Goal: Transaction & Acquisition: Purchase product/service

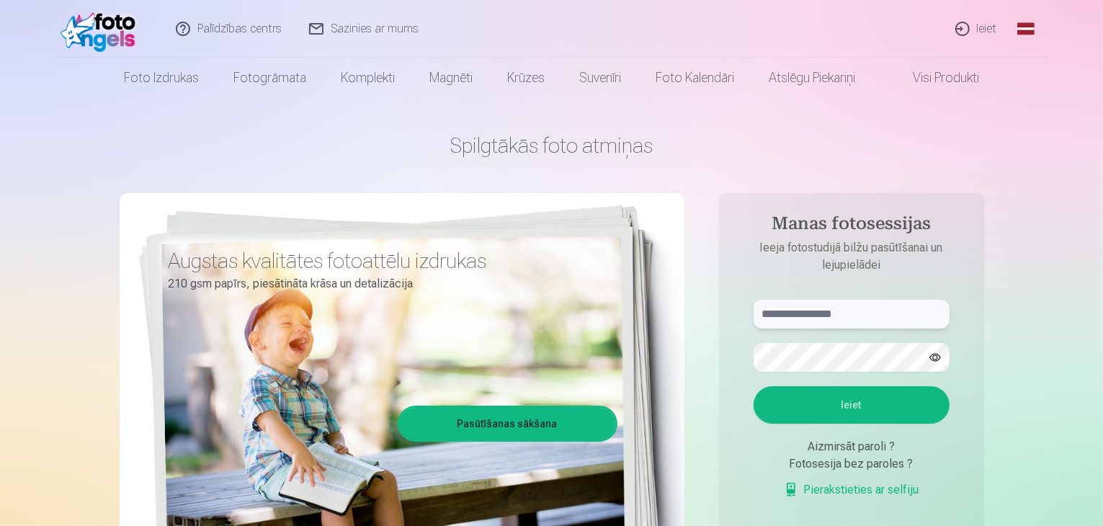
click at [823, 312] on input "text" at bounding box center [852, 314] width 196 height 29
type input "**********"
click at [822, 398] on button "Ieiet" at bounding box center [852, 404] width 196 height 37
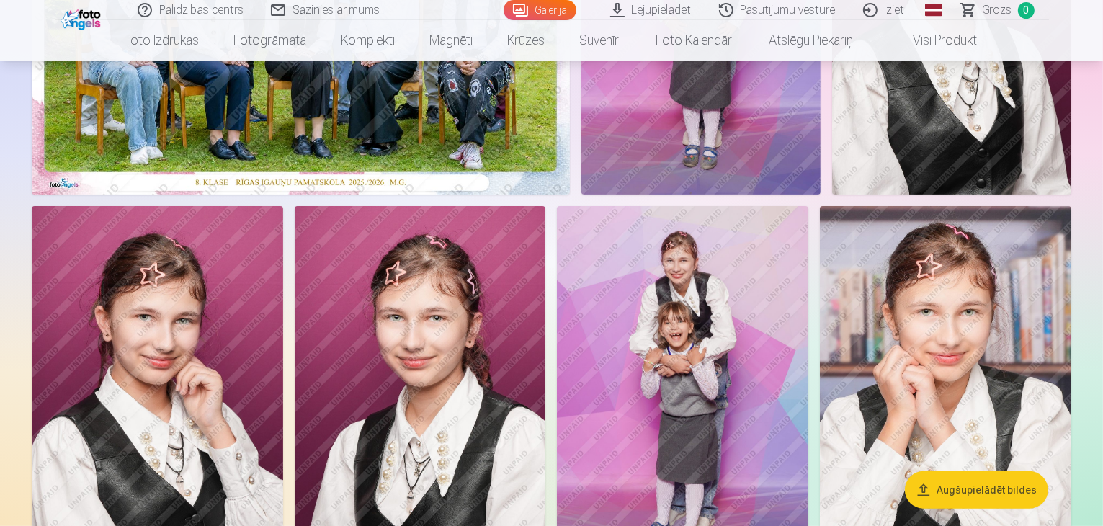
scroll to position [360, 0]
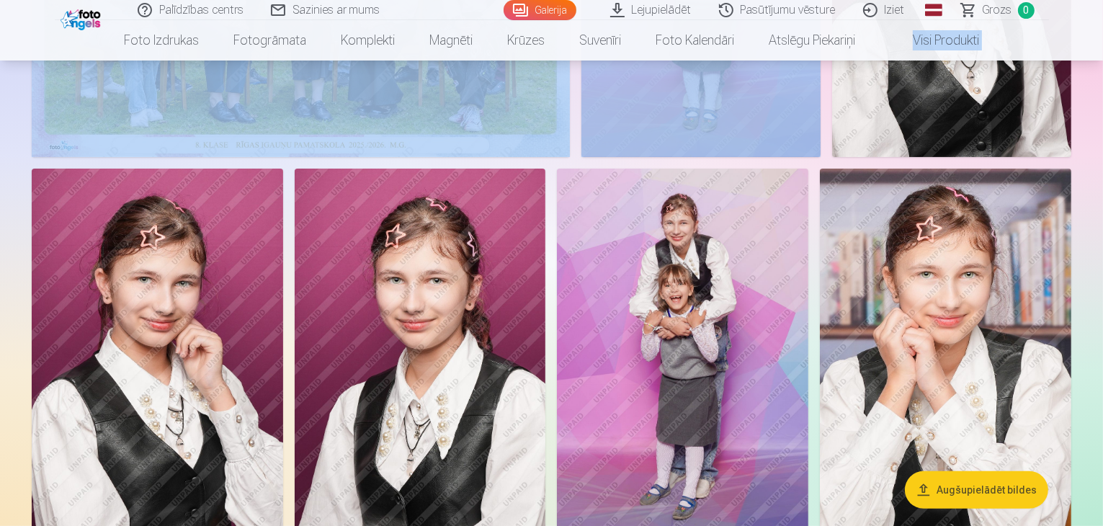
drag, startPoint x: 1102, startPoint y: 27, endPoint x: 1105, endPoint y: 41, distance: 14.6
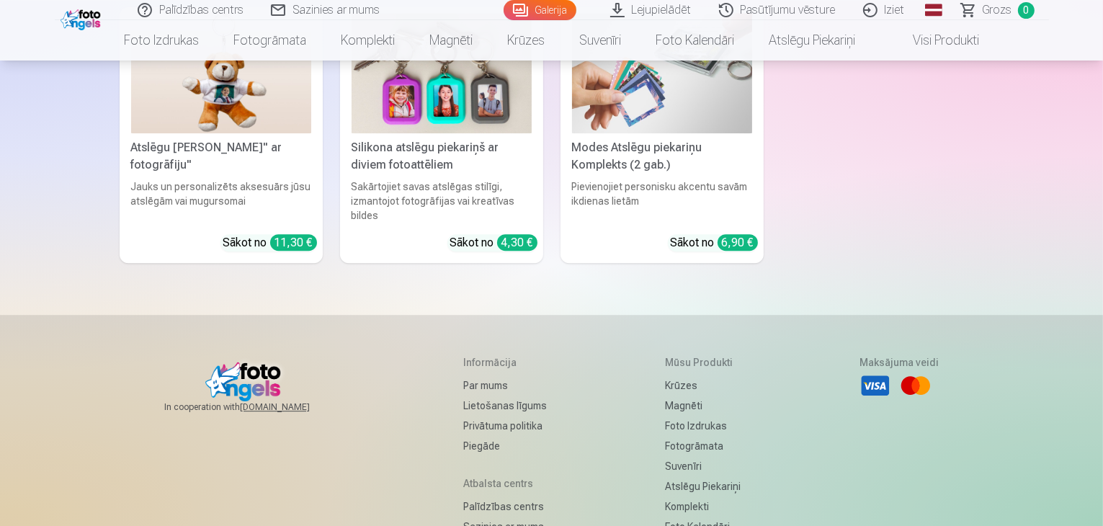
scroll to position [9648, 0]
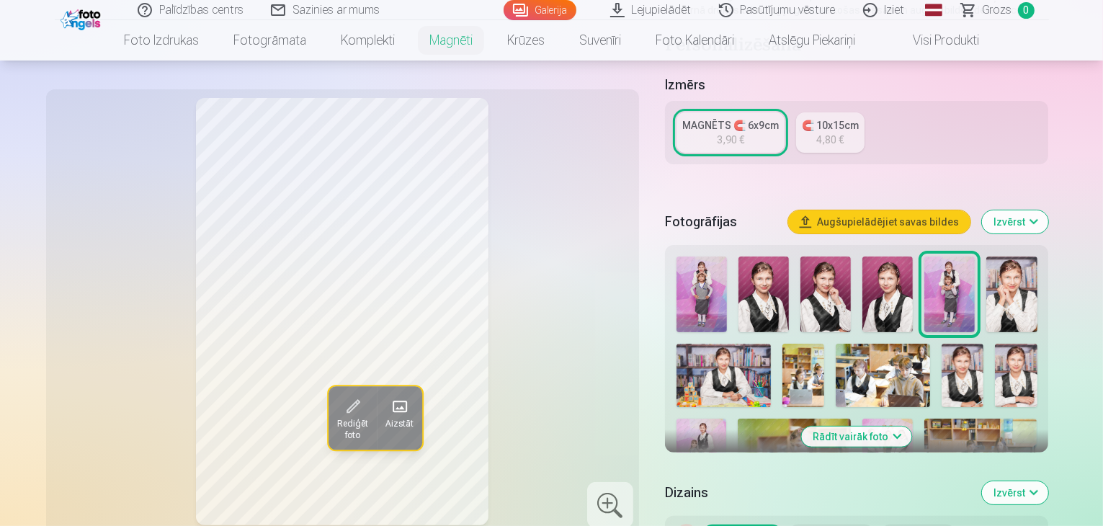
scroll to position [278, 0]
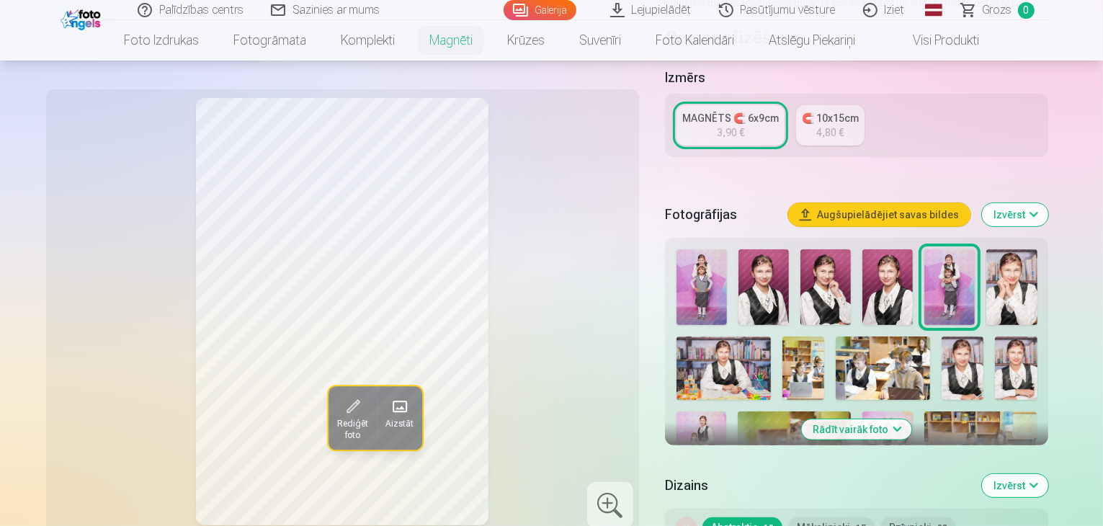
click at [698, 272] on img at bounding box center [702, 287] width 50 height 76
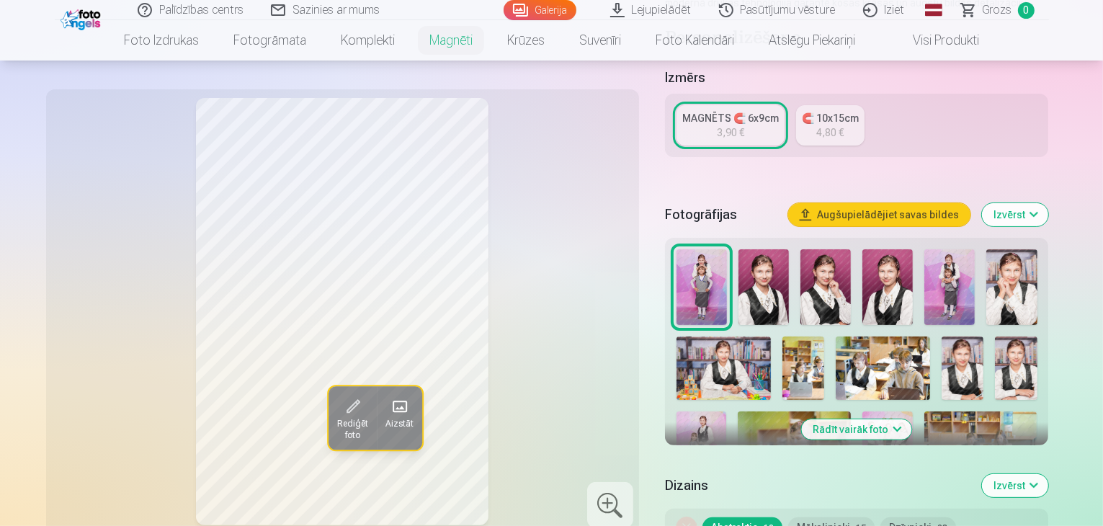
click at [925, 269] on img at bounding box center [950, 287] width 50 height 76
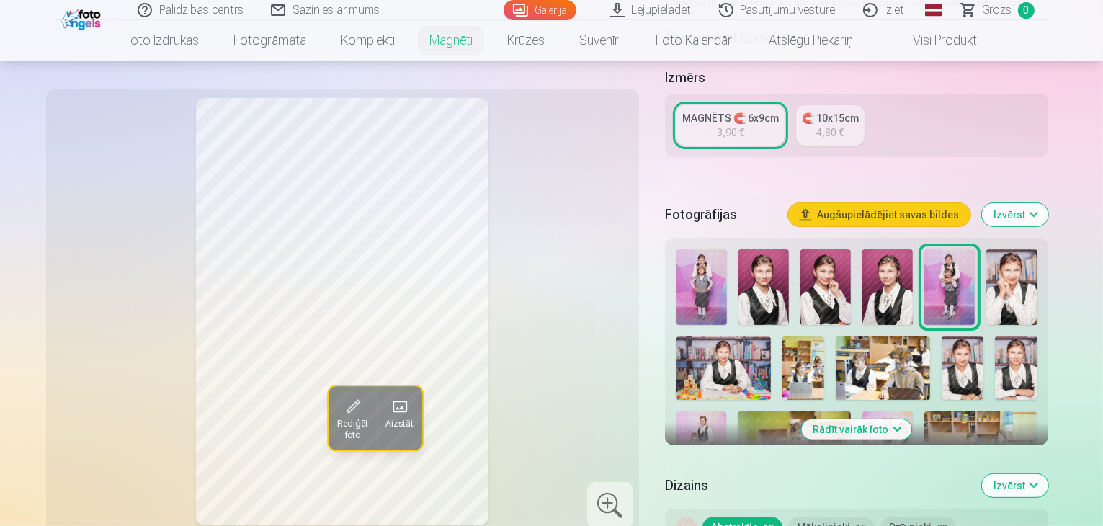
click at [702, 271] on img at bounding box center [702, 287] width 50 height 76
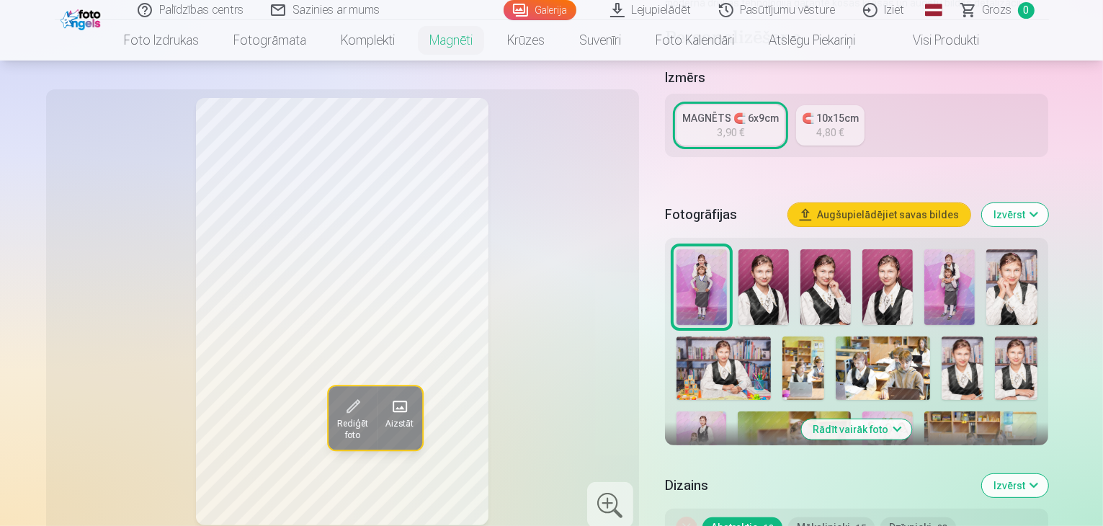
click at [925, 275] on img at bounding box center [950, 287] width 50 height 76
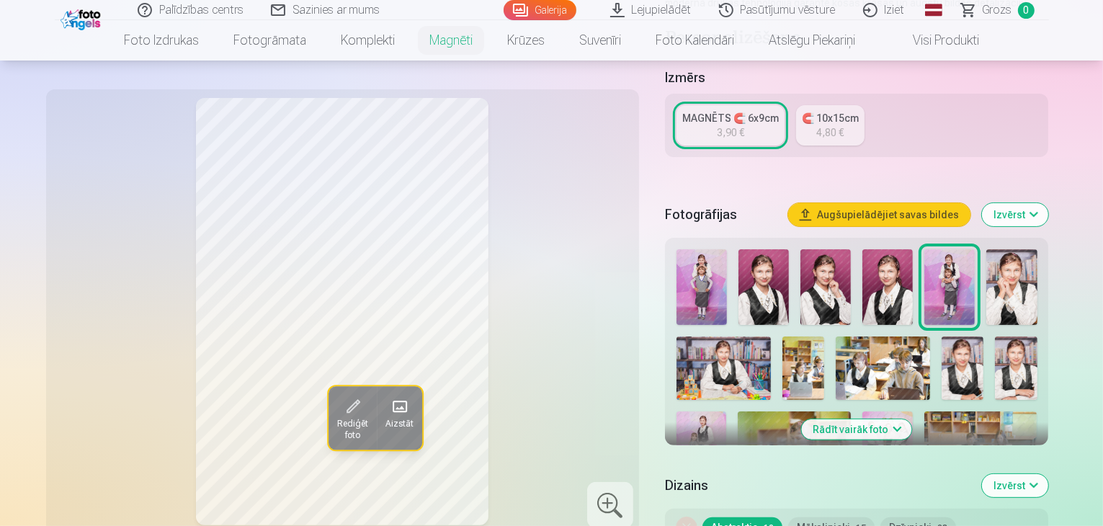
click at [899, 419] on button "Rādīt vairāk foto" at bounding box center [857, 429] width 110 height 20
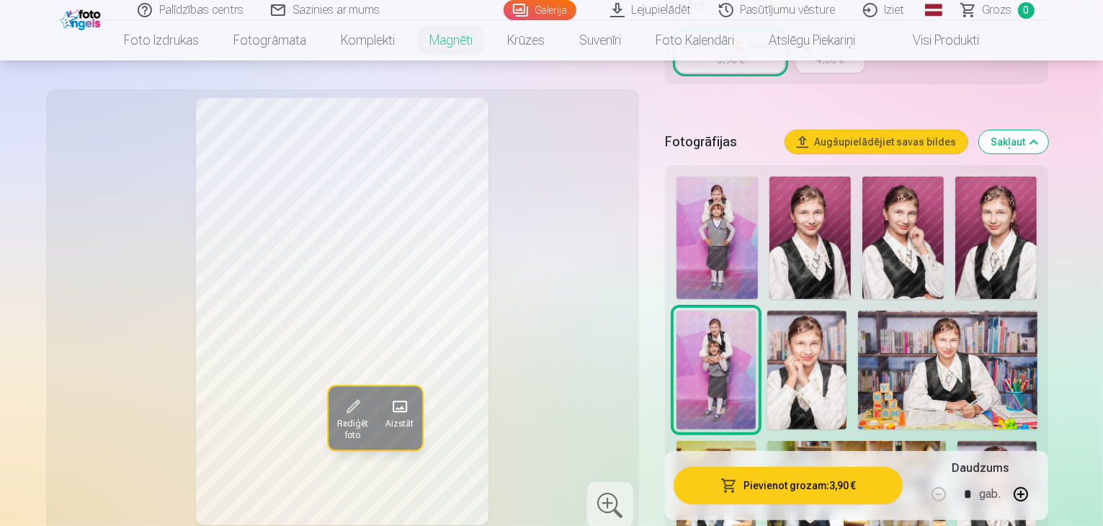
scroll to position [350, 0]
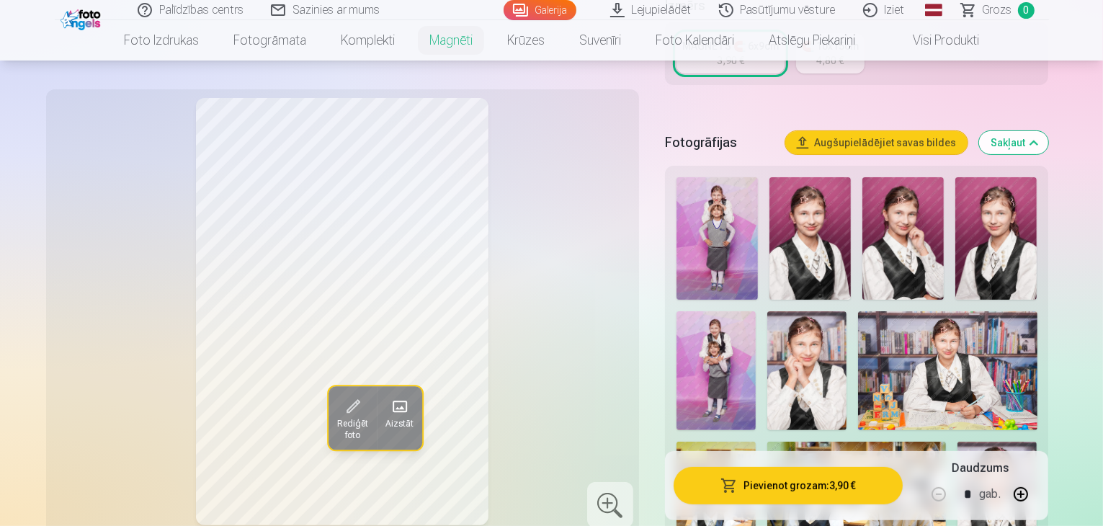
click at [756, 311] on img at bounding box center [716, 371] width 79 height 120
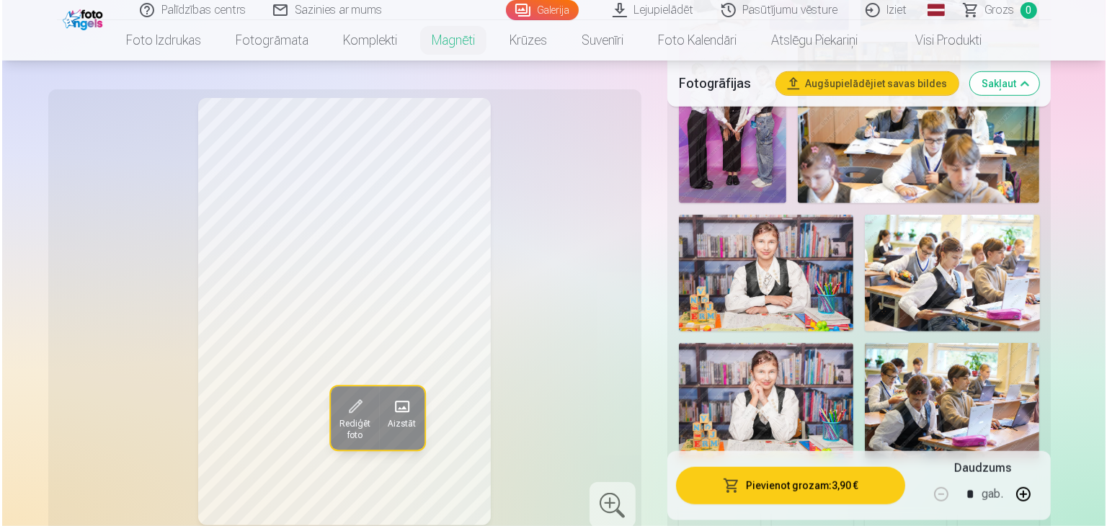
scroll to position [1043, 0]
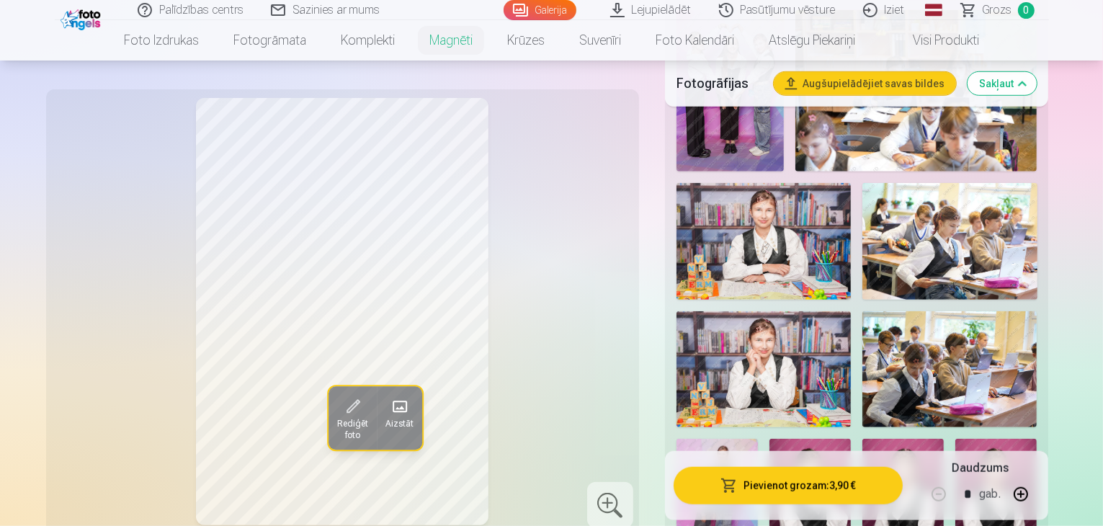
click at [829, 489] on button "Pievienot grozam : 3,90 €" at bounding box center [789, 485] width 230 height 37
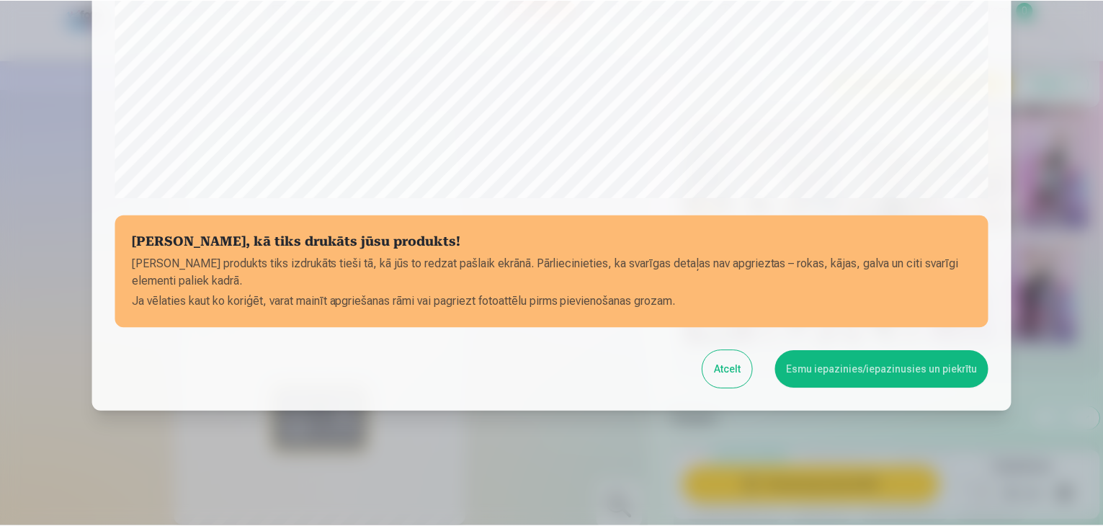
scroll to position [512, 0]
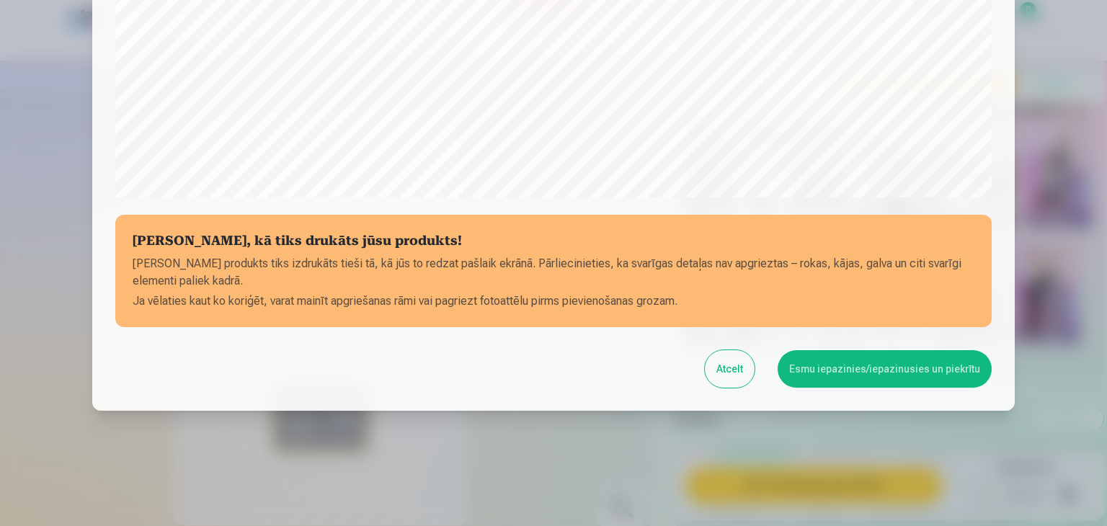
click at [905, 373] on button "Esmu iepazinies/iepazinusies un piekrītu" at bounding box center [885, 368] width 214 height 37
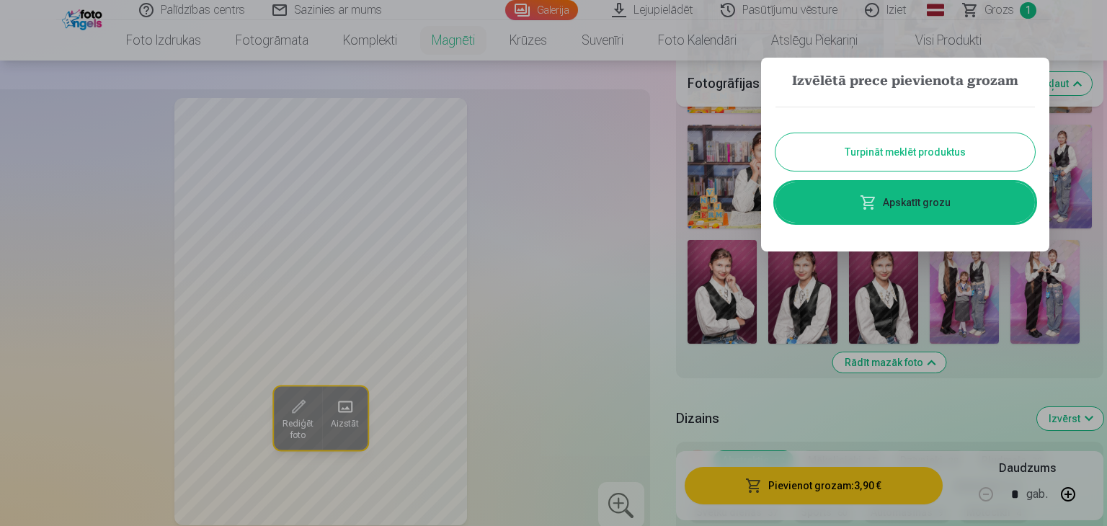
click at [1095, 258] on div at bounding box center [553, 263] width 1107 height 526
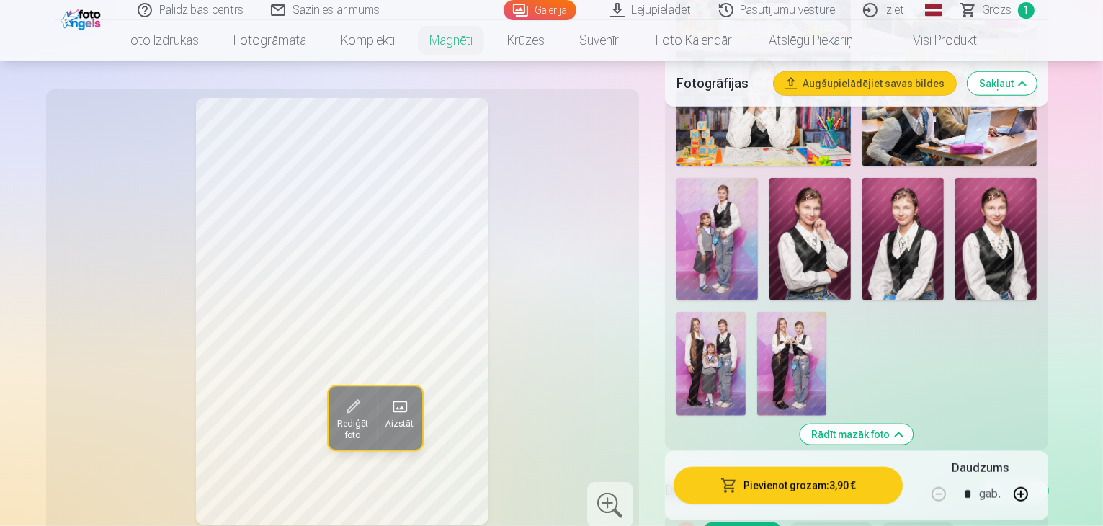
scroll to position [1288, 0]
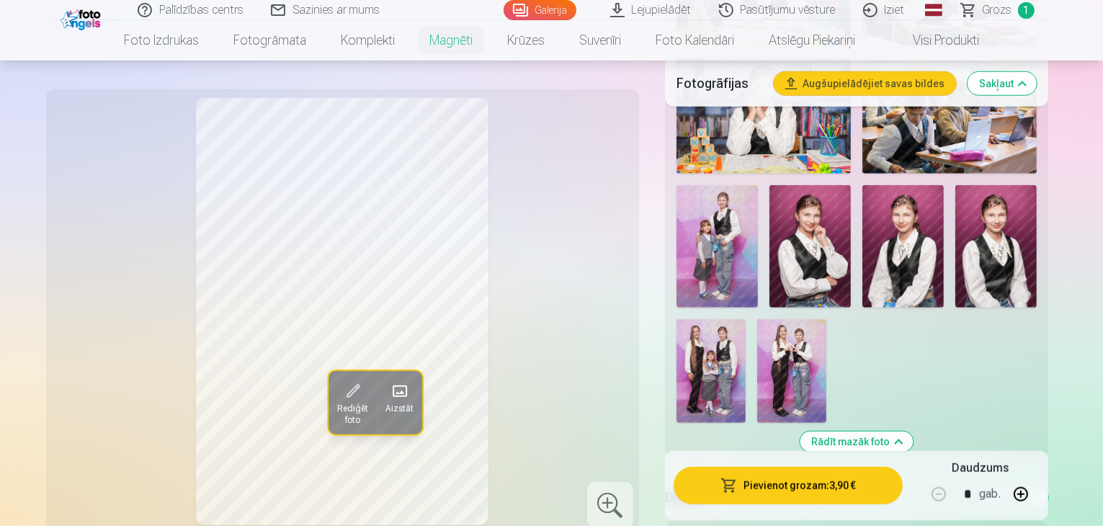
scroll to position [1352, 0]
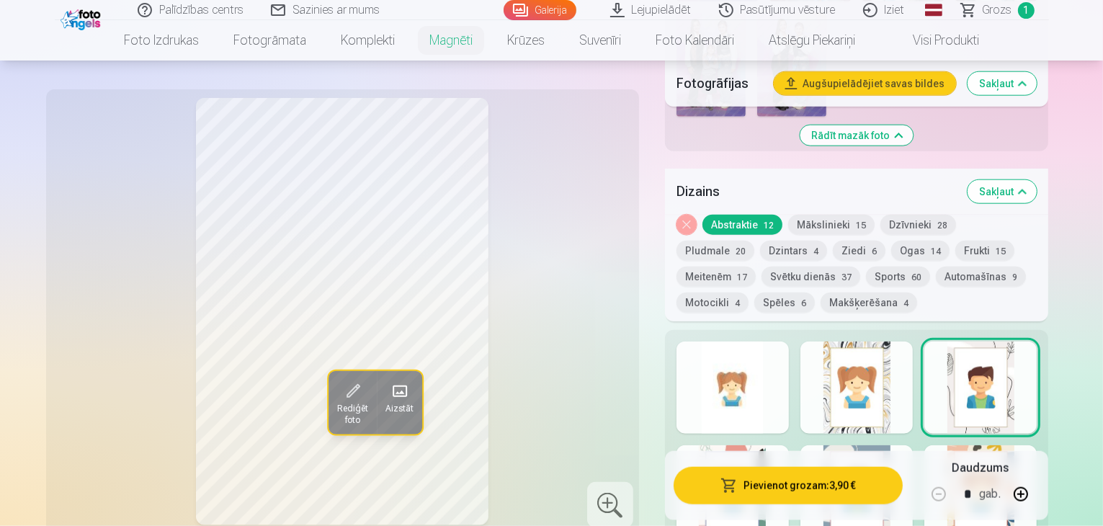
scroll to position [1568, 0]
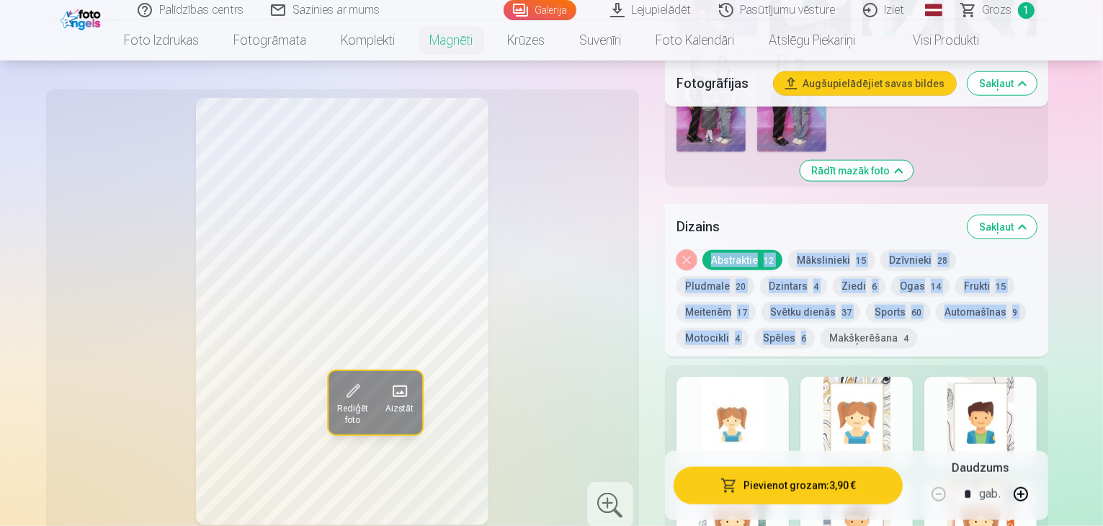
drag, startPoint x: 1102, startPoint y: 125, endPoint x: 1101, endPoint y: 102, distance: 23.8
click at [1049, 204] on div "Dizains Sakļaut Noņemiet dizainu Abstraktie 12 Mākslinieki 15 Dzīvnieki 28 Plud…" at bounding box center [857, 522] width 384 height 637
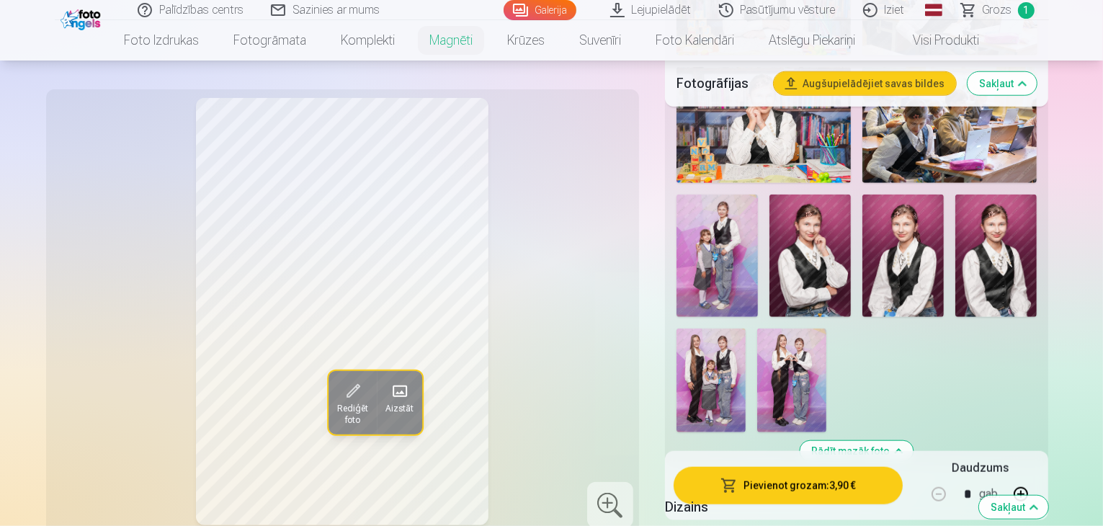
scroll to position [1279, 0]
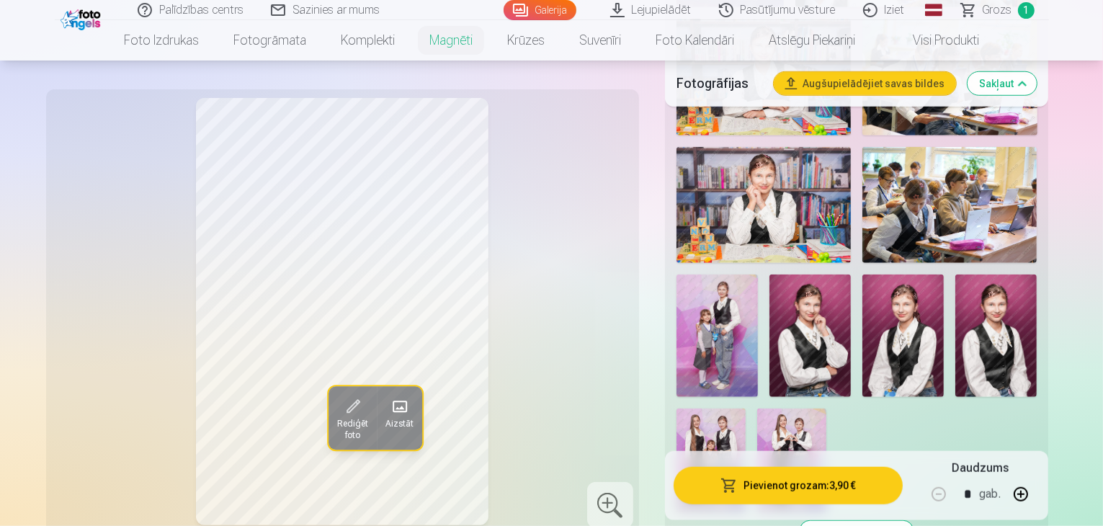
scroll to position [1135, 0]
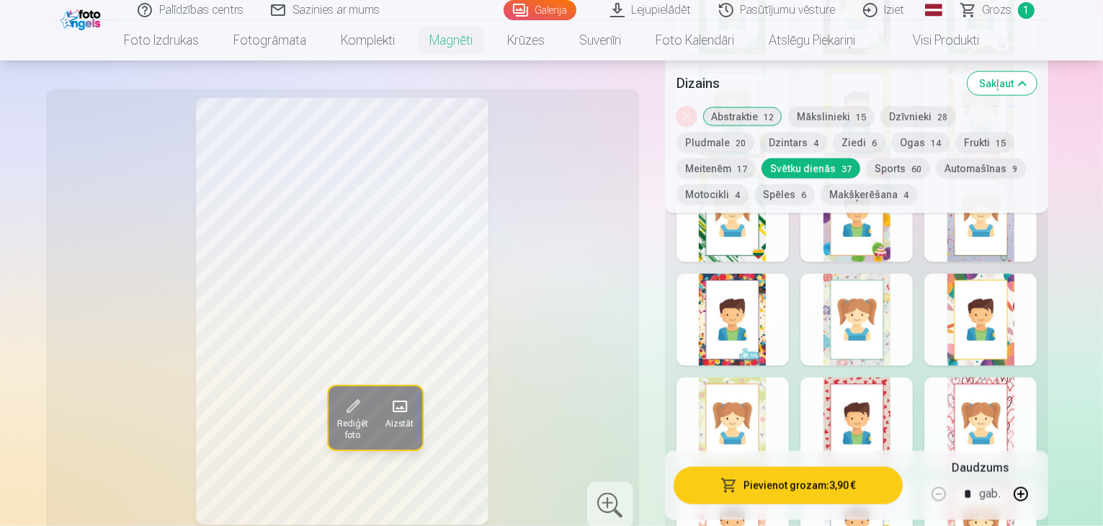
scroll to position [2144, 0]
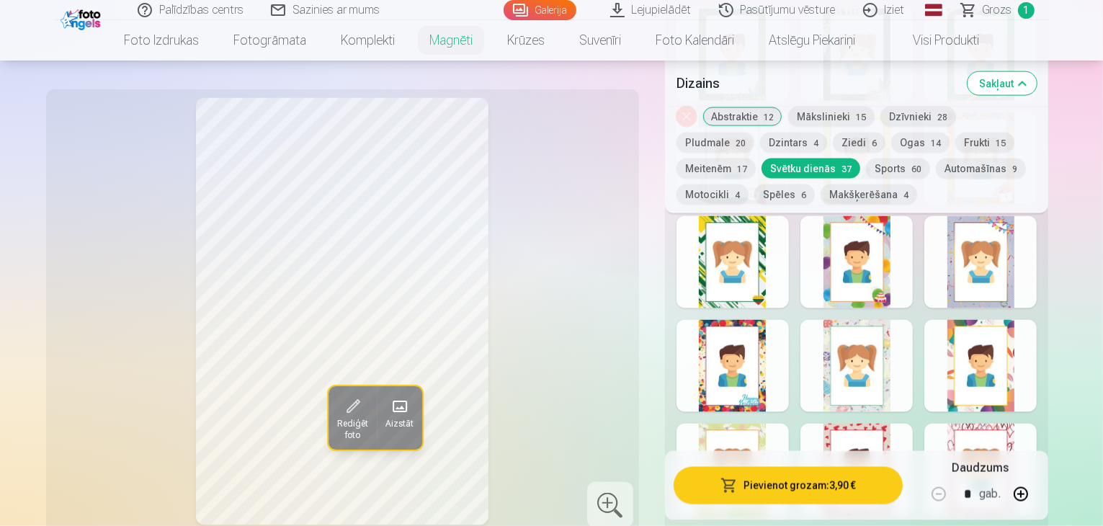
click at [756, 159] on button "Meitenēm 17" at bounding box center [716, 169] width 79 height 20
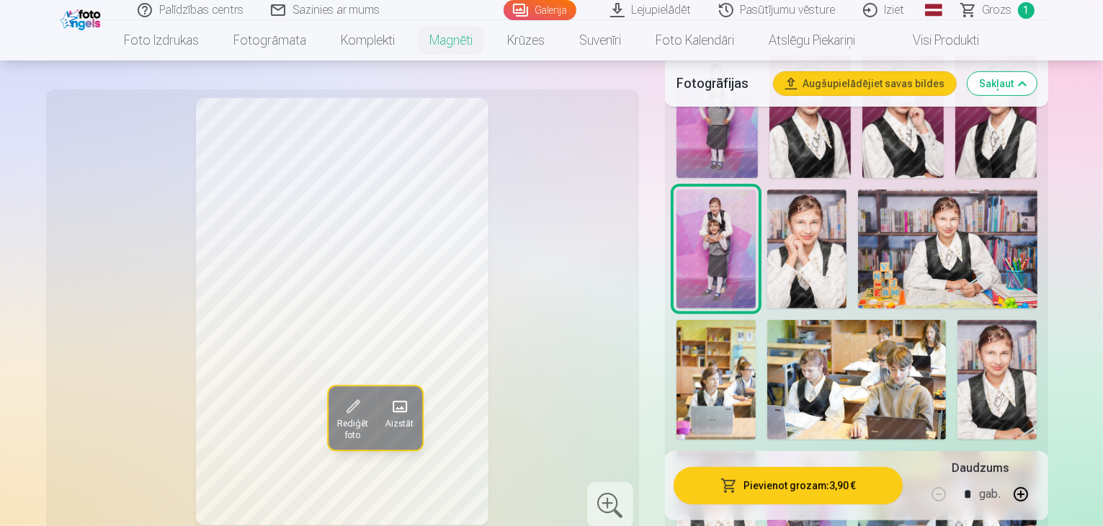
scroll to position [489, 0]
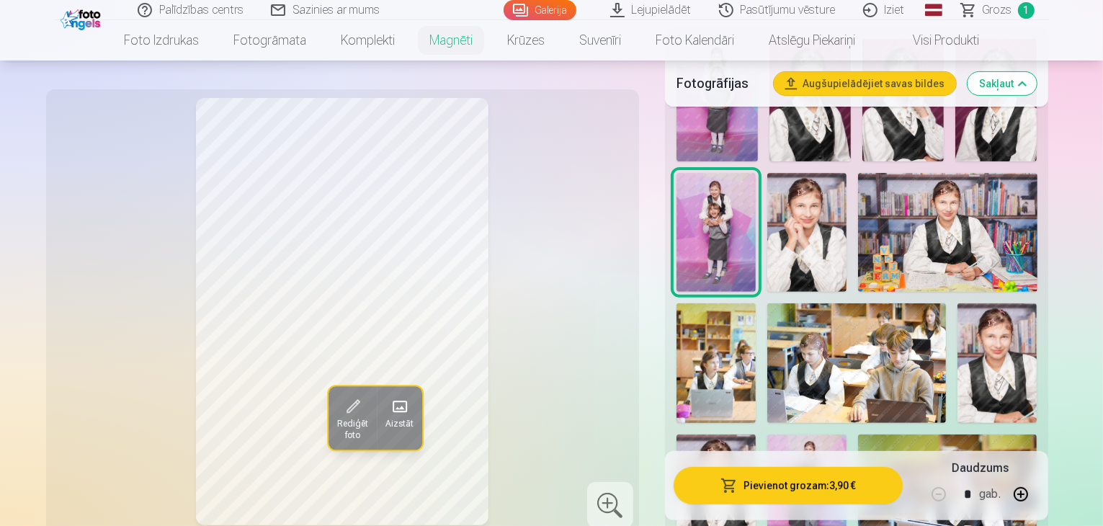
click at [847, 435] on img at bounding box center [806, 495] width 79 height 120
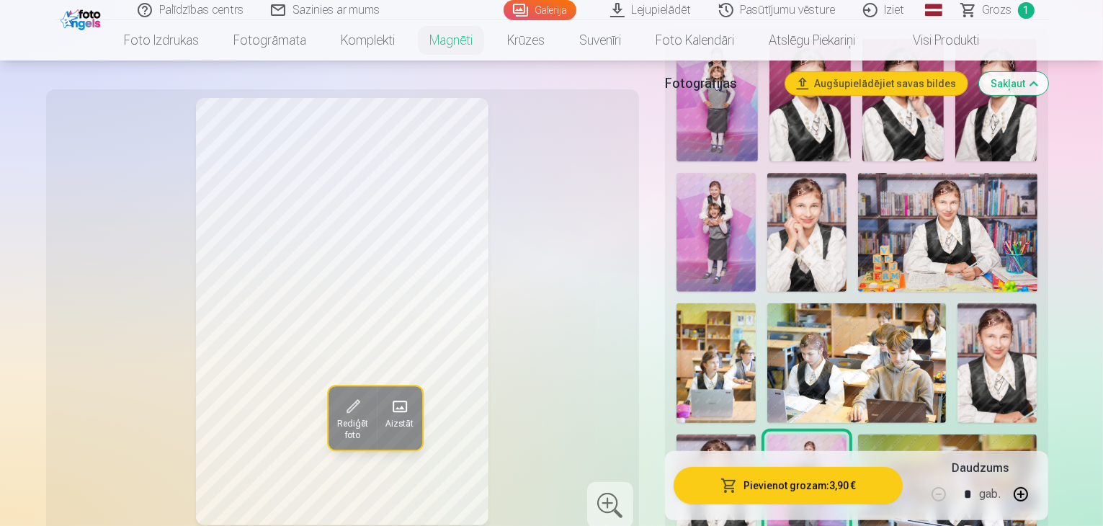
scroll to position [311, 0]
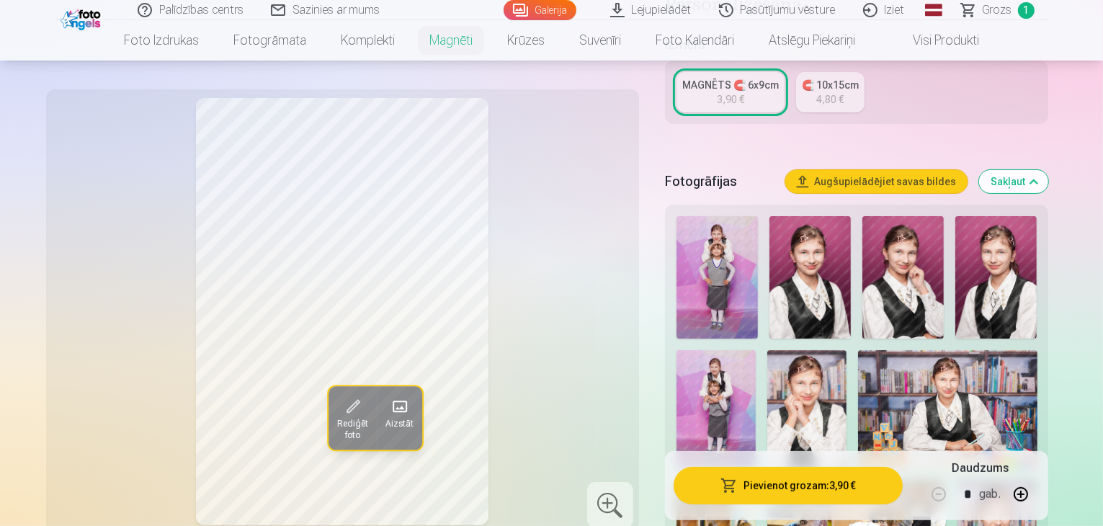
click at [756, 350] on img at bounding box center [716, 410] width 79 height 120
click at [806, 252] on img at bounding box center [810, 277] width 81 height 122
click at [884, 254] on img at bounding box center [903, 277] width 81 height 122
click at [977, 261] on img at bounding box center [995, 277] width 81 height 122
click at [824, 261] on img at bounding box center [810, 277] width 81 height 122
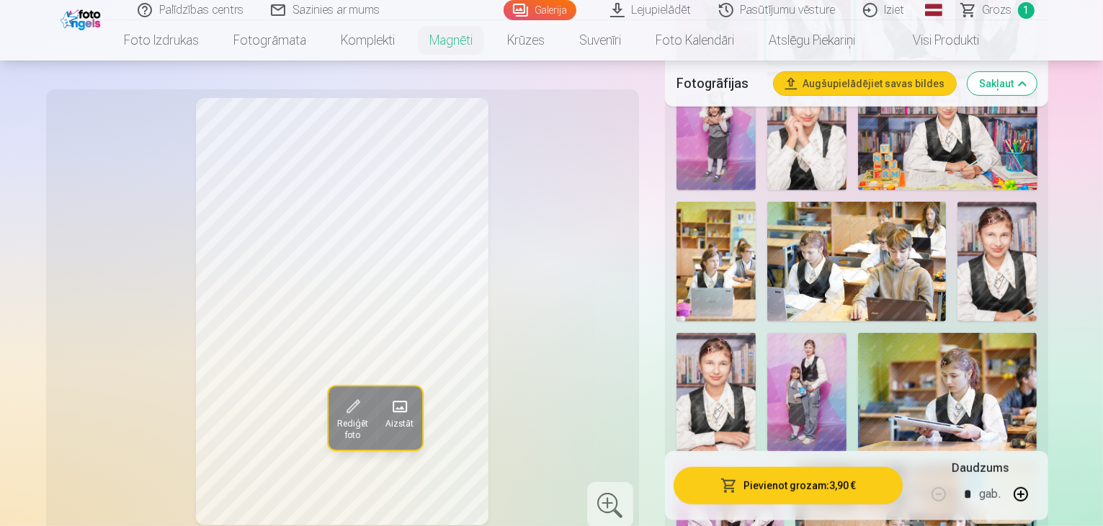
scroll to position [598, 0]
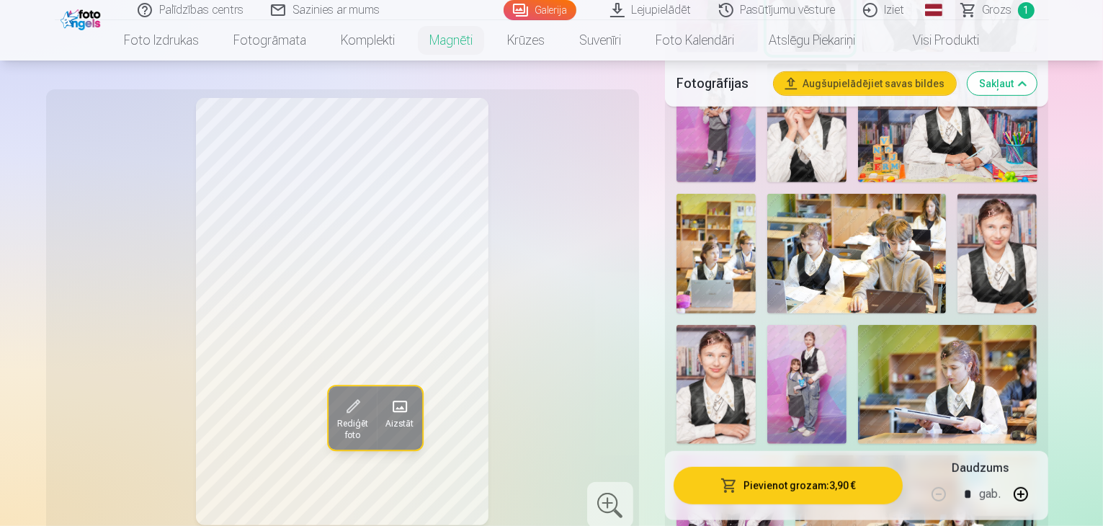
click at [958, 194] on img at bounding box center [997, 253] width 79 height 119
click at [756, 325] on img at bounding box center [716, 384] width 79 height 119
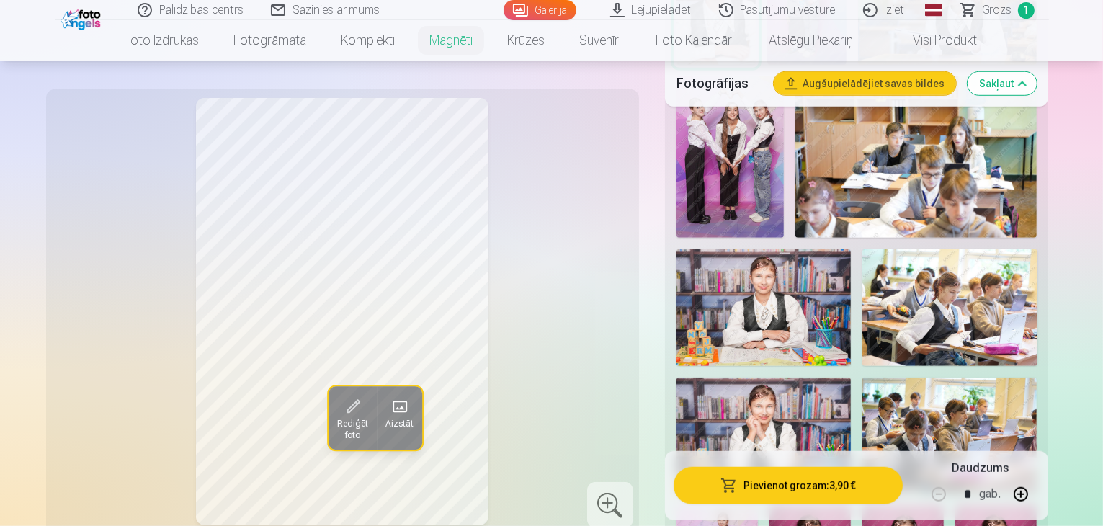
scroll to position [961, 0]
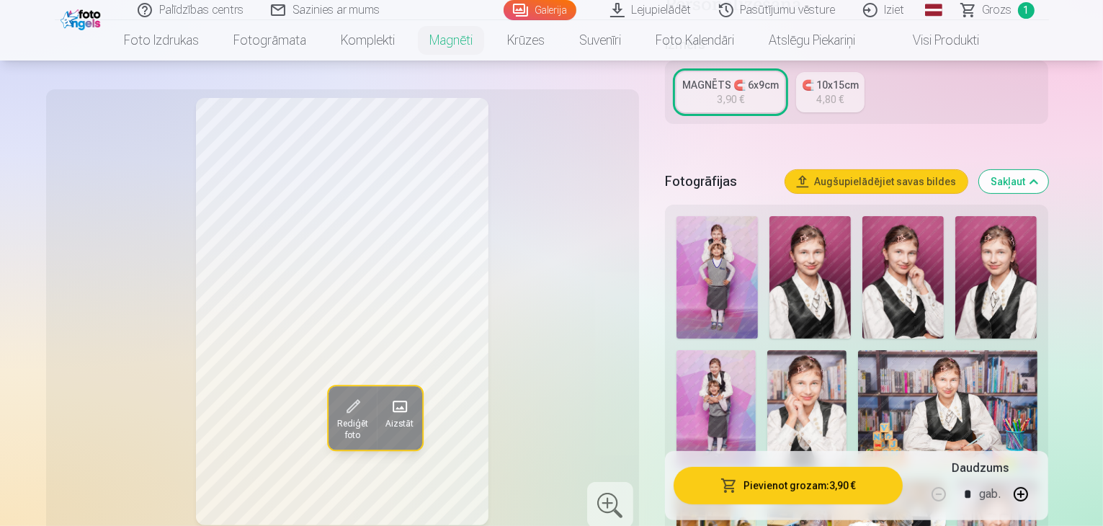
scroll to position [312, 0]
click at [955, 234] on img at bounding box center [995, 276] width 81 height 122
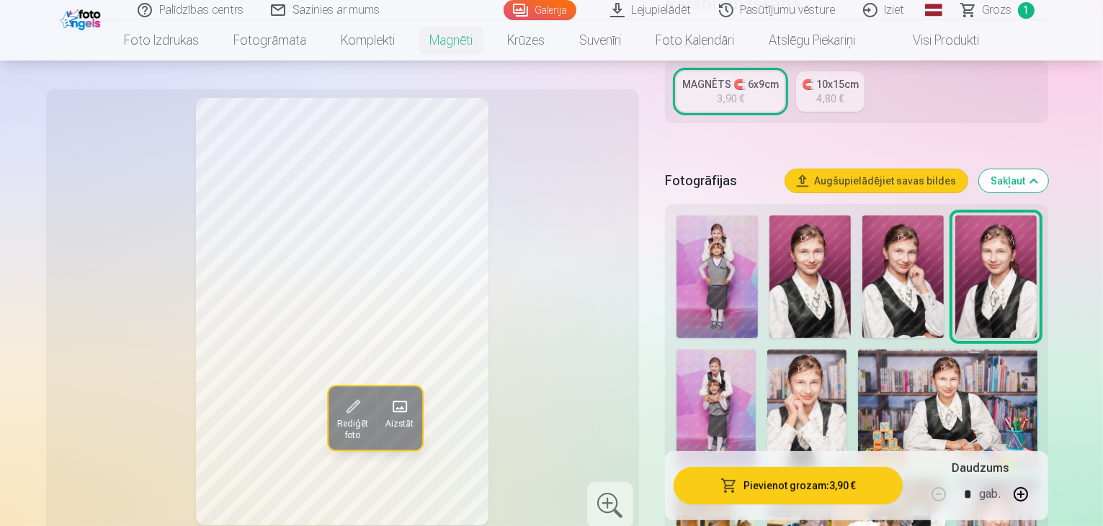
click at [896, 259] on img at bounding box center [903, 276] width 81 height 122
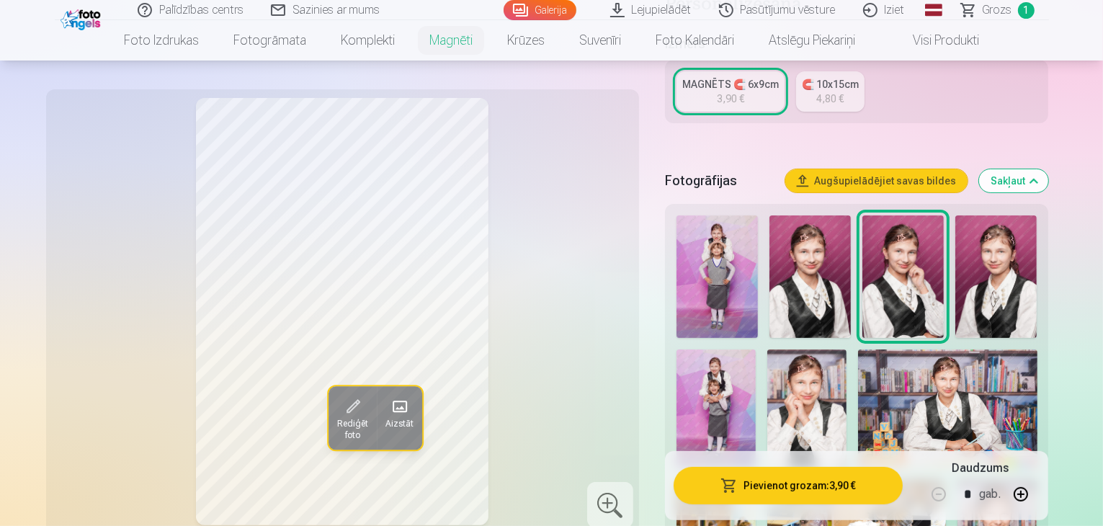
click at [820, 272] on img at bounding box center [810, 276] width 81 height 122
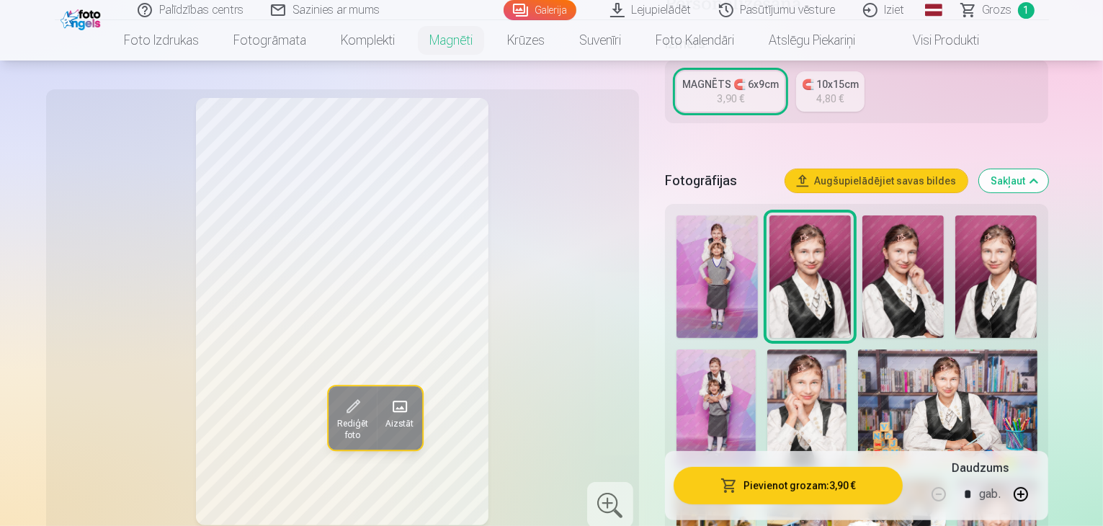
click at [966, 249] on img at bounding box center [995, 276] width 81 height 122
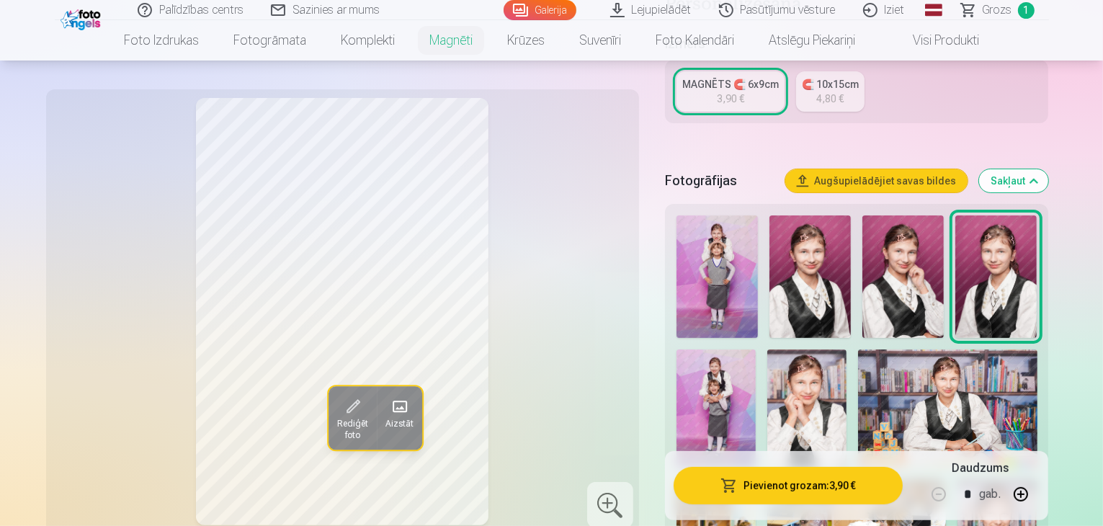
click at [810, 251] on img at bounding box center [810, 276] width 81 height 122
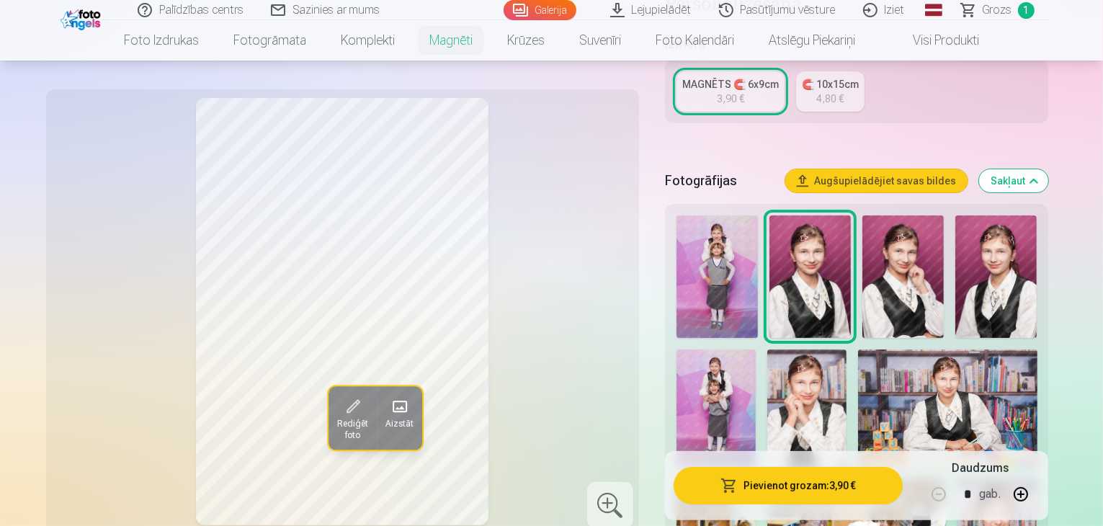
click at [971, 253] on img at bounding box center [995, 276] width 81 height 122
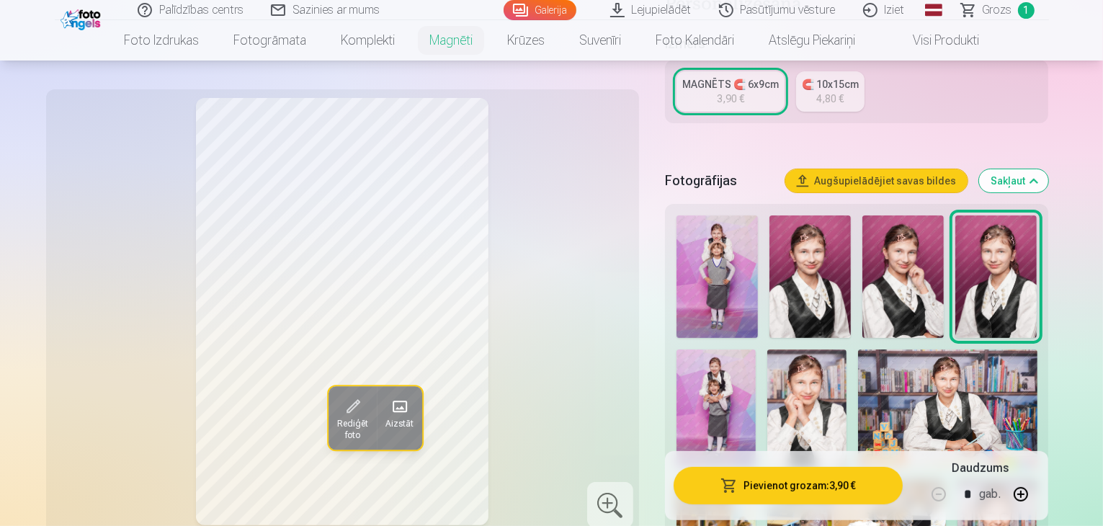
click at [810, 278] on img at bounding box center [810, 276] width 81 height 122
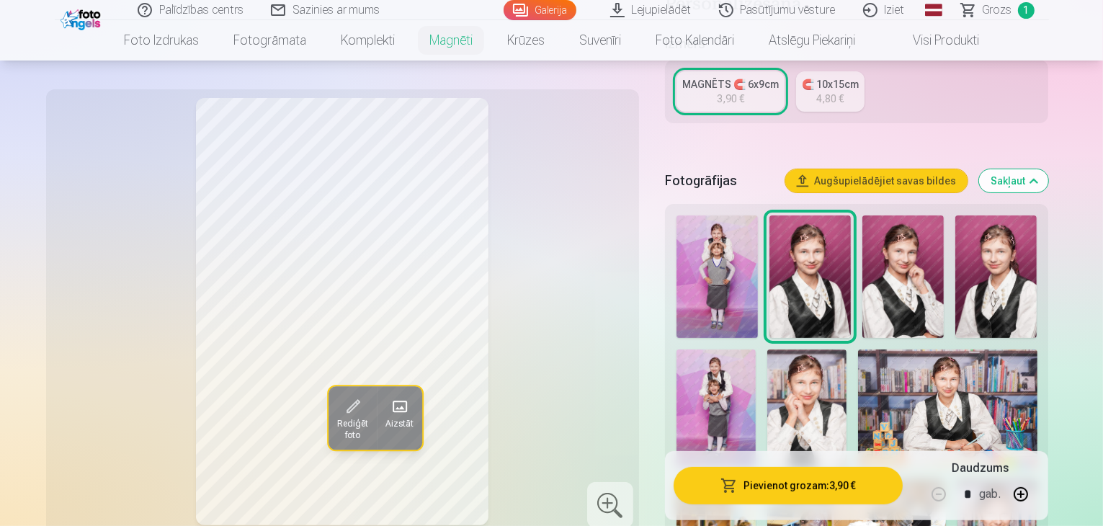
click at [984, 270] on img at bounding box center [995, 276] width 81 height 122
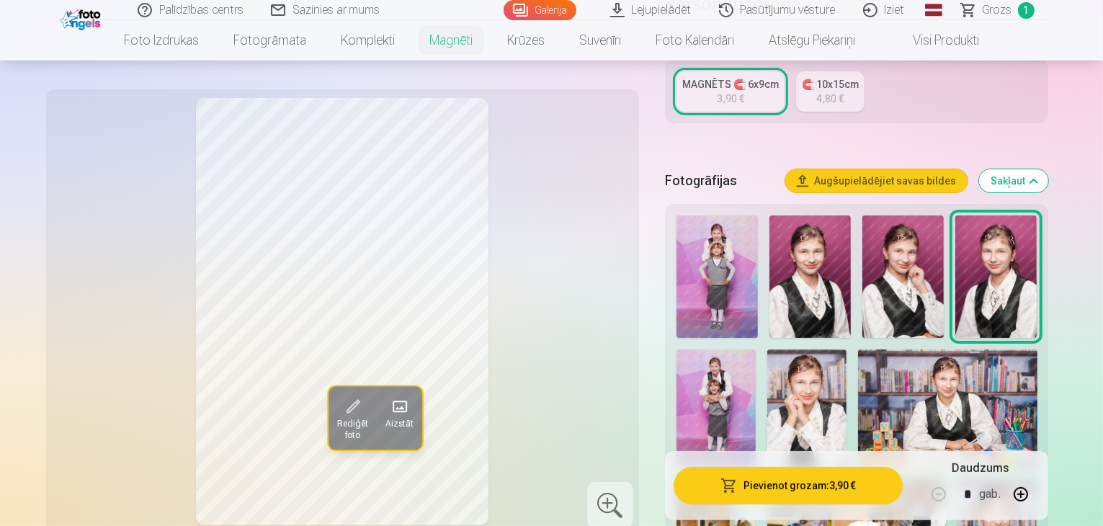
click at [788, 267] on img at bounding box center [810, 276] width 81 height 122
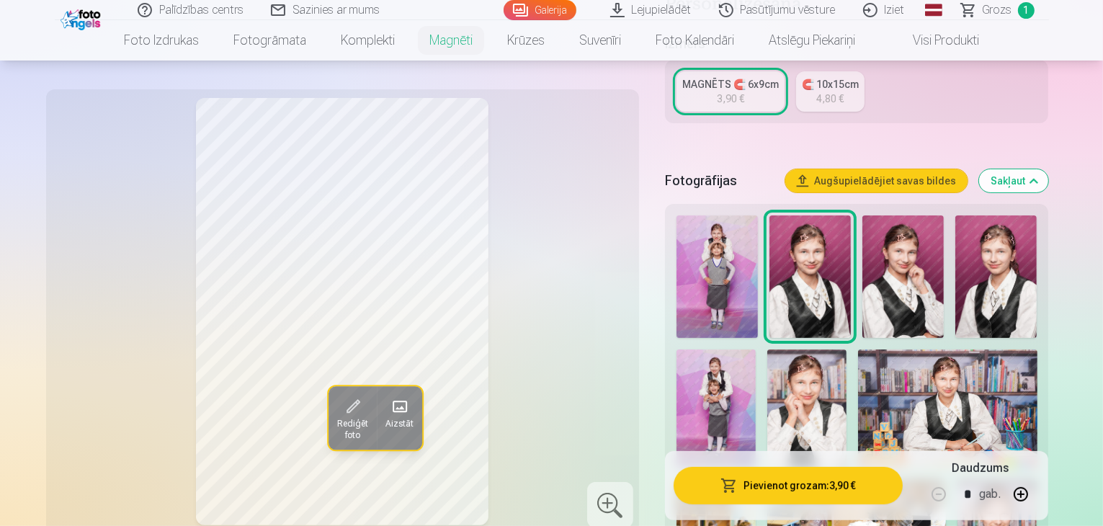
click at [974, 257] on img at bounding box center [995, 276] width 81 height 122
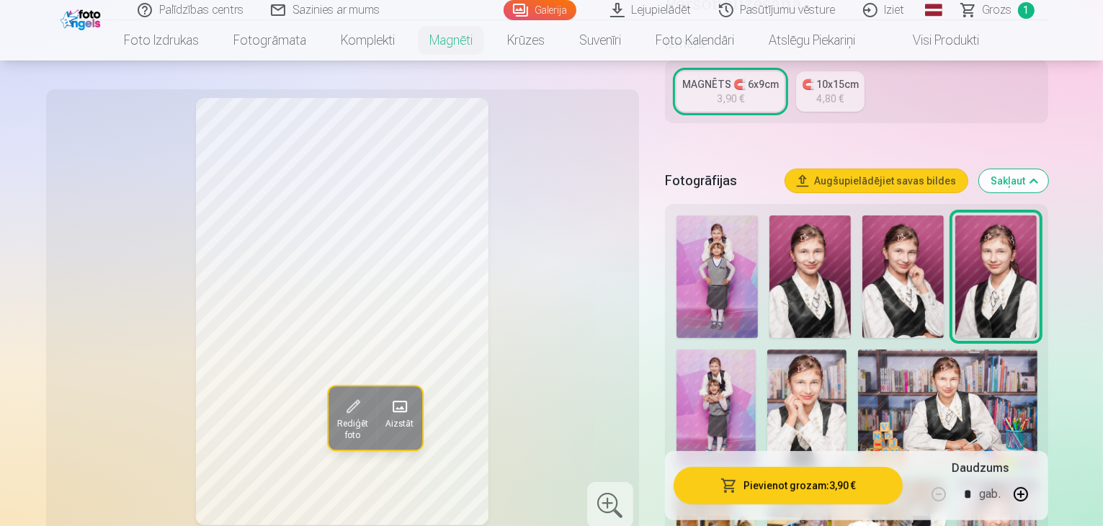
click at [804, 267] on img at bounding box center [810, 276] width 81 height 122
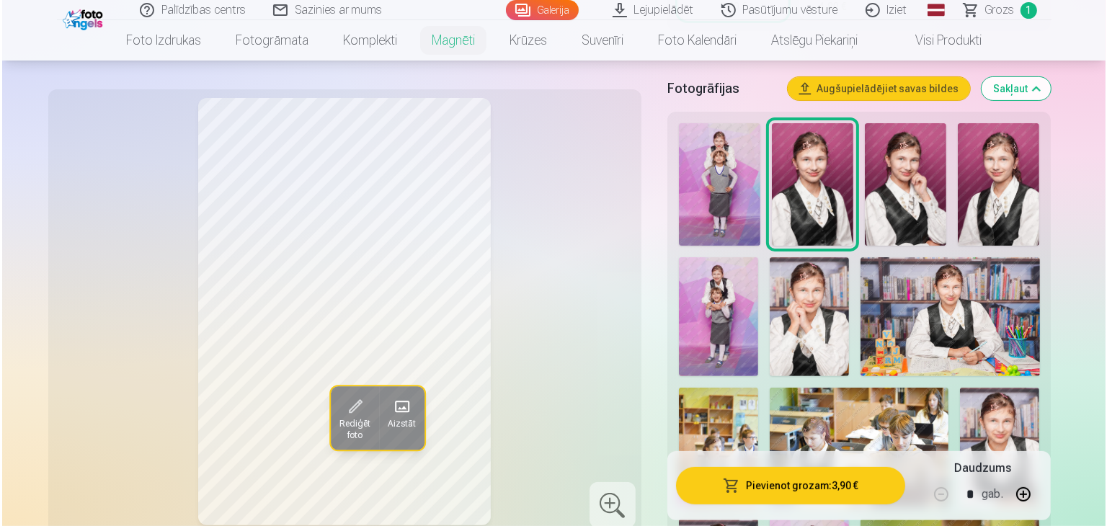
scroll to position [429, 0]
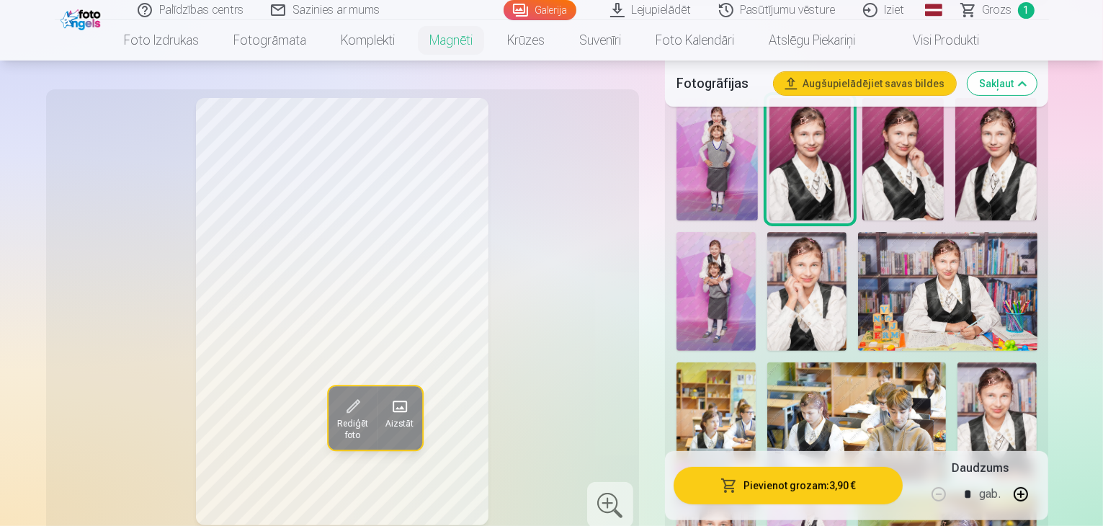
click at [1038, 493] on button "button" at bounding box center [1021, 494] width 35 height 35
type input "*"
click at [803, 488] on button "Pievienot grozam : 7,80 €" at bounding box center [789, 485] width 230 height 37
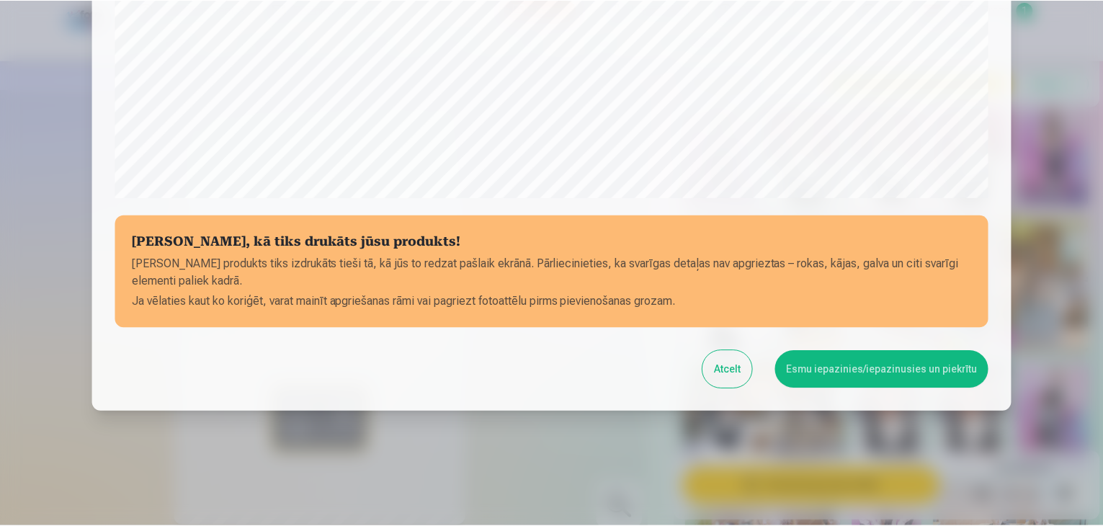
scroll to position [512, 0]
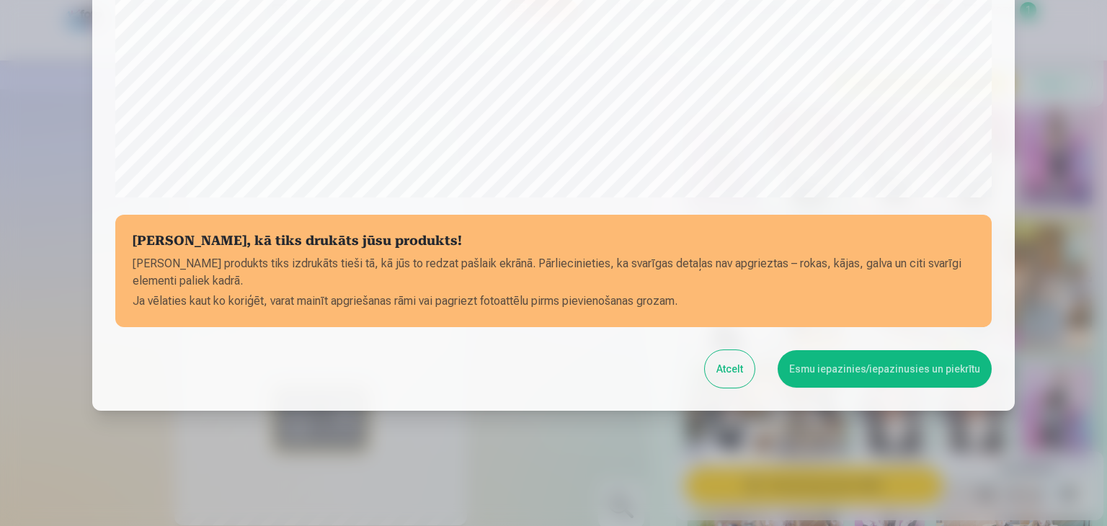
click at [908, 374] on button "Esmu iepazinies/iepazinusies un piekrītu" at bounding box center [885, 368] width 214 height 37
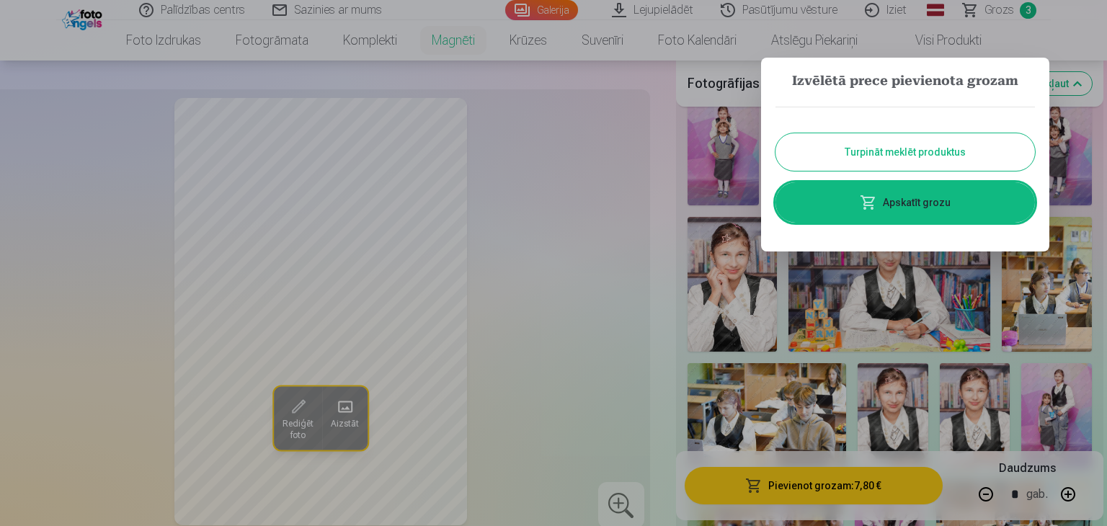
click at [656, 376] on div at bounding box center [553, 263] width 1107 height 526
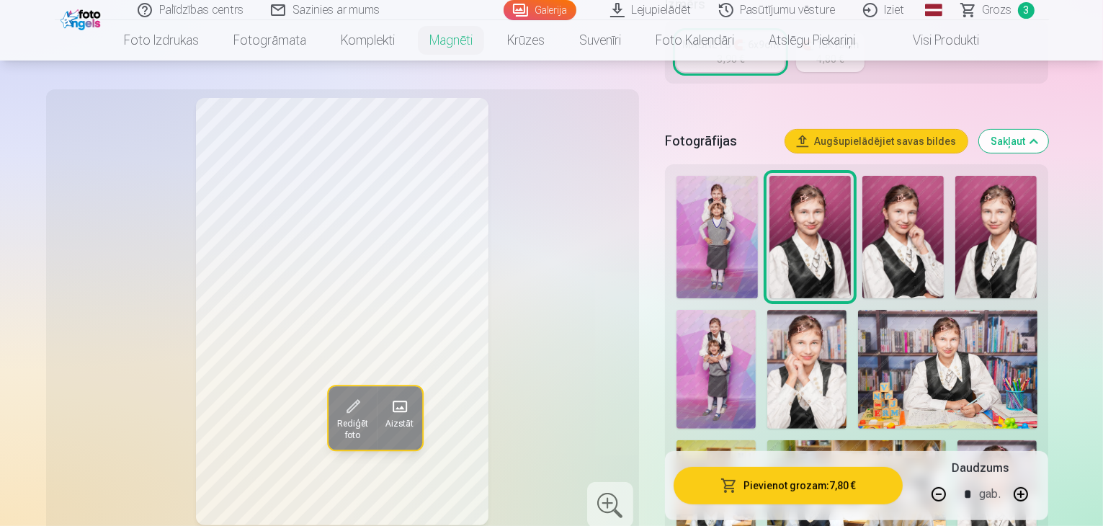
scroll to position [285, 0]
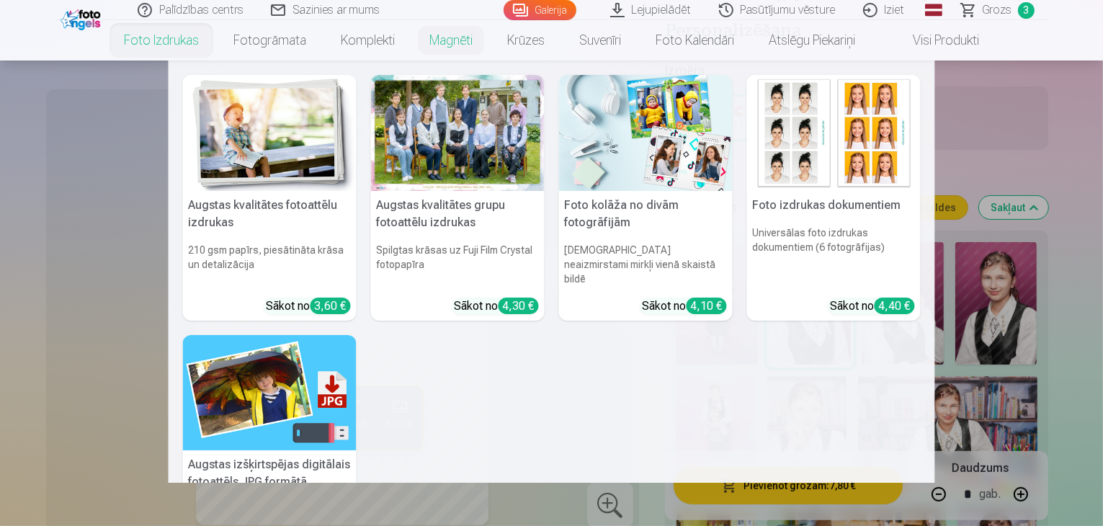
click at [428, 125] on div at bounding box center [458, 133] width 174 height 116
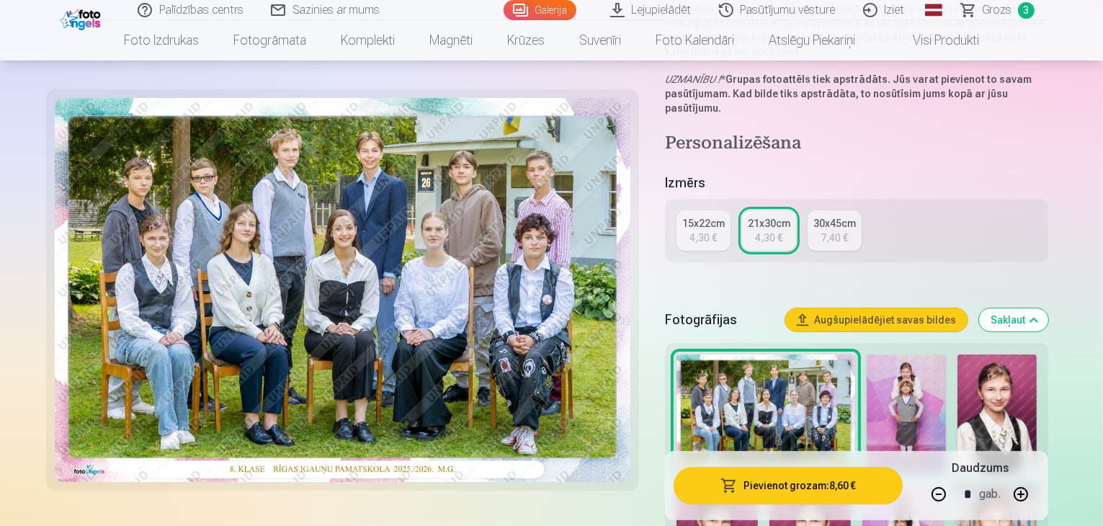
scroll to position [221, 0]
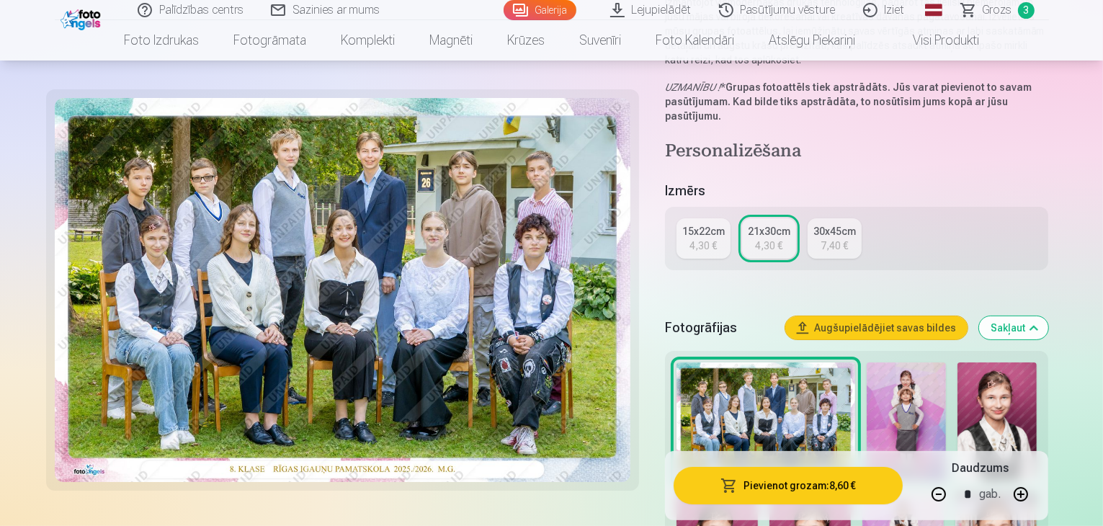
click at [699, 218] on link "15x22cm 4,30 €" at bounding box center [704, 238] width 54 height 40
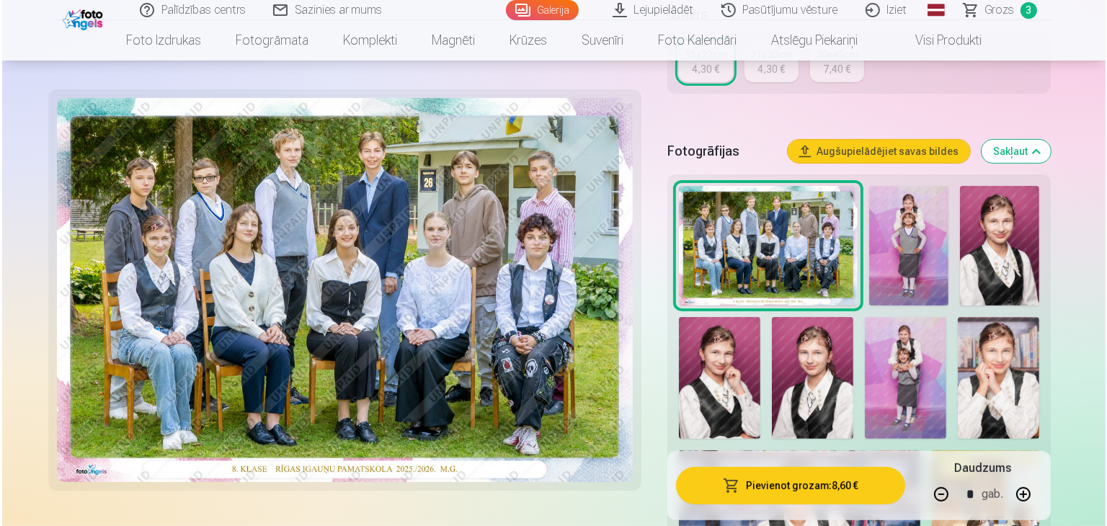
scroll to position [311, 0]
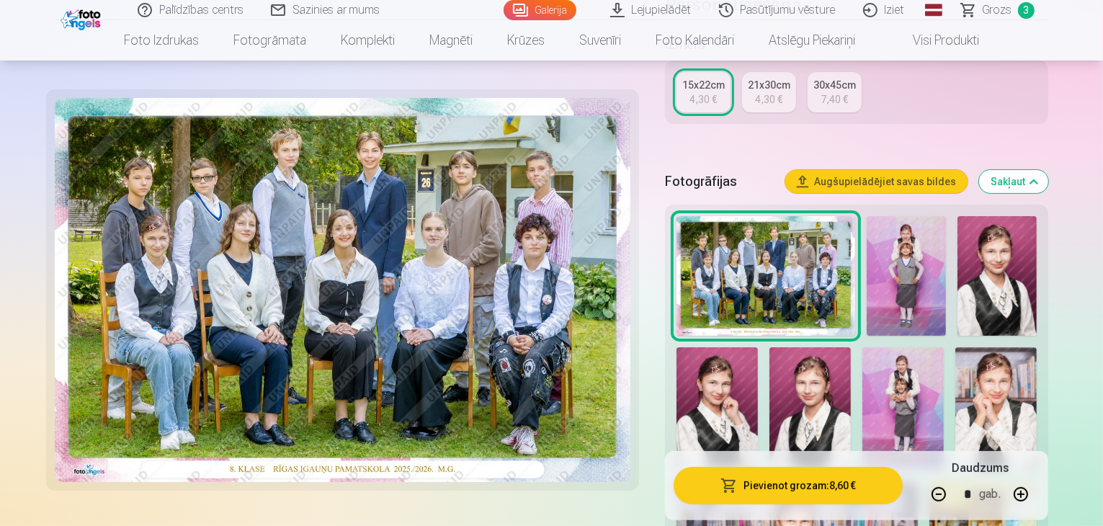
click at [819, 482] on button "Pievienot grozam : 8,60 €" at bounding box center [789, 485] width 230 height 37
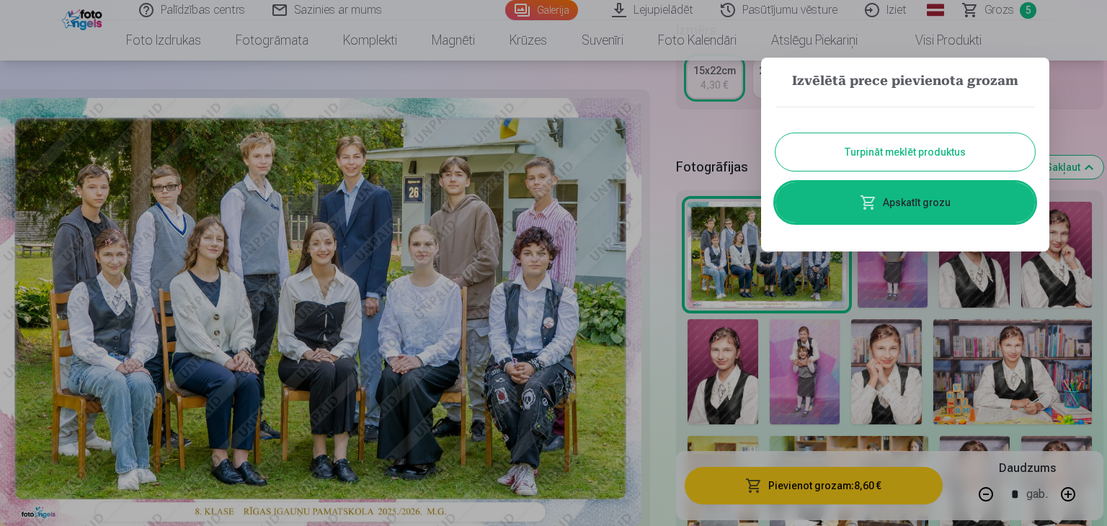
click at [1100, 121] on div at bounding box center [553, 263] width 1107 height 526
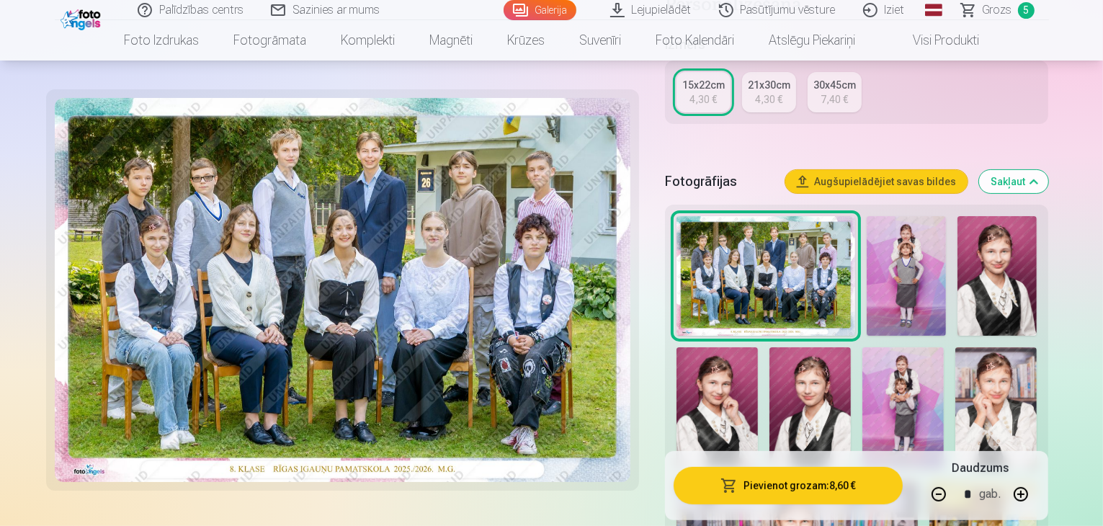
click at [956, 489] on button "button" at bounding box center [939, 494] width 35 height 35
type input "*"
click at [803, 486] on button "Pievienot grozam : 4,30 €" at bounding box center [789, 485] width 230 height 37
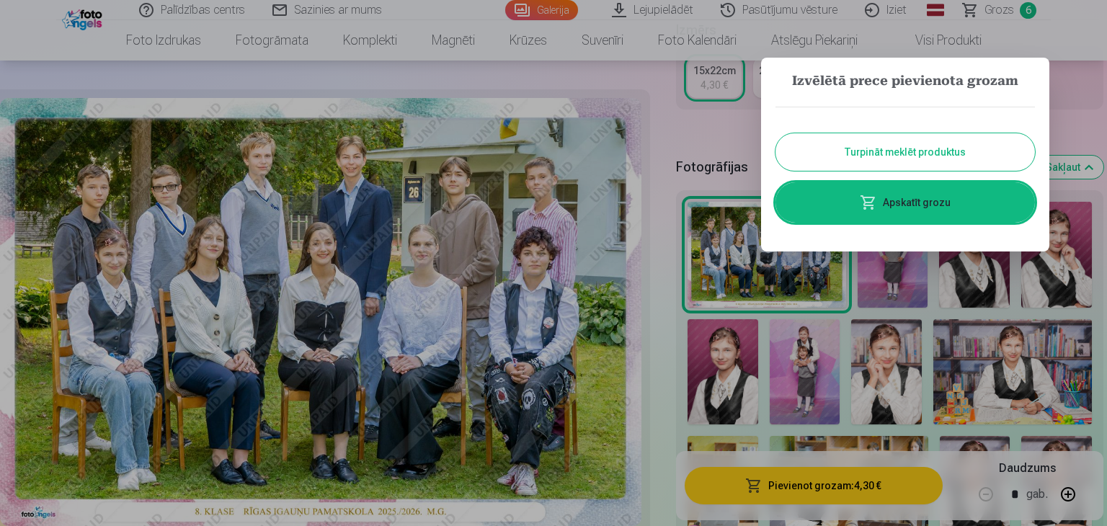
click at [922, 209] on link "Apskatīt grozu" at bounding box center [904, 202] width 259 height 40
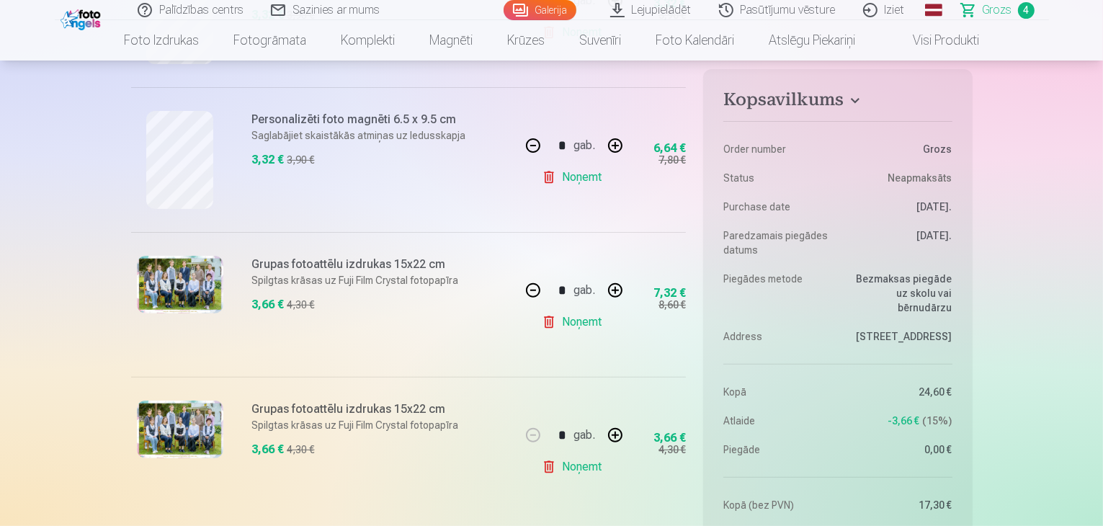
scroll to position [432, 0]
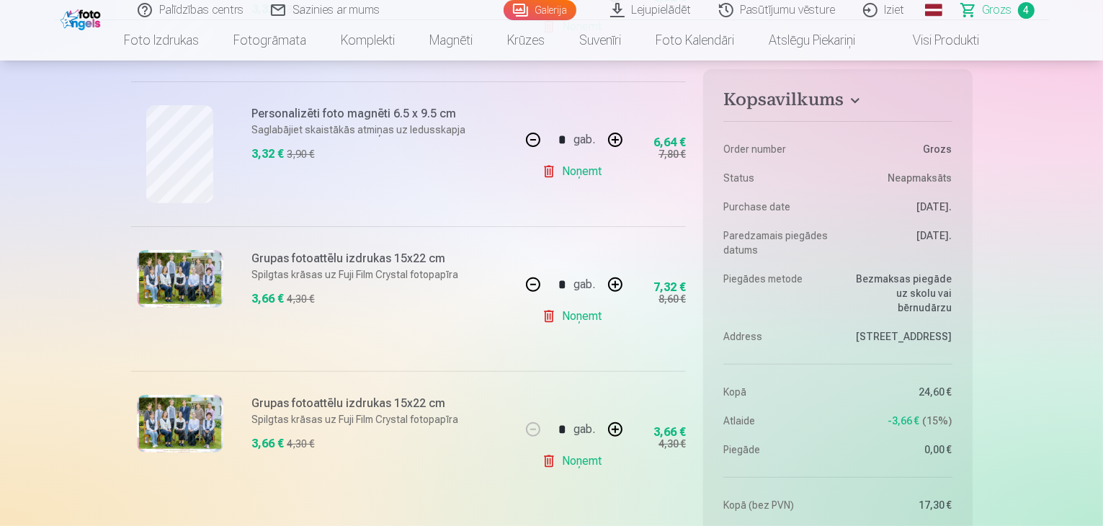
click at [577, 318] on link "Noņemt" at bounding box center [575, 316] width 66 height 29
type input "*"
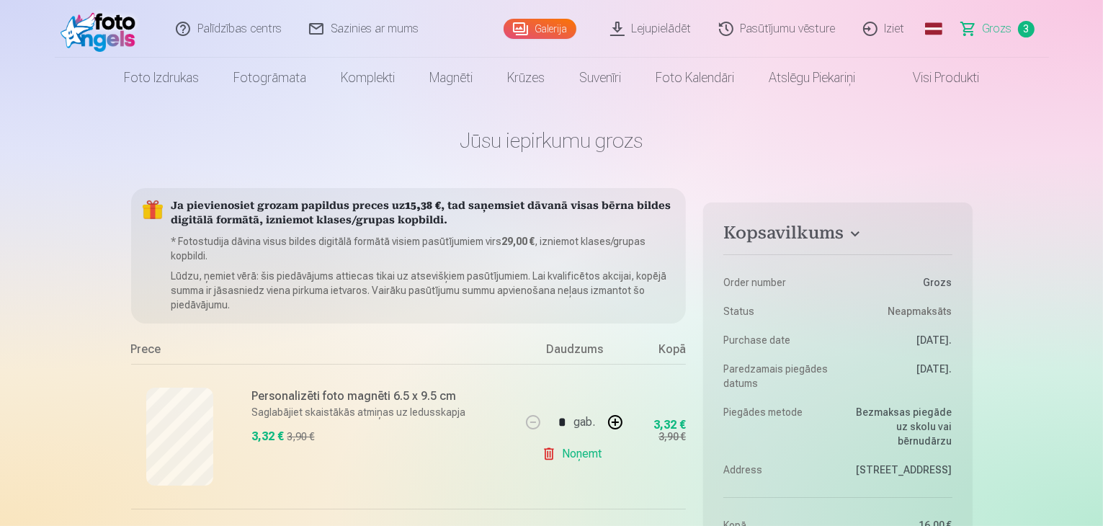
scroll to position [0, 0]
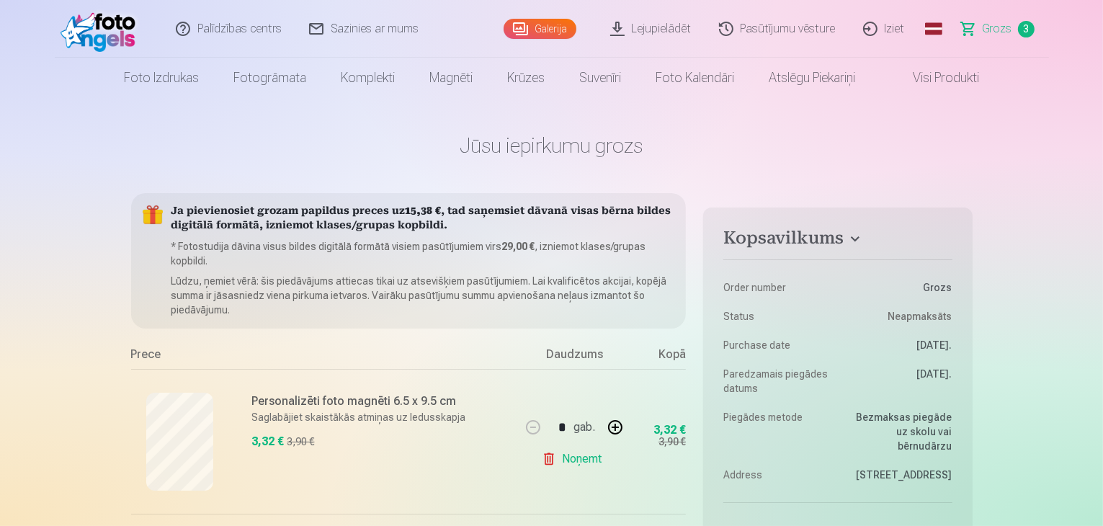
click at [107, 32] on img at bounding box center [102, 29] width 83 height 46
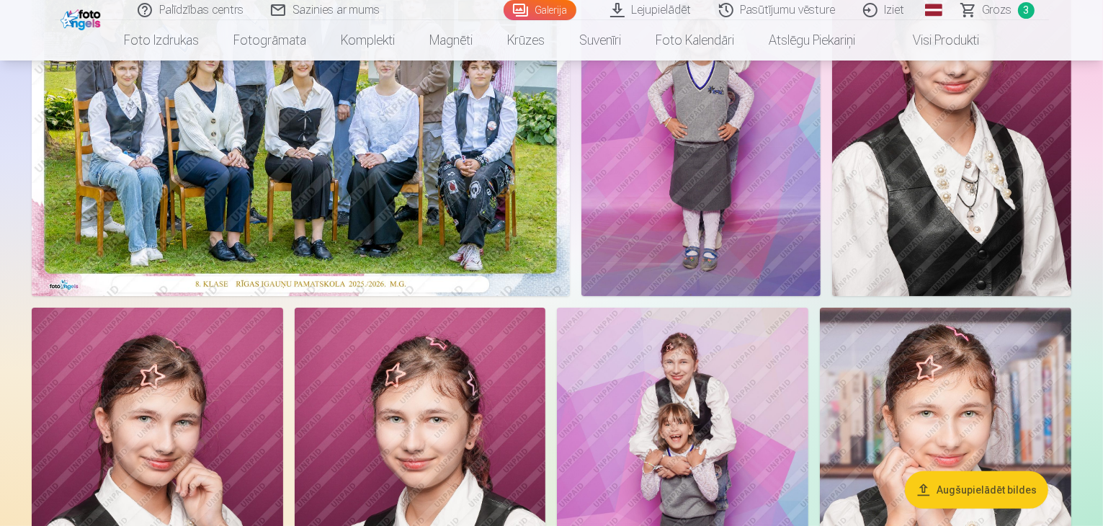
scroll to position [216, 0]
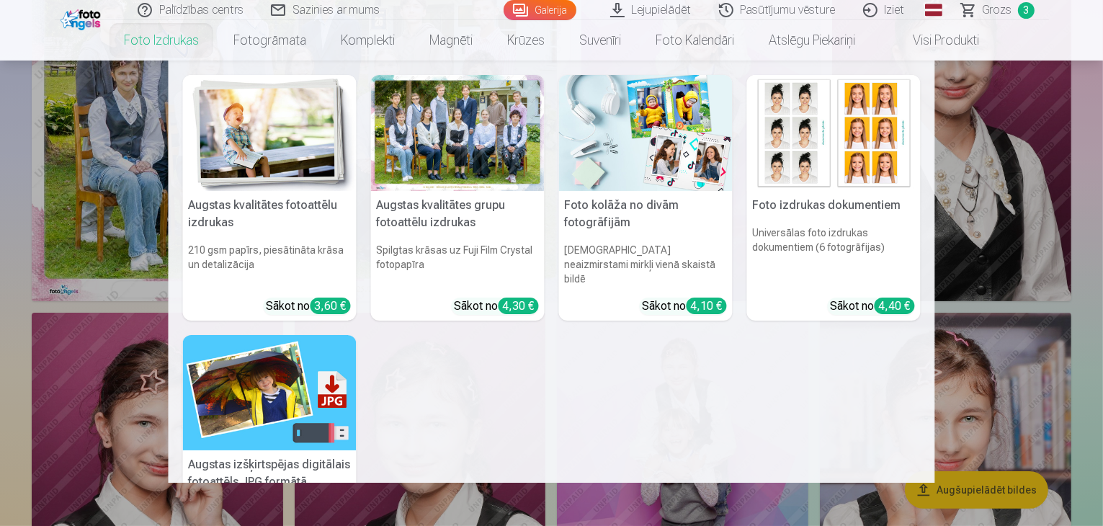
click at [662, 146] on img at bounding box center [646, 133] width 174 height 116
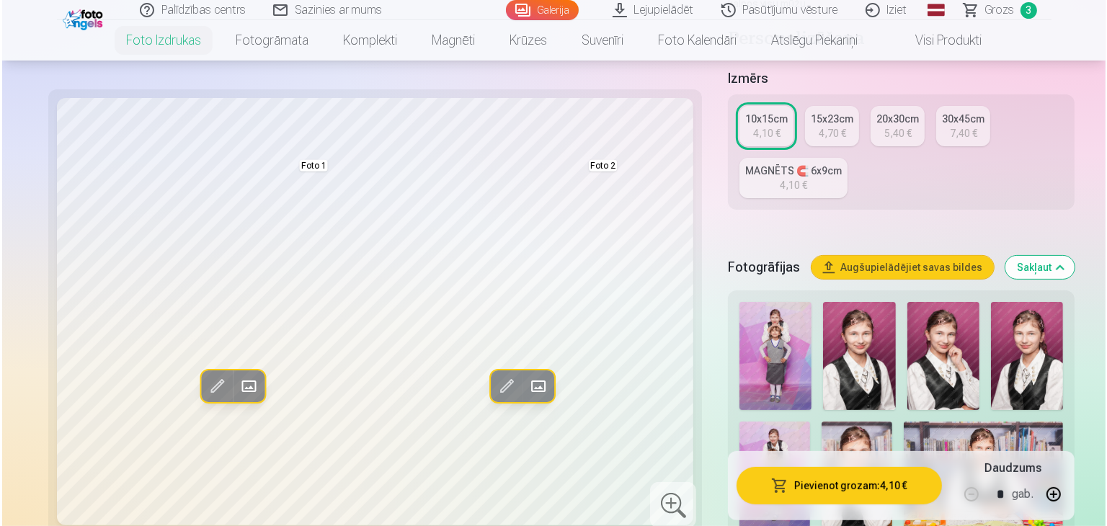
scroll to position [294, 0]
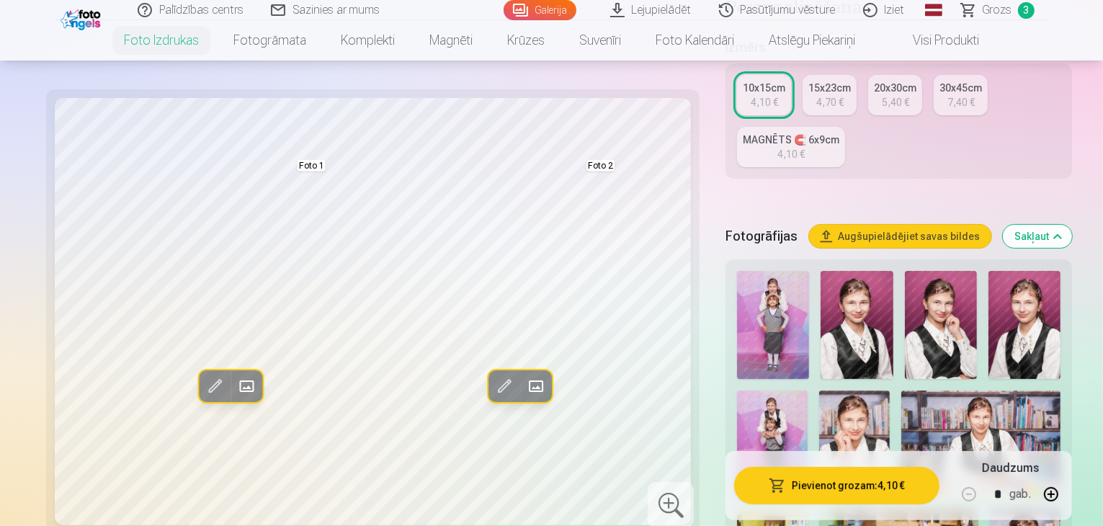
click at [492, 383] on span at bounding box center [503, 386] width 23 height 23
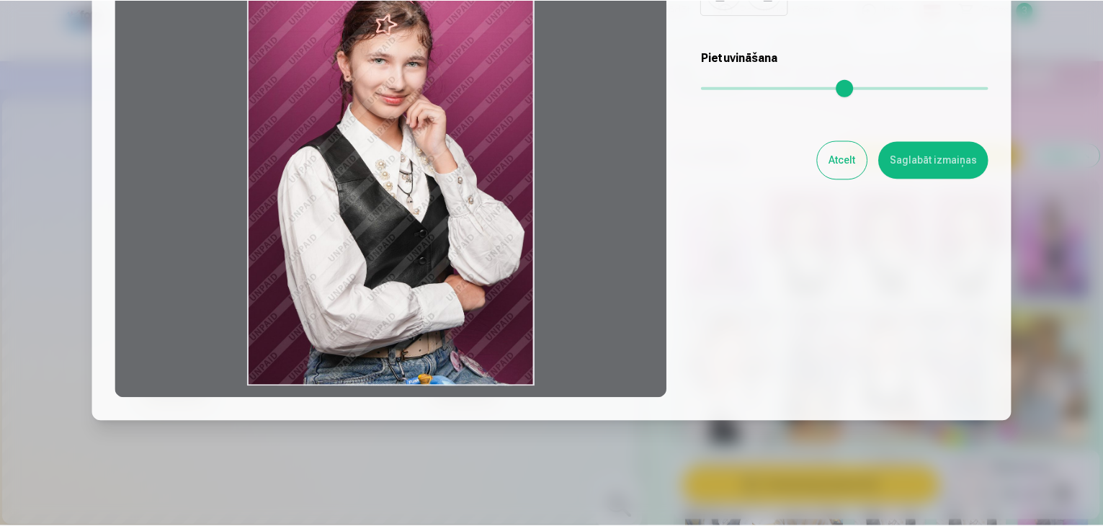
scroll to position [202, 0]
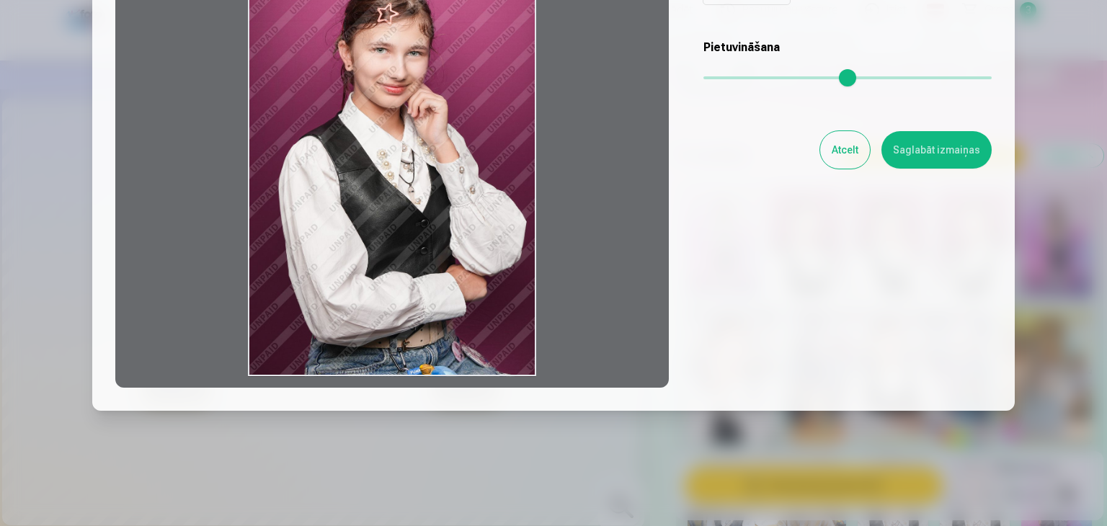
click at [834, 154] on button "Atcelt" at bounding box center [845, 149] width 50 height 37
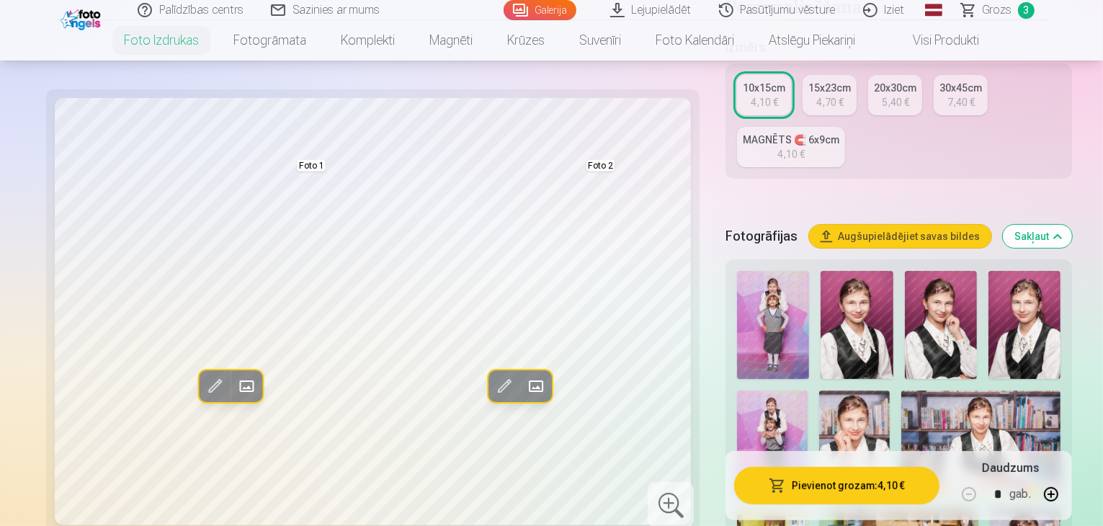
click at [524, 384] on span at bounding box center [535, 386] width 23 height 23
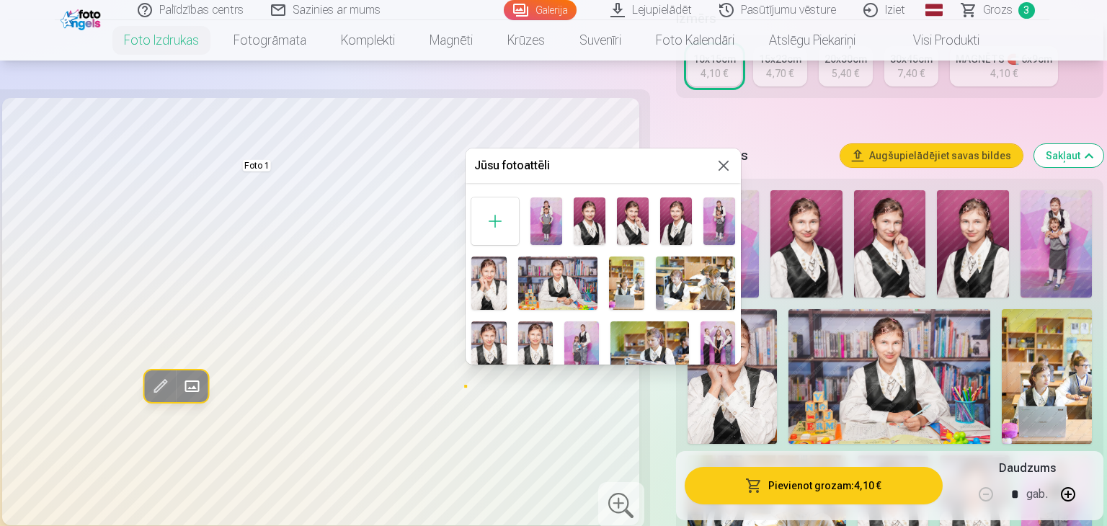
click at [679, 218] on img at bounding box center [676, 221] width 32 height 48
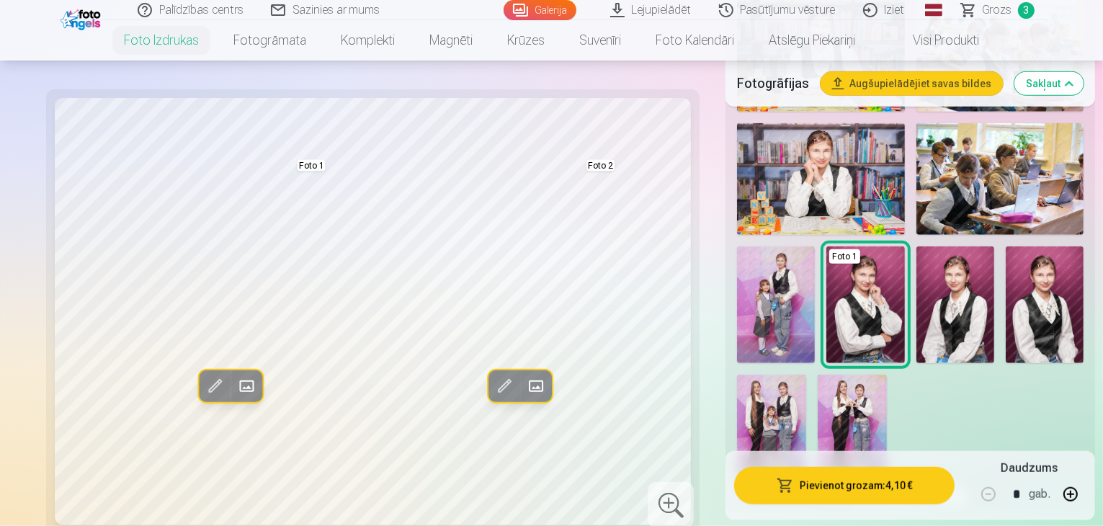
scroll to position [1207, 0]
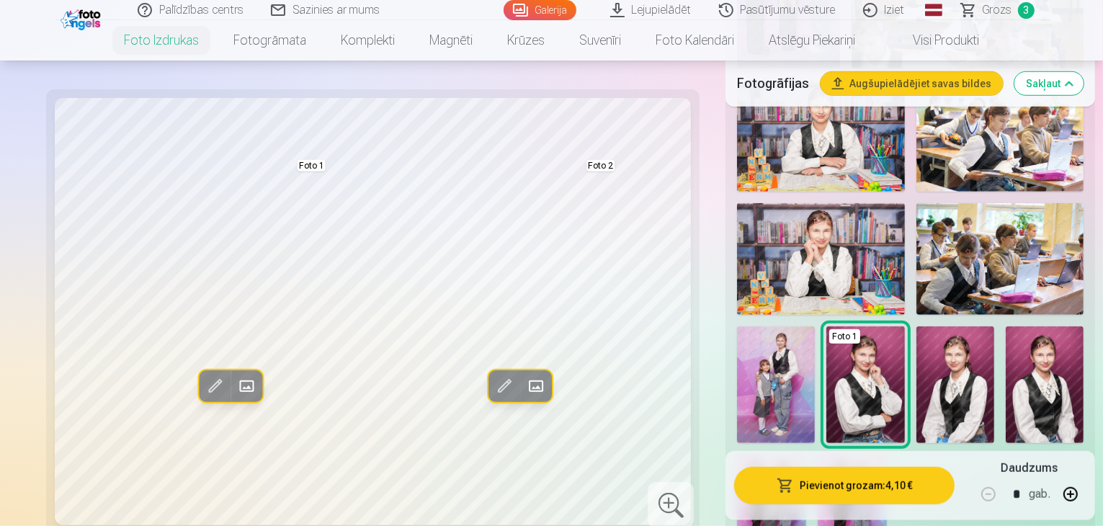
scroll to position [1151, 0]
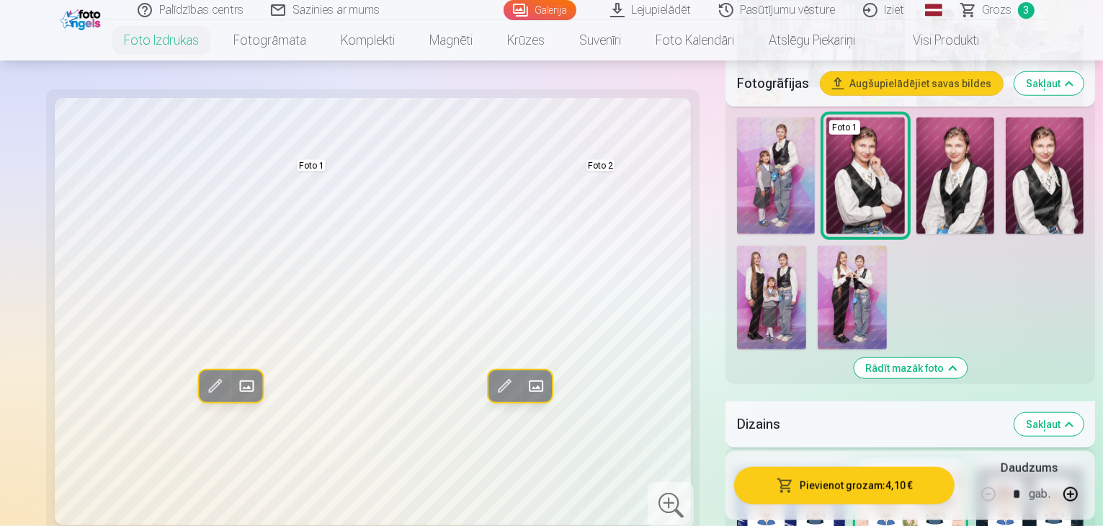
scroll to position [1361, 0]
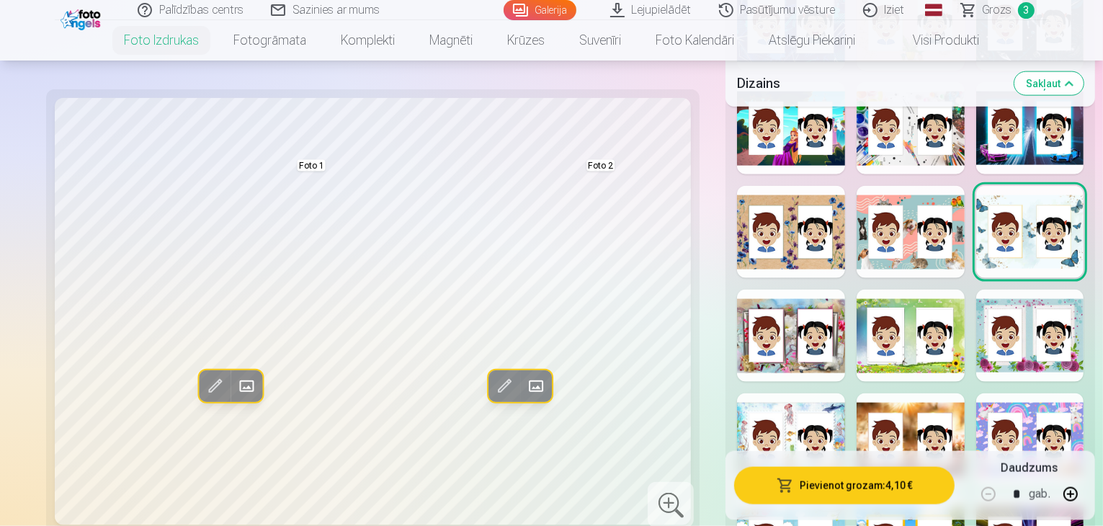
scroll to position [1806, 0]
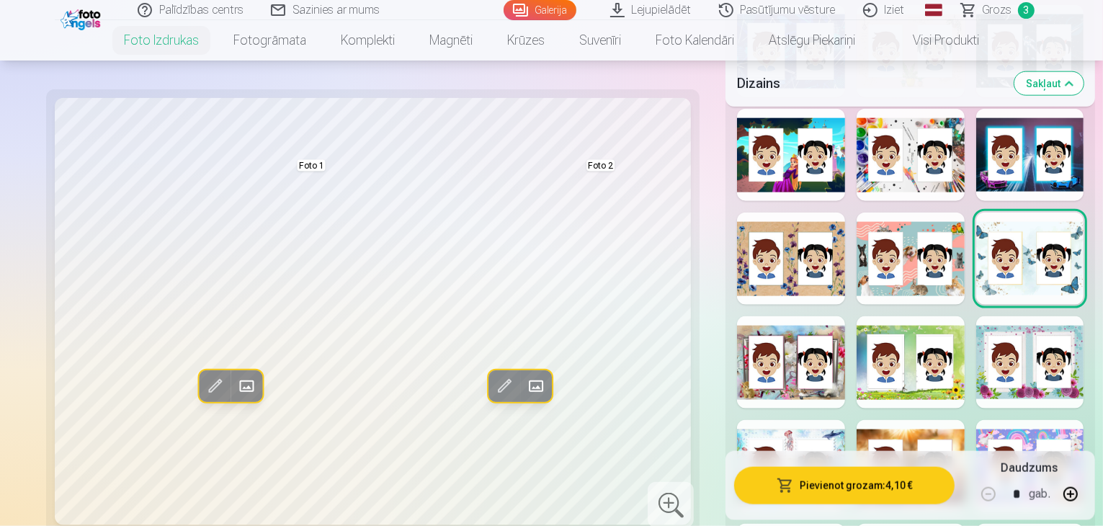
click at [1028, 420] on div at bounding box center [1030, 466] width 108 height 92
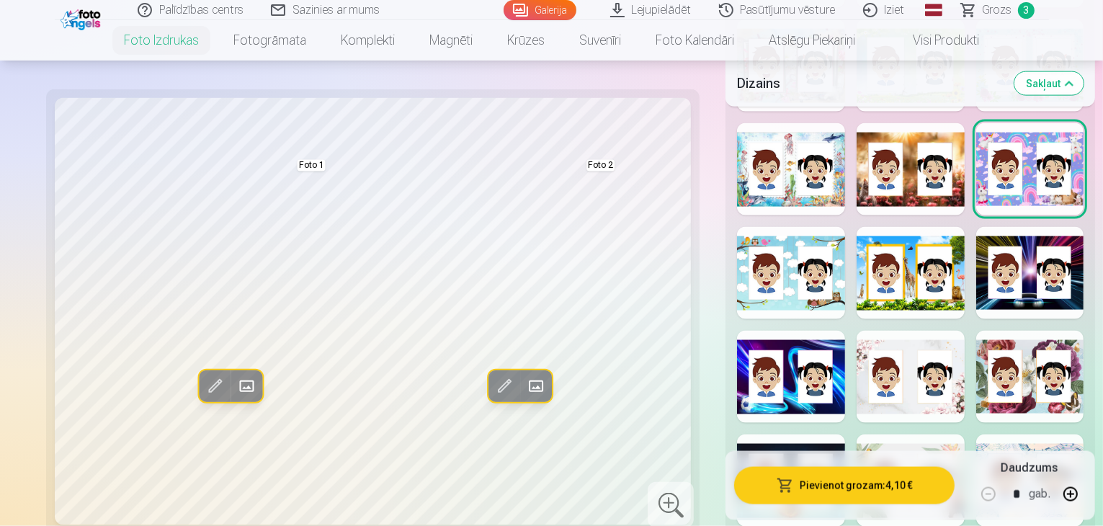
scroll to position [2129, 0]
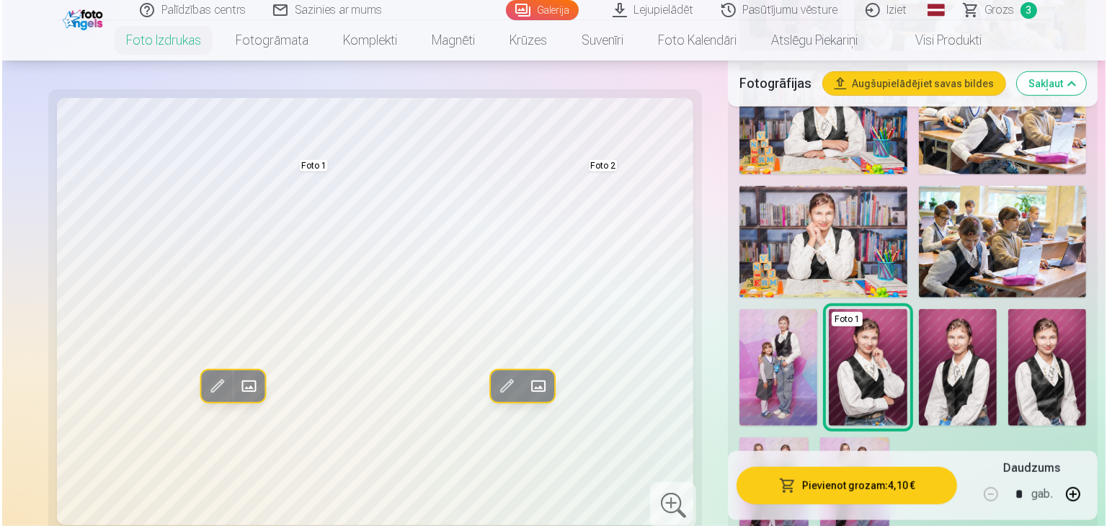
scroll to position [1090, 0]
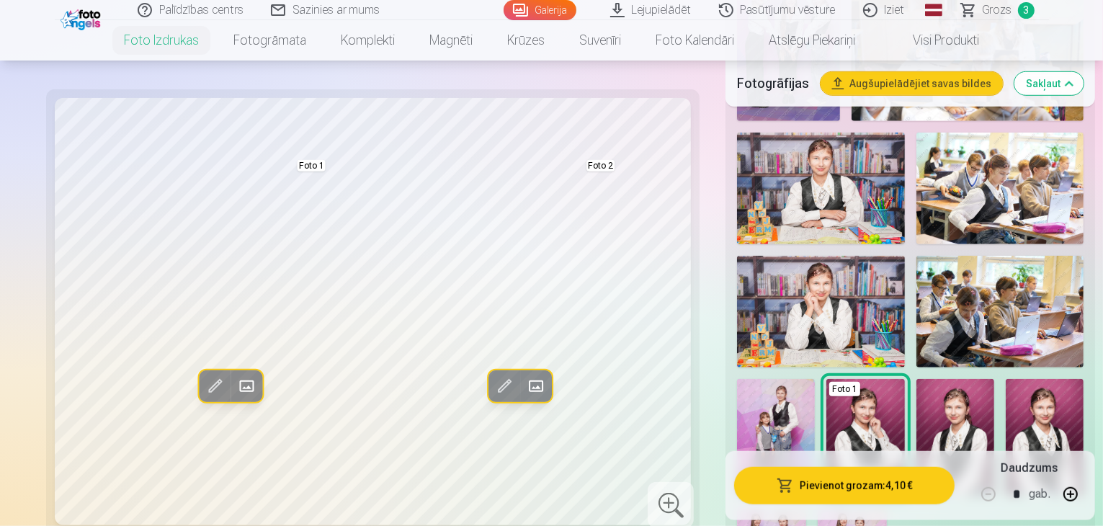
click at [829, 491] on button "Pievienot grozam : 4,10 €" at bounding box center [844, 485] width 220 height 37
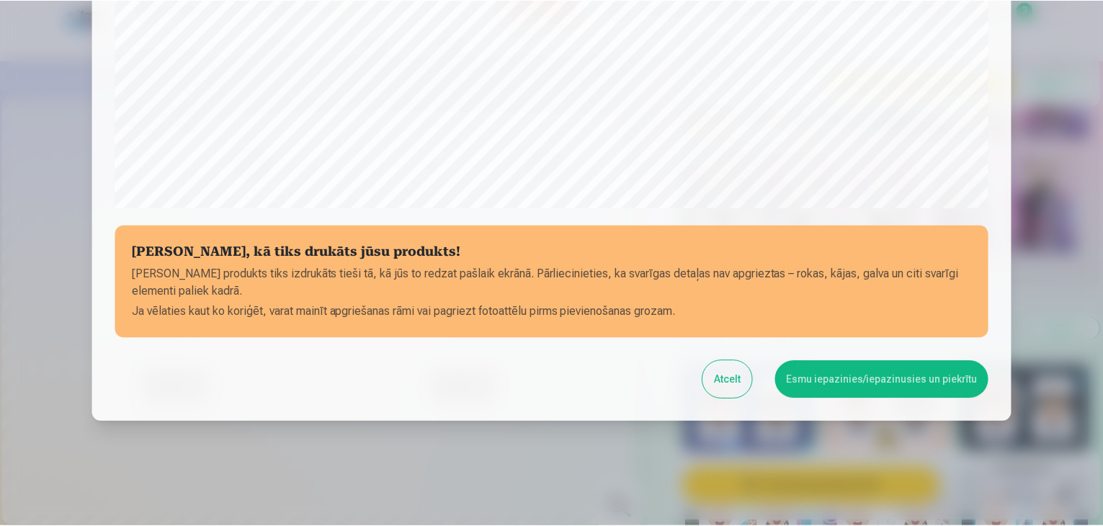
scroll to position [512, 0]
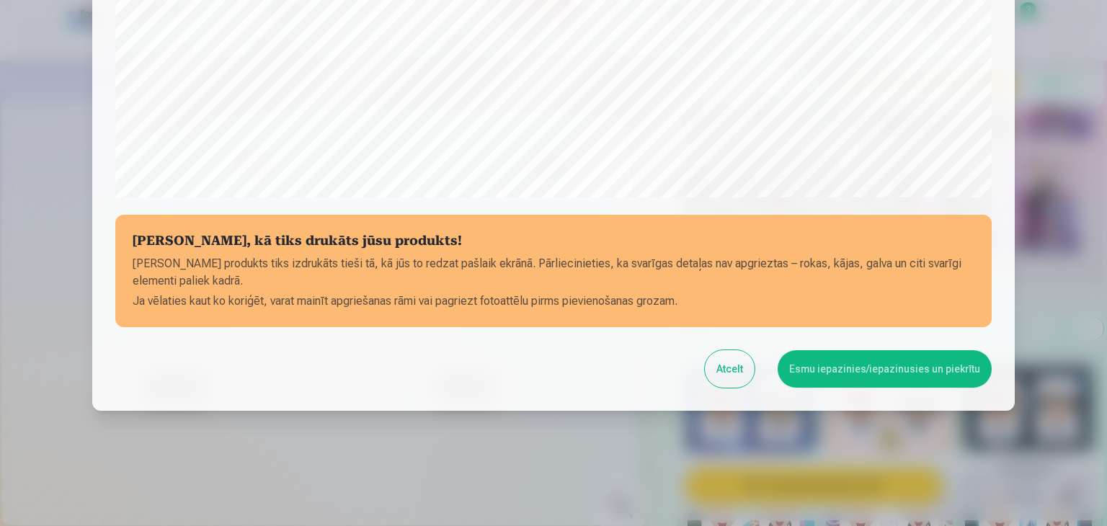
click at [857, 377] on button "Esmu iepazinies/iepazinusies un piekrītu" at bounding box center [885, 368] width 214 height 37
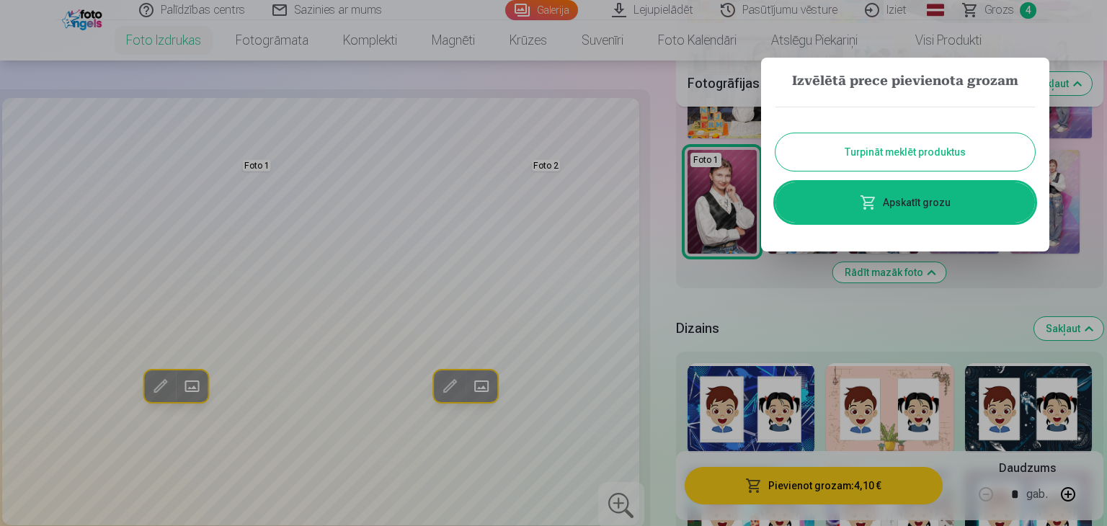
click at [1102, 283] on div at bounding box center [553, 263] width 1107 height 526
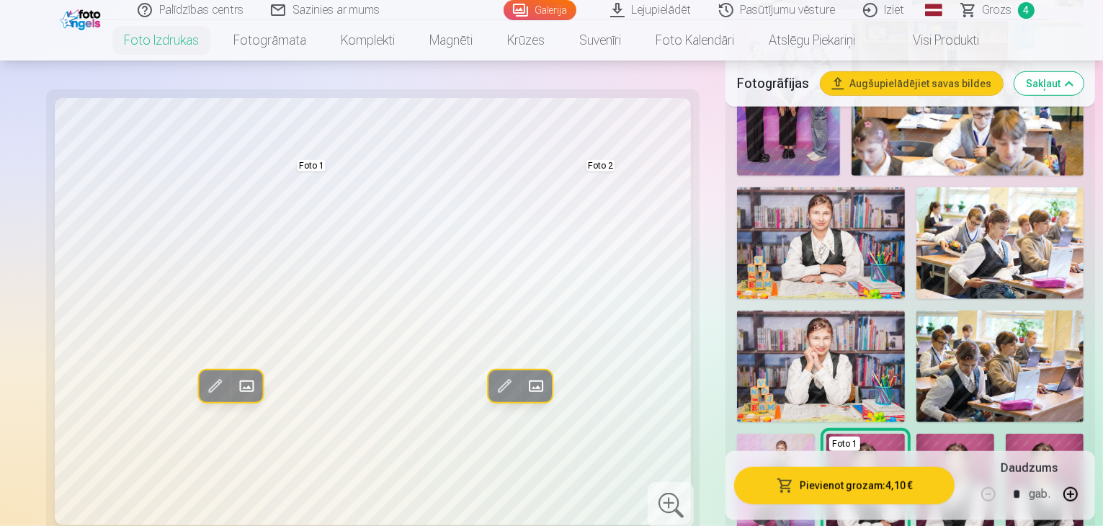
scroll to position [1018, 0]
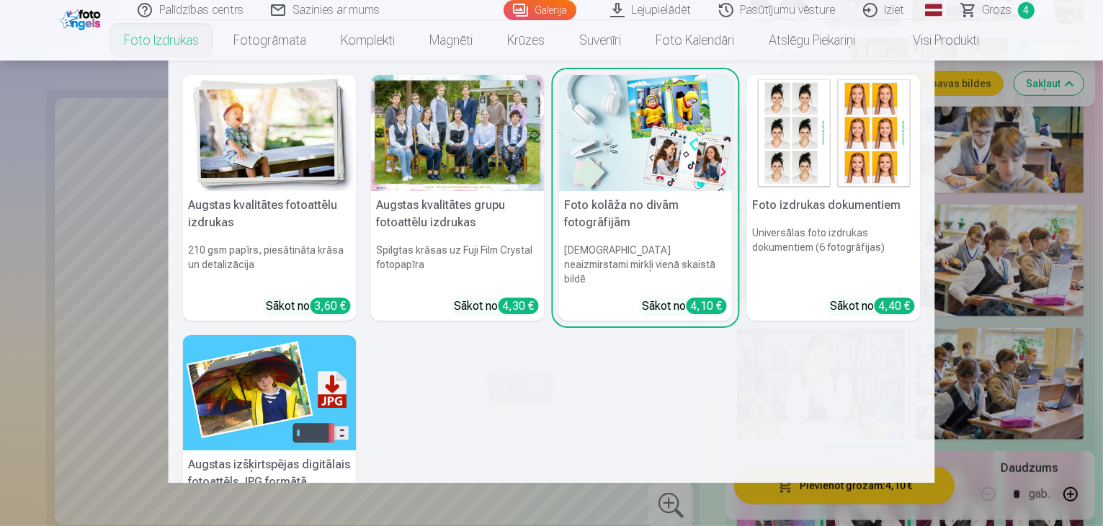
click at [602, 145] on img at bounding box center [646, 133] width 174 height 116
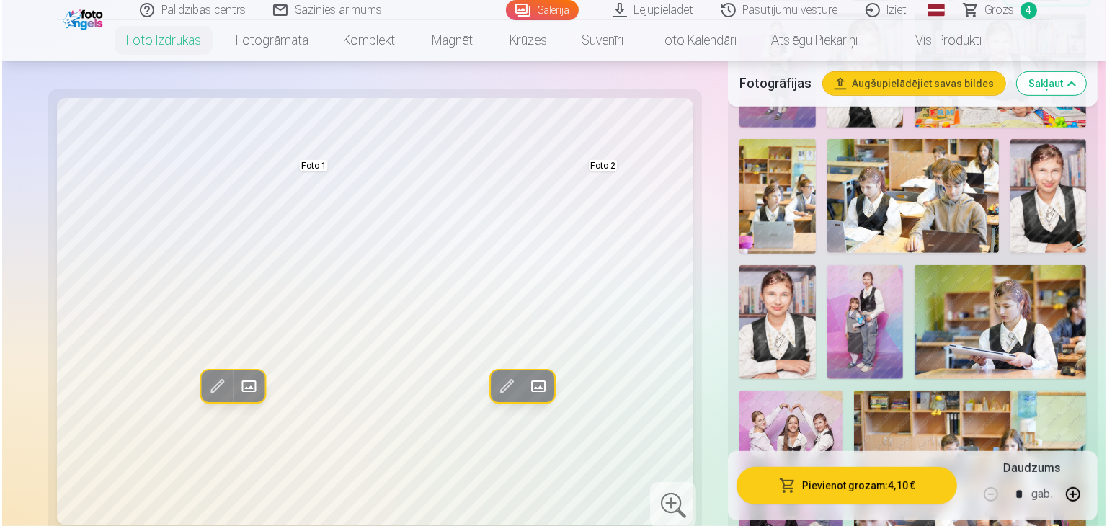
scroll to position [673, 0]
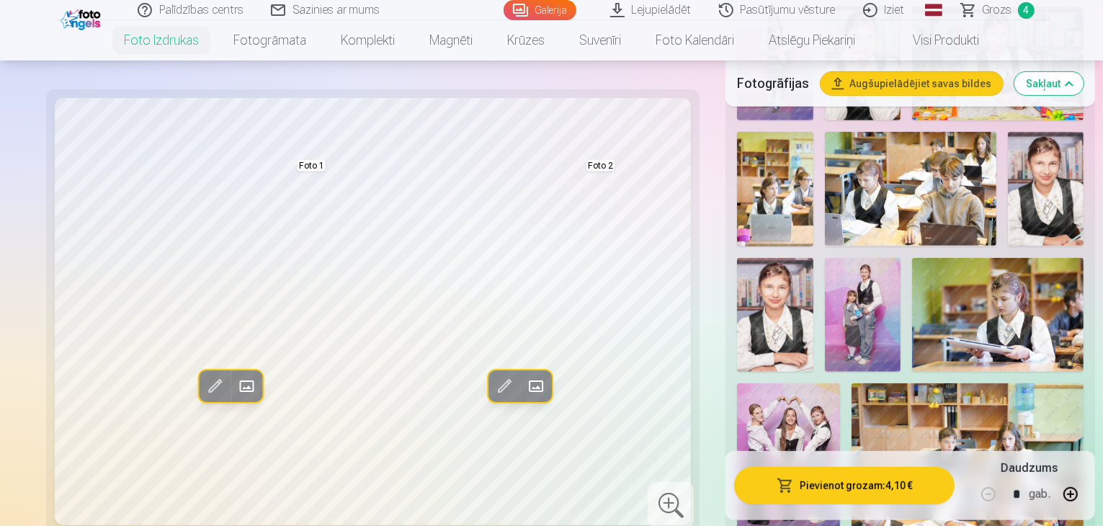
click at [235, 385] on span at bounding box center [246, 386] width 23 height 23
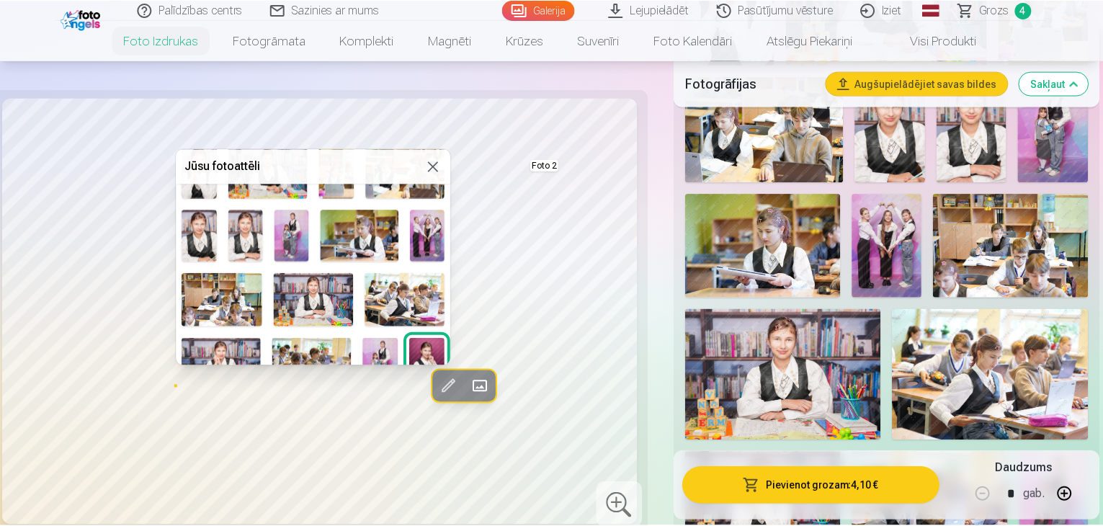
scroll to position [115, 0]
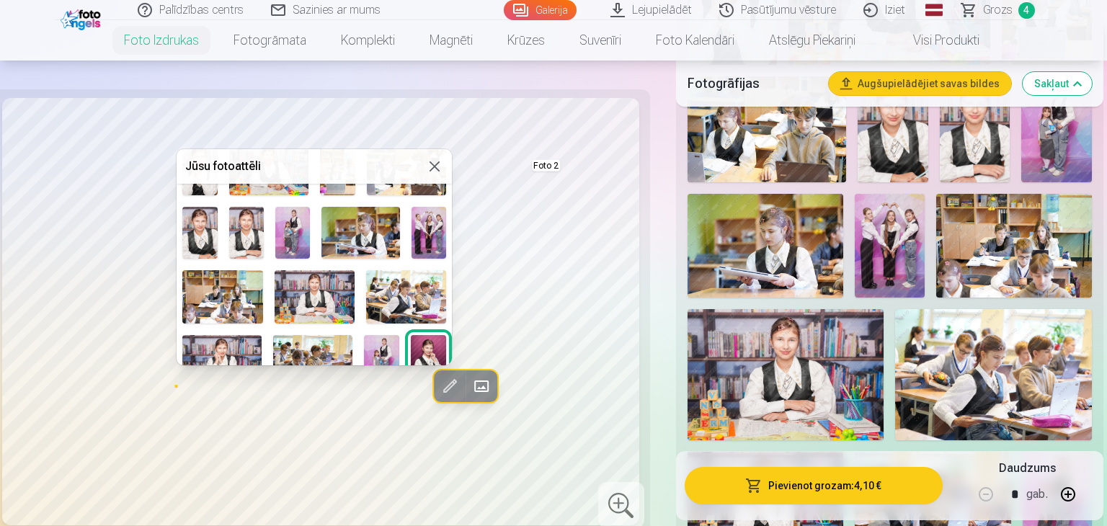
click at [418, 238] on img at bounding box center [428, 233] width 35 height 52
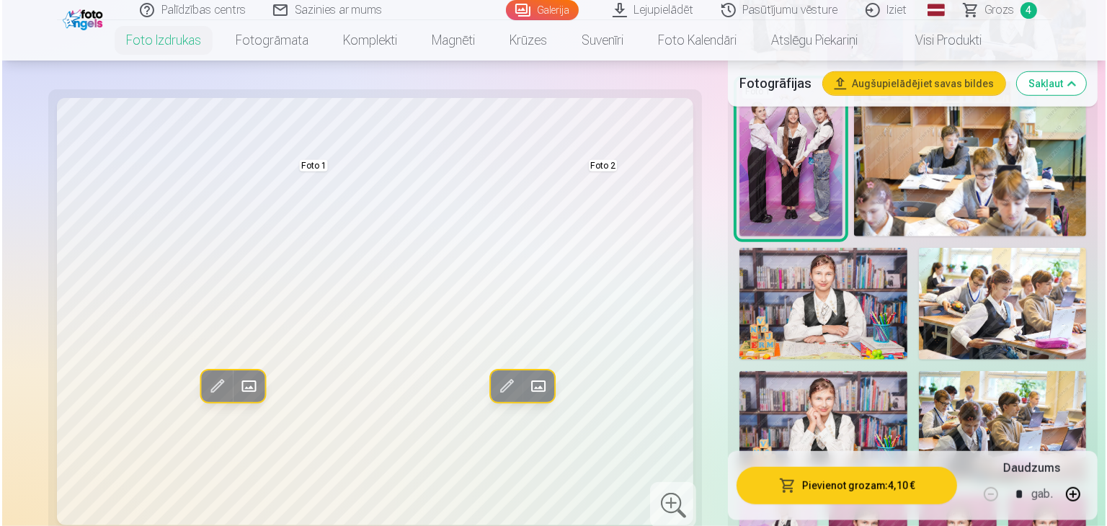
scroll to position [951, 0]
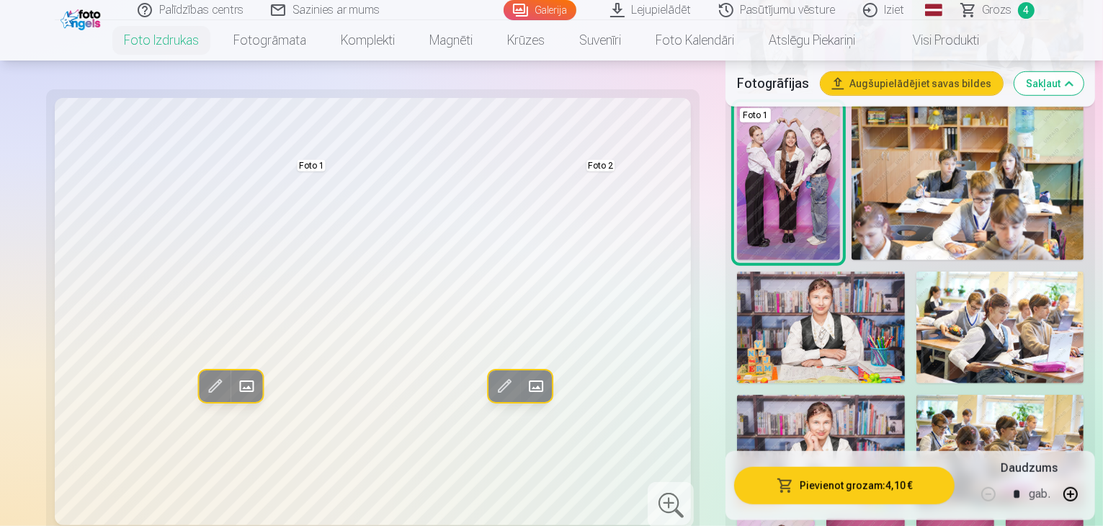
click at [524, 375] on span at bounding box center [535, 386] width 23 height 23
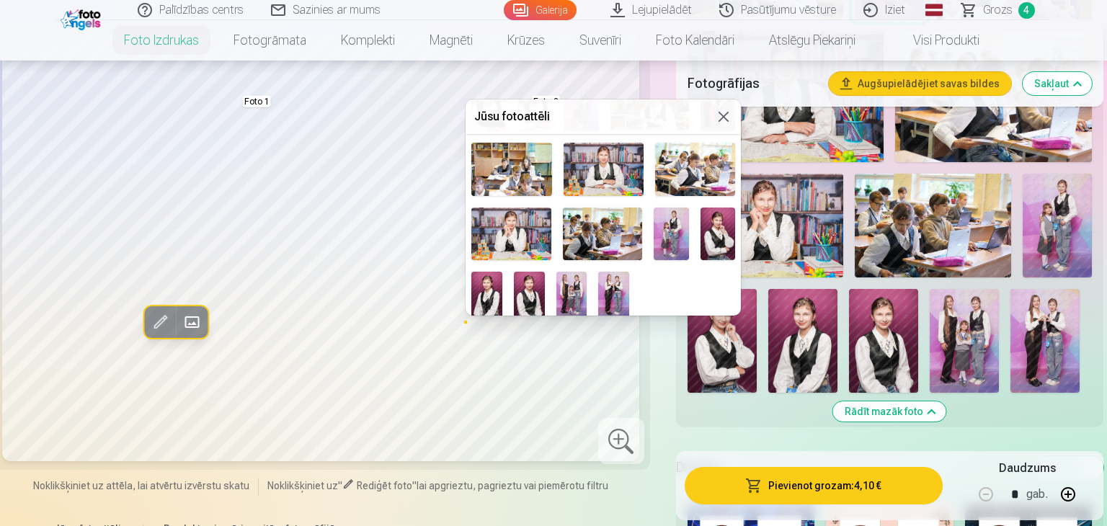
scroll to position [197, 0]
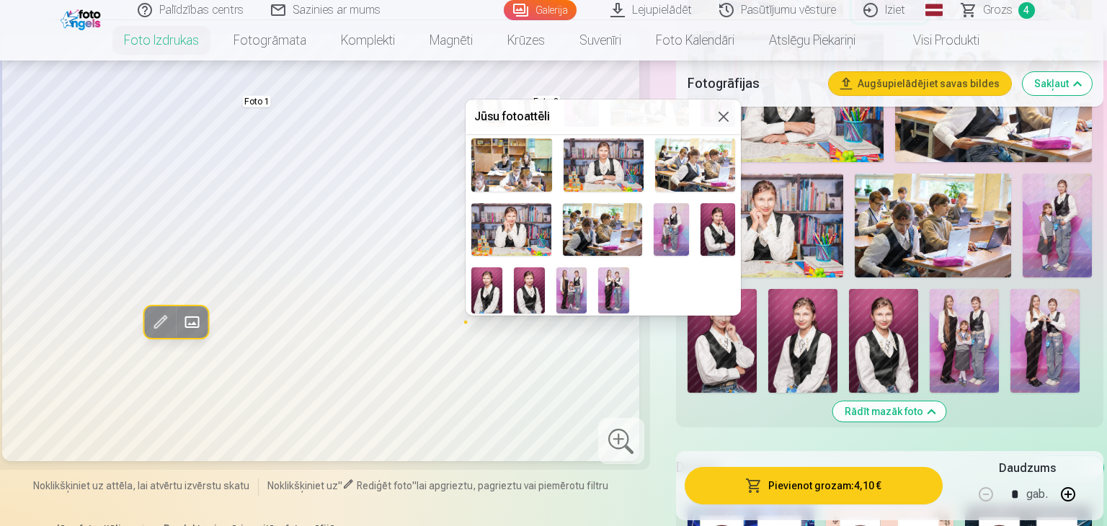
click at [605, 292] on img at bounding box center [613, 290] width 31 height 46
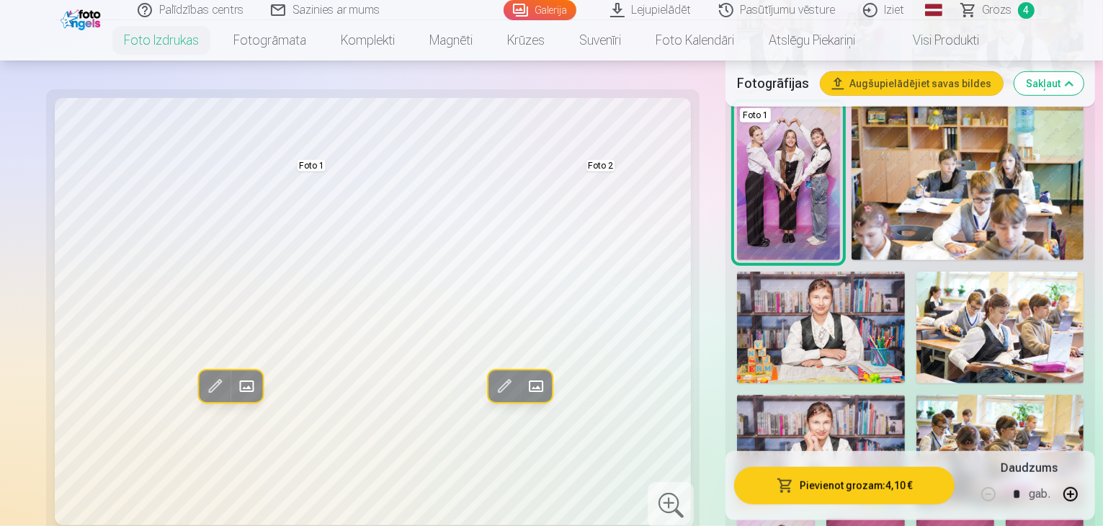
click at [772, 486] on button "Pievienot grozam : 4,10 €" at bounding box center [844, 485] width 220 height 37
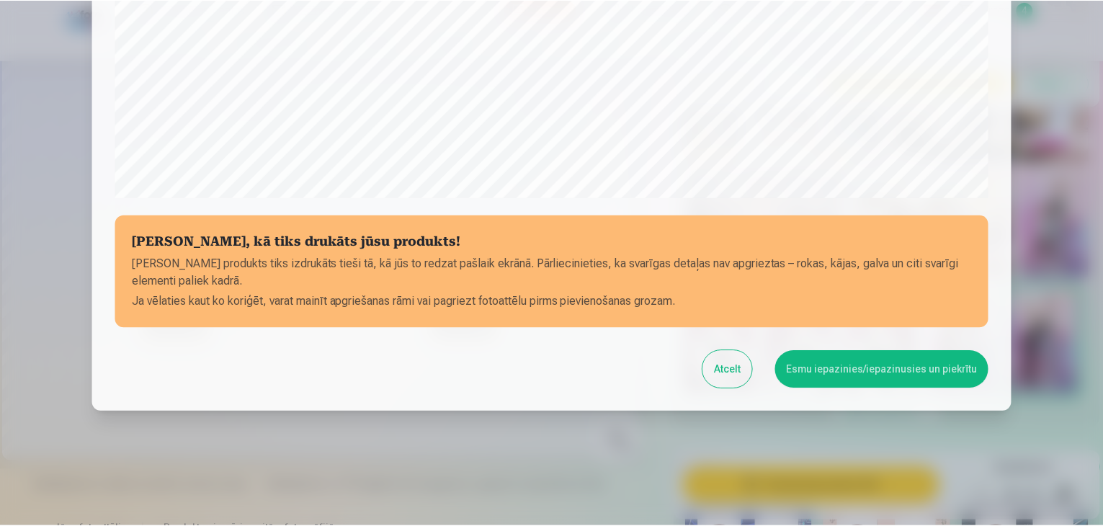
scroll to position [512, 0]
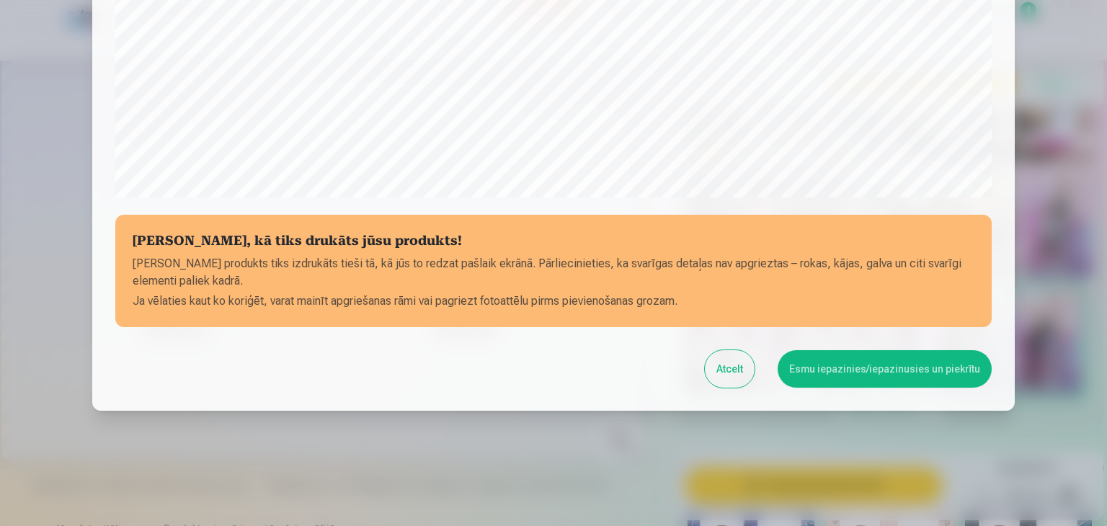
click at [880, 375] on button "Esmu iepazinies/iepazinusies un piekrītu" at bounding box center [885, 368] width 214 height 37
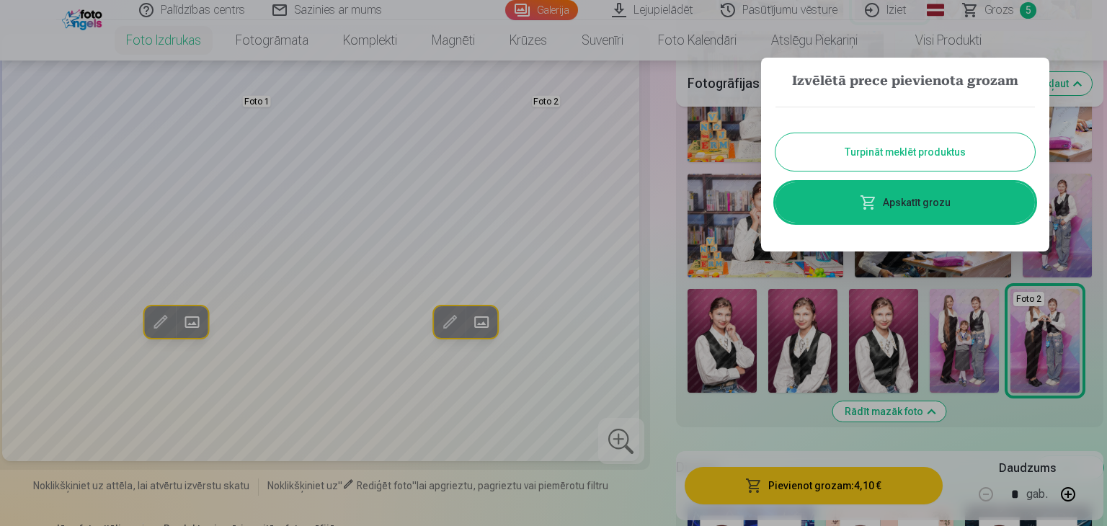
click at [1101, 241] on div at bounding box center [553, 263] width 1107 height 526
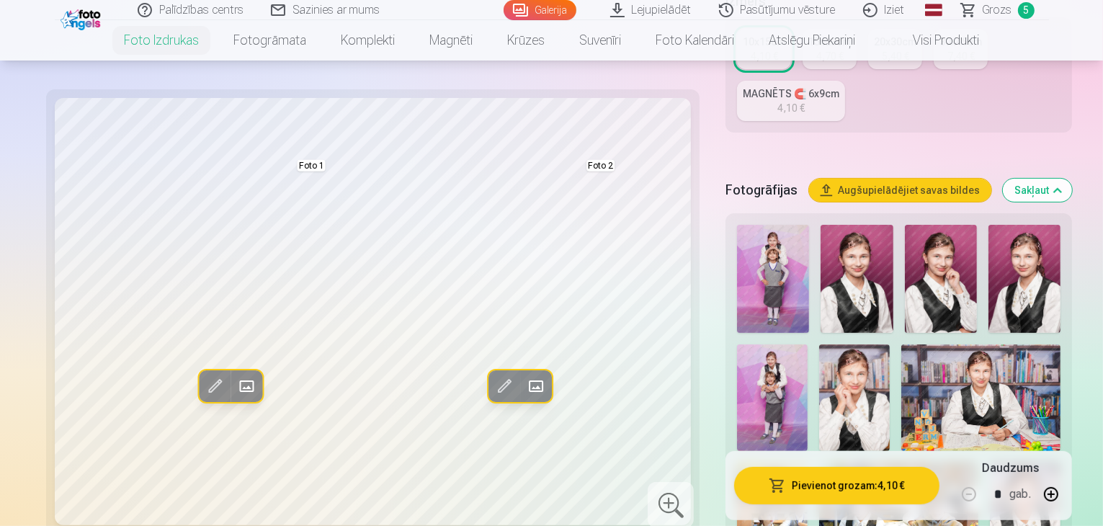
scroll to position [231, 0]
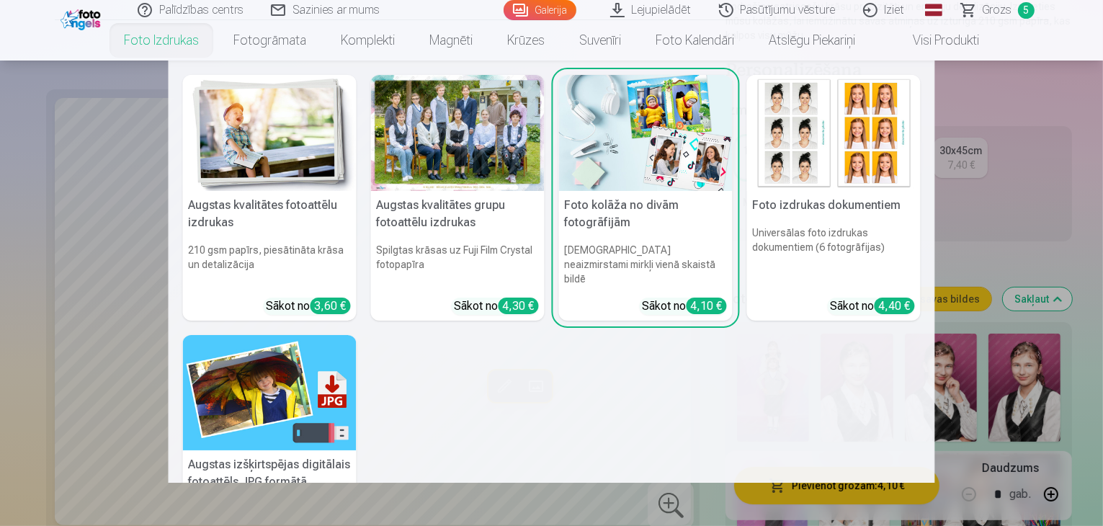
click at [132, 38] on link "Foto izdrukas" at bounding box center [162, 40] width 110 height 40
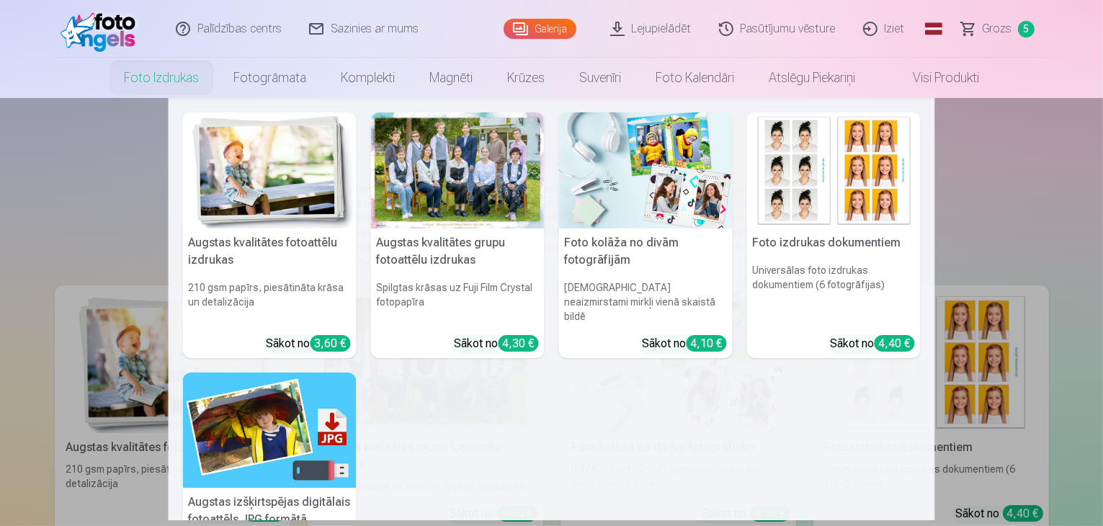
click at [242, 156] on img at bounding box center [270, 170] width 174 height 116
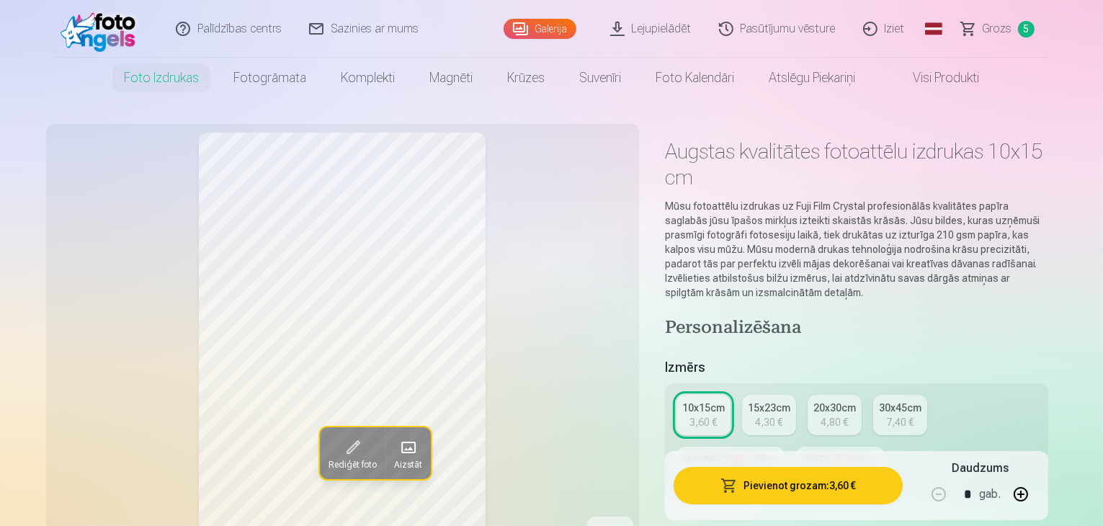
click at [790, 488] on button "Pievienot grozam : 3,60 €" at bounding box center [789, 485] width 230 height 37
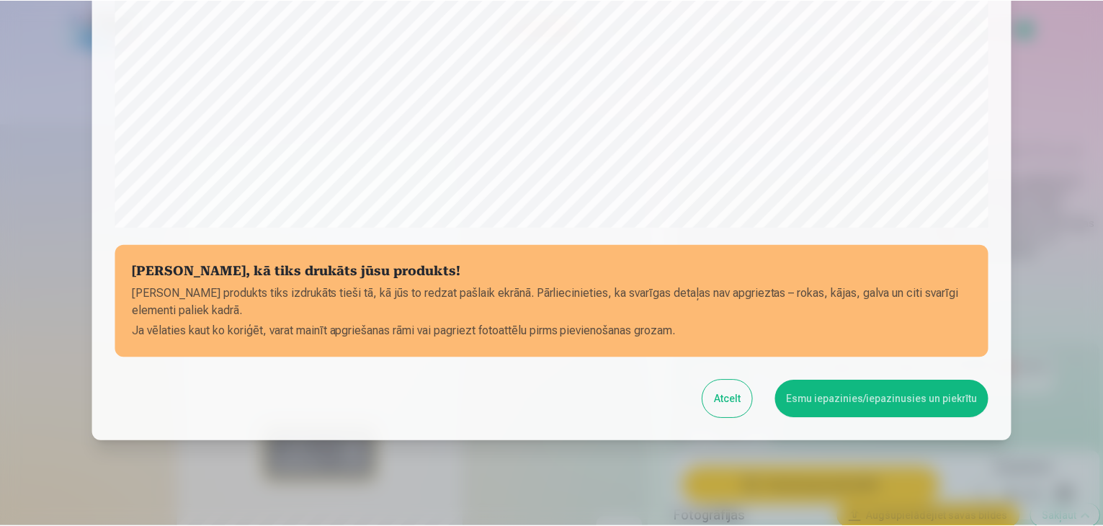
scroll to position [512, 0]
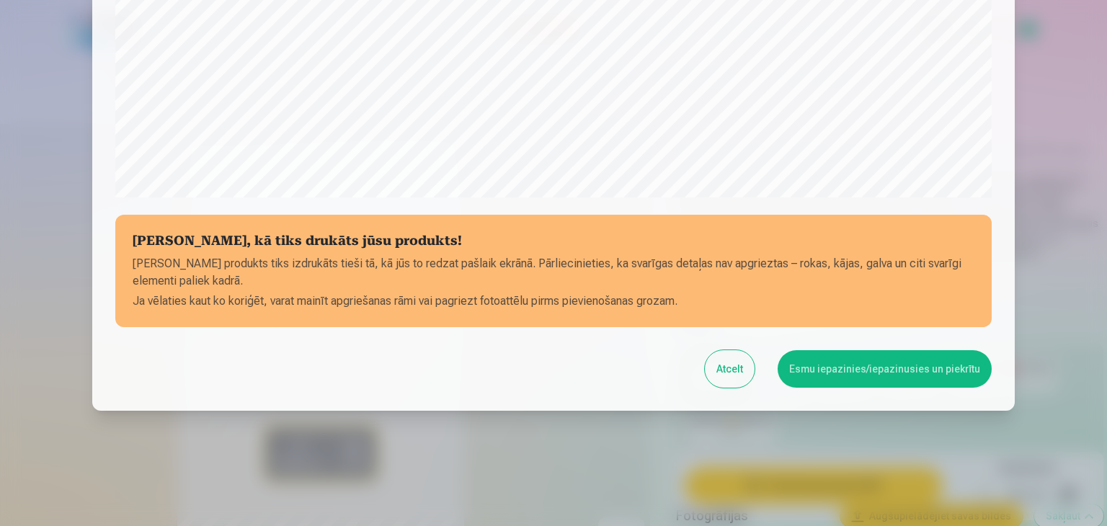
click at [880, 374] on button "Esmu iepazinies/iepazinusies un piekrītu" at bounding box center [885, 368] width 214 height 37
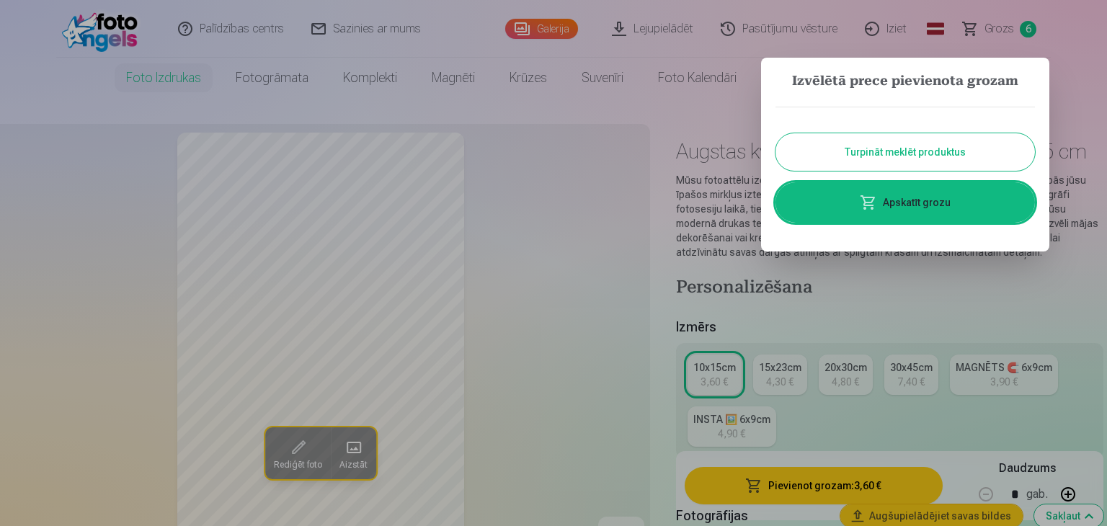
click at [1086, 85] on div at bounding box center [553, 263] width 1107 height 526
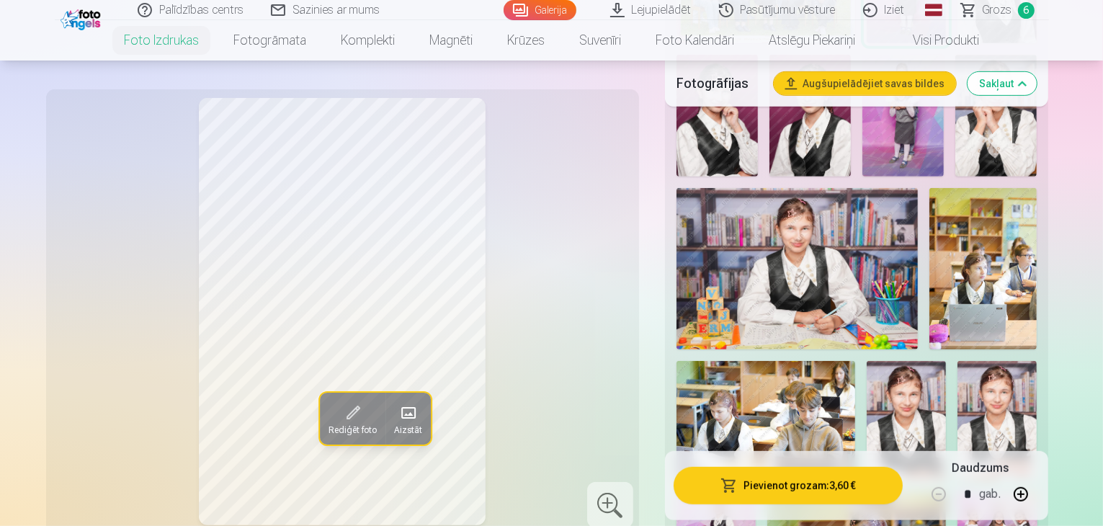
scroll to position [692, 0]
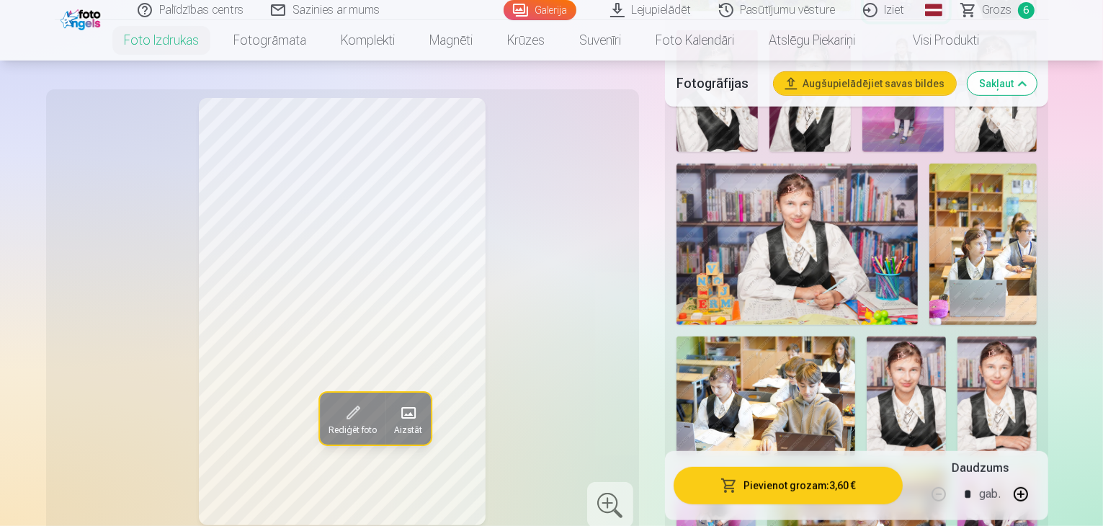
click at [912, 468] on img at bounding box center [856, 527] width 179 height 119
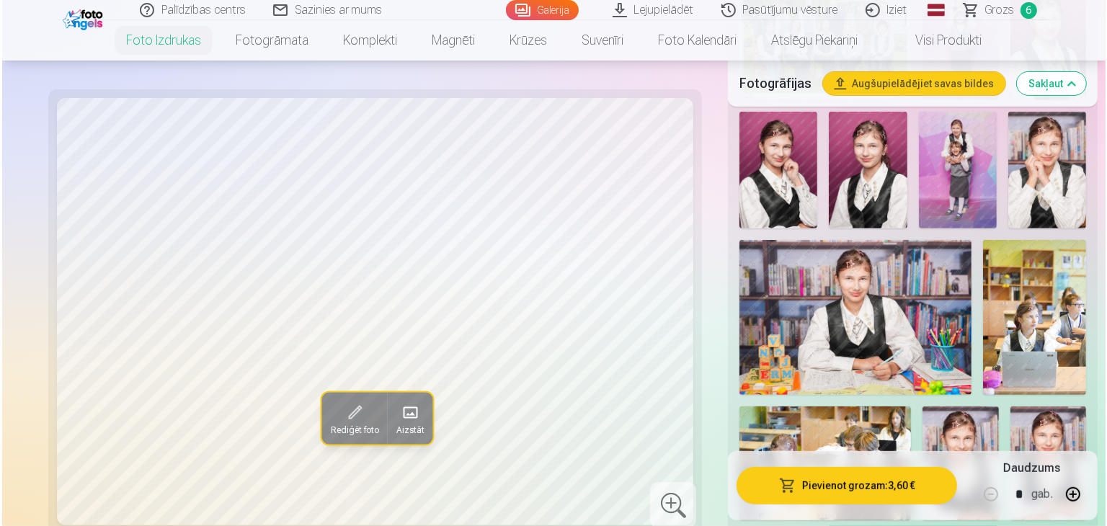
scroll to position [620, 0]
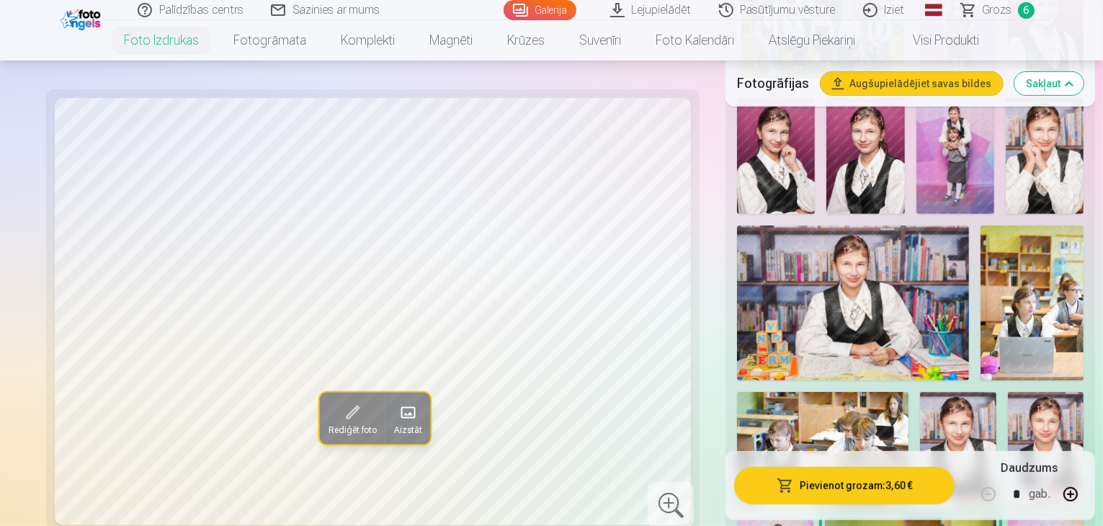
click at [341, 415] on span at bounding box center [352, 412] width 23 height 23
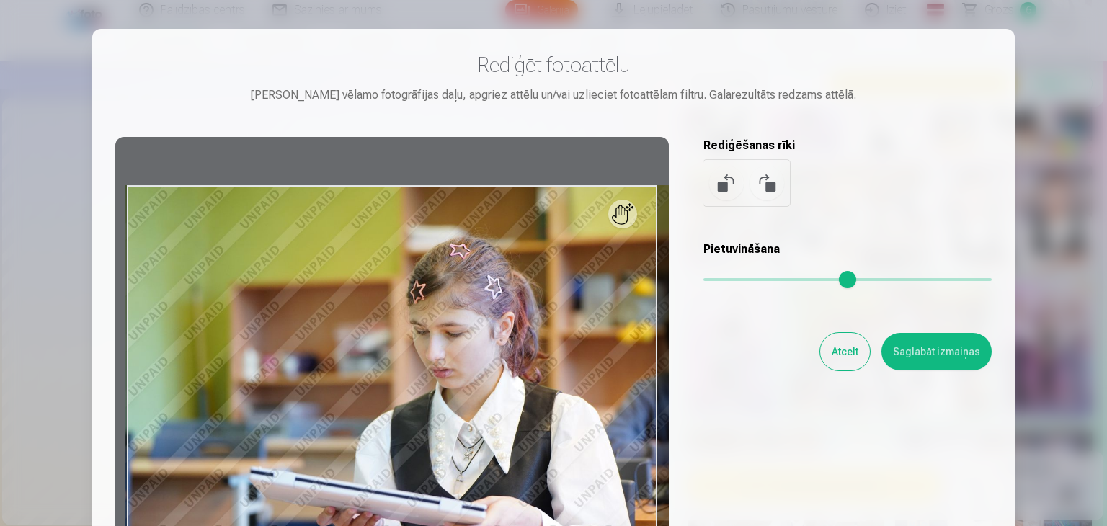
drag, startPoint x: 717, startPoint y: 275, endPoint x: 729, endPoint y: 274, distance: 12.3
click at [729, 278] on input "range" at bounding box center [847, 279] width 288 height 3
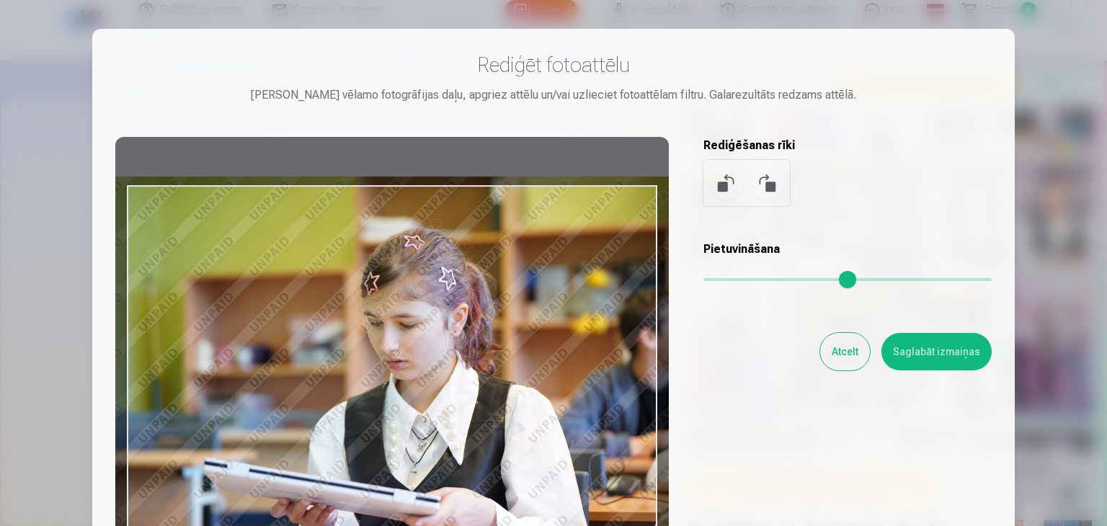
drag, startPoint x: 568, startPoint y: 323, endPoint x: 522, endPoint y: 314, distance: 46.9
click at [522, 314] on div at bounding box center [391, 363] width 553 height 453
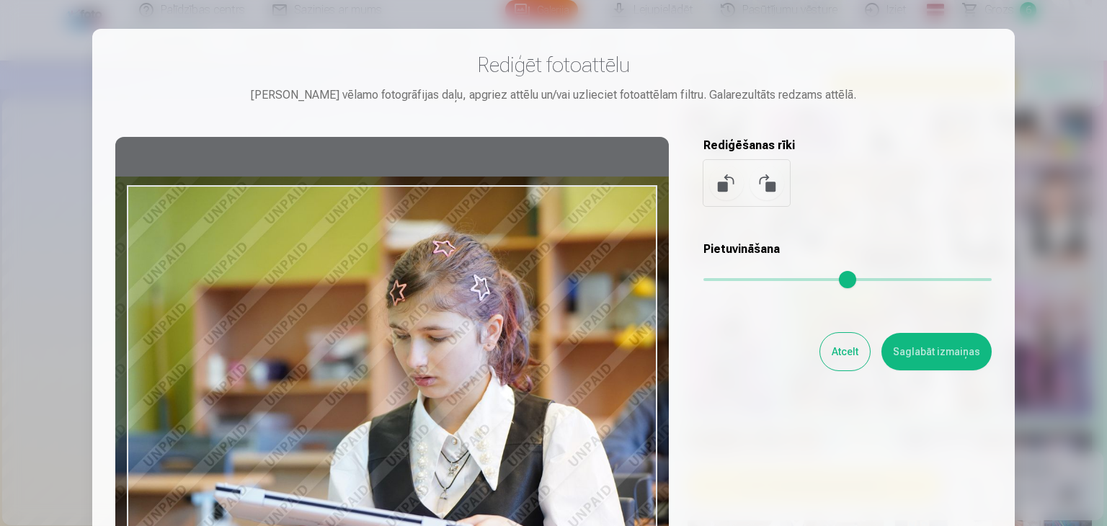
drag, startPoint x: 727, startPoint y: 281, endPoint x: 741, endPoint y: 277, distance: 15.0
click at [741, 278] on input "range" at bounding box center [847, 279] width 288 height 3
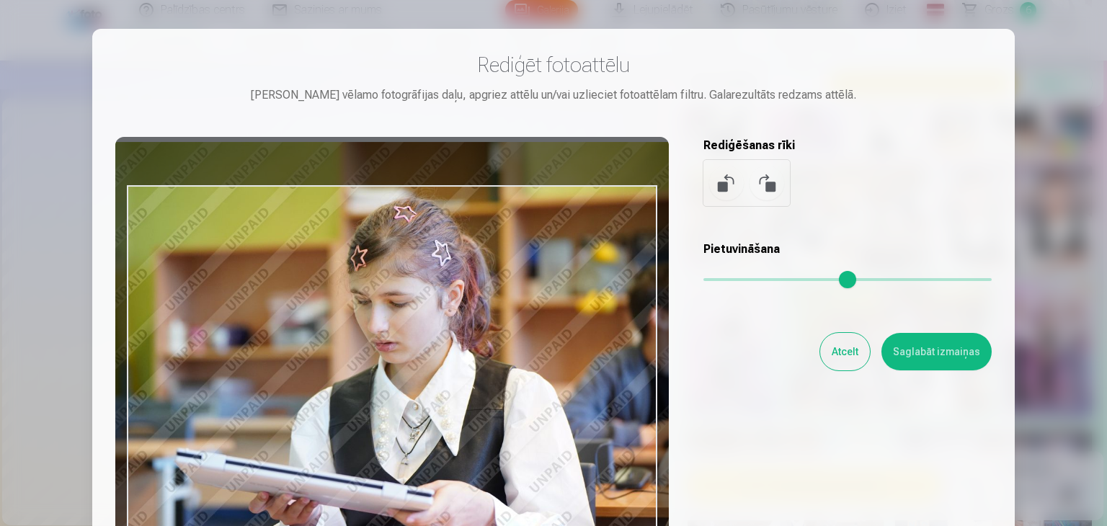
drag, startPoint x: 499, startPoint y: 358, endPoint x: 460, endPoint y: 324, distance: 52.1
click at [460, 324] on div at bounding box center [391, 363] width 553 height 453
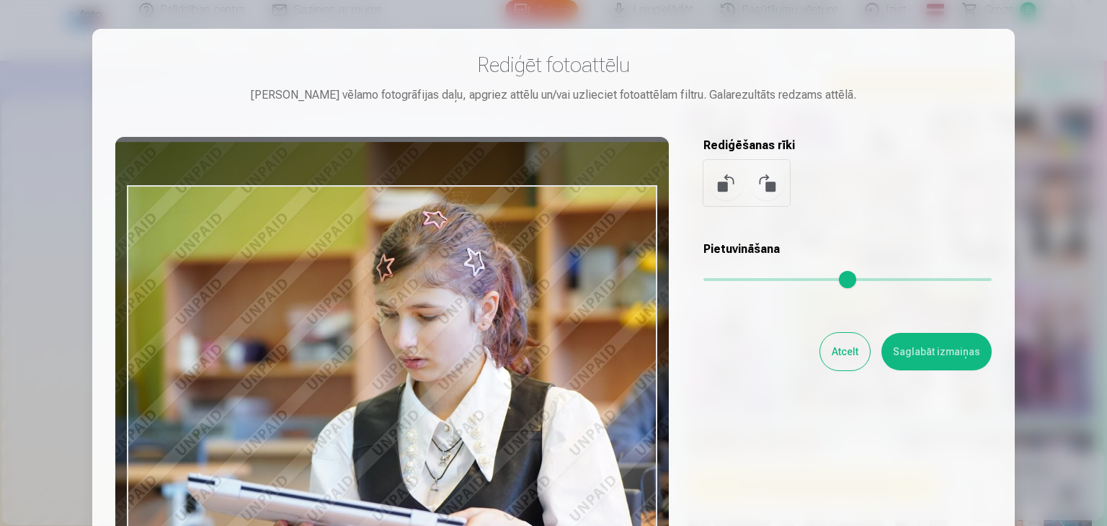
drag, startPoint x: 744, startPoint y: 280, endPoint x: 757, endPoint y: 277, distance: 13.3
click at [757, 278] on input "range" at bounding box center [847, 279] width 288 height 3
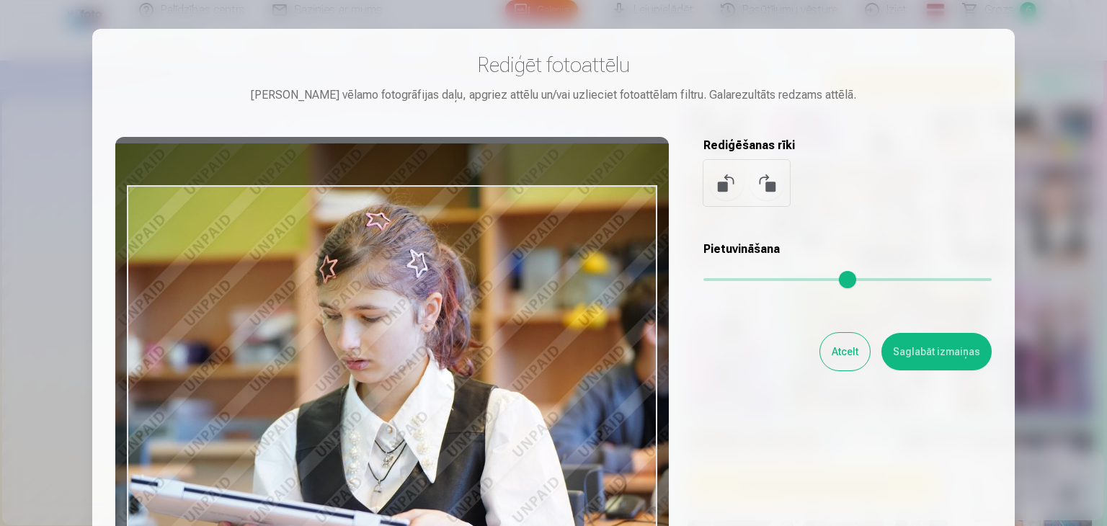
drag, startPoint x: 500, startPoint y: 358, endPoint x: 443, endPoint y: 360, distance: 56.9
click at [443, 360] on div at bounding box center [391, 363] width 553 height 453
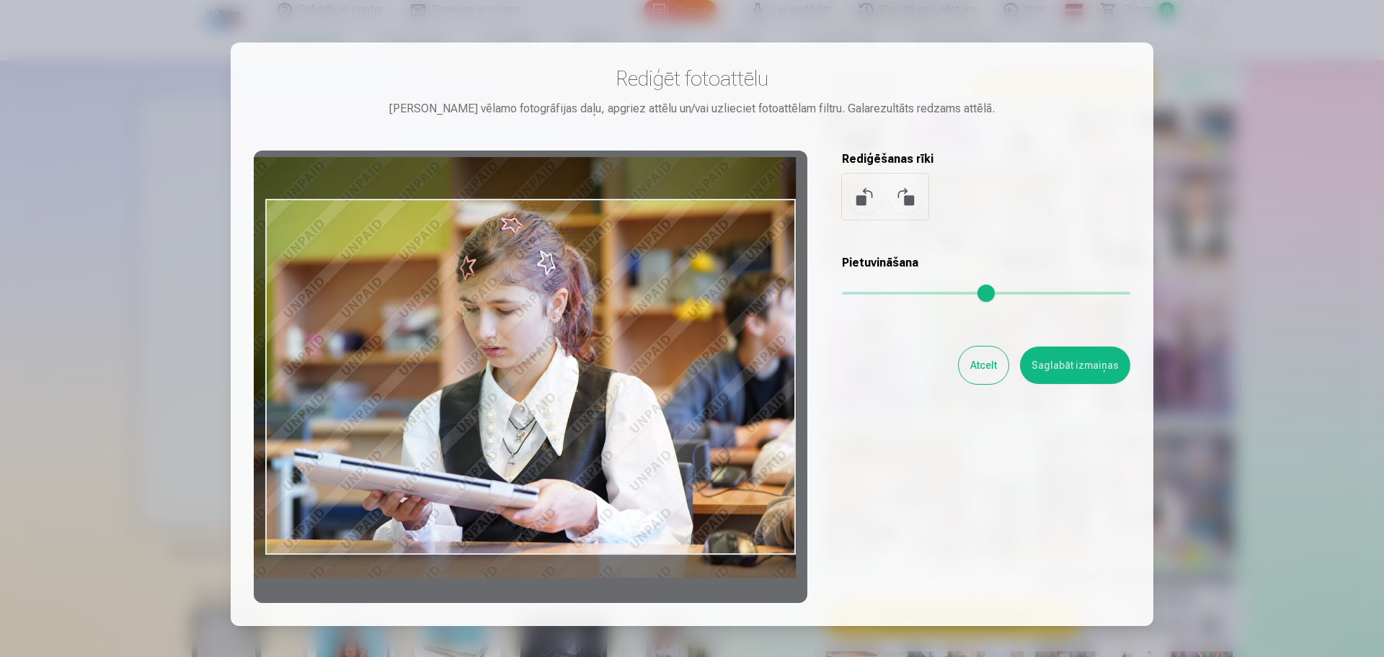
drag, startPoint x: 896, startPoint y: 290, endPoint x: 873, endPoint y: 292, distance: 23.1
click at [873, 292] on input "range" at bounding box center [986, 293] width 288 height 3
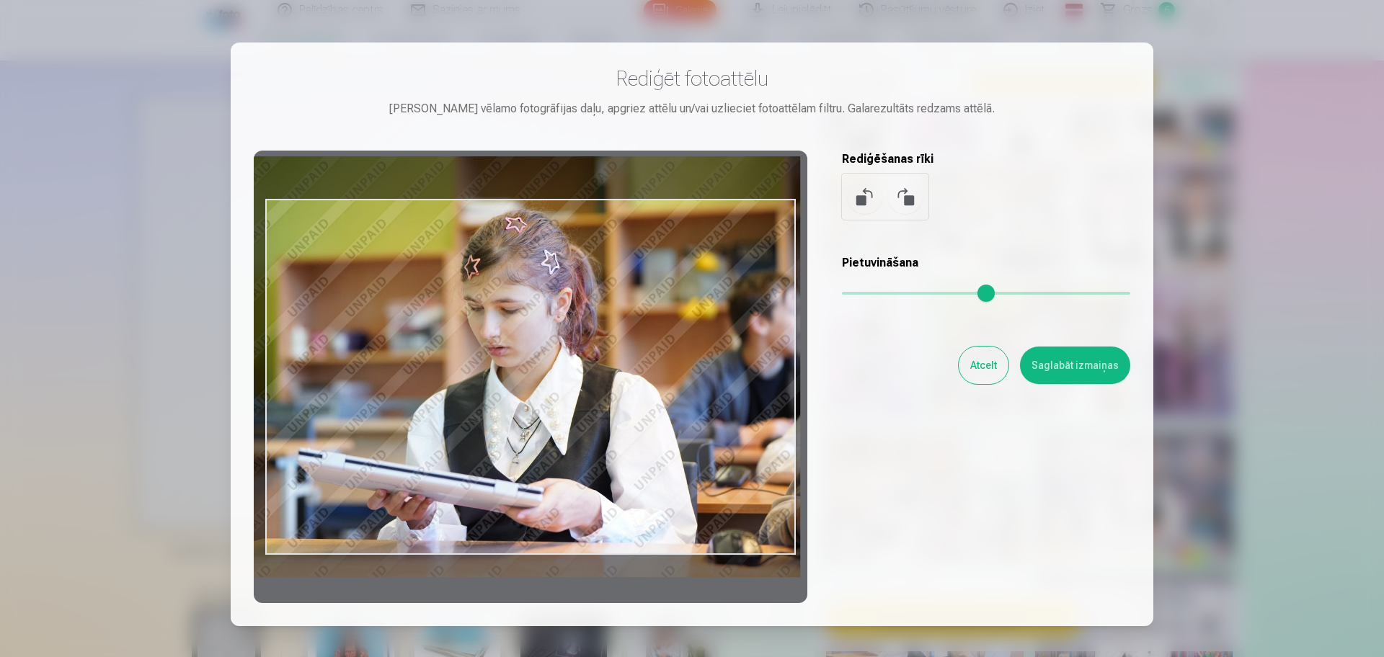
click at [578, 383] on div at bounding box center [530, 377] width 553 height 453
type input "****"
click at [1092, 376] on button "Saglabāt izmaiņas" at bounding box center [1075, 365] width 110 height 37
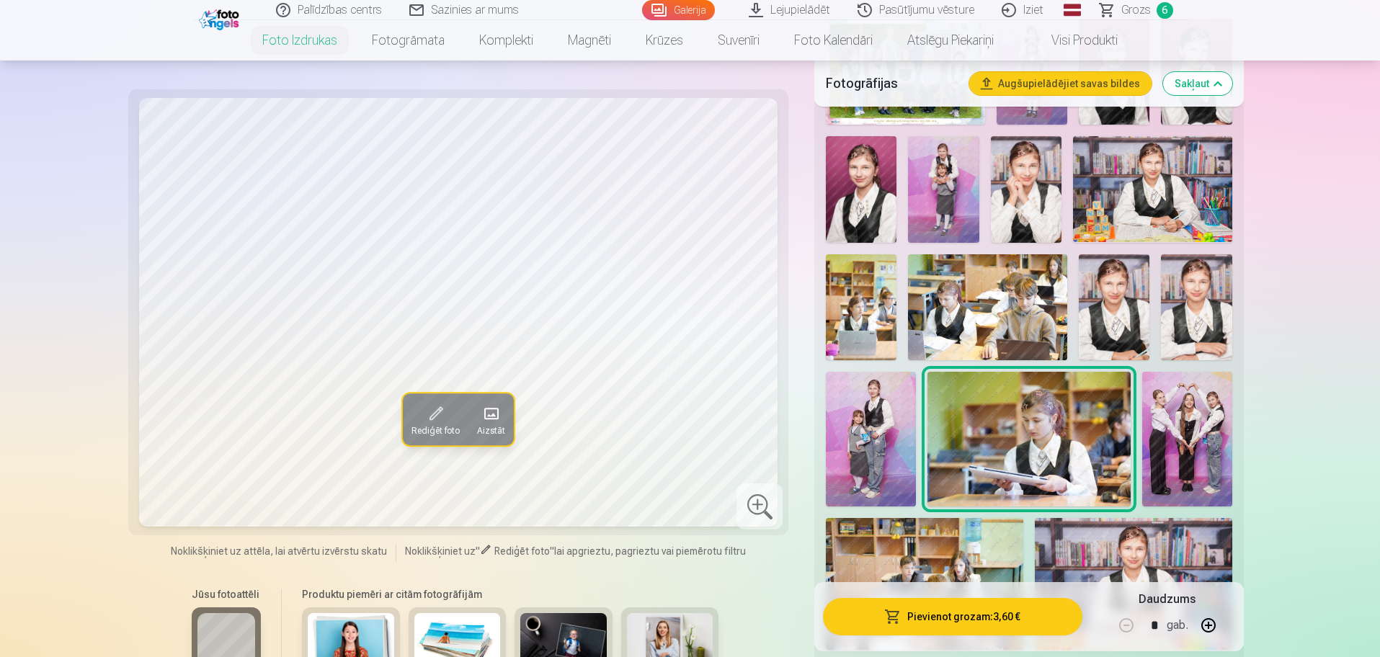
scroll to position [530, 0]
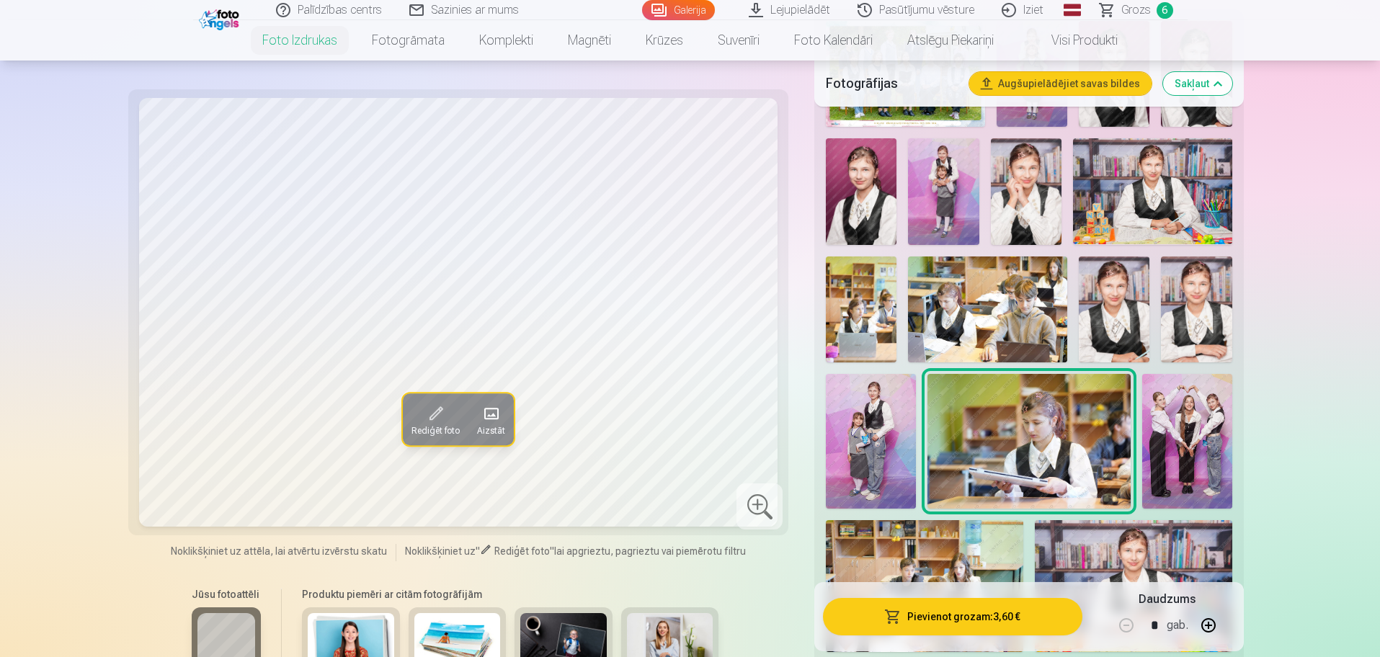
click at [1102, 8] on span "Grozs" at bounding box center [1136, 9] width 30 height 17
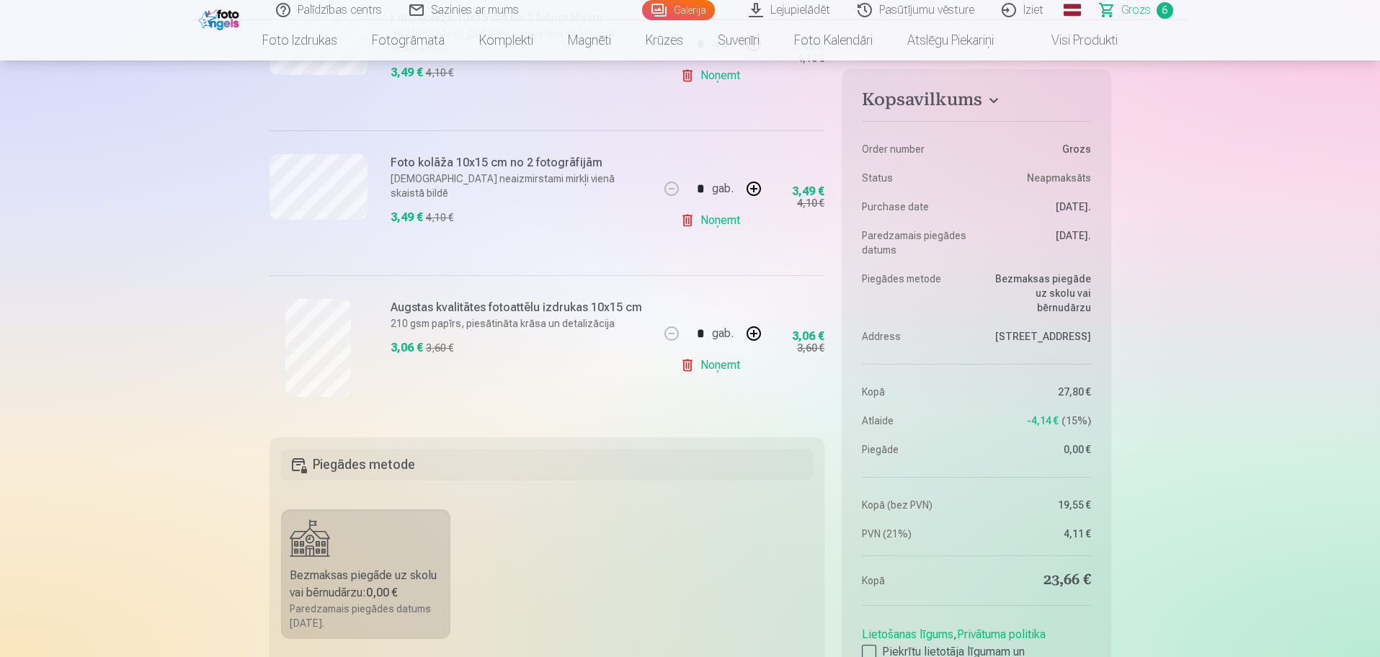
scroll to position [721, 0]
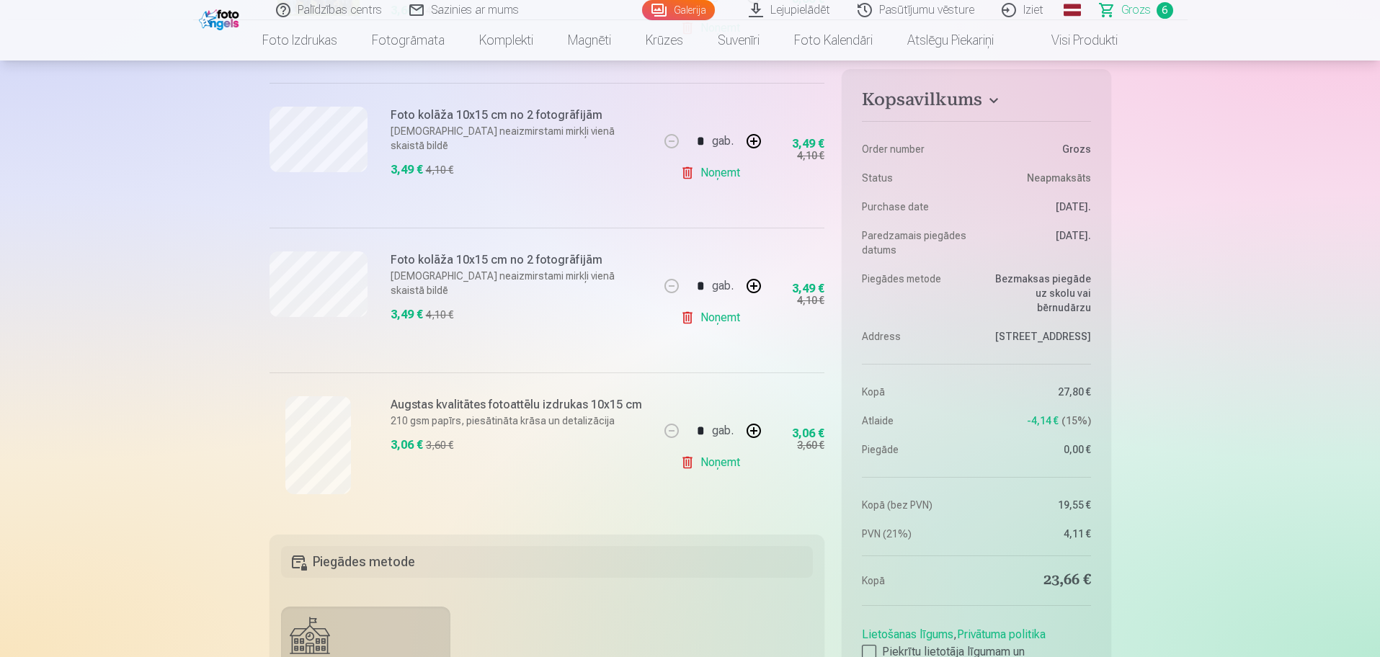
click at [721, 465] on link "Noņemt" at bounding box center [713, 462] width 66 height 29
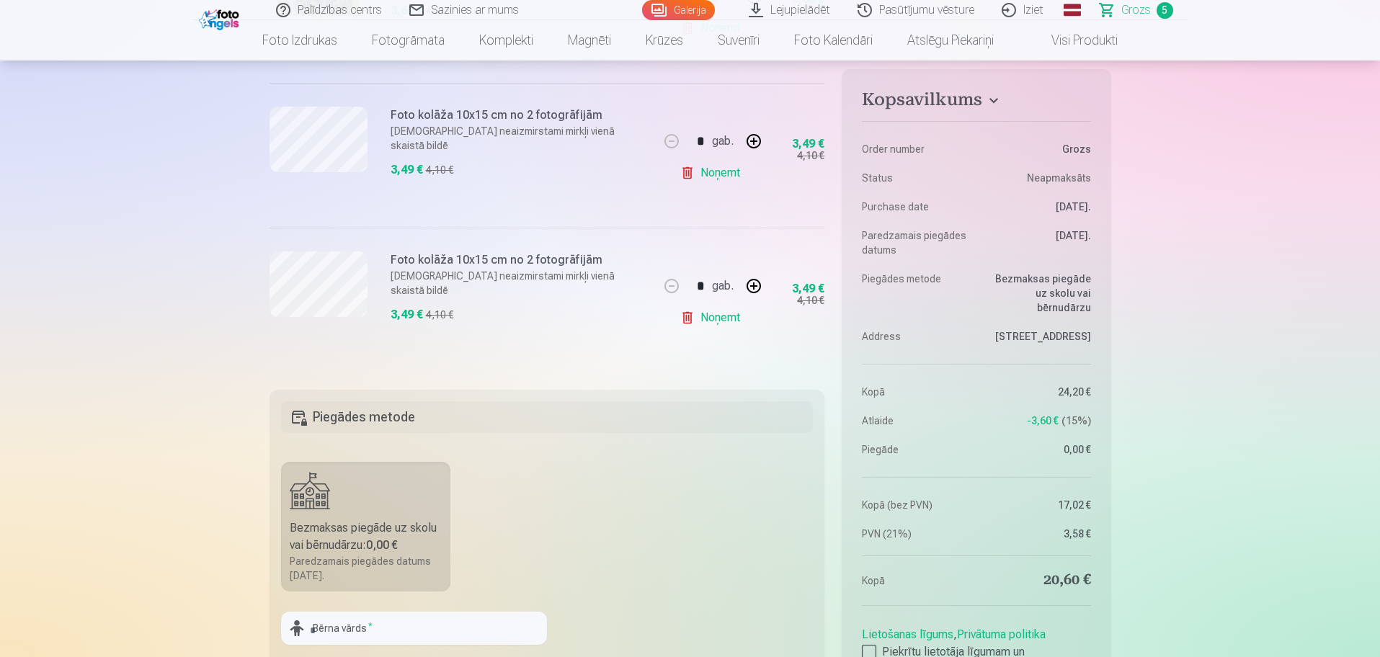
click at [717, 321] on link "Noņemt" at bounding box center [713, 317] width 66 height 29
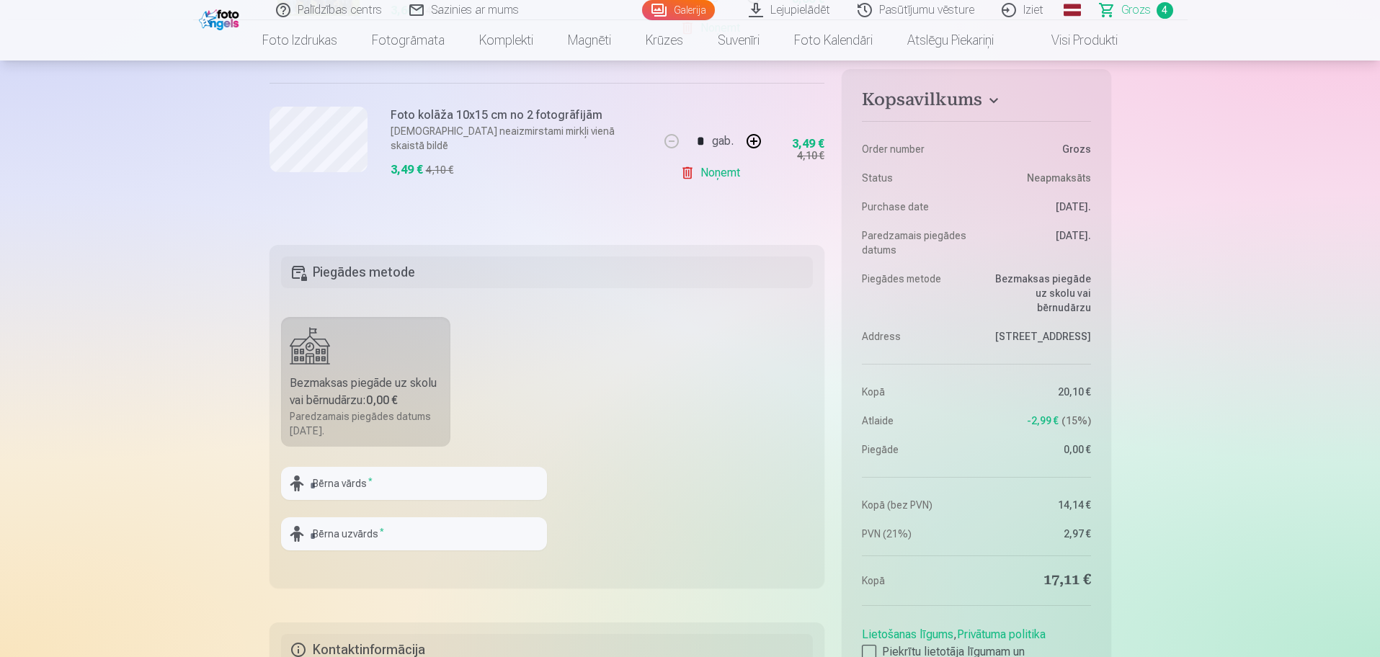
click at [730, 172] on link "Noņemt" at bounding box center [713, 173] width 66 height 29
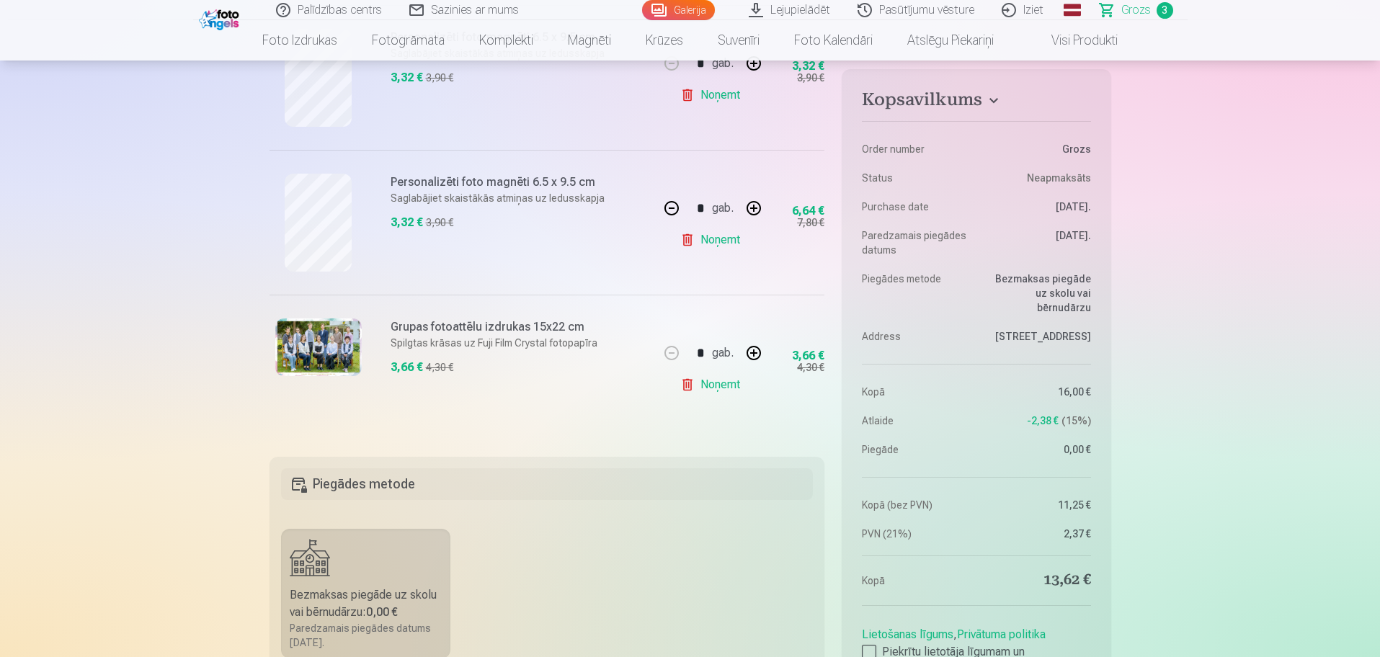
scroll to position [360, 0]
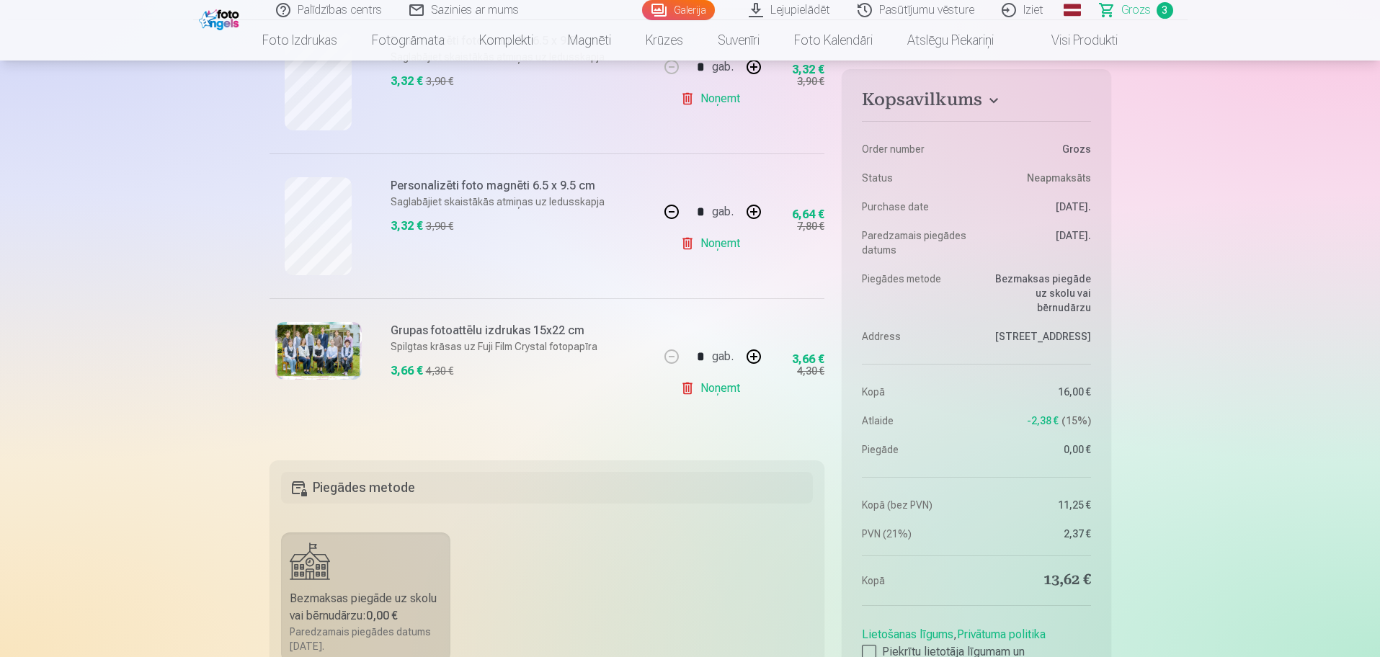
click at [713, 388] on link "Noņemt" at bounding box center [713, 388] width 66 height 29
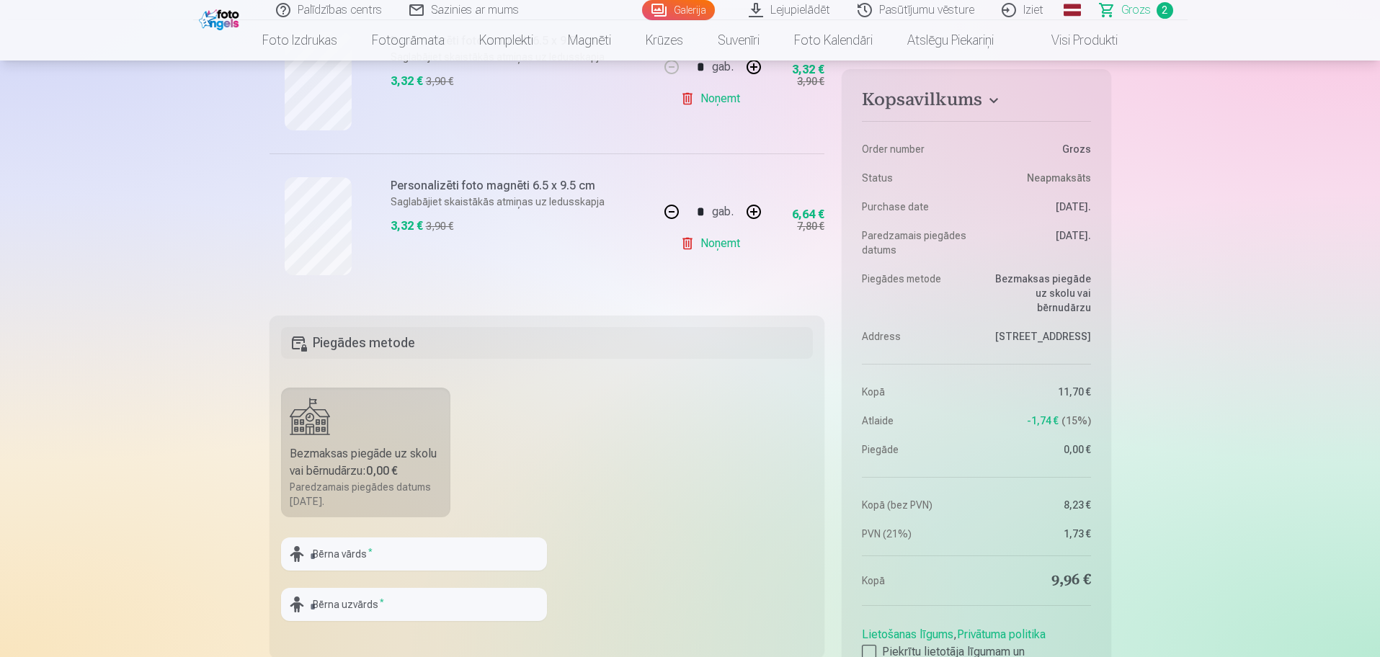
click at [723, 247] on link "Noņemt" at bounding box center [713, 243] width 66 height 29
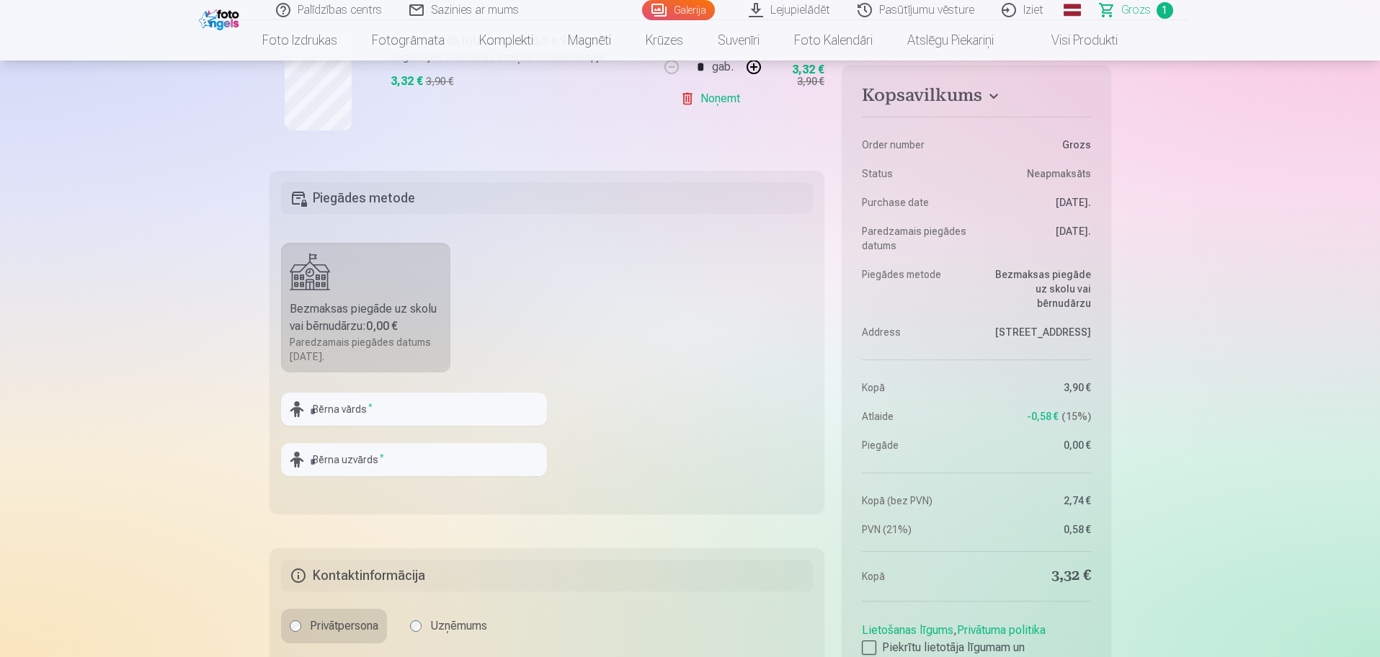
click at [716, 105] on link "Noņemt" at bounding box center [713, 98] width 66 height 29
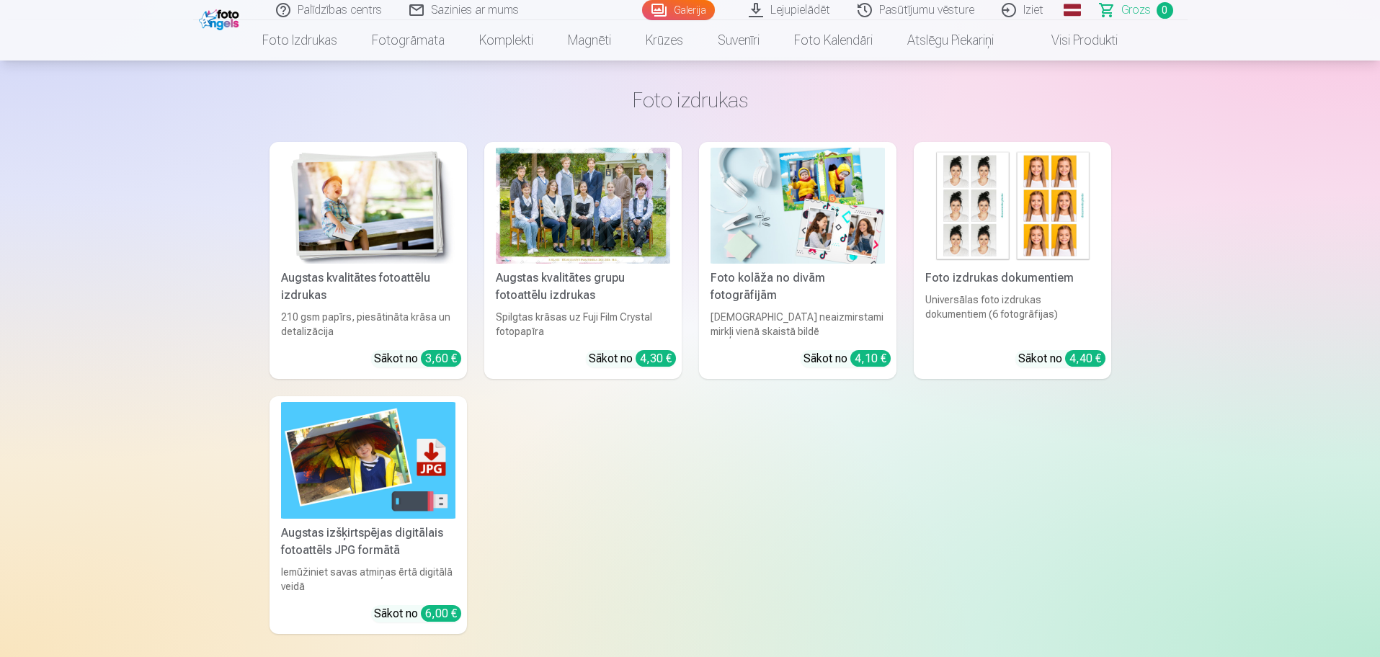
click at [409, 210] on img at bounding box center [368, 206] width 174 height 116
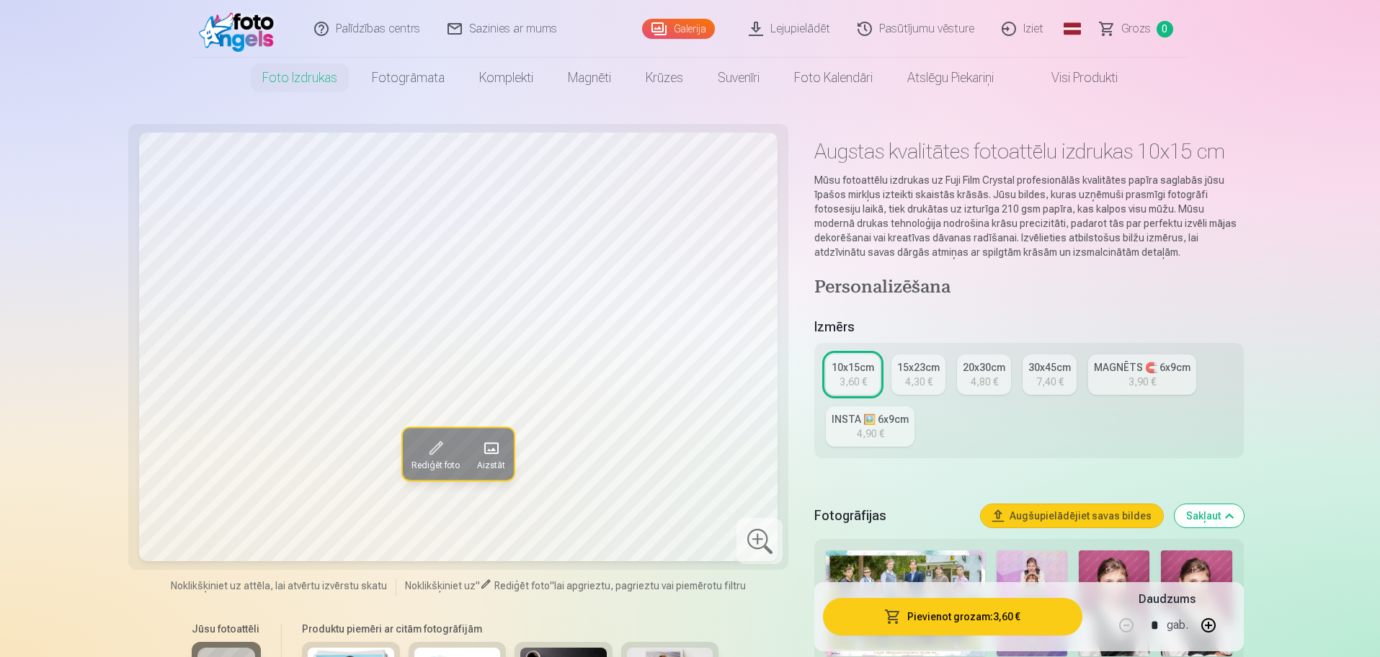
click at [429, 444] on span at bounding box center [435, 448] width 23 height 23
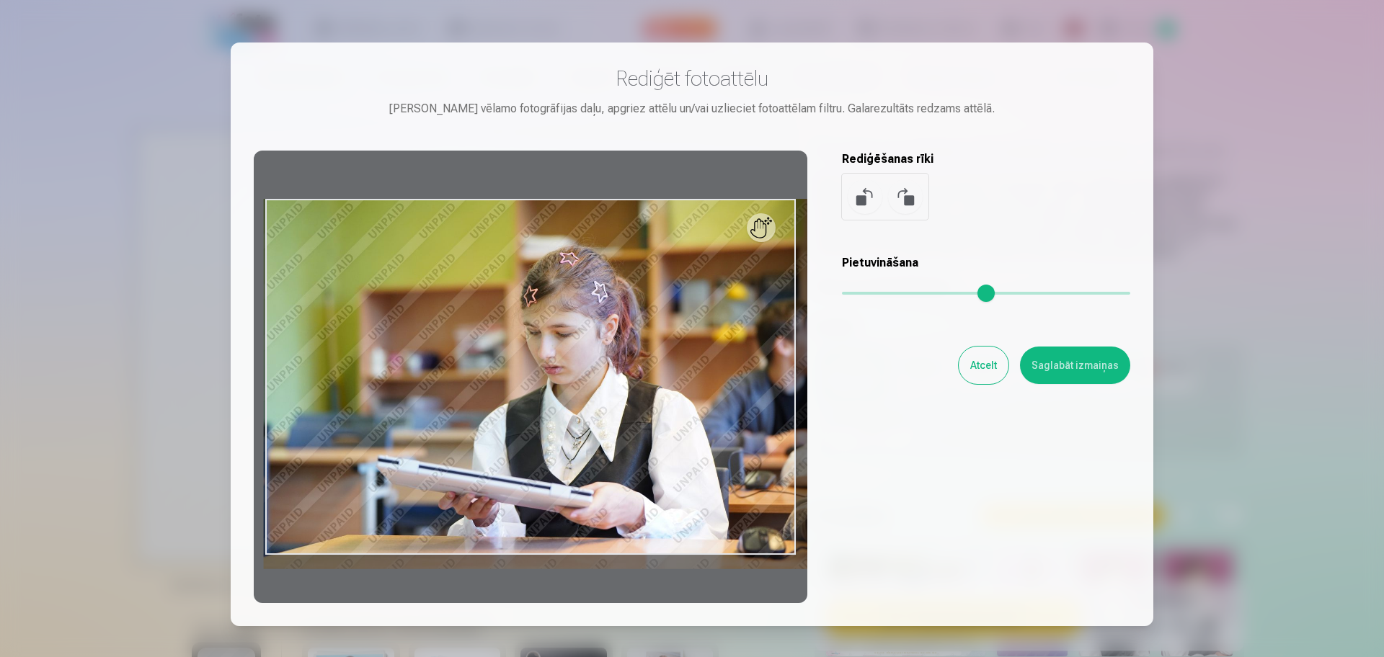
click at [855, 295] on input "range" at bounding box center [986, 293] width 288 height 3
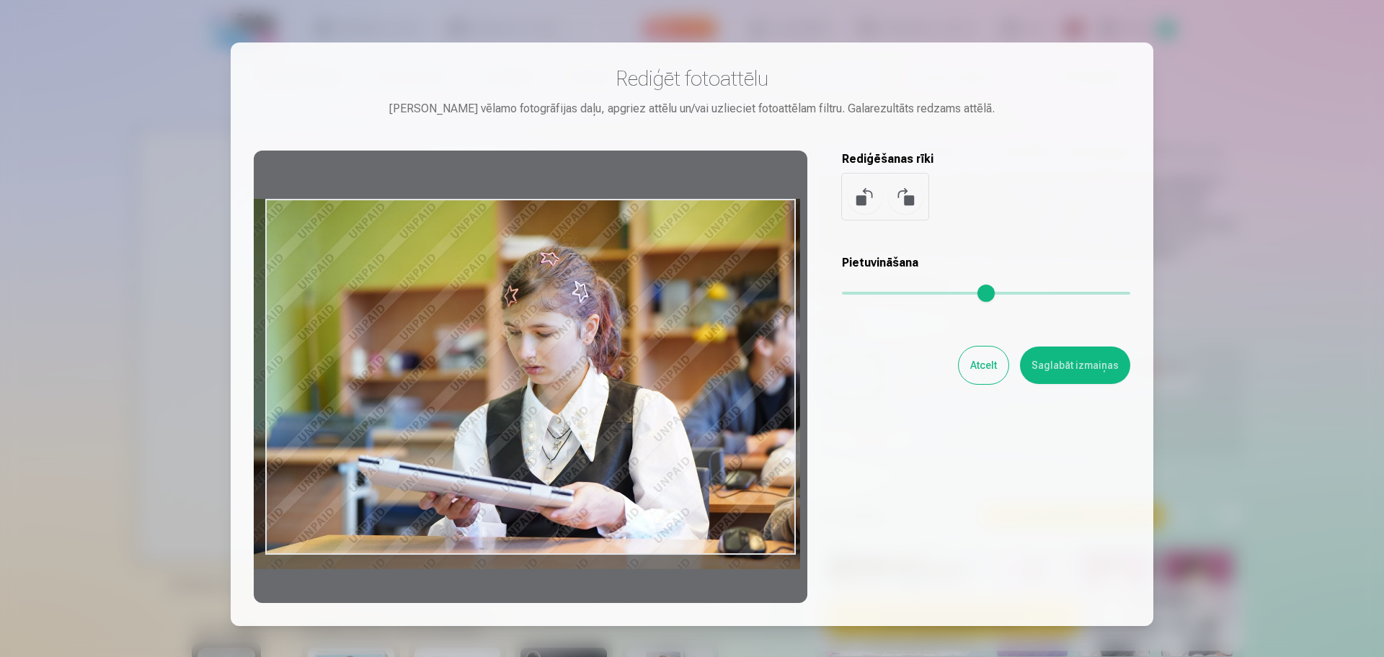
drag, startPoint x: 622, startPoint y: 375, endPoint x: 602, endPoint y: 378, distance: 19.6
click at [602, 378] on div at bounding box center [530, 377] width 553 height 453
click at [855, 295] on input "range" at bounding box center [986, 293] width 288 height 3
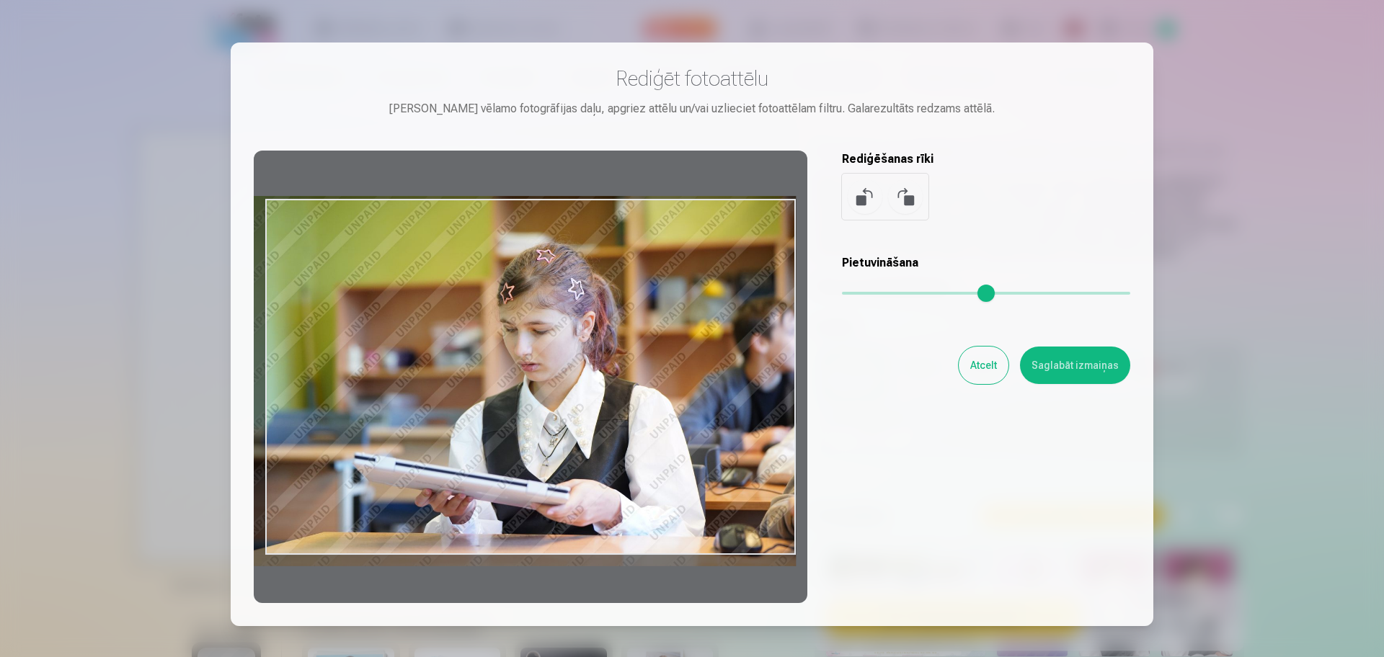
type input "****"
drag, startPoint x: 706, startPoint y: 334, endPoint x: 689, endPoint y: 330, distance: 17.7
click at [689, 330] on div at bounding box center [530, 377] width 553 height 453
click at [1070, 375] on button "Saglabāt izmaiņas" at bounding box center [1075, 365] width 110 height 37
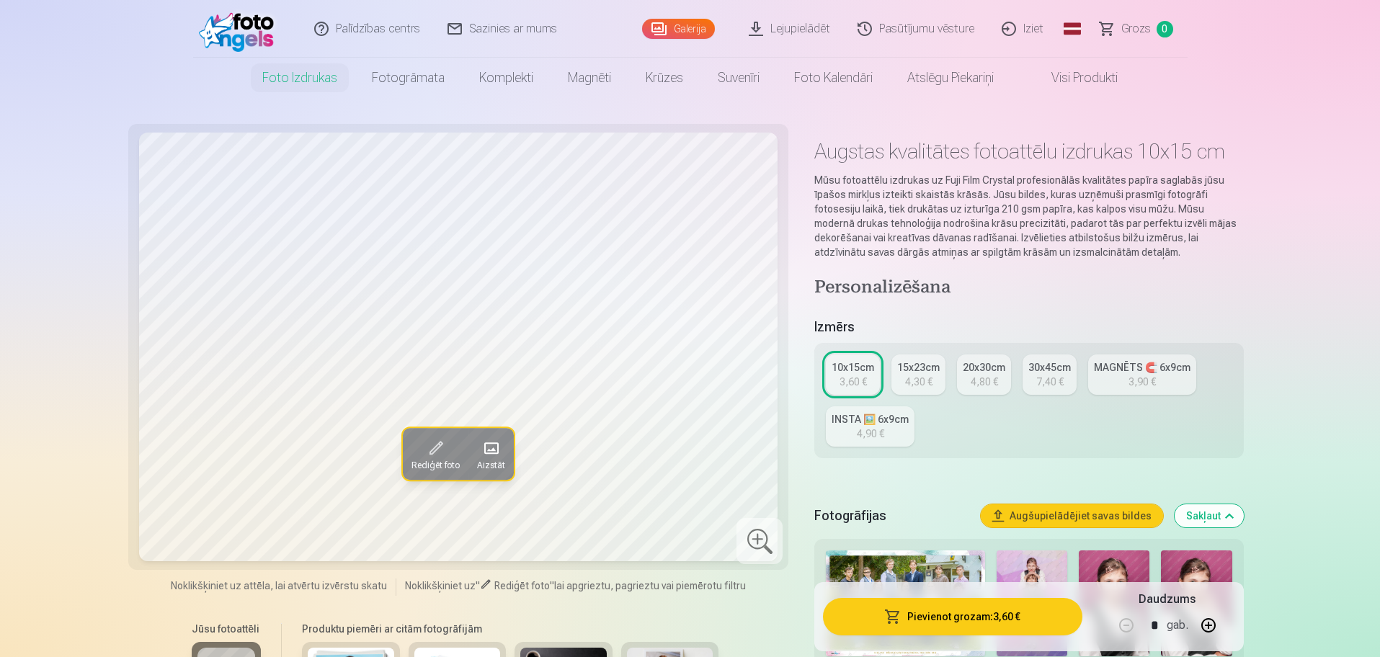
click at [930, 525] on button "Pievienot grozam : 3,60 €" at bounding box center [952, 616] width 259 height 37
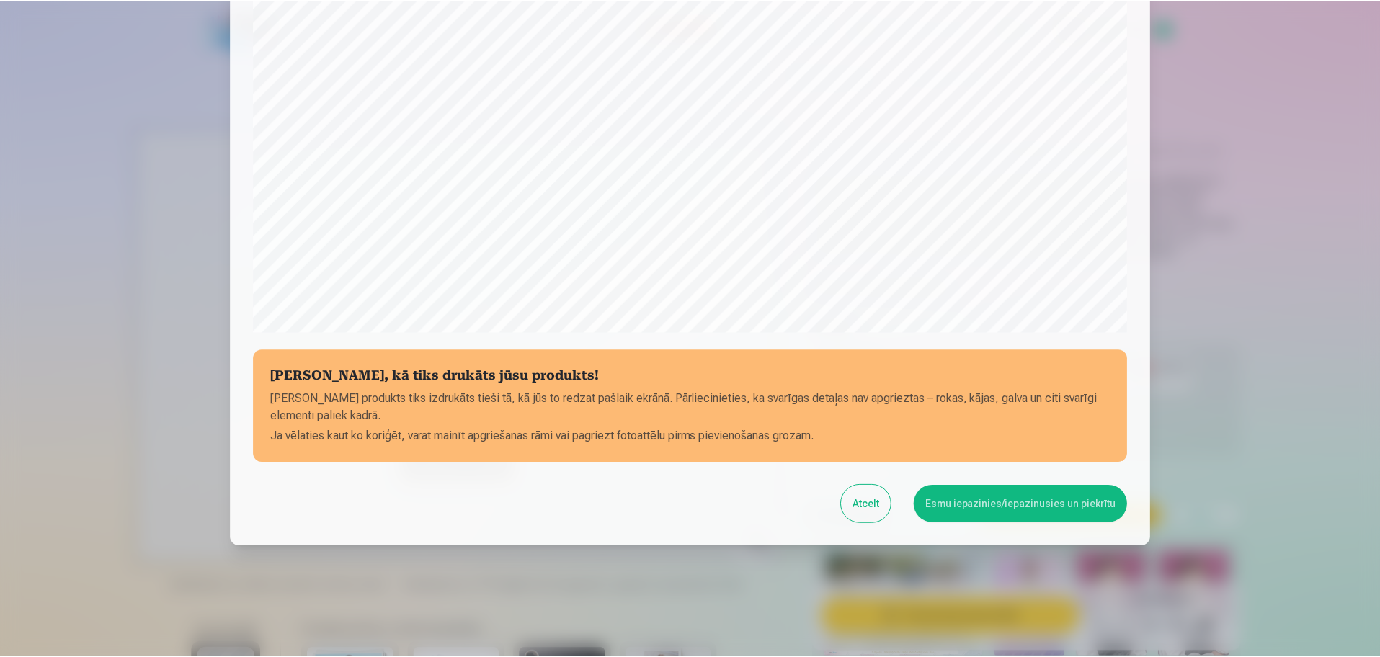
scroll to position [380, 0]
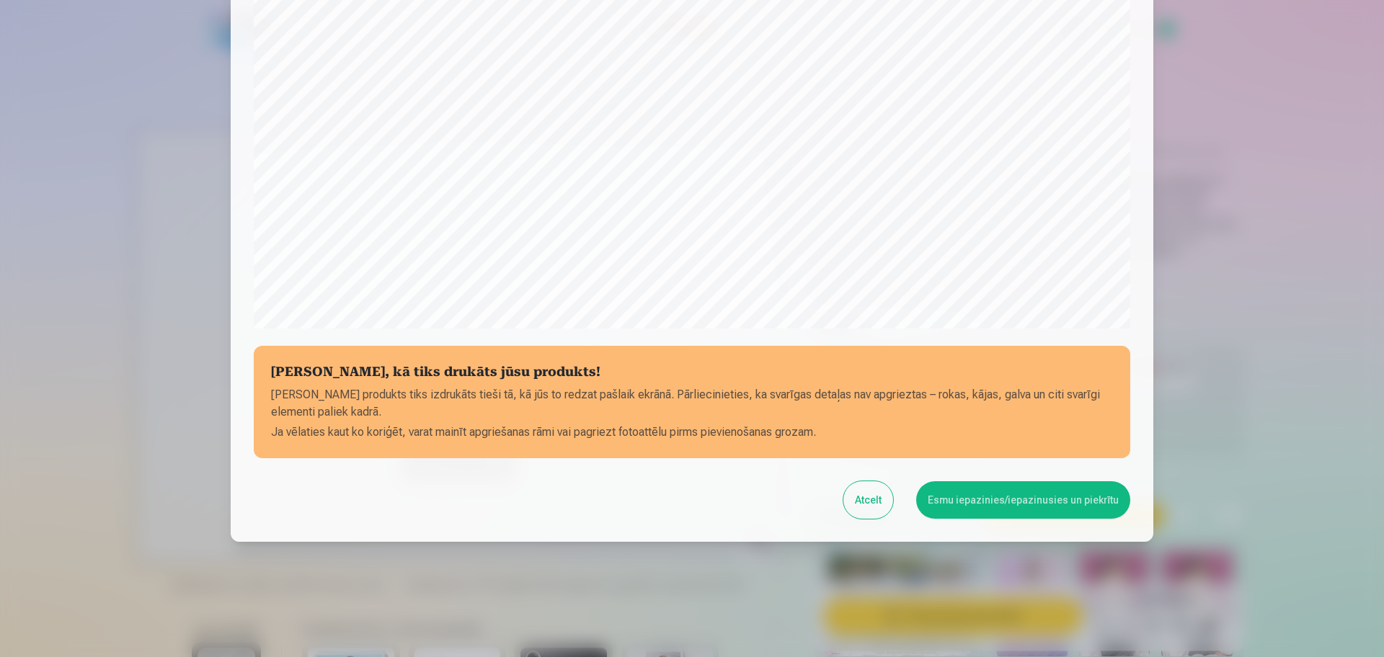
click at [992, 507] on button "Esmu iepazinies/iepazinusies un piekrītu" at bounding box center [1023, 499] width 214 height 37
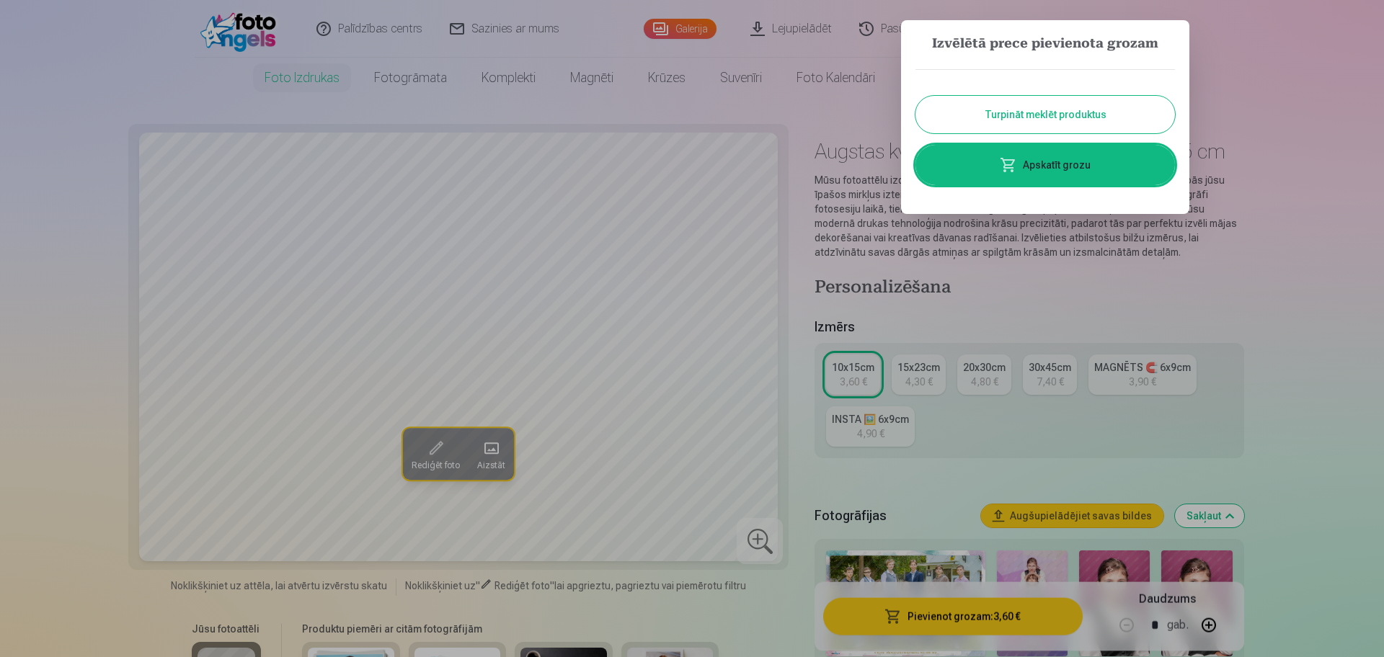
click at [1102, 322] on div at bounding box center [692, 328] width 1384 height 657
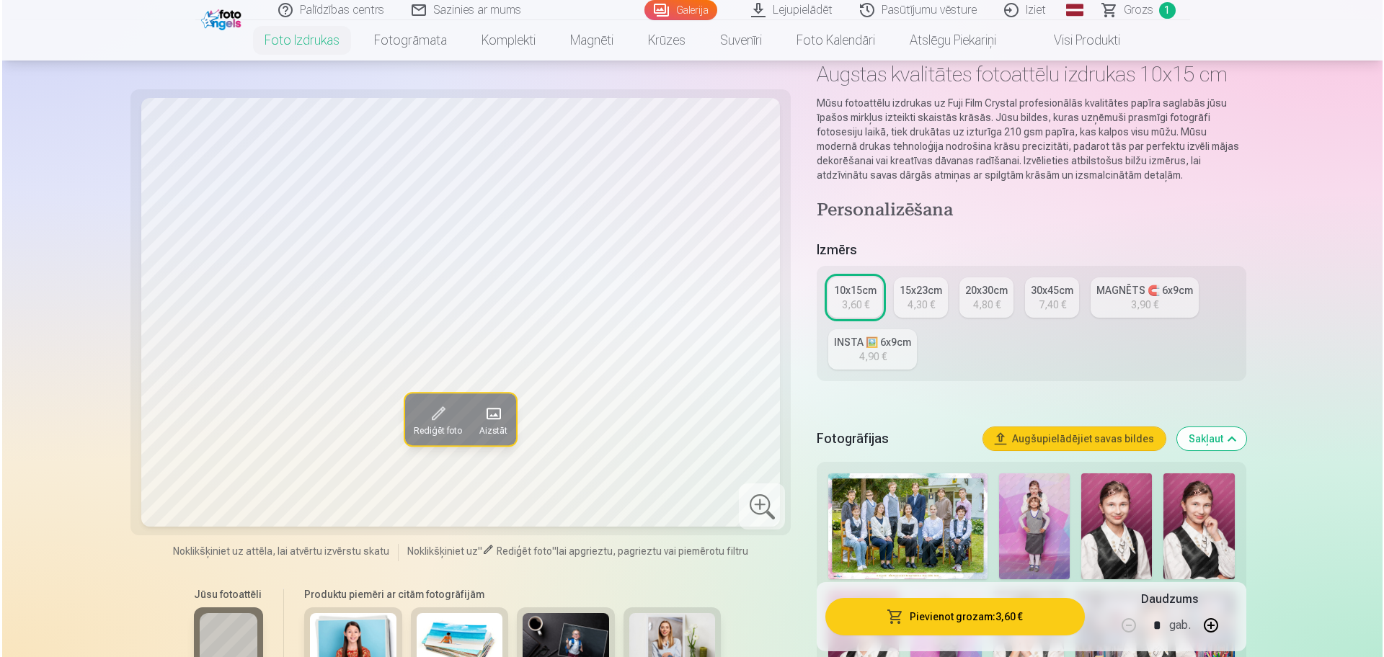
scroll to position [270, 0]
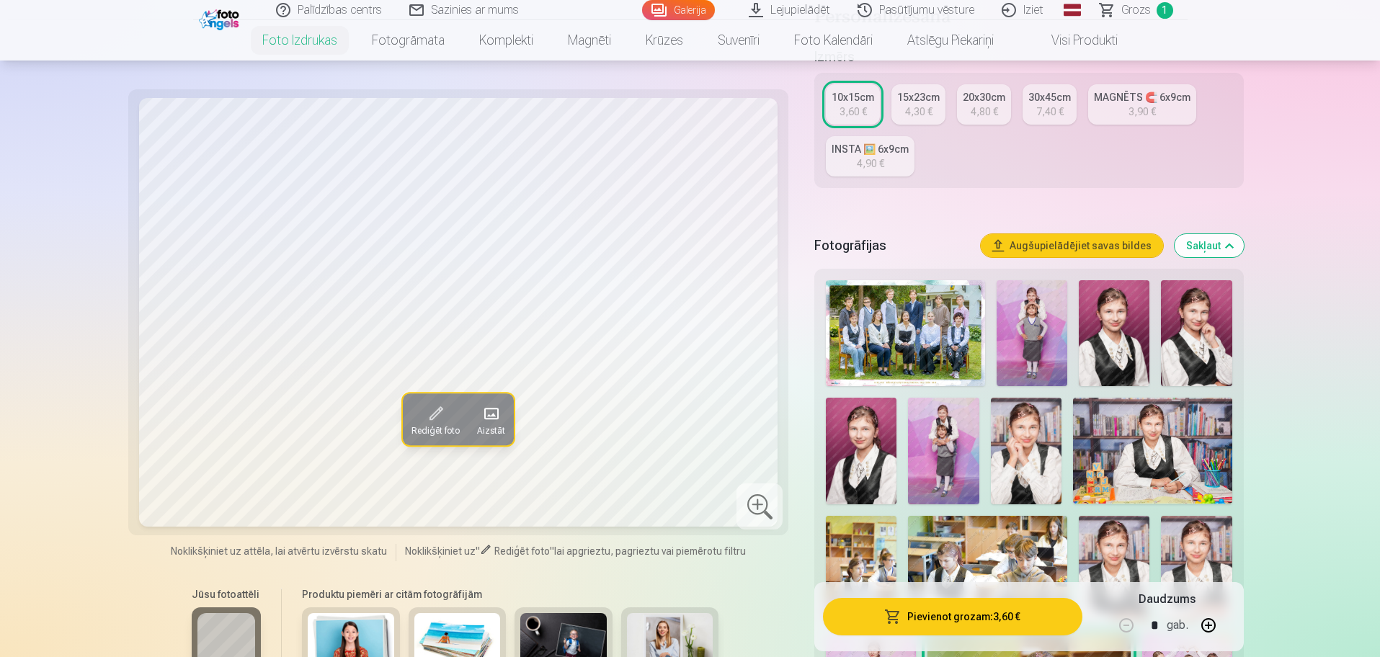
click at [1046, 331] on img at bounding box center [1032, 333] width 71 height 106
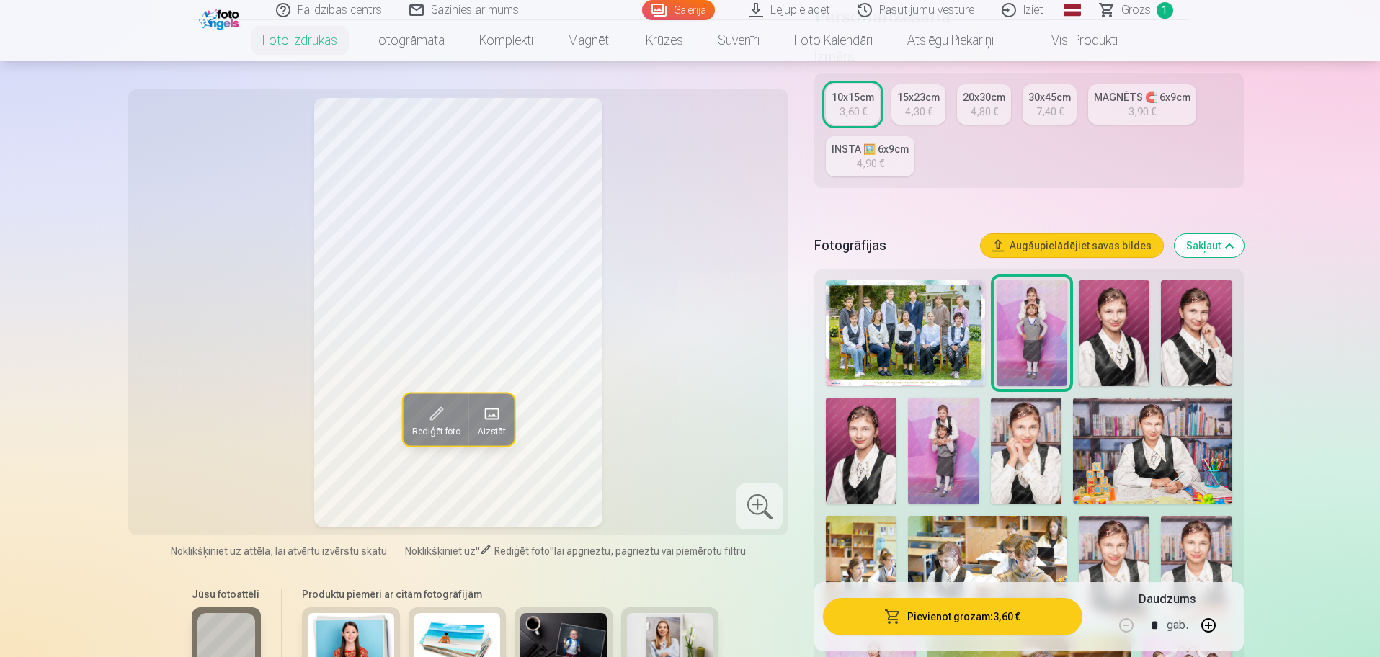
click at [429, 398] on button "Rediģēt foto" at bounding box center [436, 419] width 66 height 52
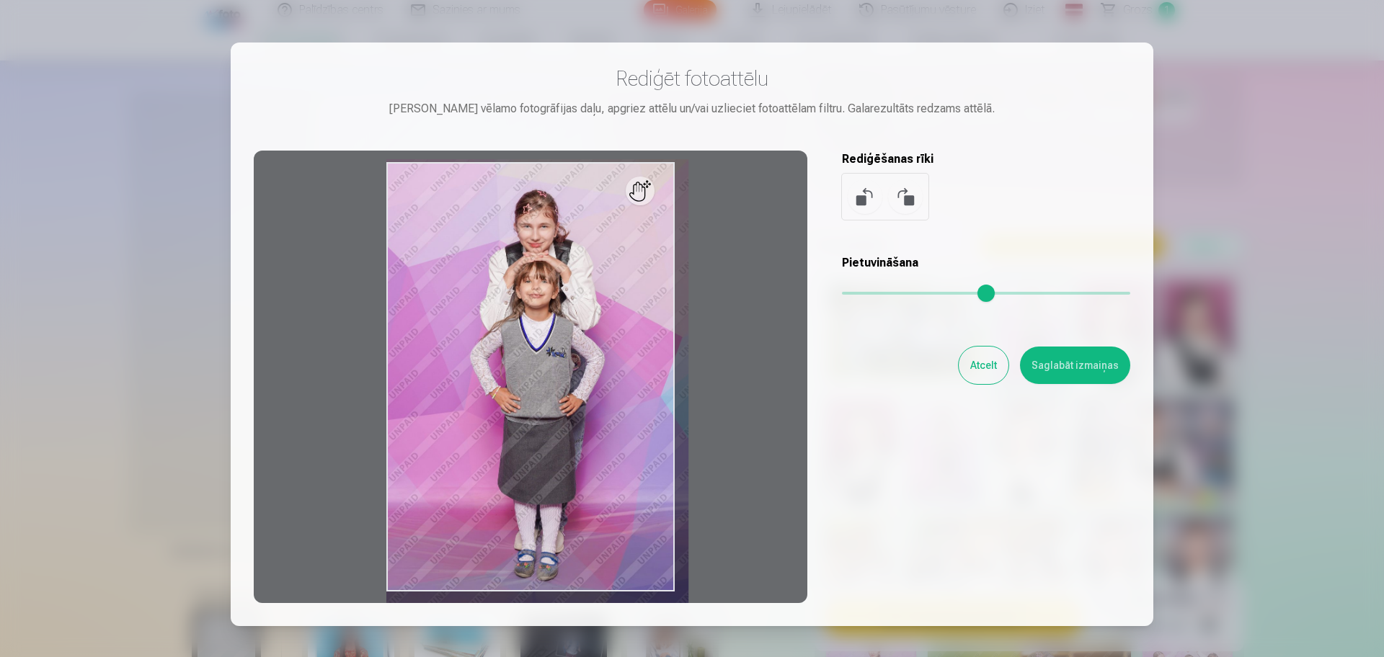
drag, startPoint x: 850, startPoint y: 292, endPoint x: 858, endPoint y: 290, distance: 8.8
click at [858, 292] on input "range" at bounding box center [986, 293] width 288 height 3
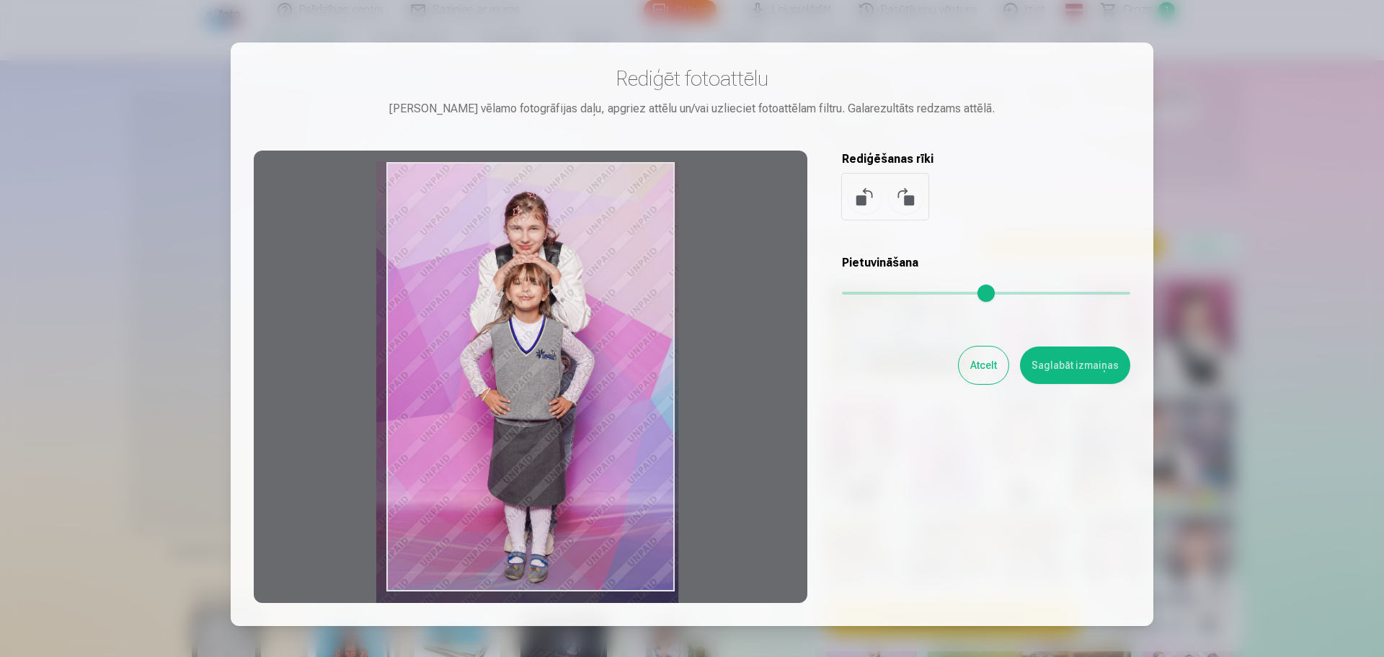
drag, startPoint x: 610, startPoint y: 378, endPoint x: 600, endPoint y: 380, distance: 10.3
click at [600, 380] on div at bounding box center [530, 377] width 553 height 453
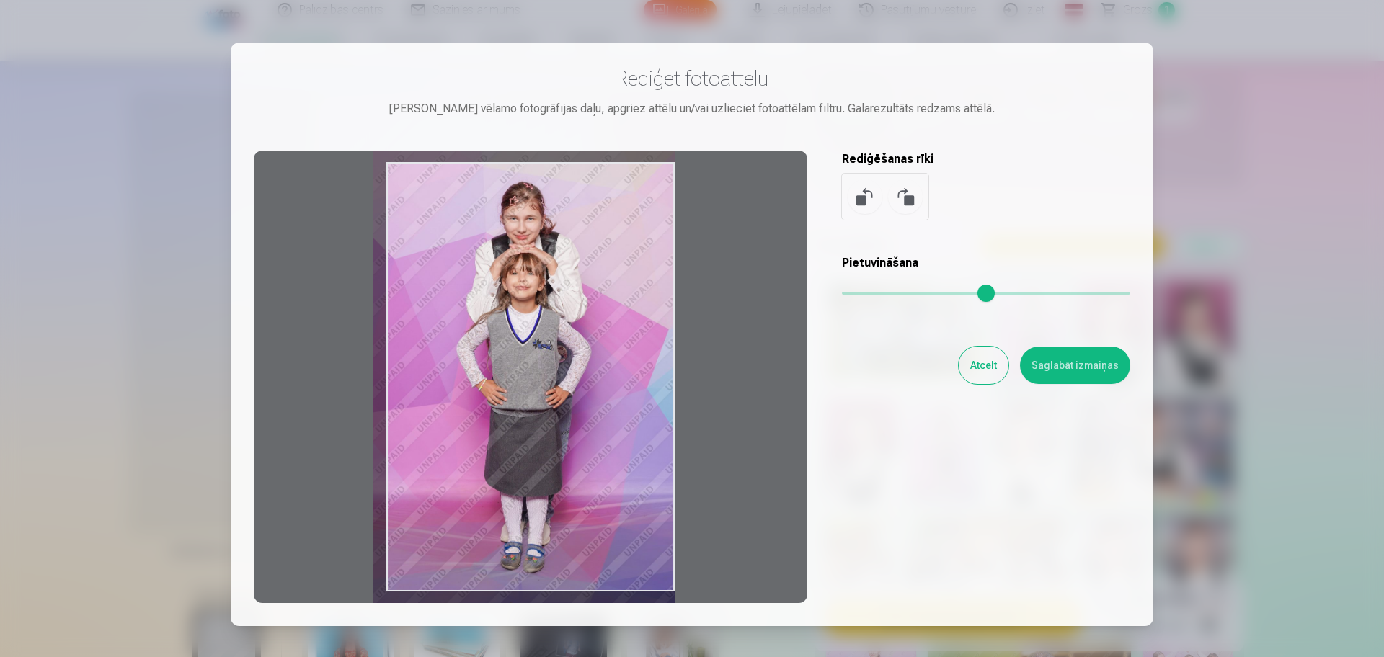
drag, startPoint x: 597, startPoint y: 282, endPoint x: 580, endPoint y: 272, distance: 19.7
click at [580, 272] on div at bounding box center [530, 377] width 553 height 453
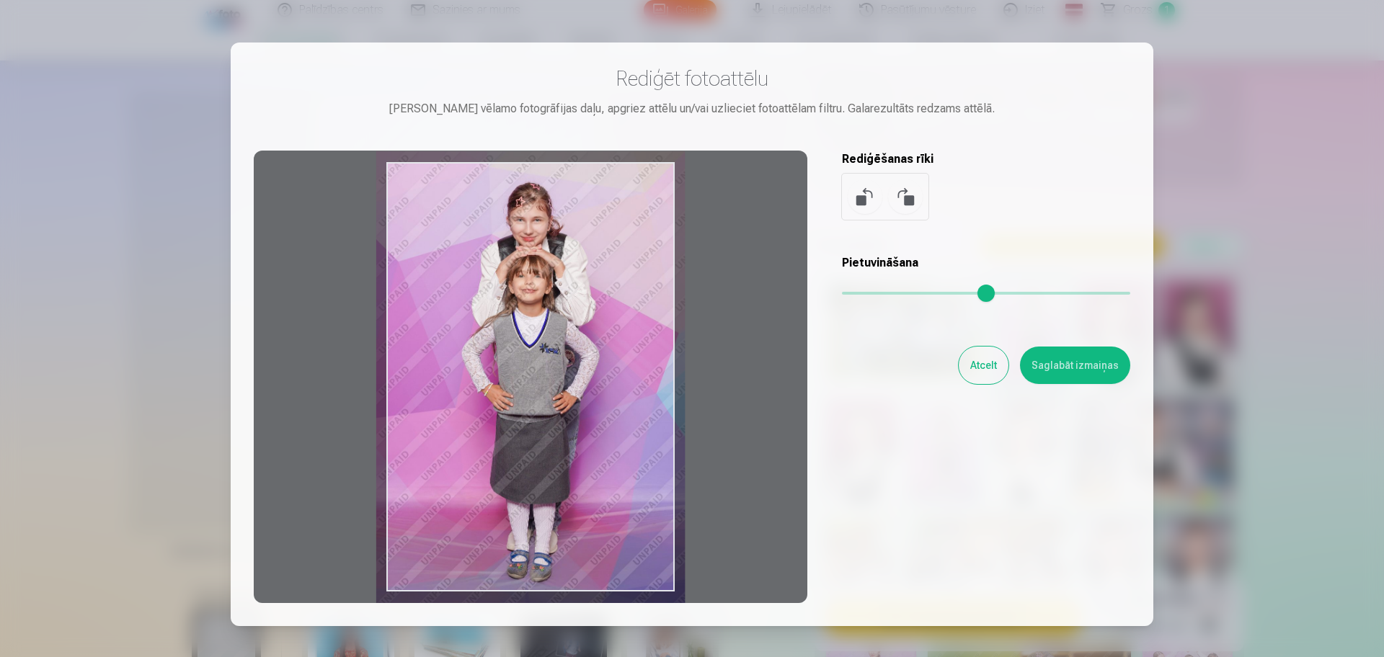
drag, startPoint x: 857, startPoint y: 288, endPoint x: 865, endPoint y: 288, distance: 8.0
click at [865, 292] on input "range" at bounding box center [986, 293] width 288 height 3
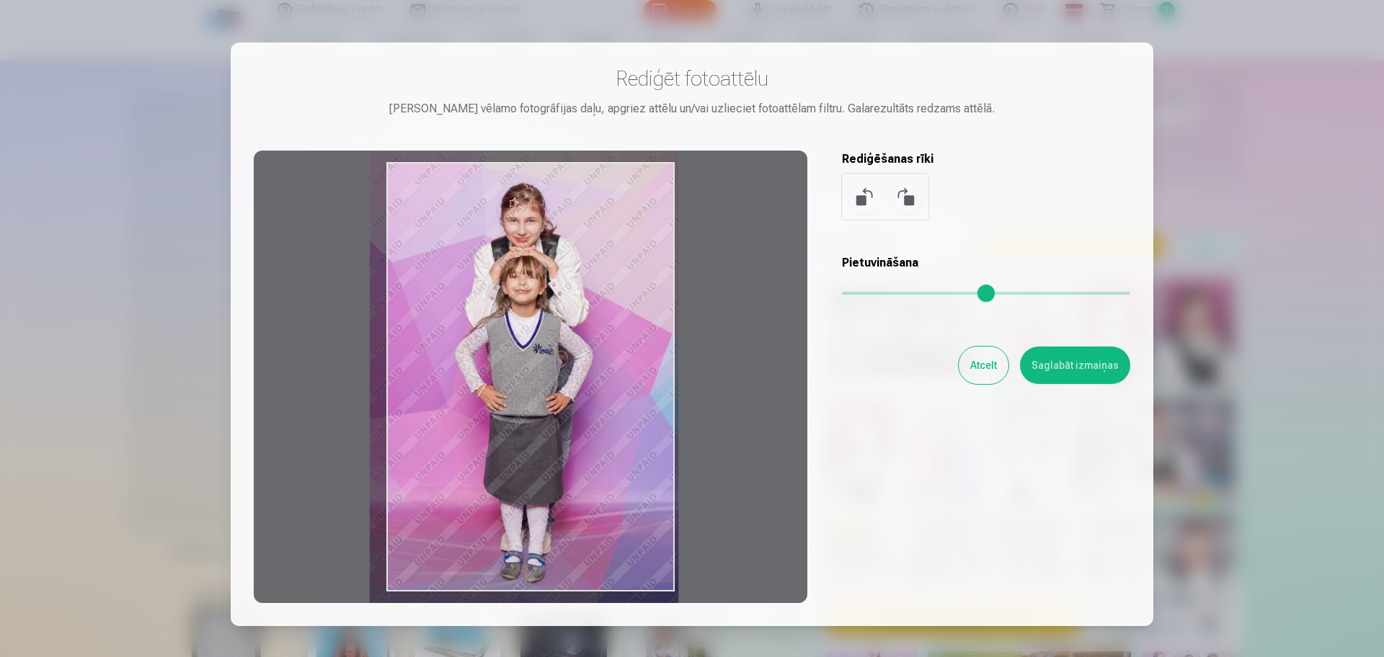
click at [544, 323] on div at bounding box center [530, 377] width 553 height 453
type input "****"
click at [1088, 370] on button "Saglabāt izmaiņas" at bounding box center [1075, 365] width 110 height 37
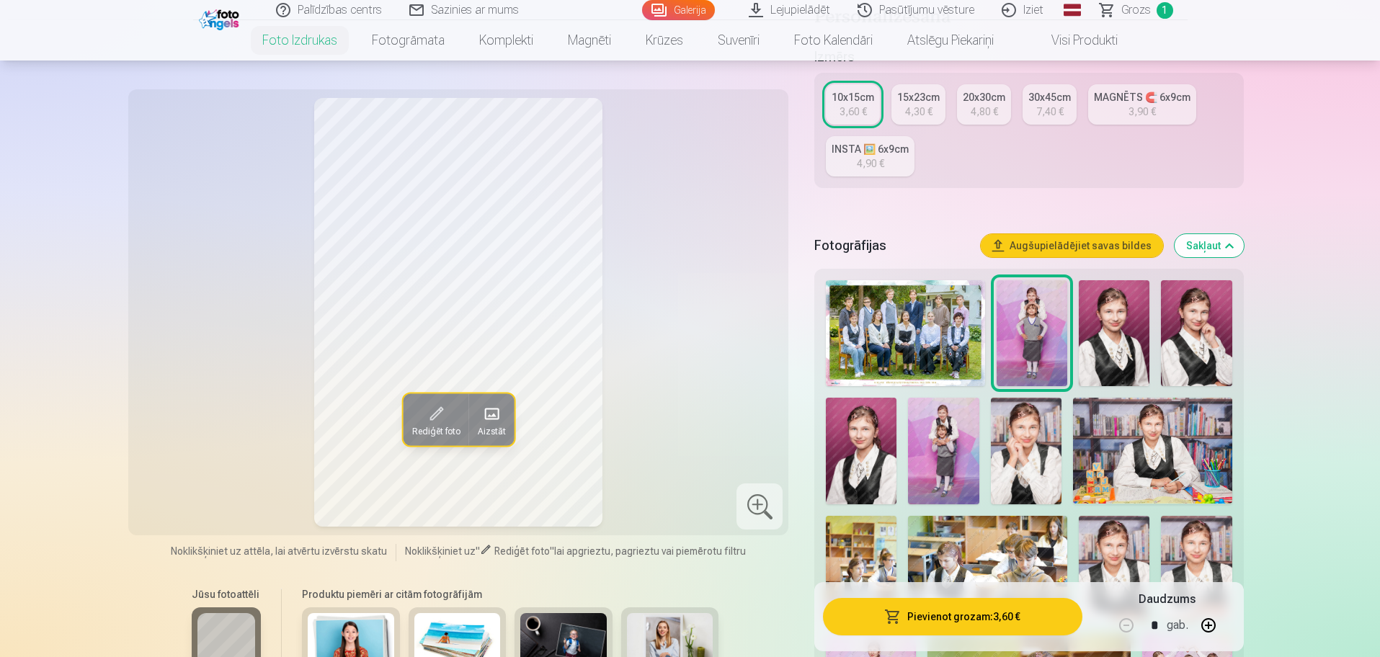
click at [912, 525] on button "Pievienot grozam : 3,60 €" at bounding box center [952, 616] width 259 height 37
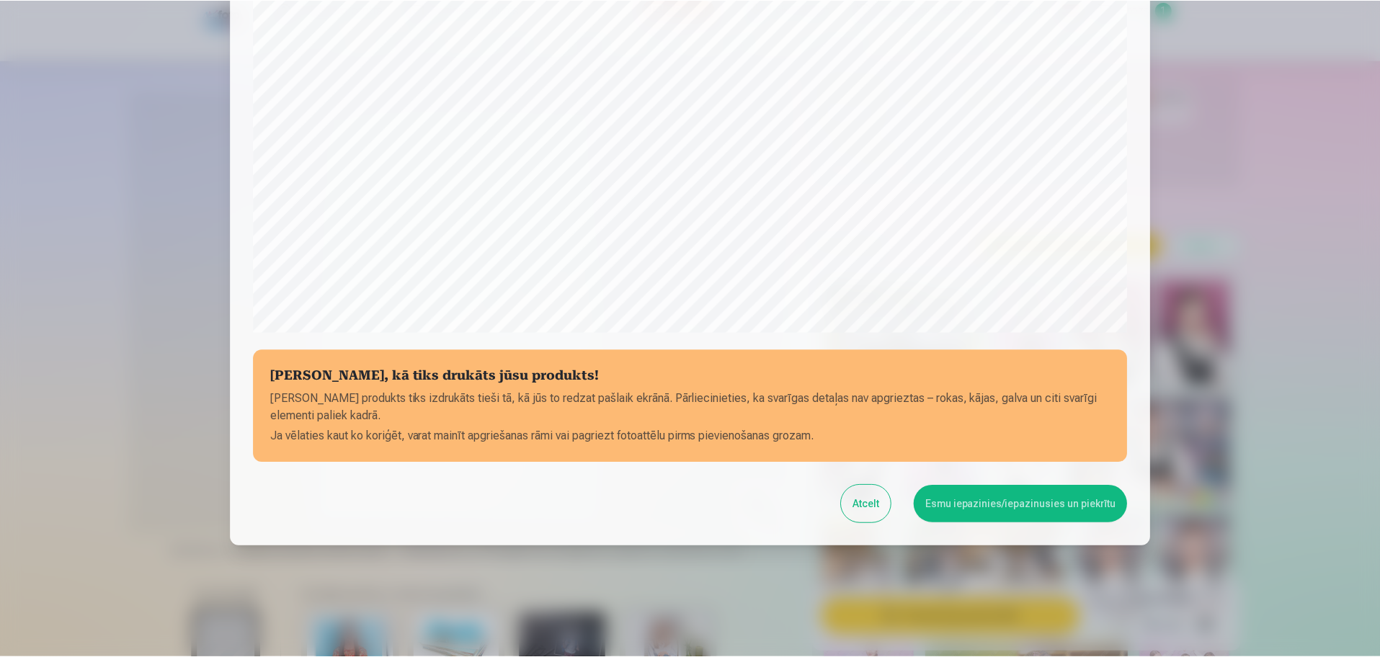
scroll to position [380, 0]
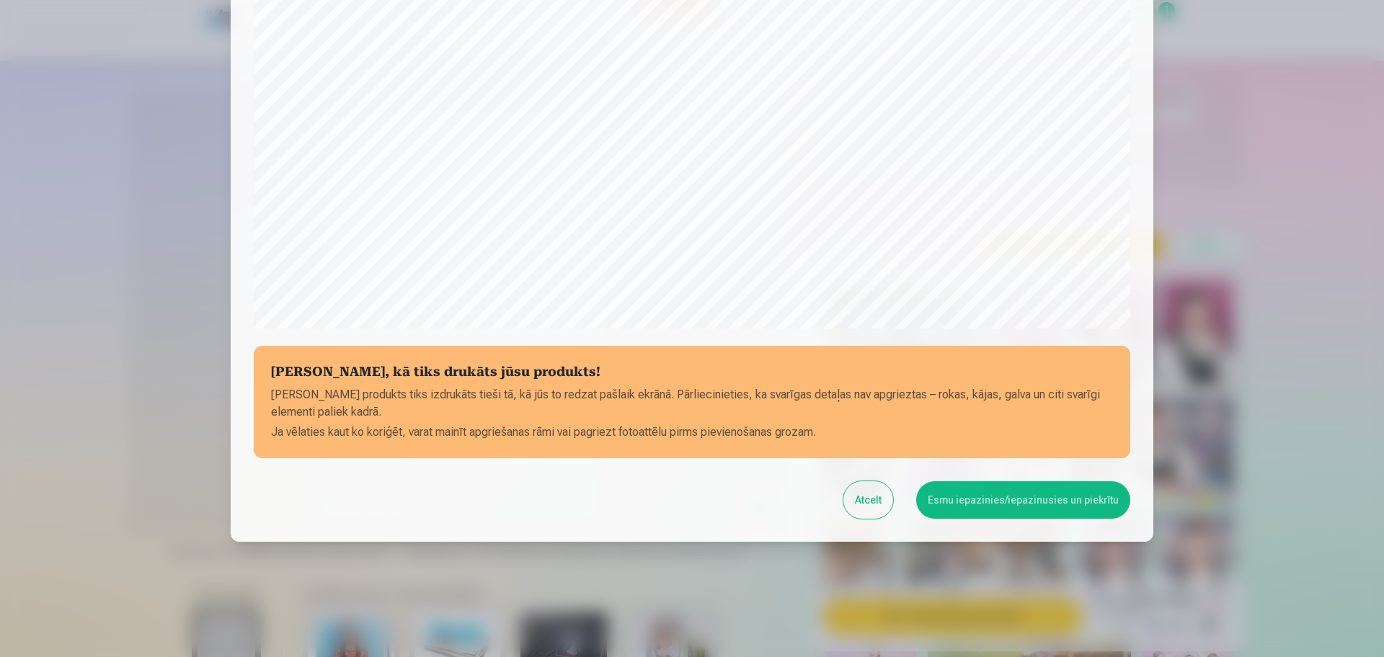
click at [1032, 499] on button "Esmu iepazinies/iepazinusies un piekrītu" at bounding box center [1023, 499] width 214 height 37
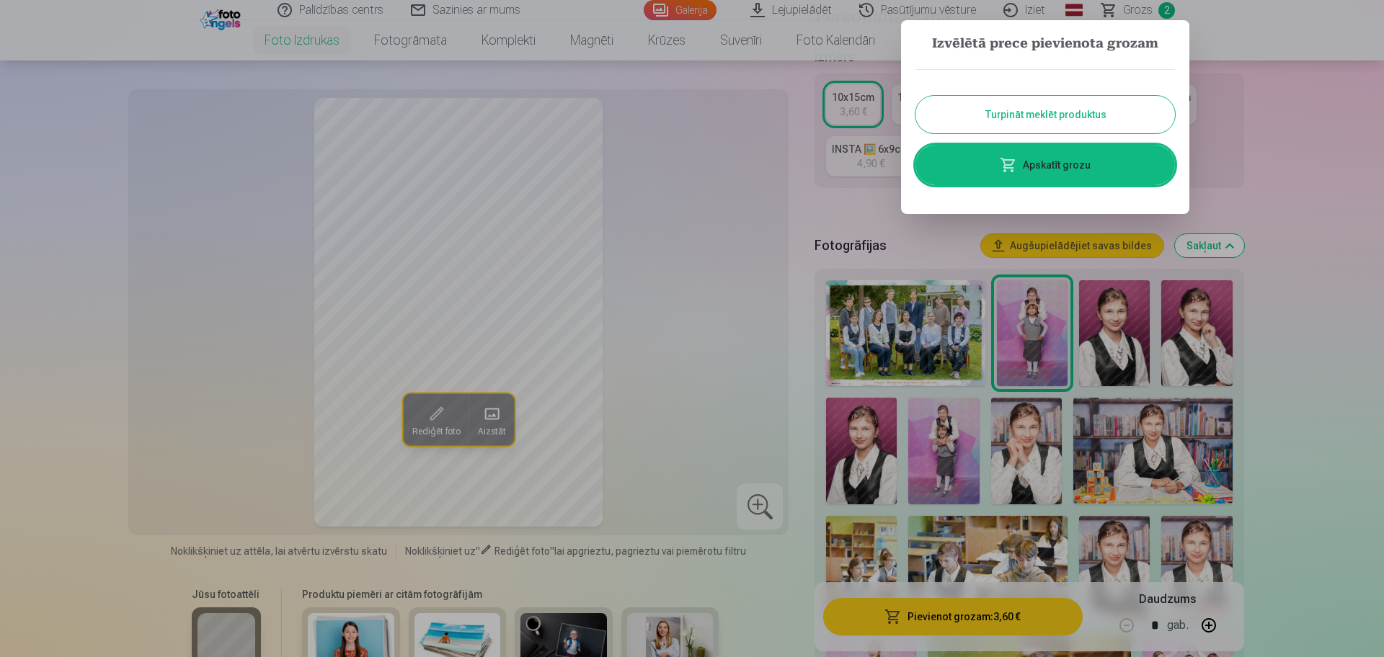
click at [1102, 198] on div at bounding box center [692, 328] width 1384 height 657
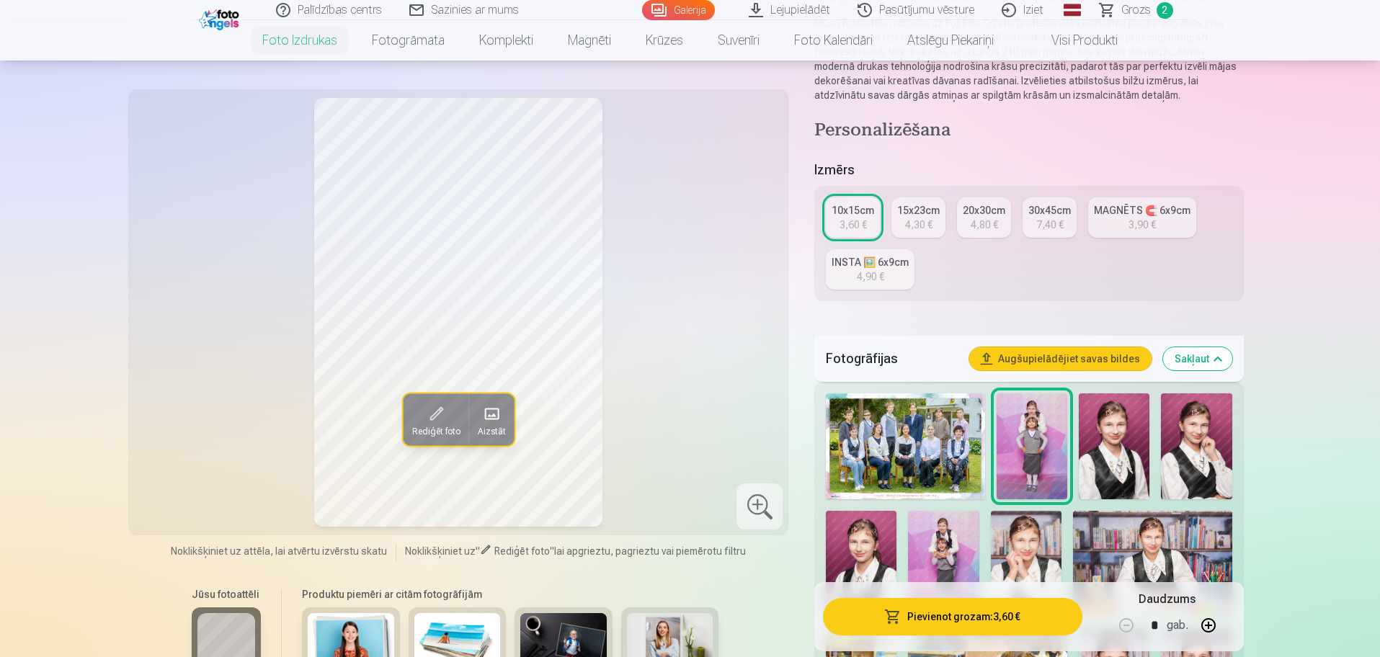
scroll to position [90, 0]
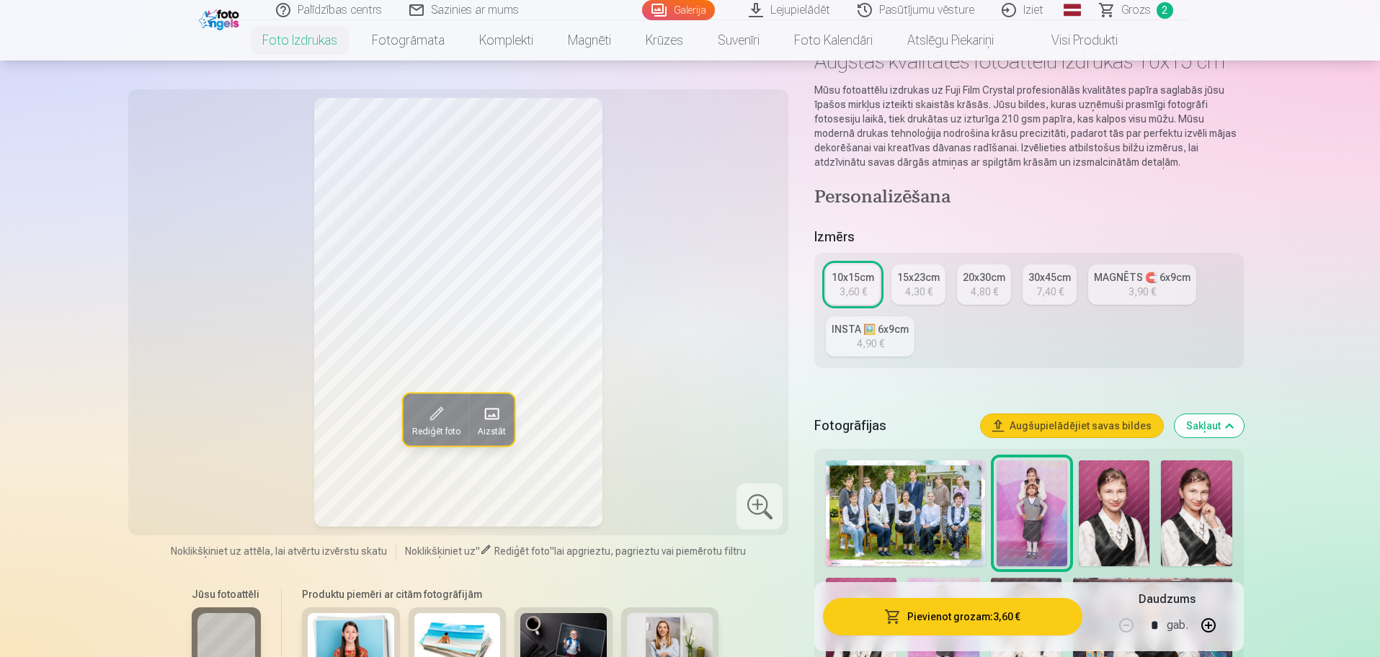
click at [927, 506] on img at bounding box center [905, 513] width 159 height 106
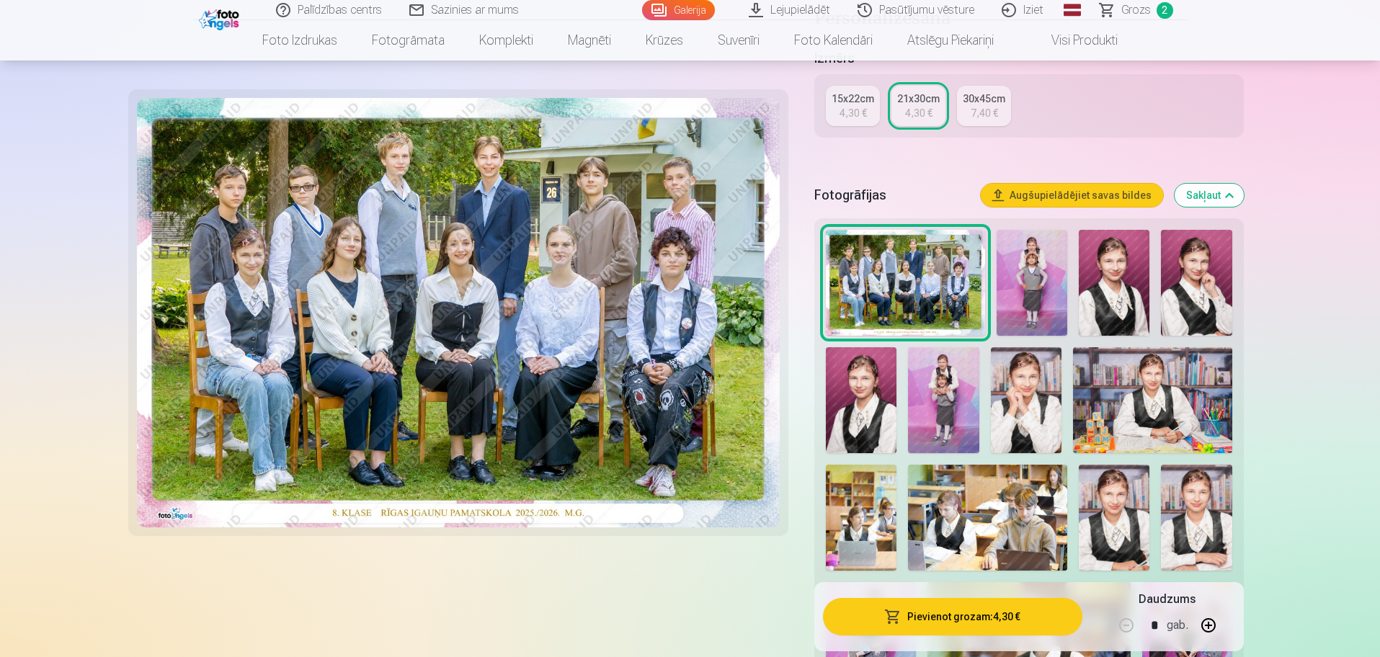
scroll to position [270, 0]
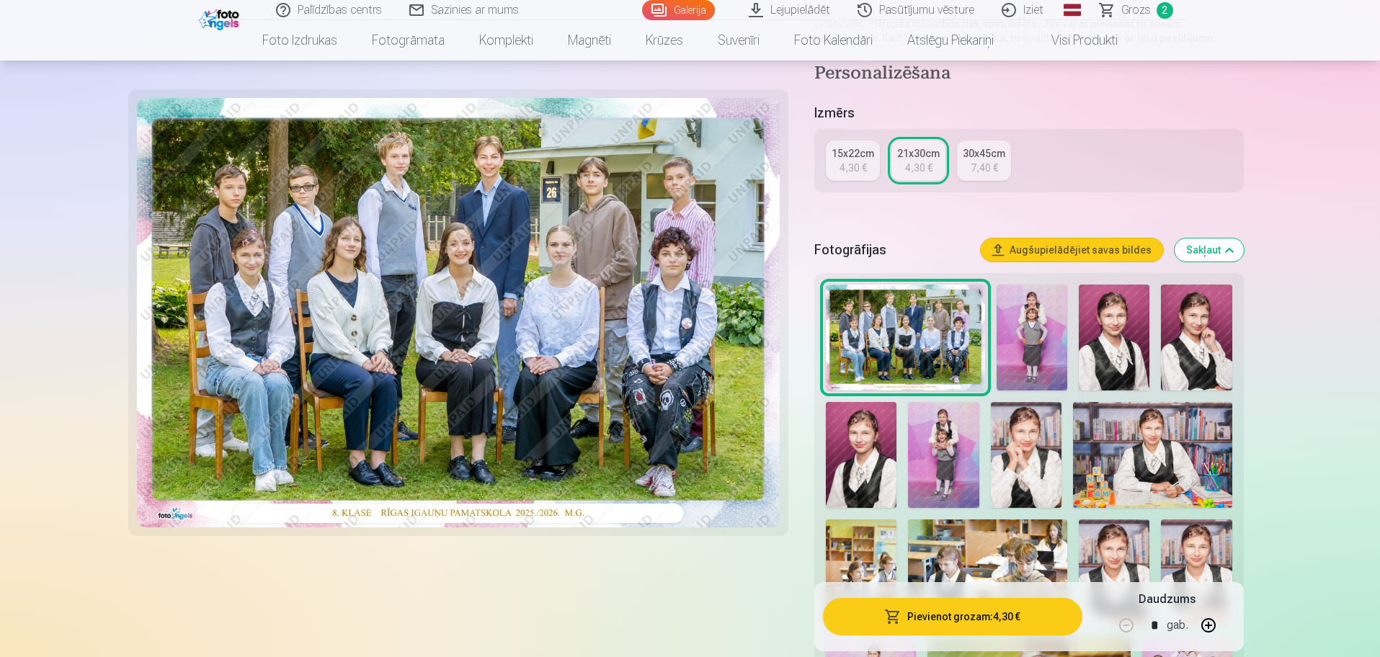
click at [936, 525] on button "Pievienot grozam : 4,30 €" at bounding box center [952, 616] width 259 height 37
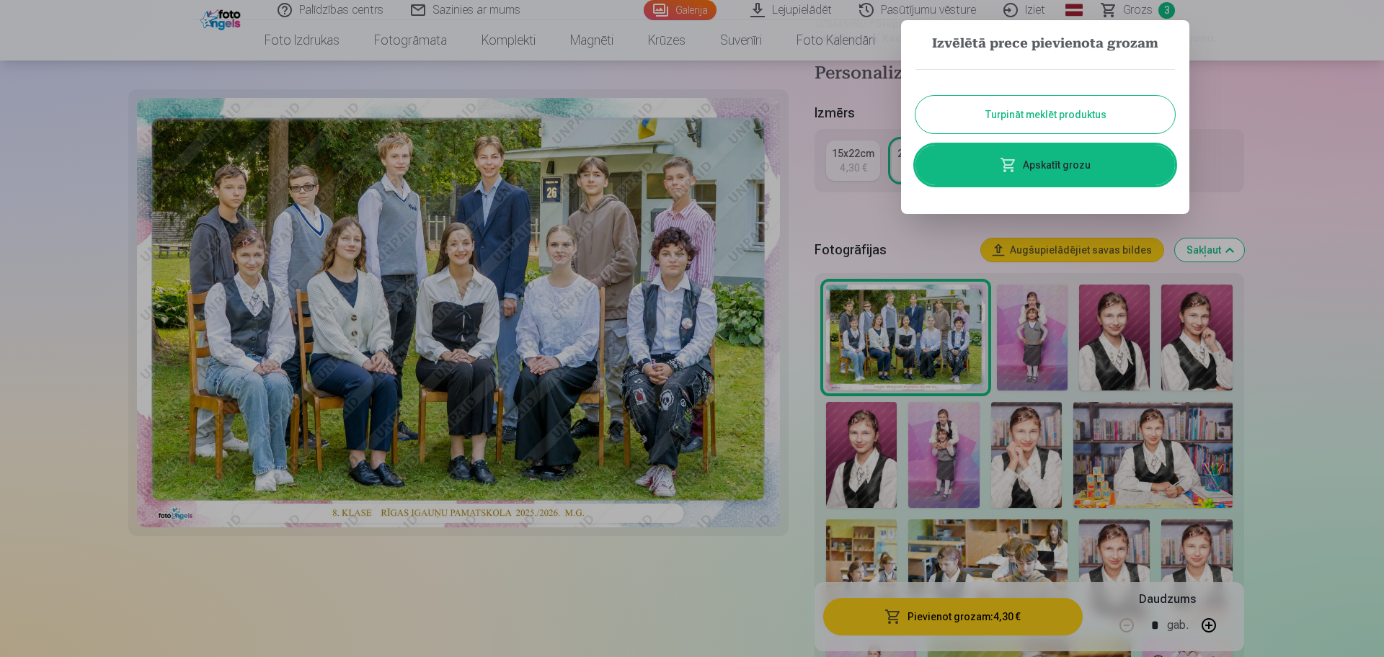
click at [1102, 299] on div at bounding box center [692, 328] width 1384 height 657
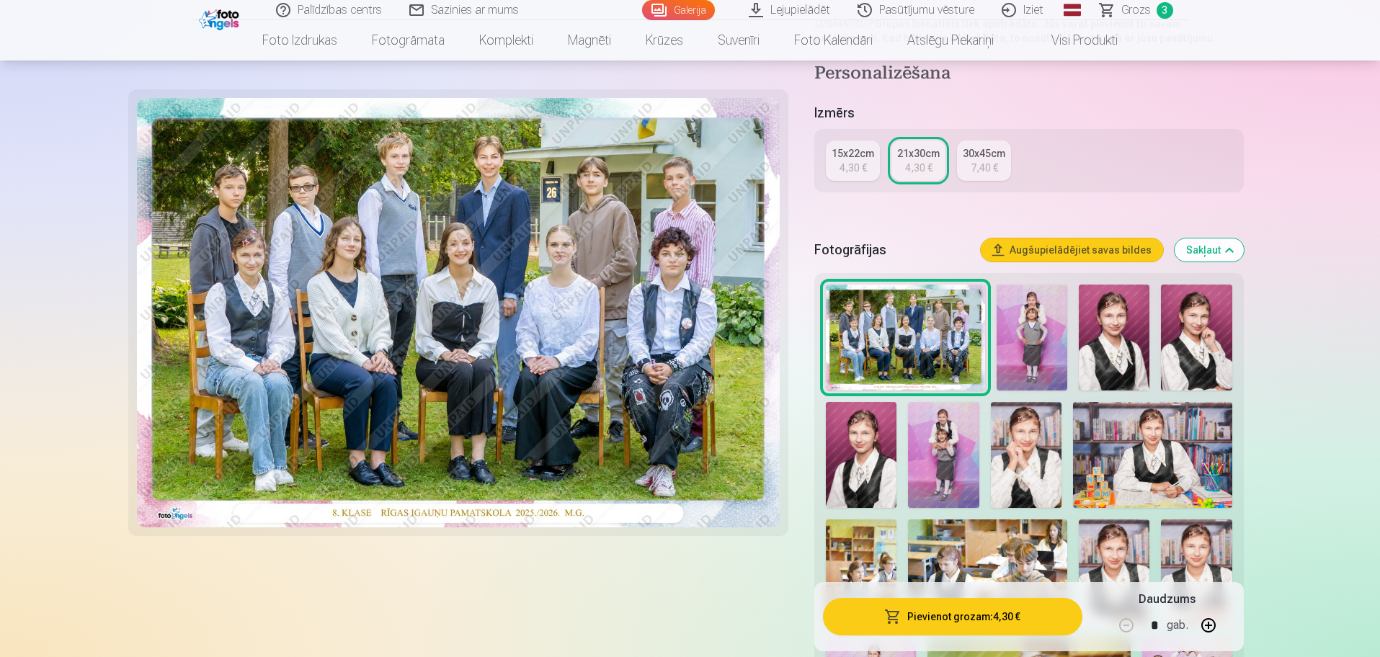
click at [1102, 17] on span "Grozs" at bounding box center [1136, 9] width 30 height 17
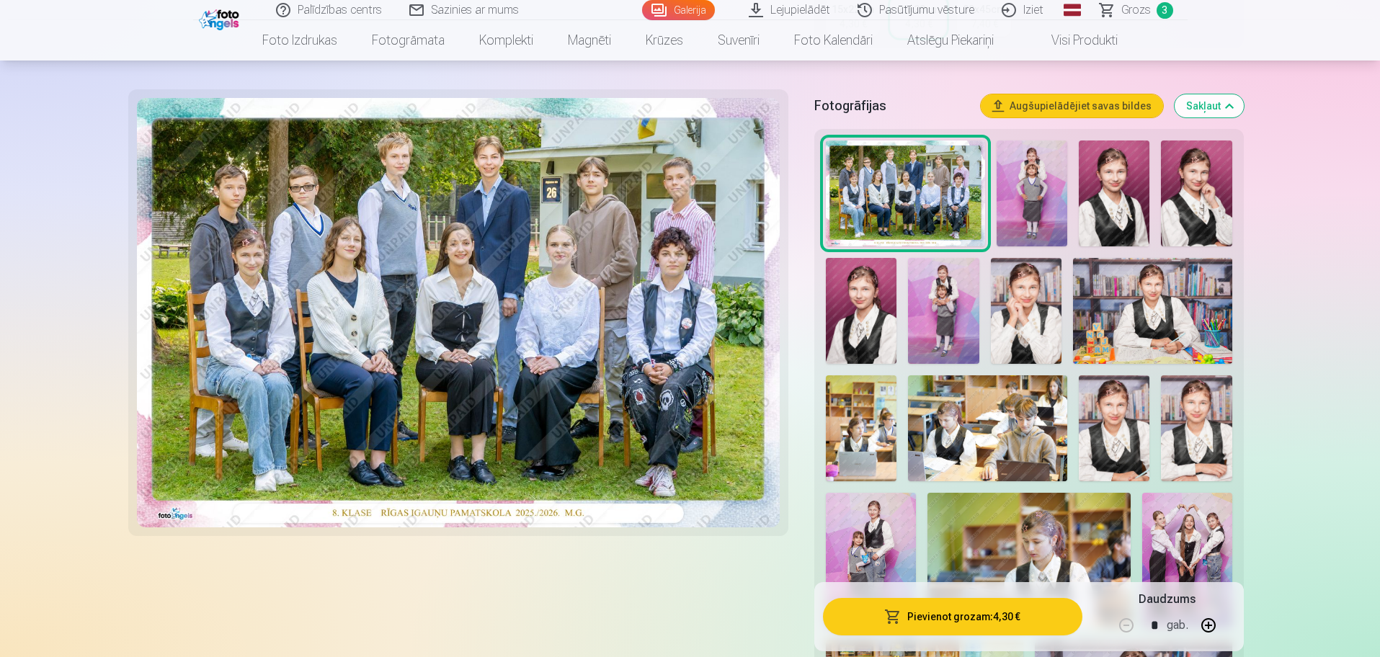
scroll to position [450, 0]
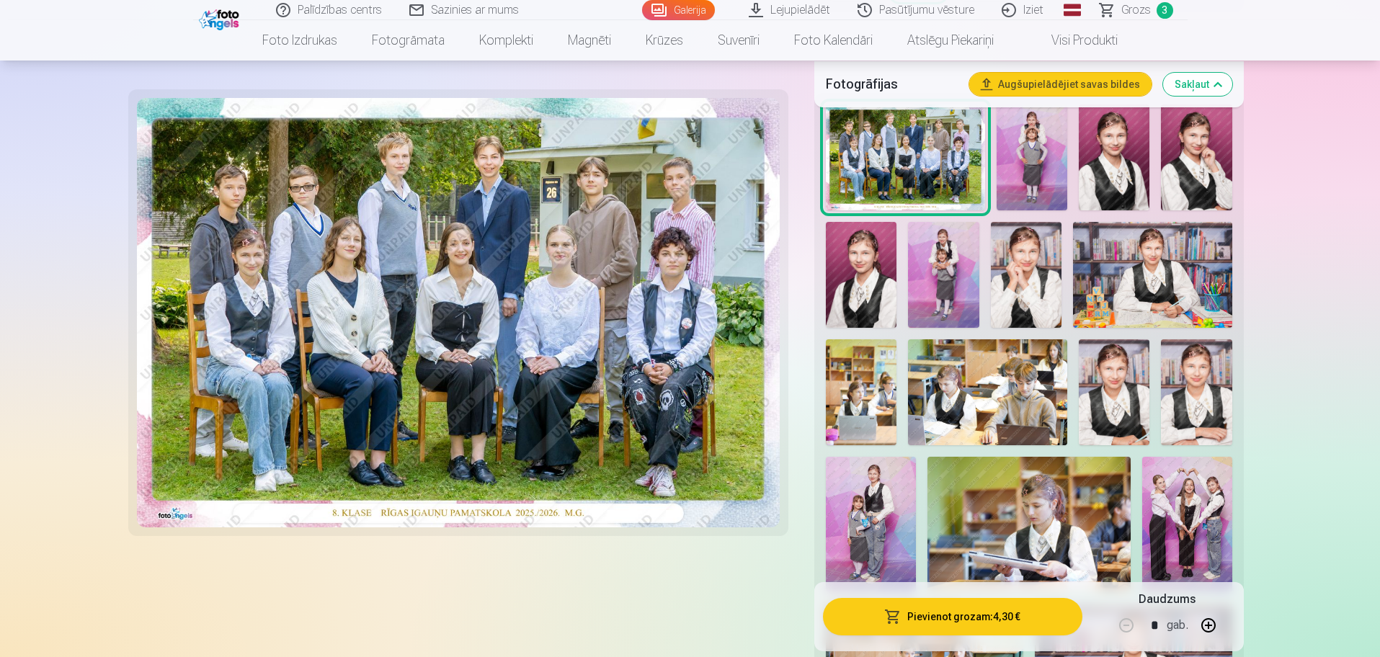
click at [953, 358] on img at bounding box center [987, 392] width 159 height 106
click at [999, 402] on img at bounding box center [987, 392] width 159 height 106
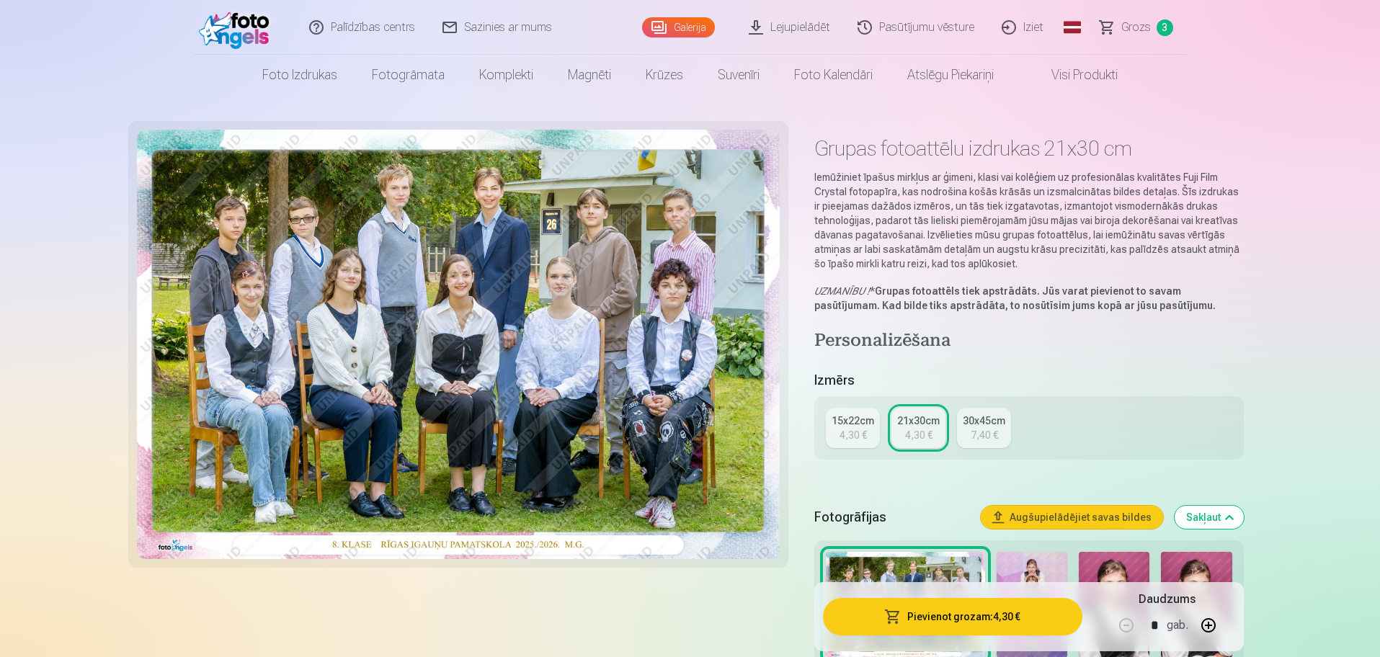
scroll to position [0, 0]
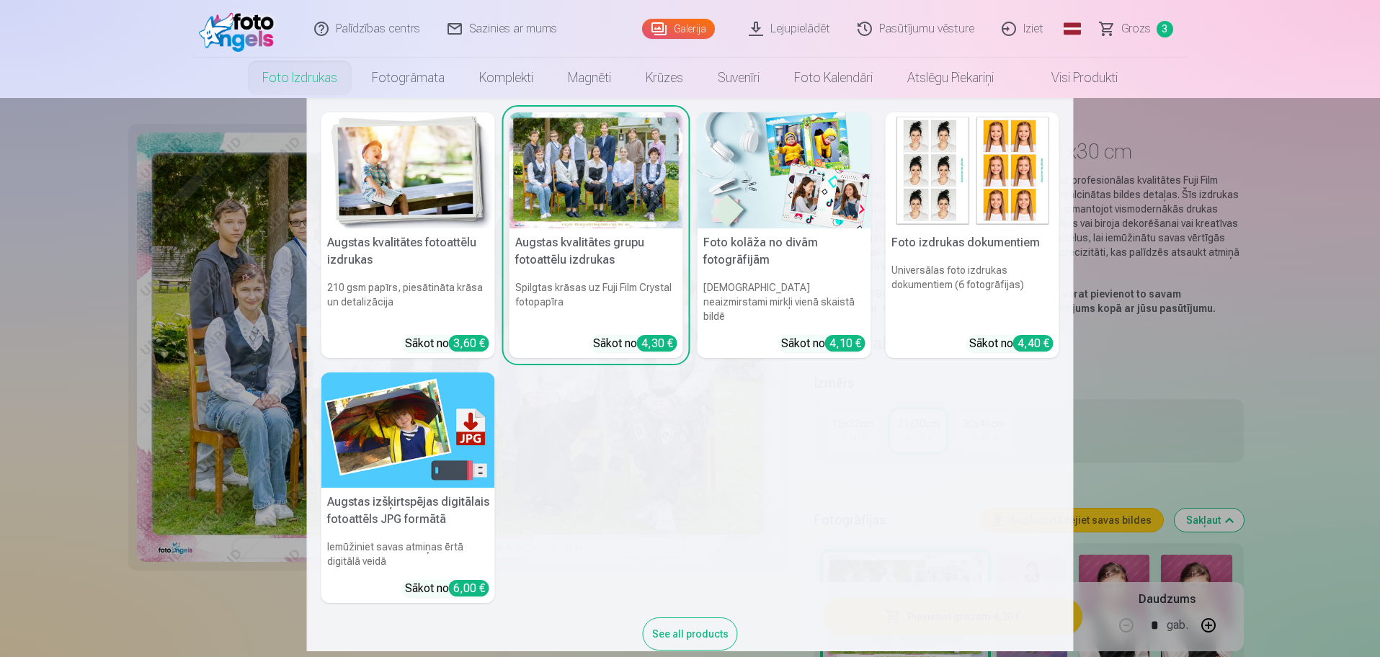
click at [381, 171] on img at bounding box center [408, 170] width 174 height 116
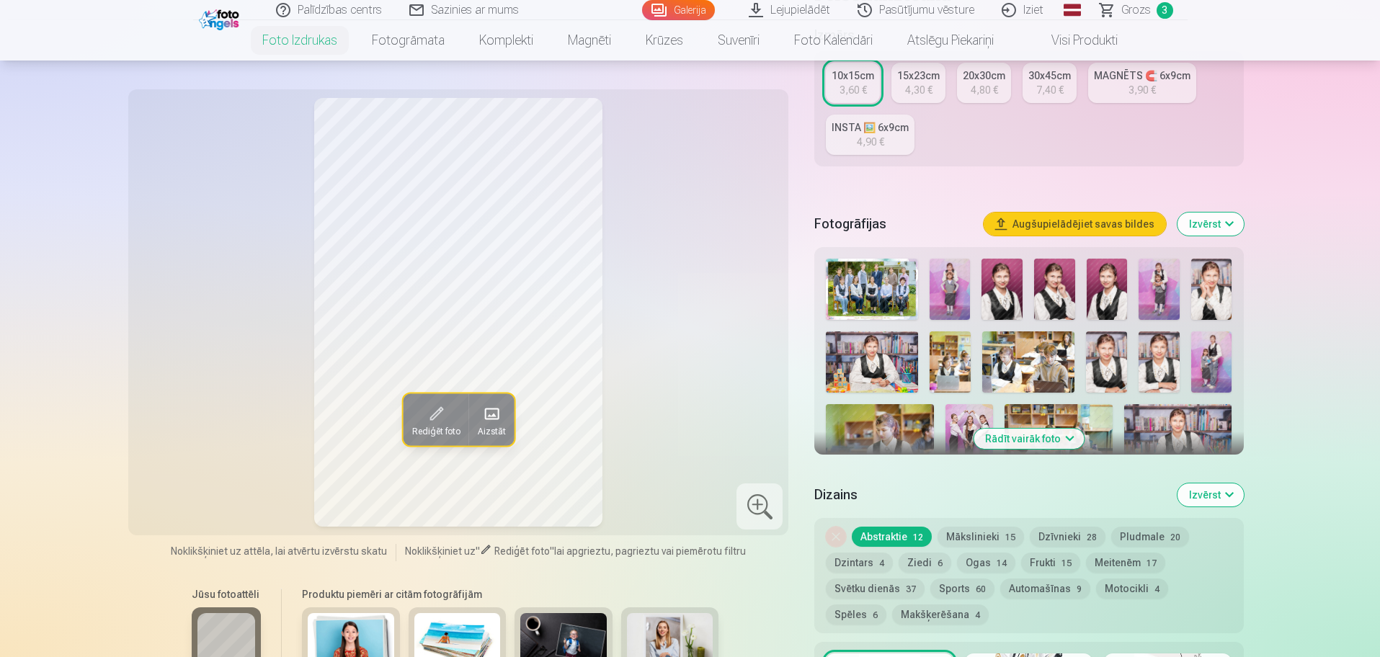
scroll to position [270, 0]
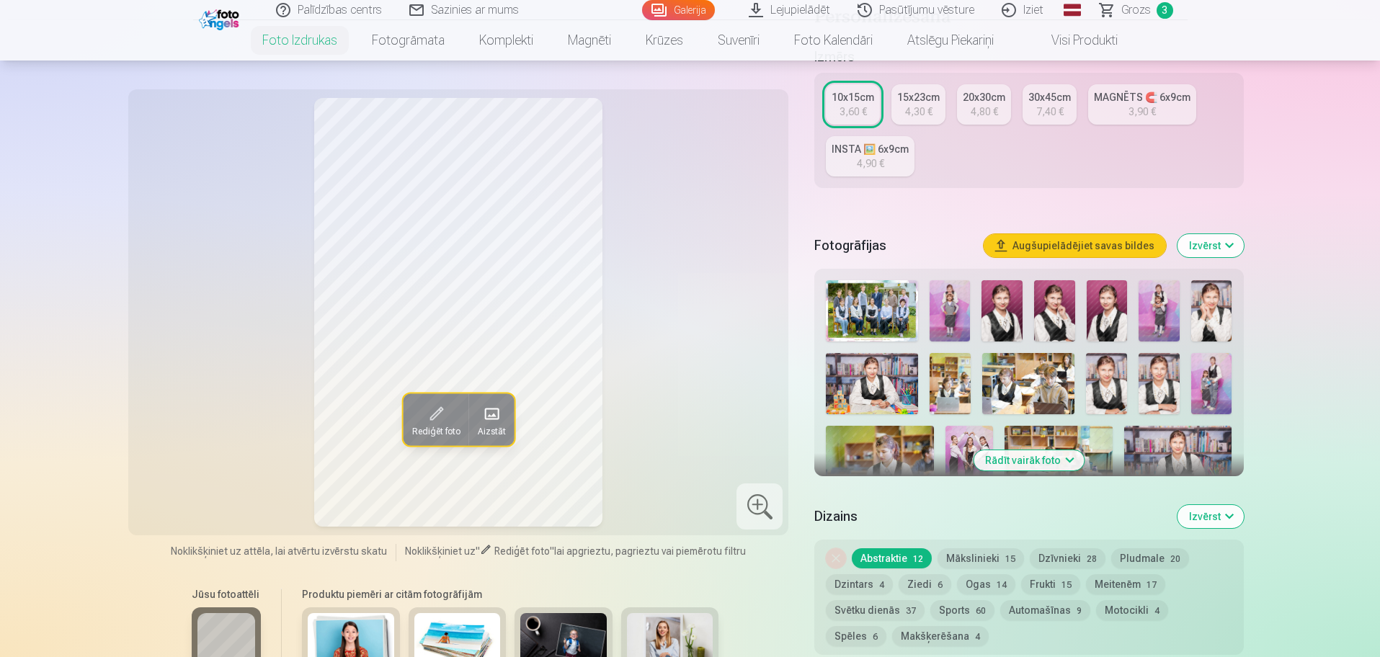
click at [1056, 469] on button "Rādīt vairāk foto" at bounding box center [1029, 460] width 110 height 20
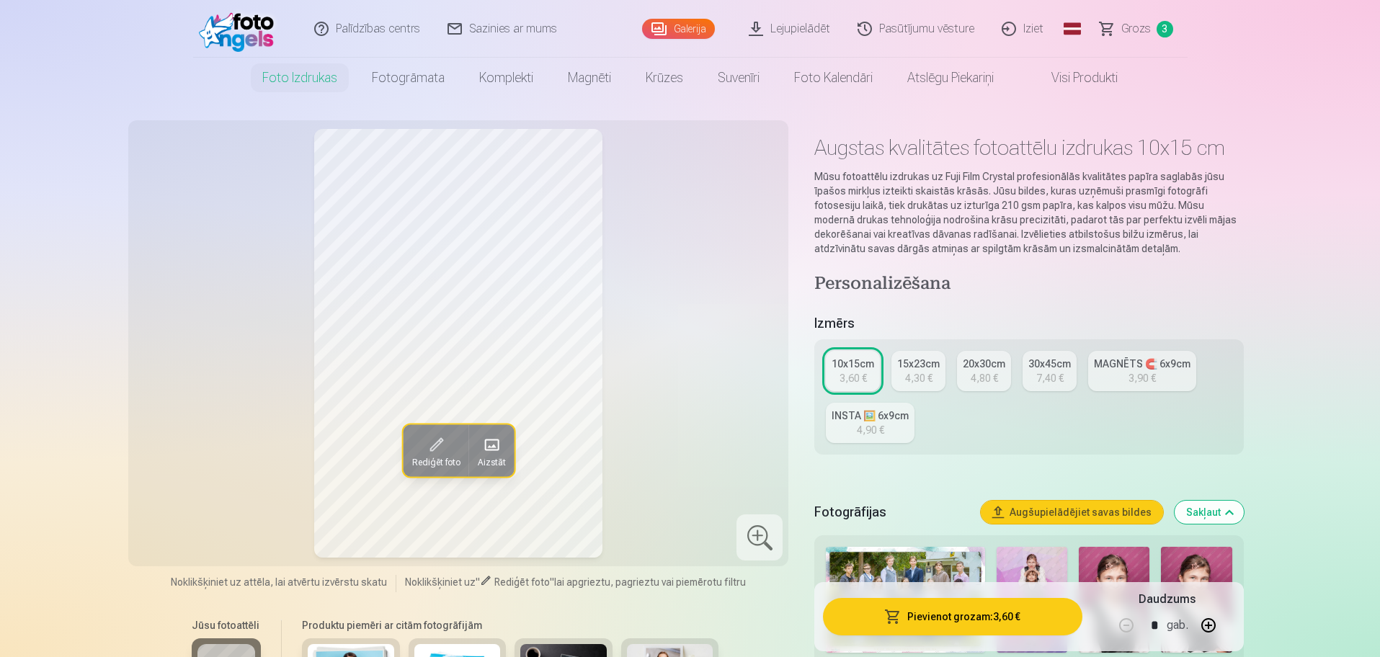
scroll to position [0, 0]
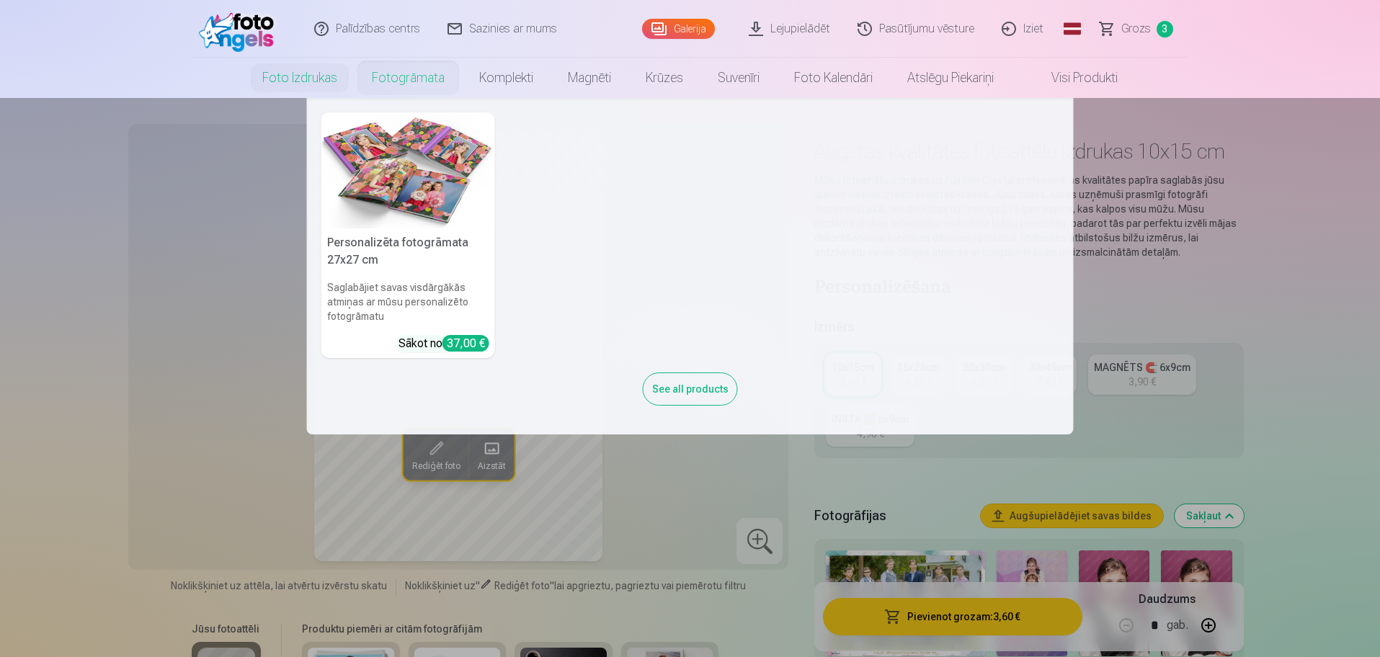
click at [413, 73] on link "Fotogrāmata" at bounding box center [408, 78] width 107 height 40
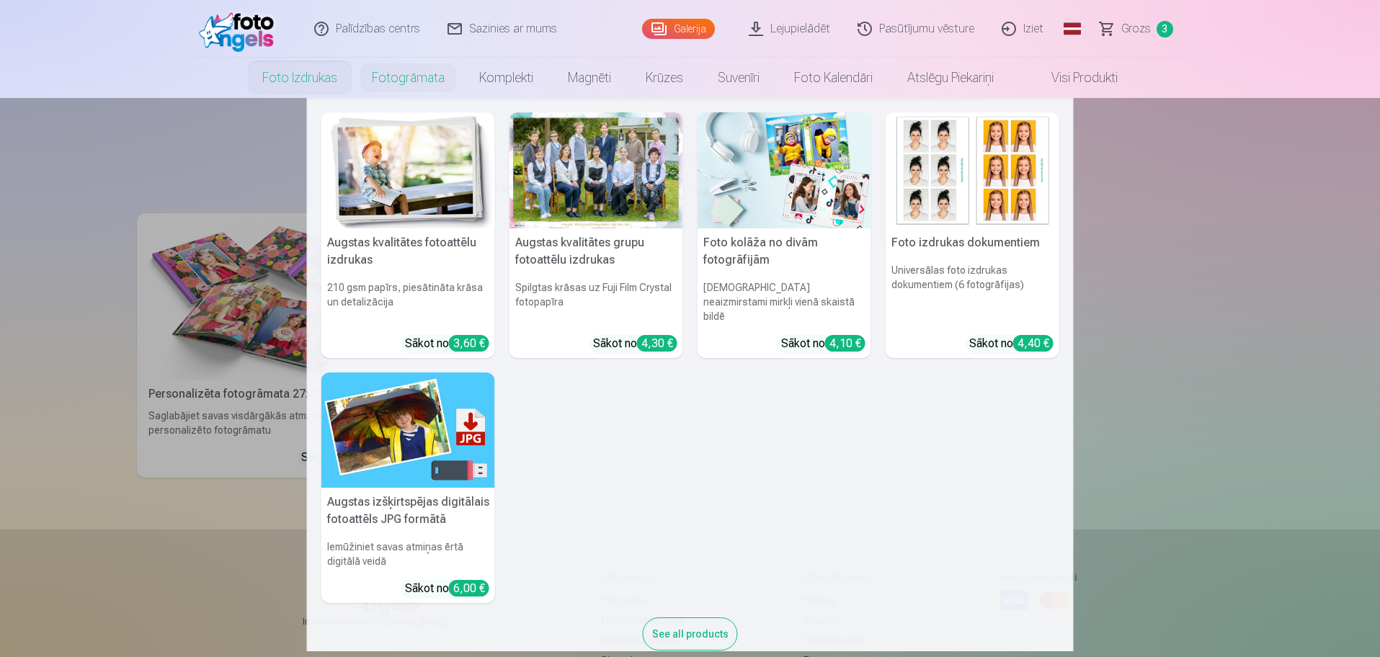
click at [285, 81] on link "Foto izdrukas" at bounding box center [300, 78] width 110 height 40
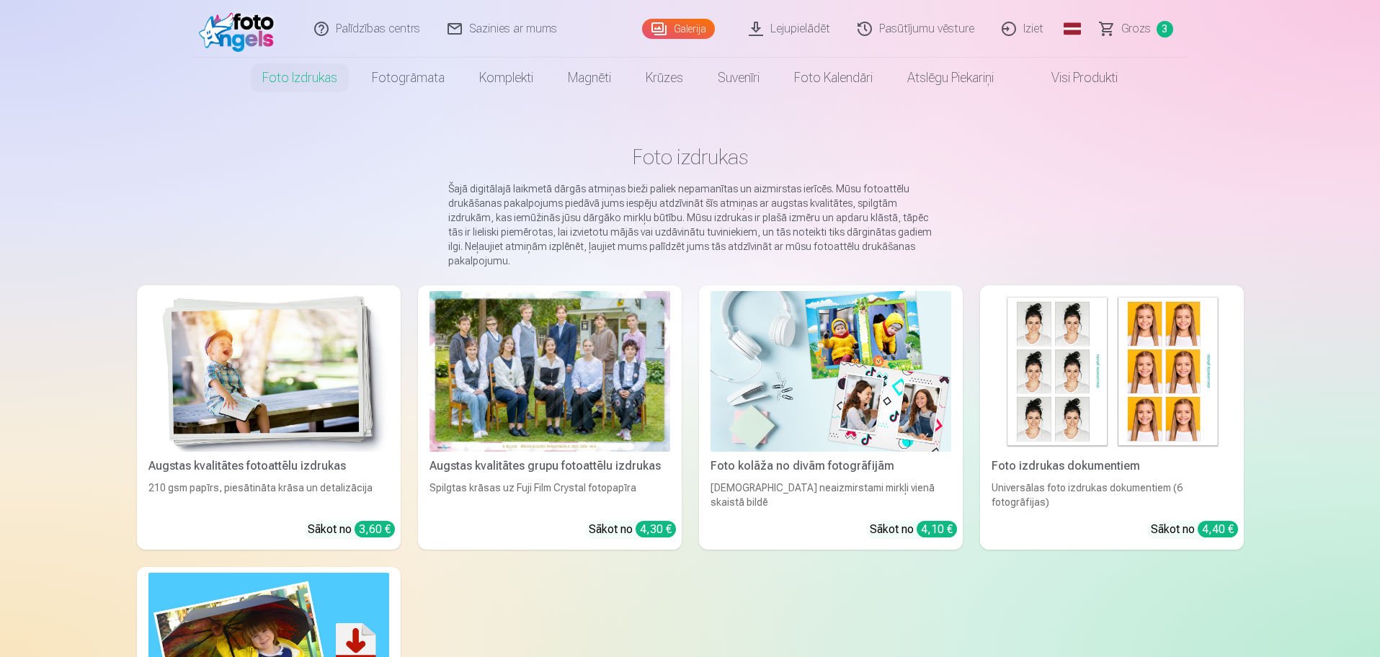
click at [915, 342] on img at bounding box center [830, 371] width 241 height 161
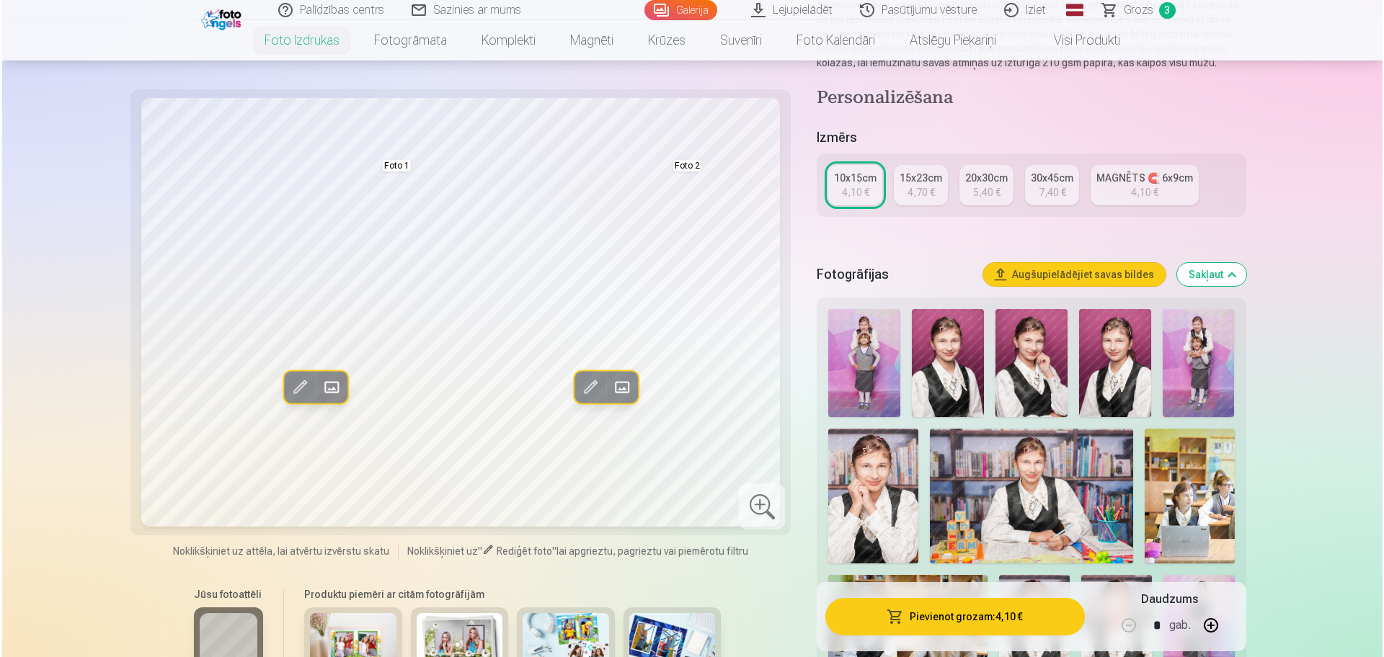
scroll to position [180, 0]
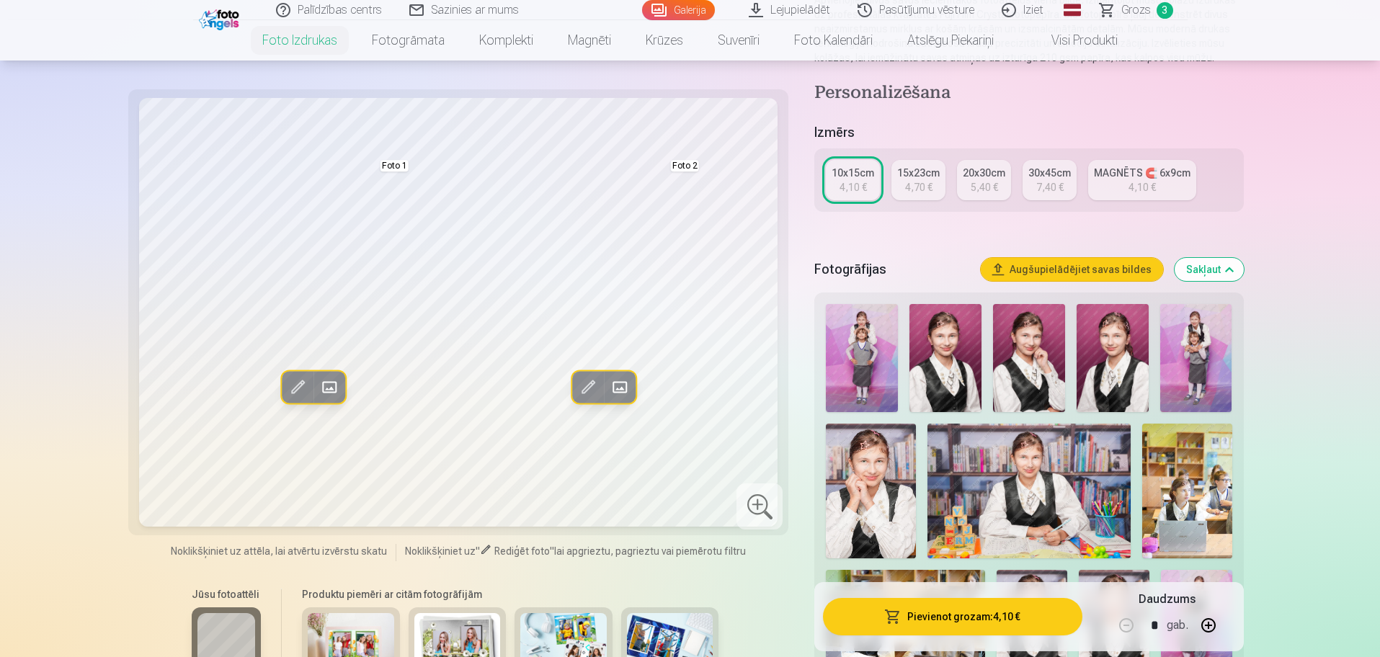
click at [613, 388] on span at bounding box center [618, 386] width 23 height 23
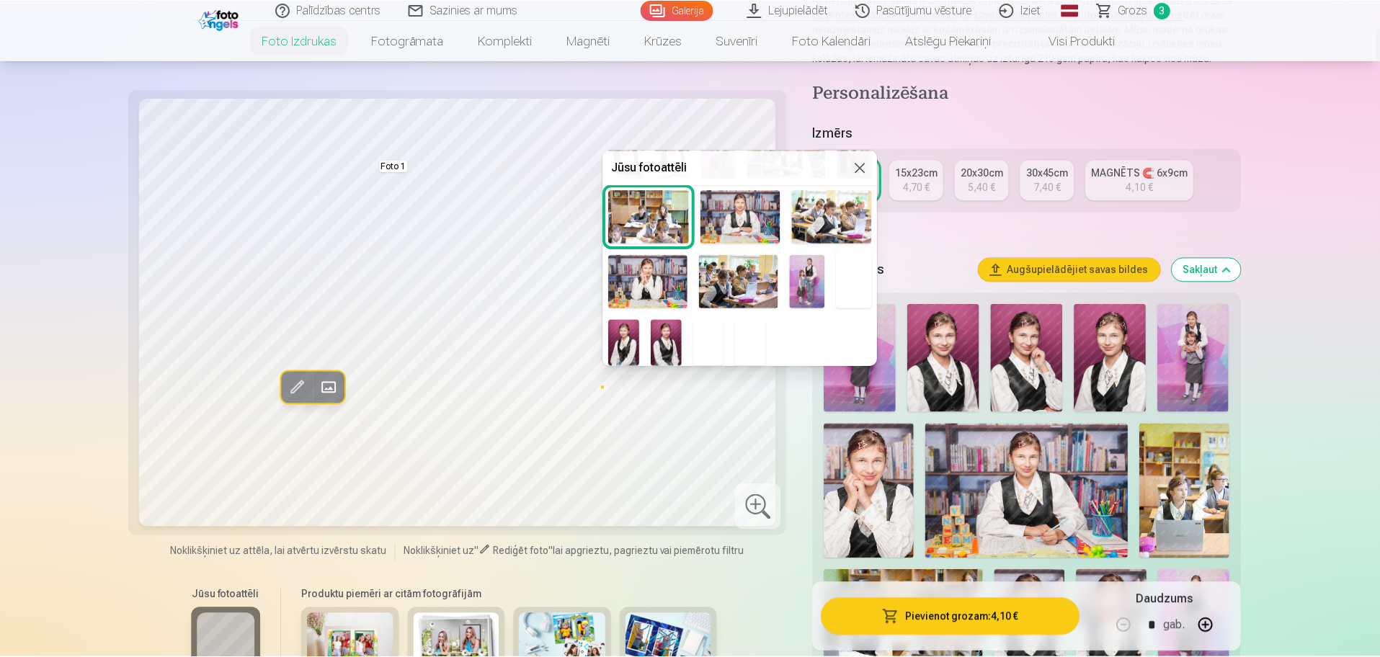
scroll to position [197, 0]
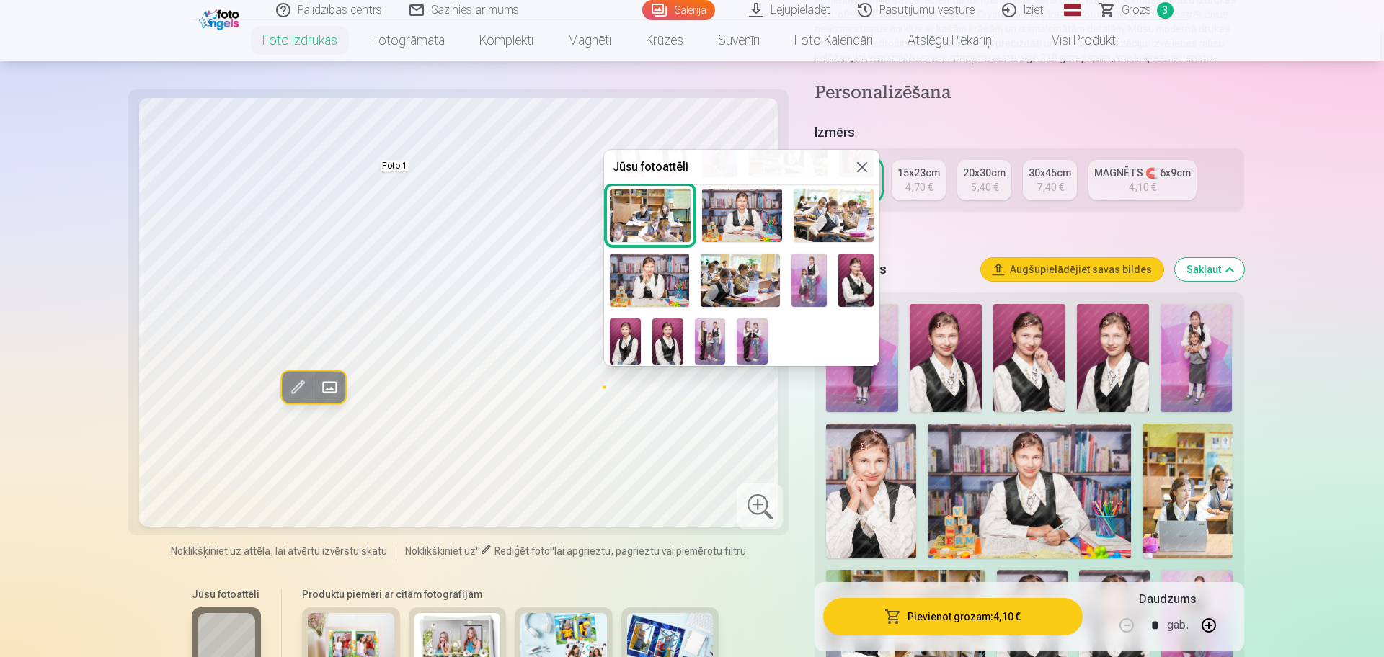
click at [845, 284] on img at bounding box center [855, 280] width 35 height 53
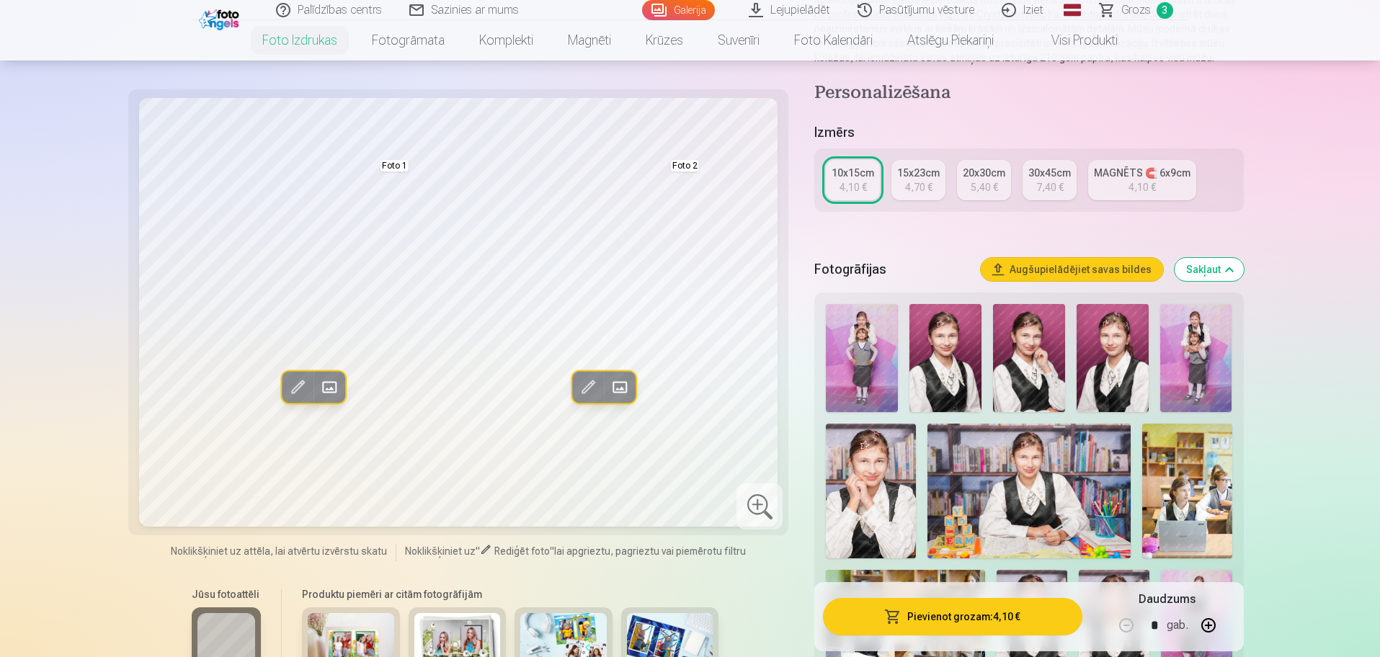
click at [326, 387] on span at bounding box center [329, 386] width 23 height 23
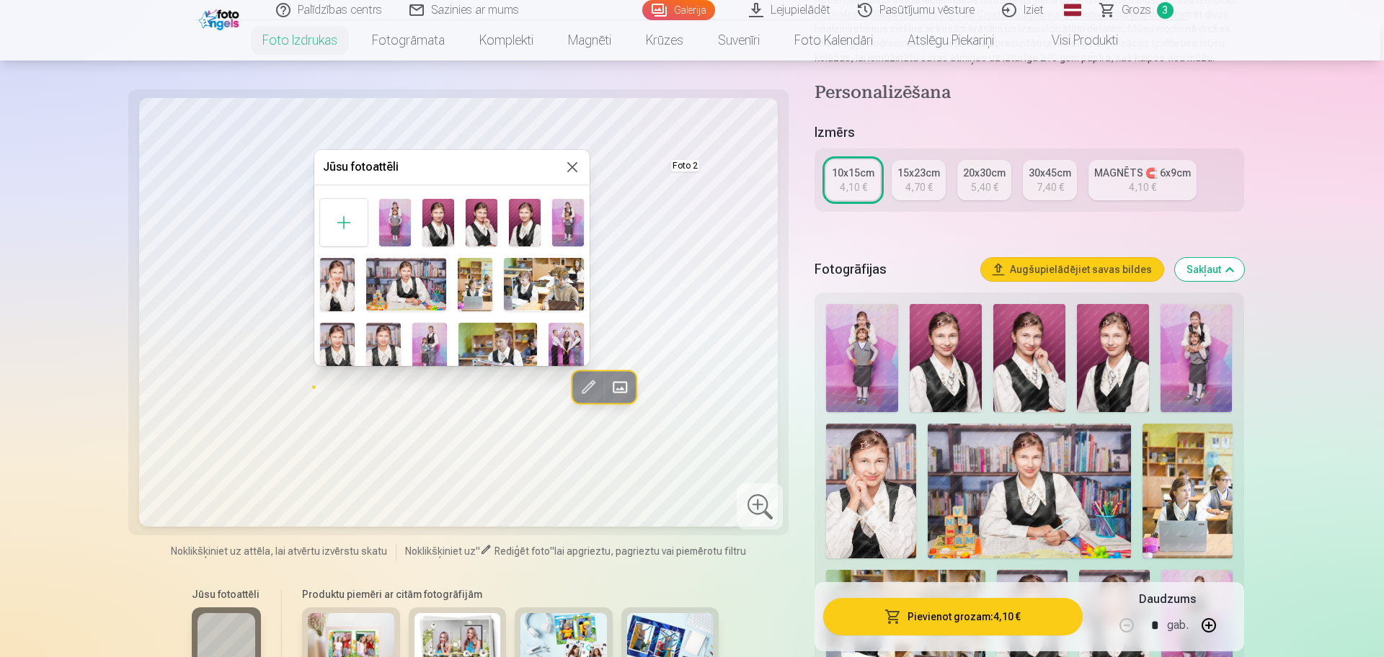
click at [523, 223] on img at bounding box center [525, 223] width 32 height 48
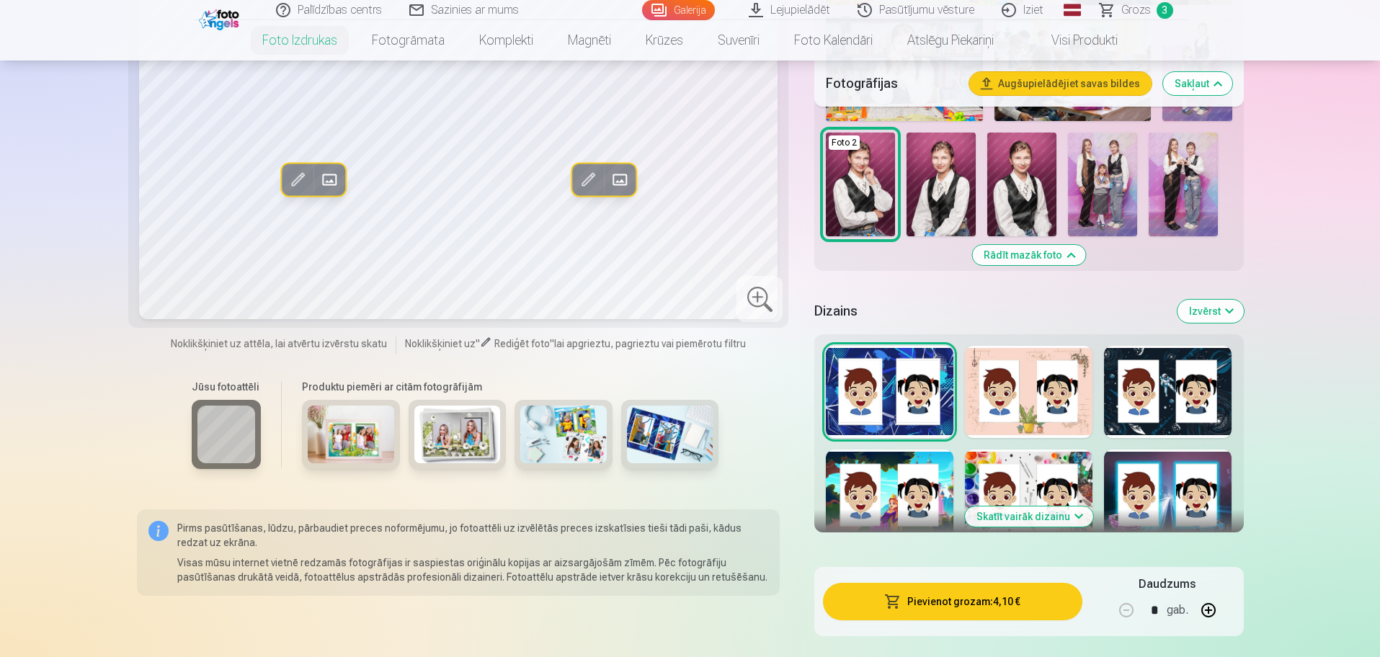
scroll to position [1081, 0]
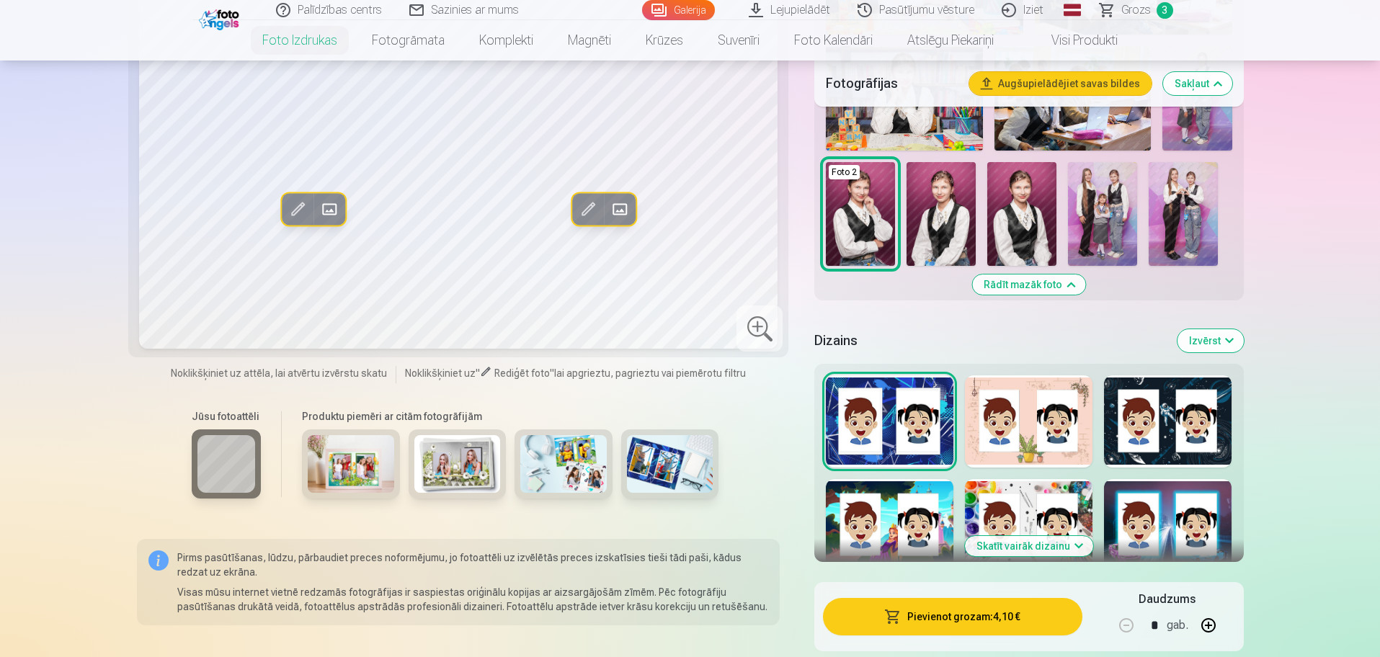
click at [1020, 546] on button "Skatīt vairāk dizainu" at bounding box center [1029, 546] width 128 height 20
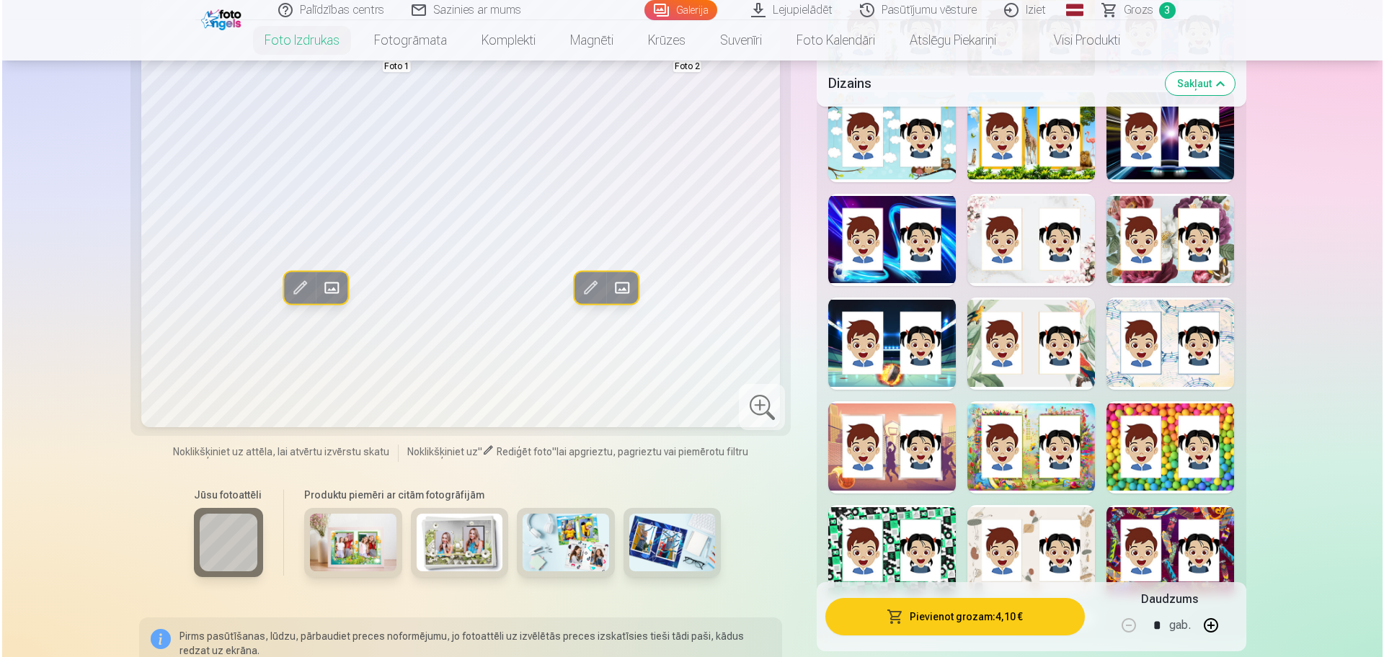
scroll to position [1892, 0]
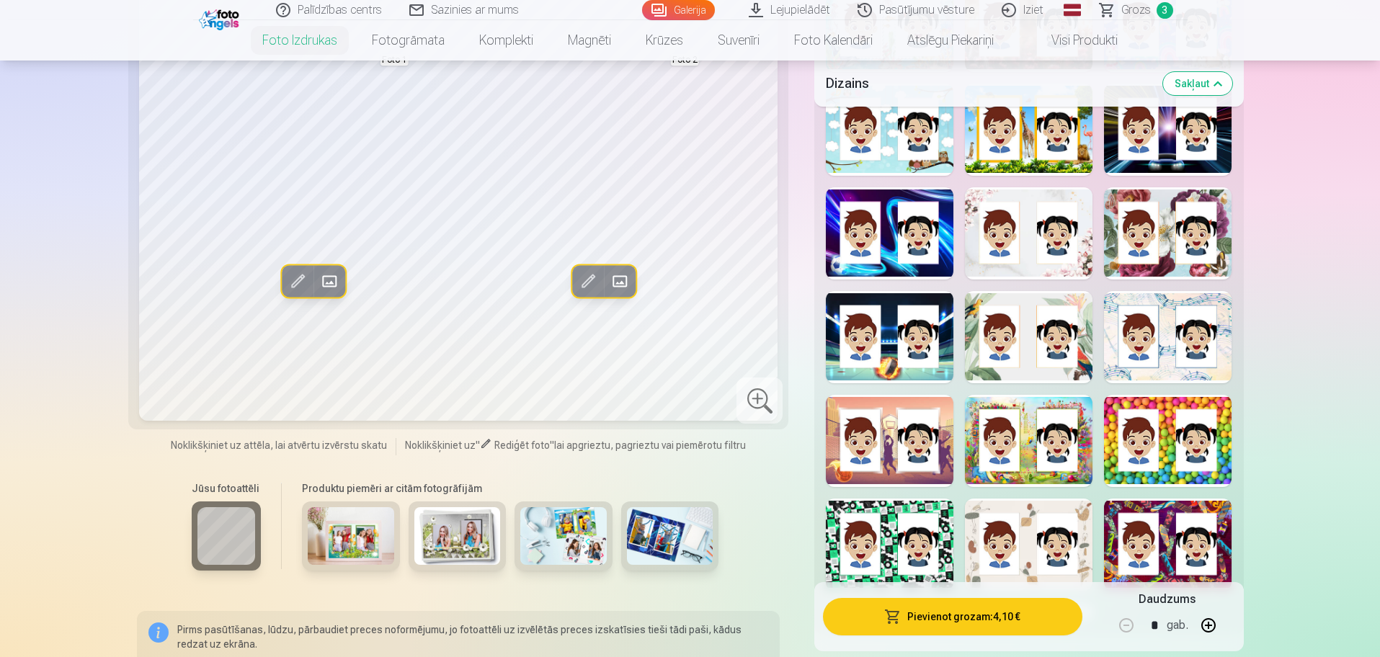
click at [1041, 529] on div at bounding box center [1029, 545] width 128 height 92
click at [901, 624] on button "Pievienot grozam : 4,10 €" at bounding box center [952, 616] width 259 height 37
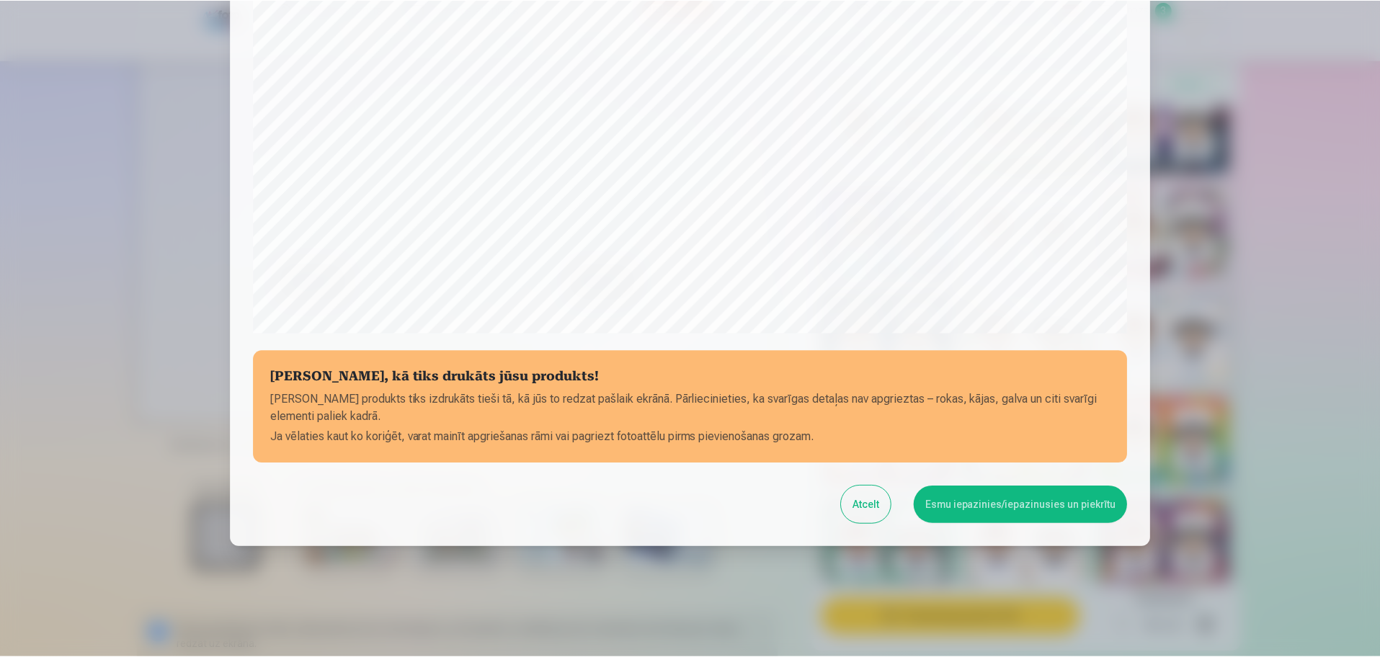
scroll to position [380, 0]
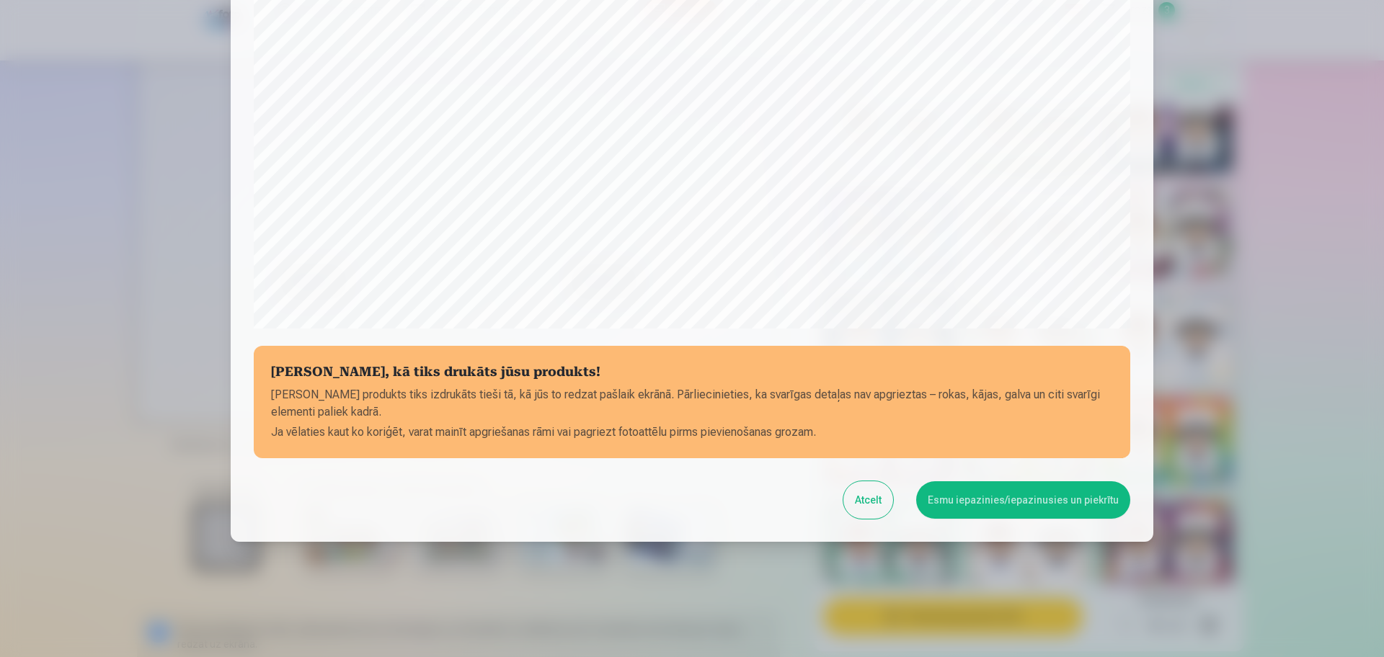
click at [981, 501] on button "Esmu iepazinies/iepazinusies un piekrītu" at bounding box center [1023, 499] width 214 height 37
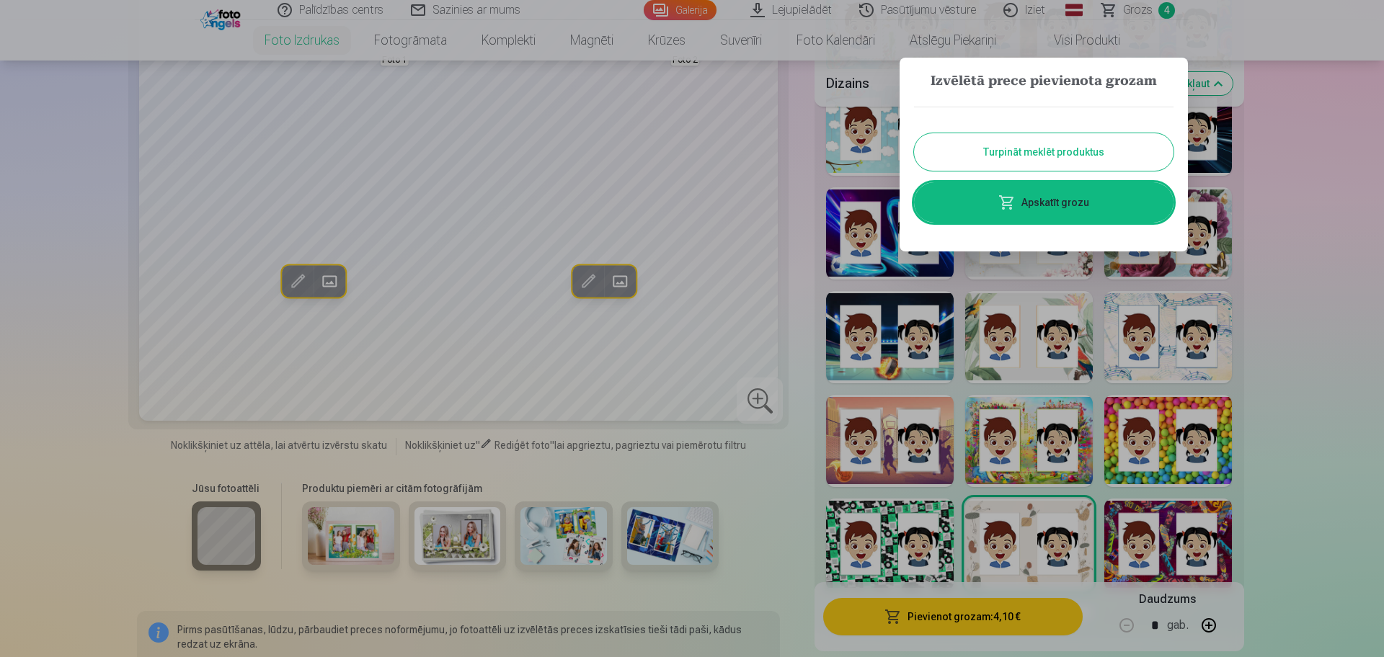
click at [1298, 258] on div at bounding box center [692, 328] width 1384 height 657
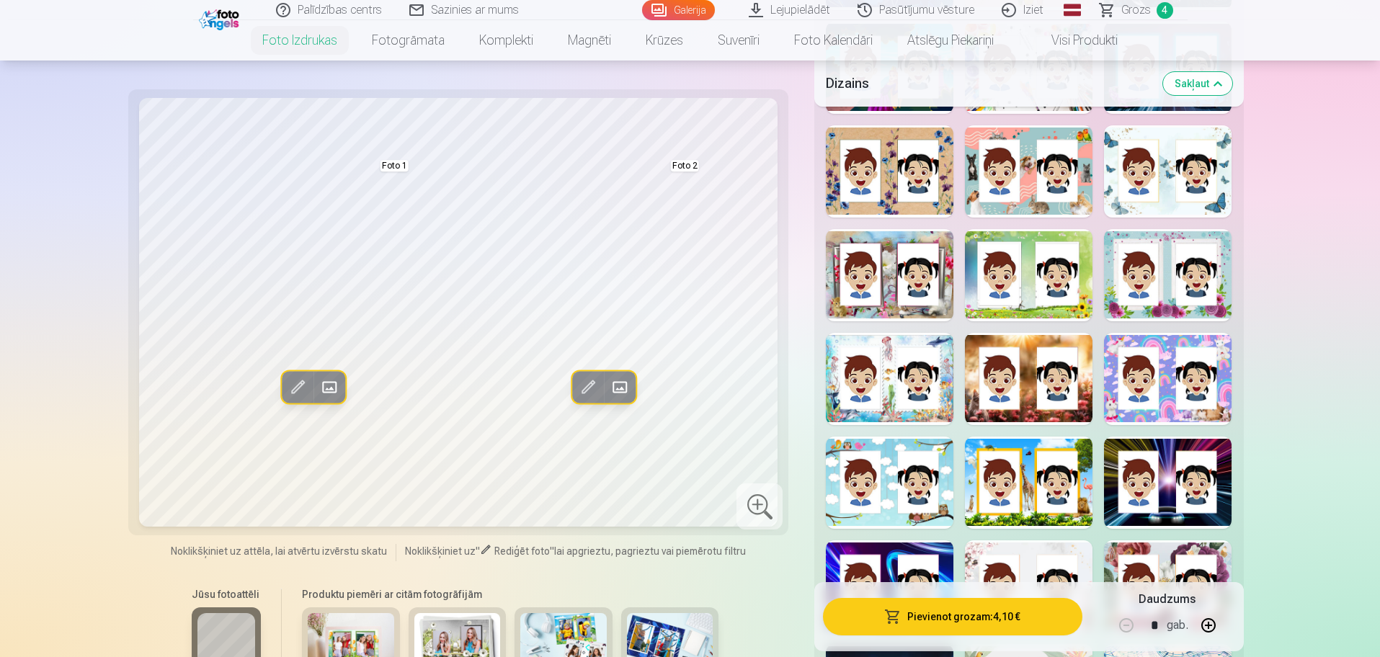
scroll to position [1261, 0]
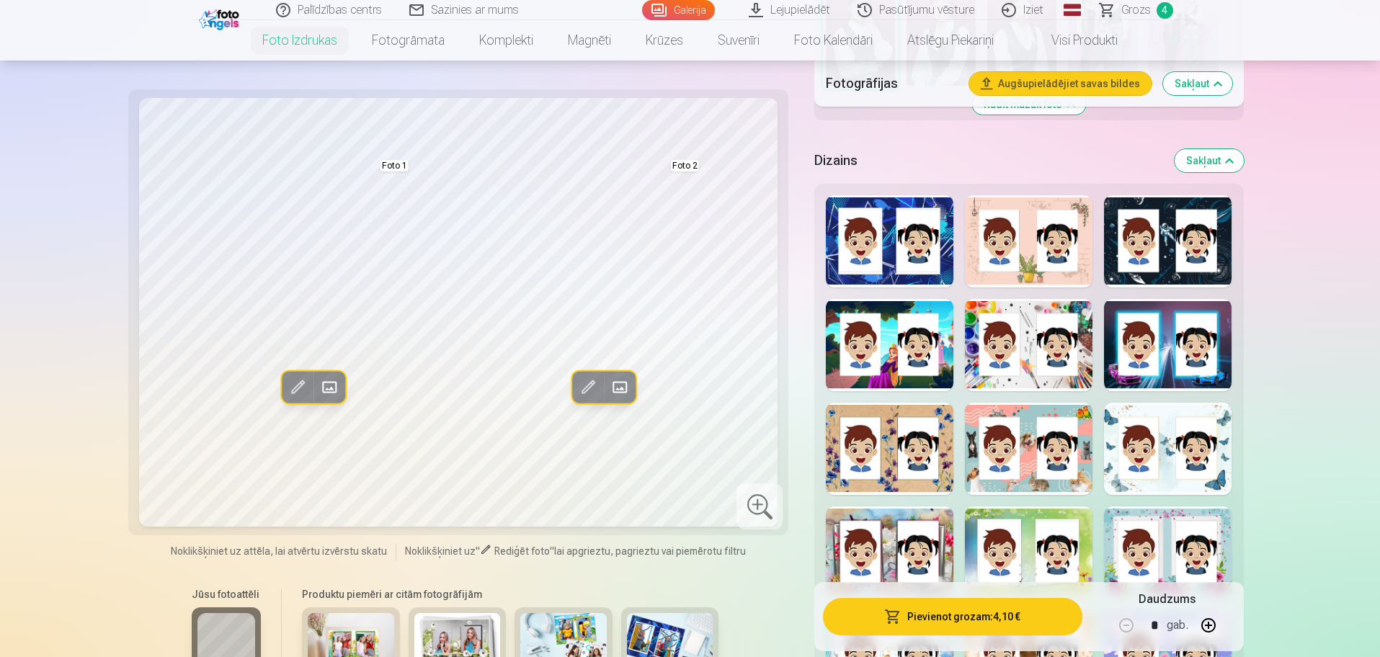
click at [1139, 12] on span "Grozs" at bounding box center [1136, 9] width 30 height 17
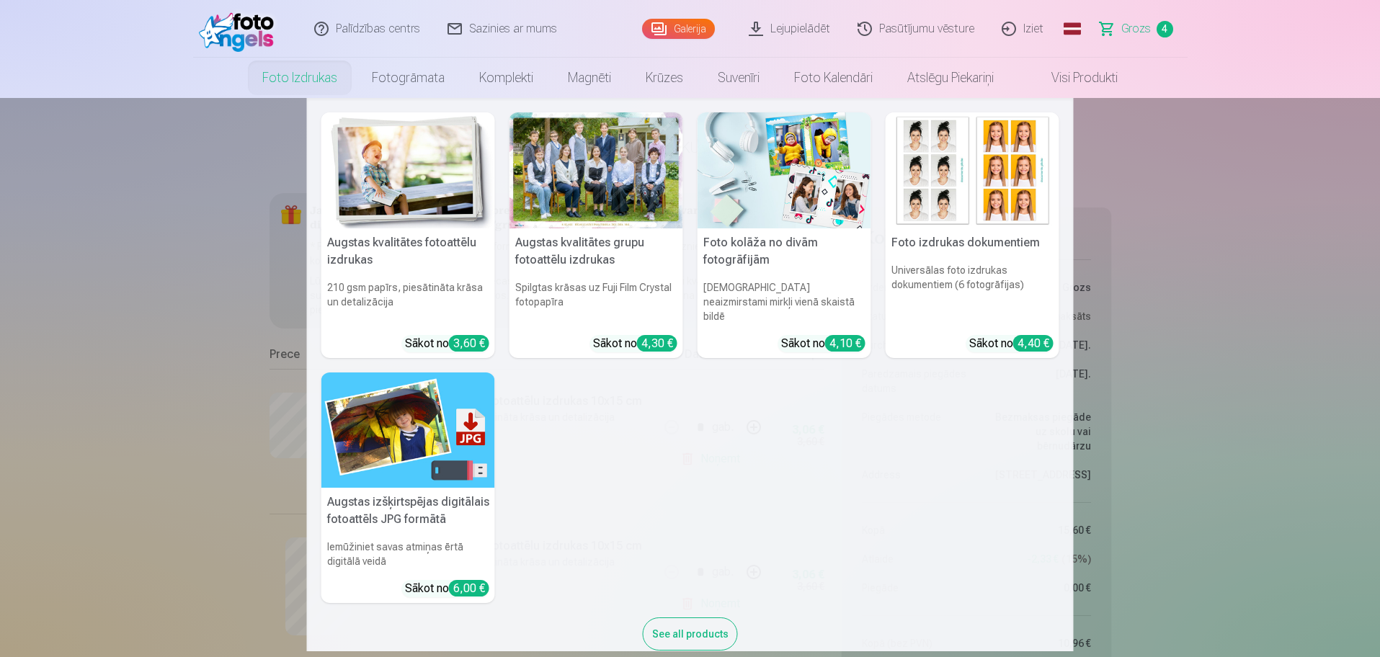
click at [750, 179] on img at bounding box center [785, 170] width 174 height 116
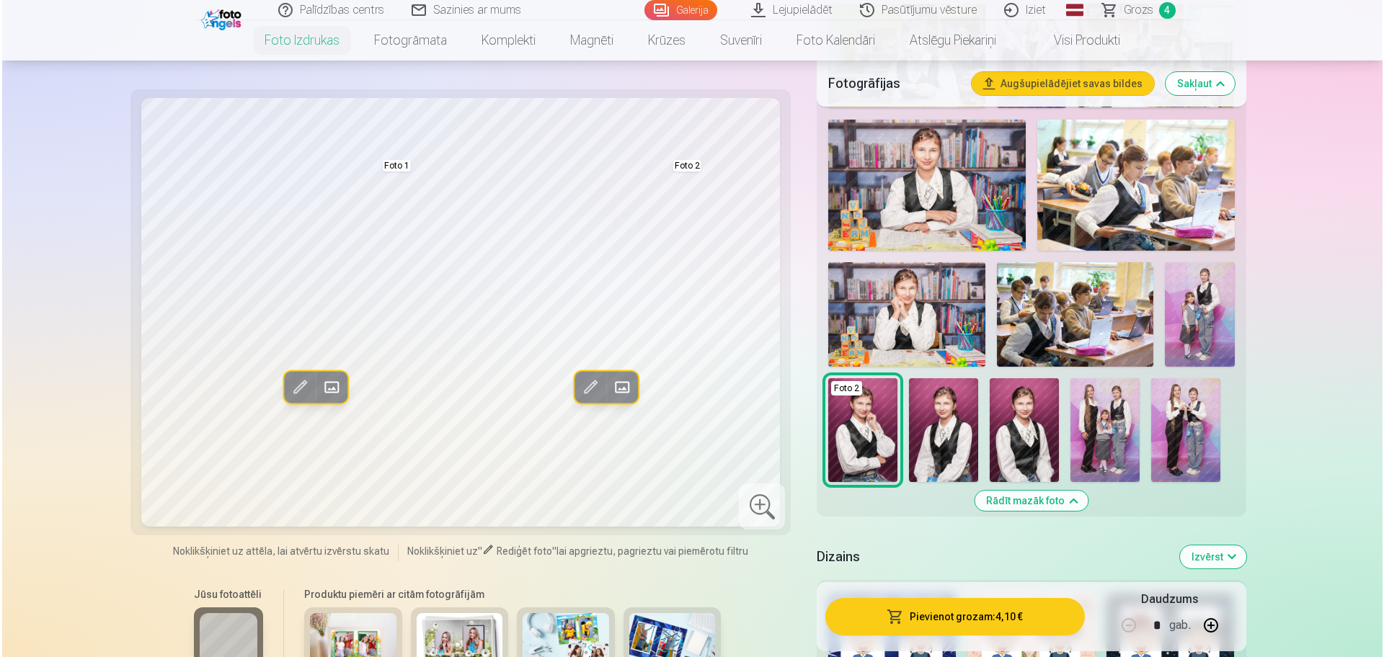
scroll to position [901, 0]
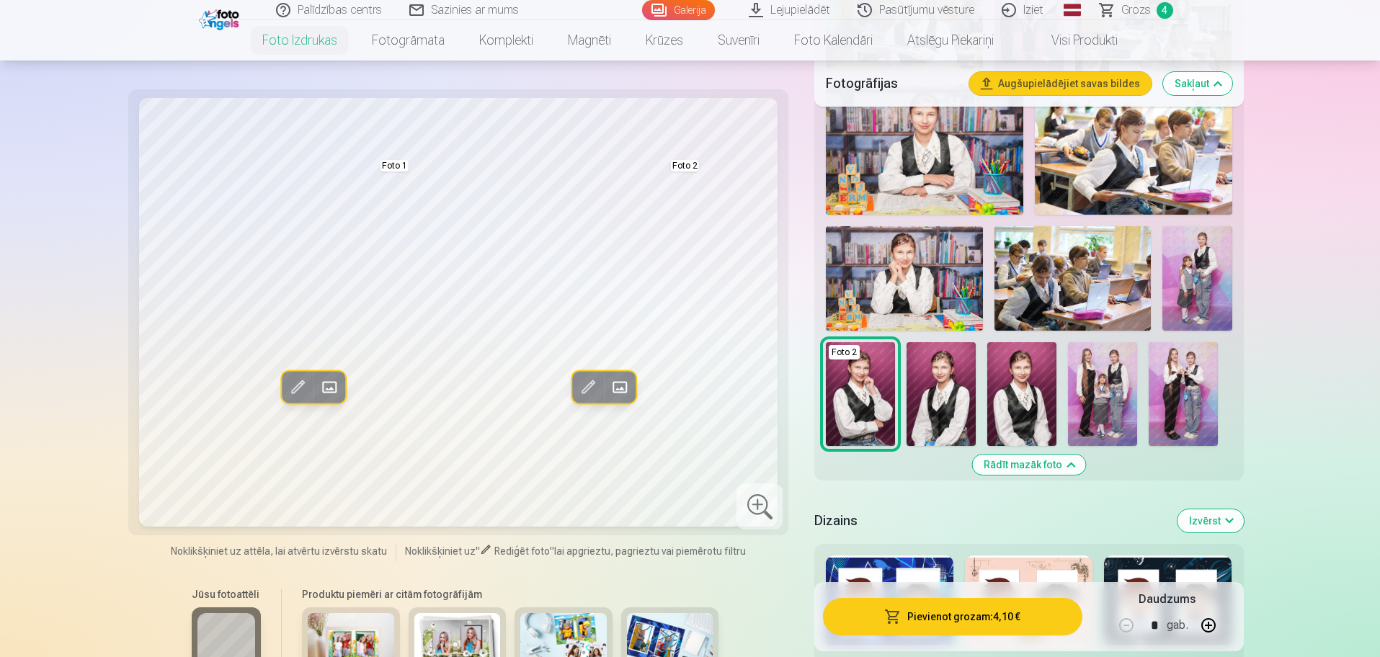
click at [329, 379] on span at bounding box center [329, 386] width 23 height 23
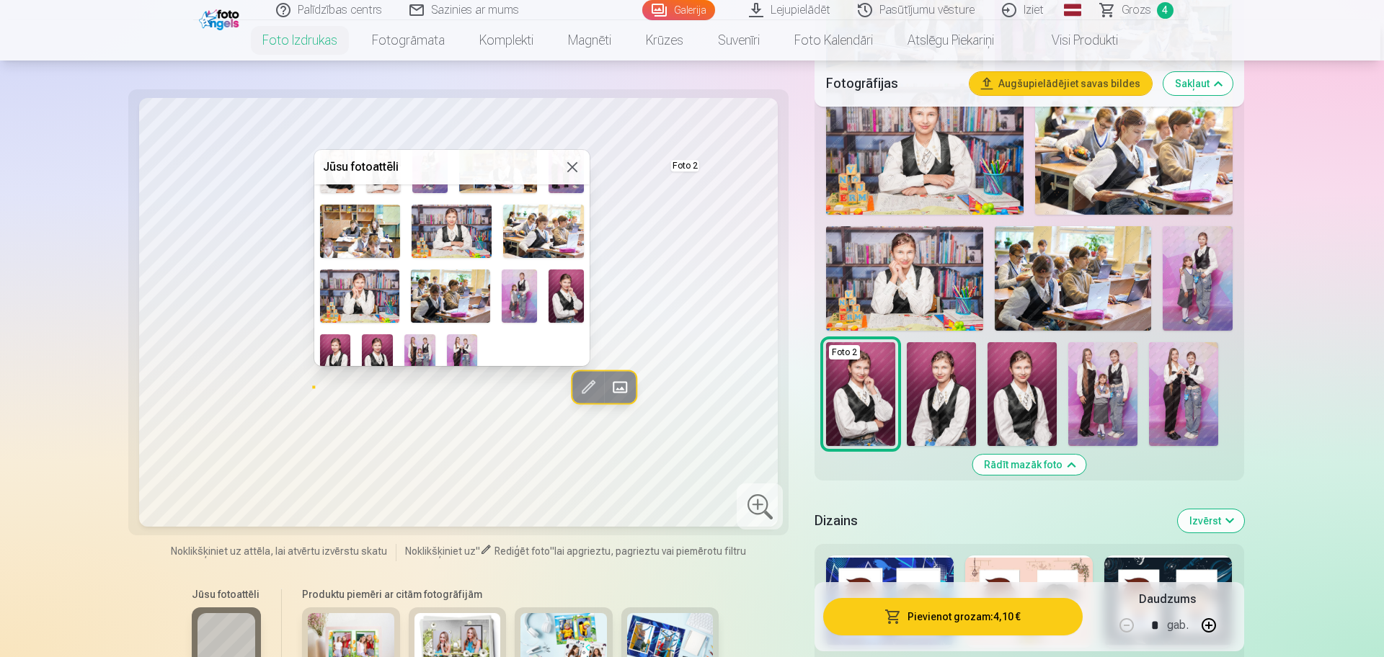
scroll to position [197, 0]
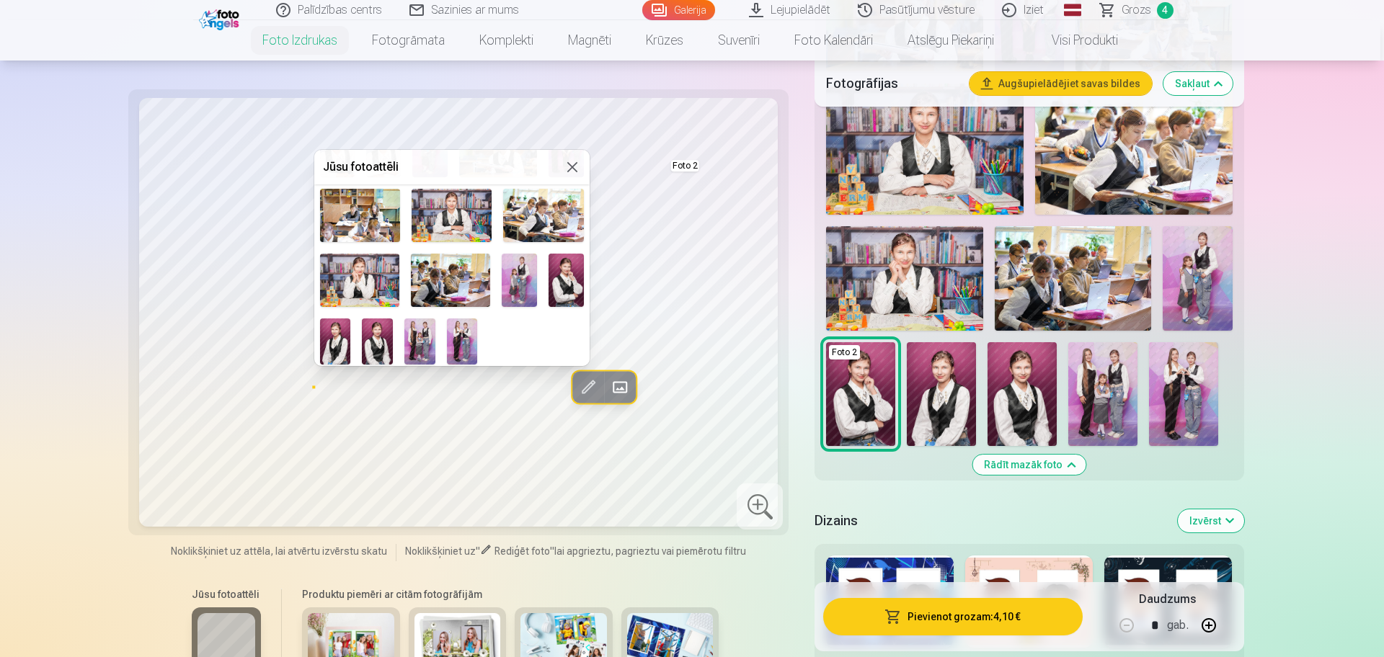
click at [453, 337] on img at bounding box center [462, 341] width 31 height 46
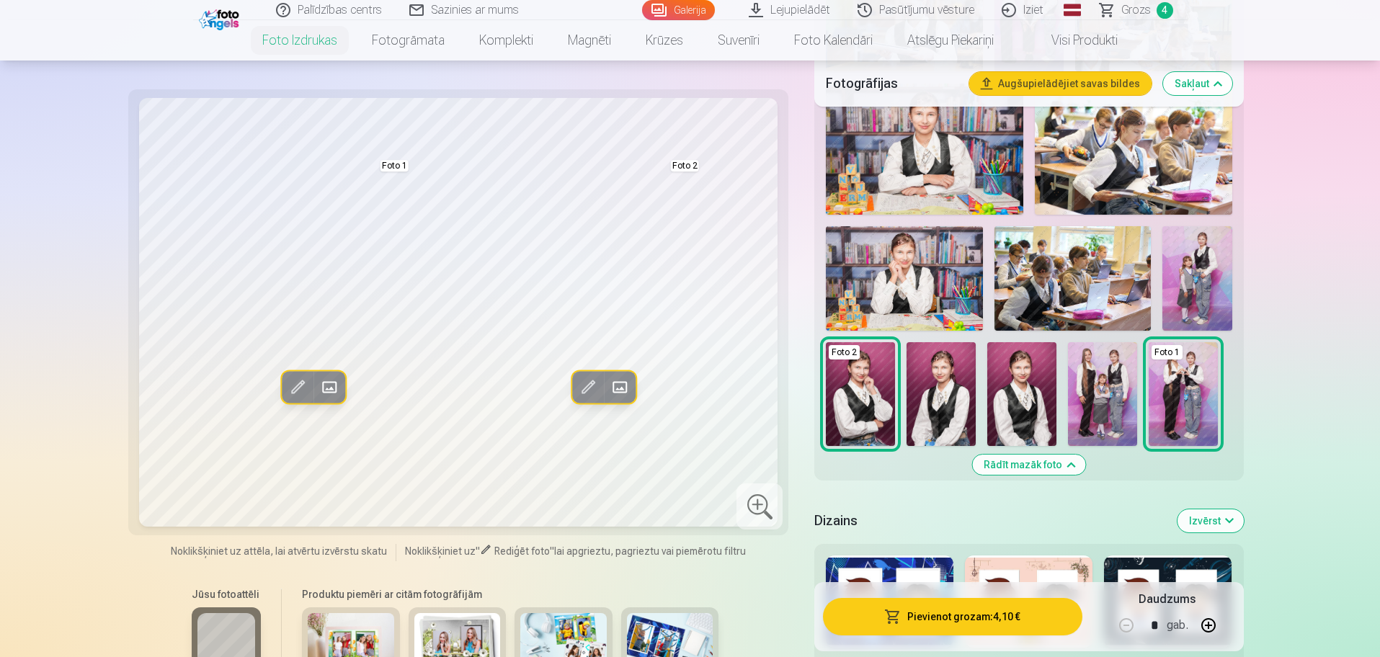
click at [611, 387] on span at bounding box center [618, 386] width 23 height 23
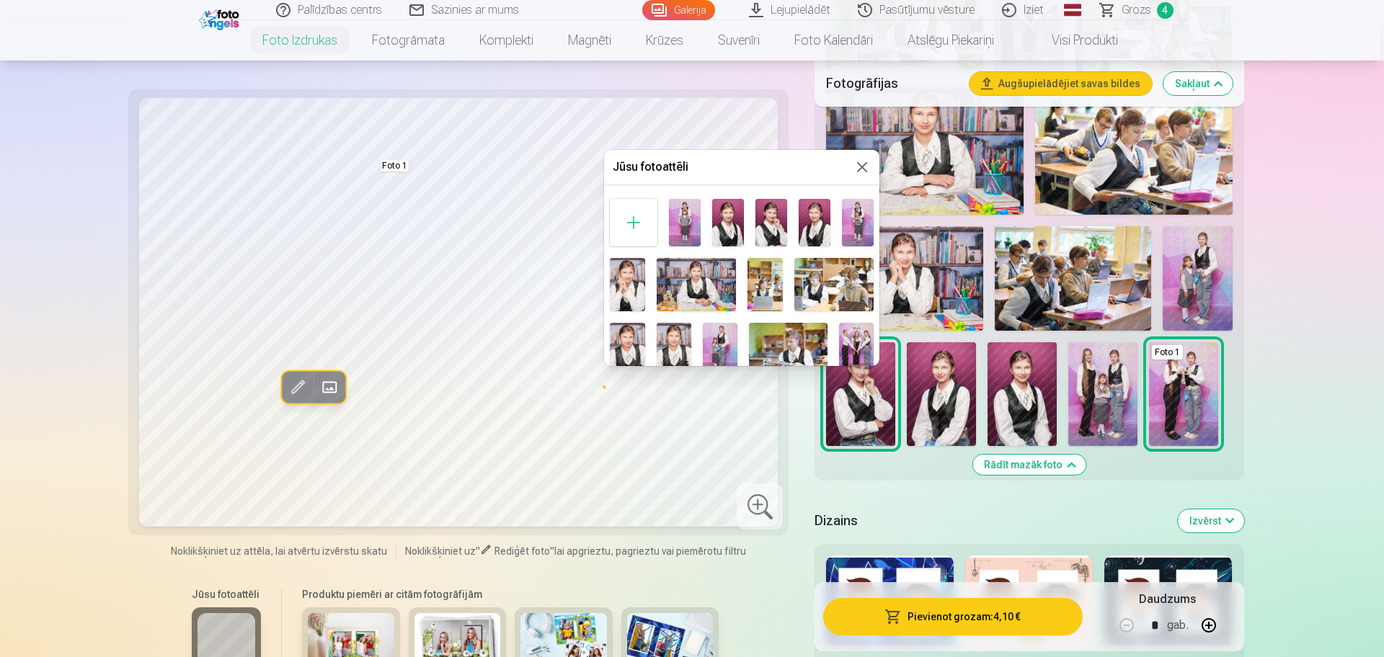
click at [840, 340] on img at bounding box center [856, 349] width 35 height 52
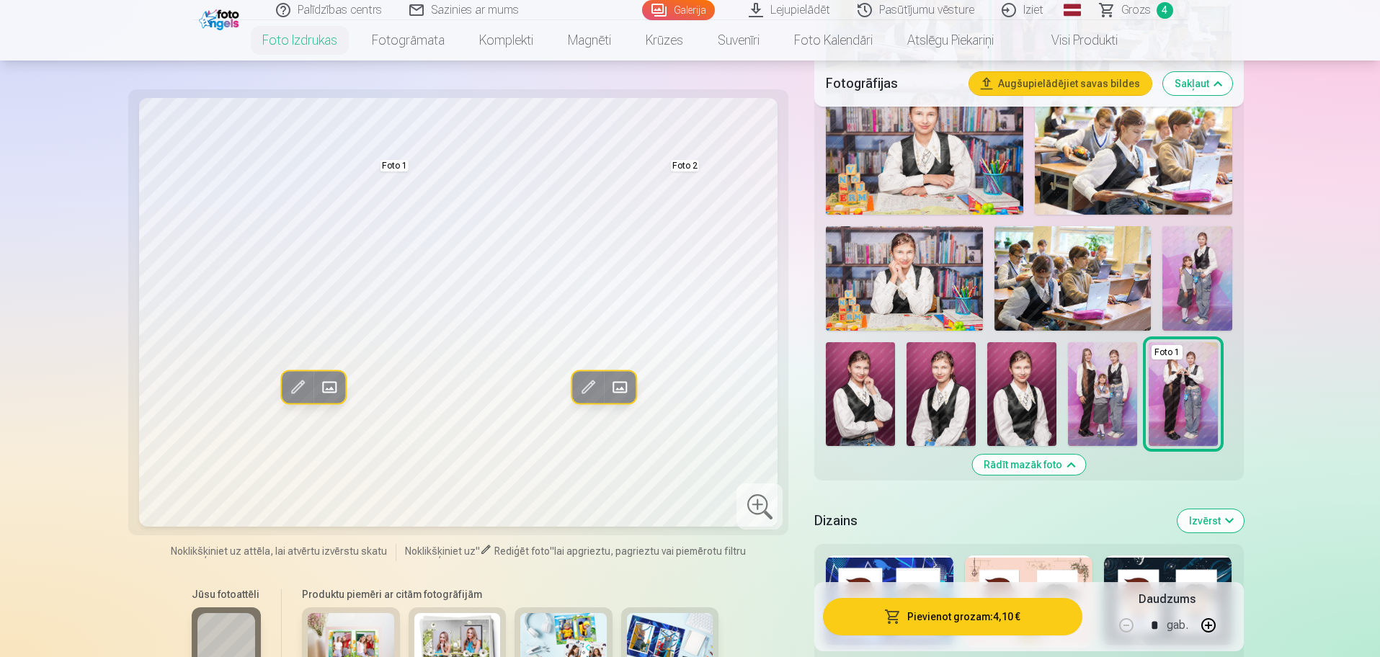
click at [298, 383] on span at bounding box center [297, 386] width 23 height 23
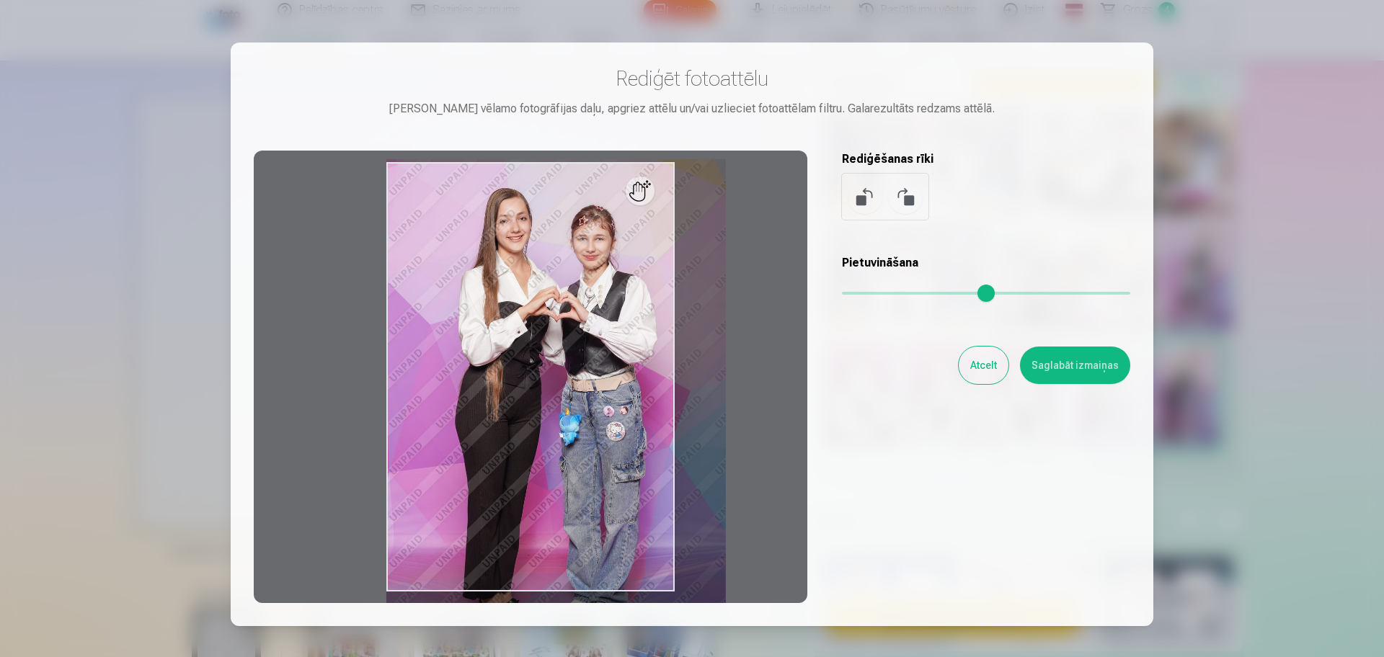
click at [858, 293] on input "range" at bounding box center [986, 293] width 288 height 3
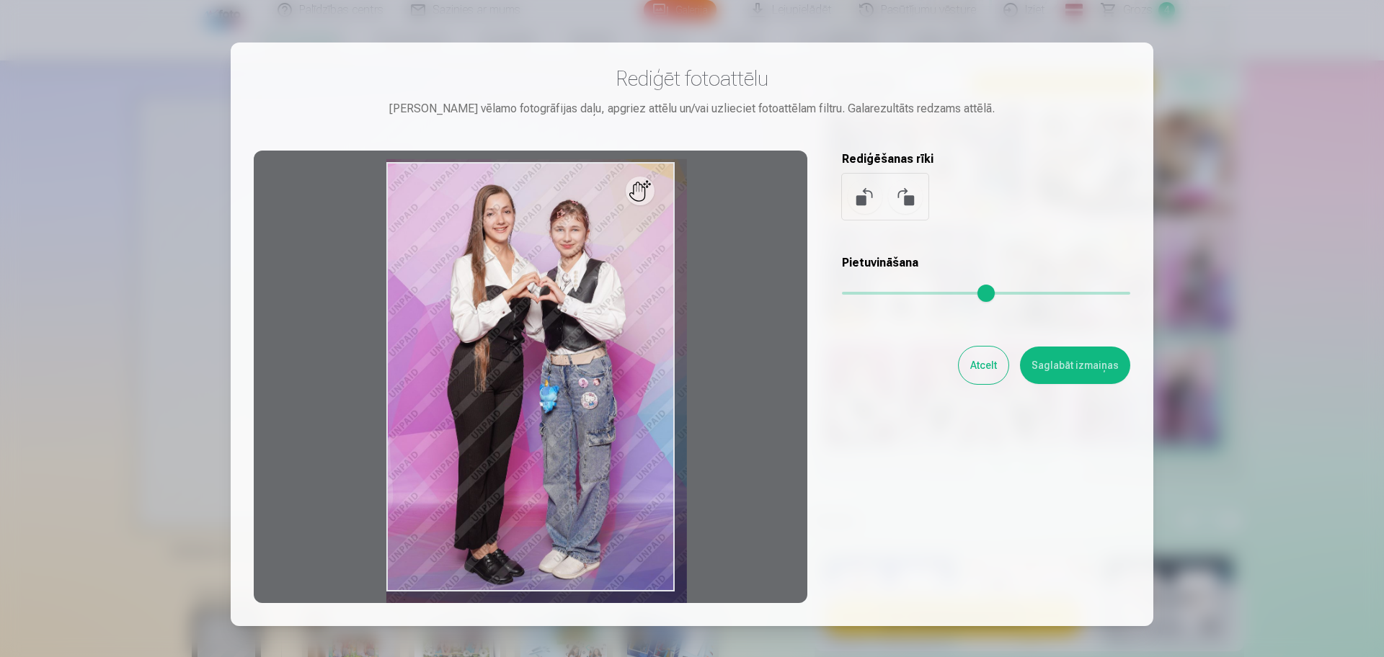
click at [852, 292] on input "range" at bounding box center [986, 293] width 288 height 3
drag, startPoint x: 622, startPoint y: 419, endPoint x: 631, endPoint y: 428, distance: 12.7
click at [631, 428] on div at bounding box center [530, 377] width 553 height 453
type input "****"
click at [1037, 362] on button "Saglabāt izmaiņas" at bounding box center [1075, 365] width 110 height 37
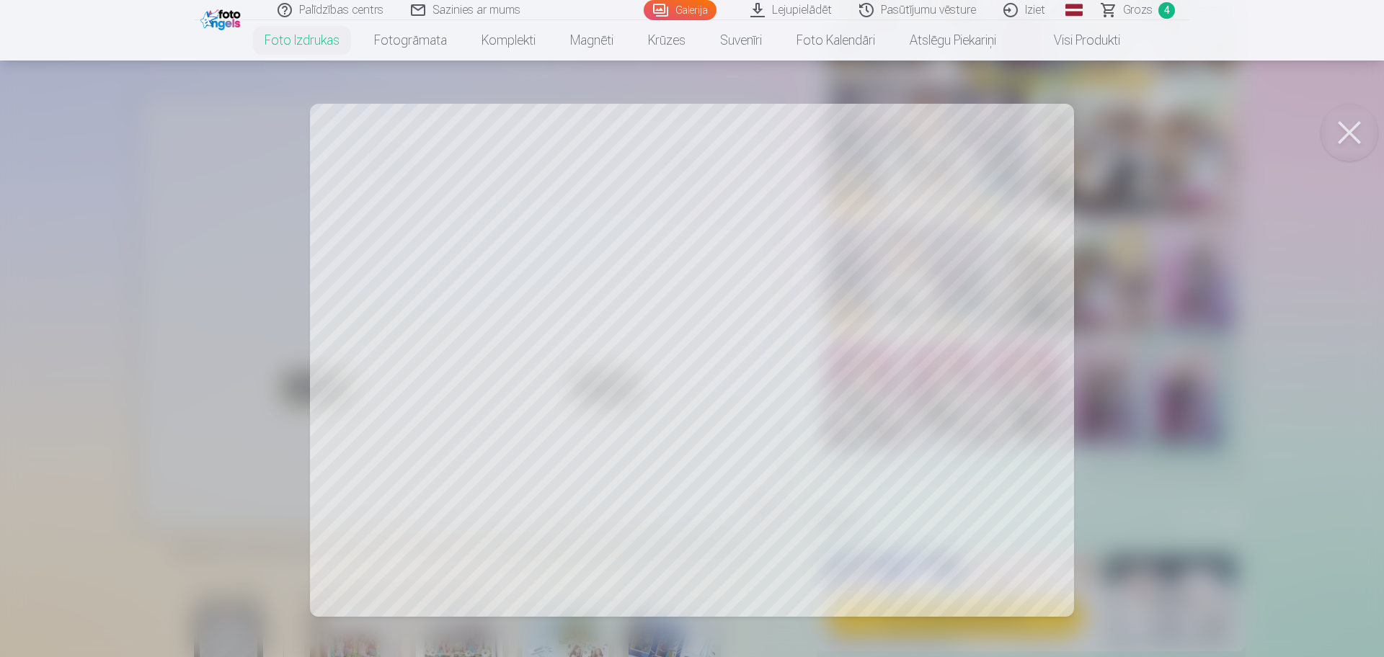
click at [1337, 129] on button at bounding box center [1349, 133] width 58 height 58
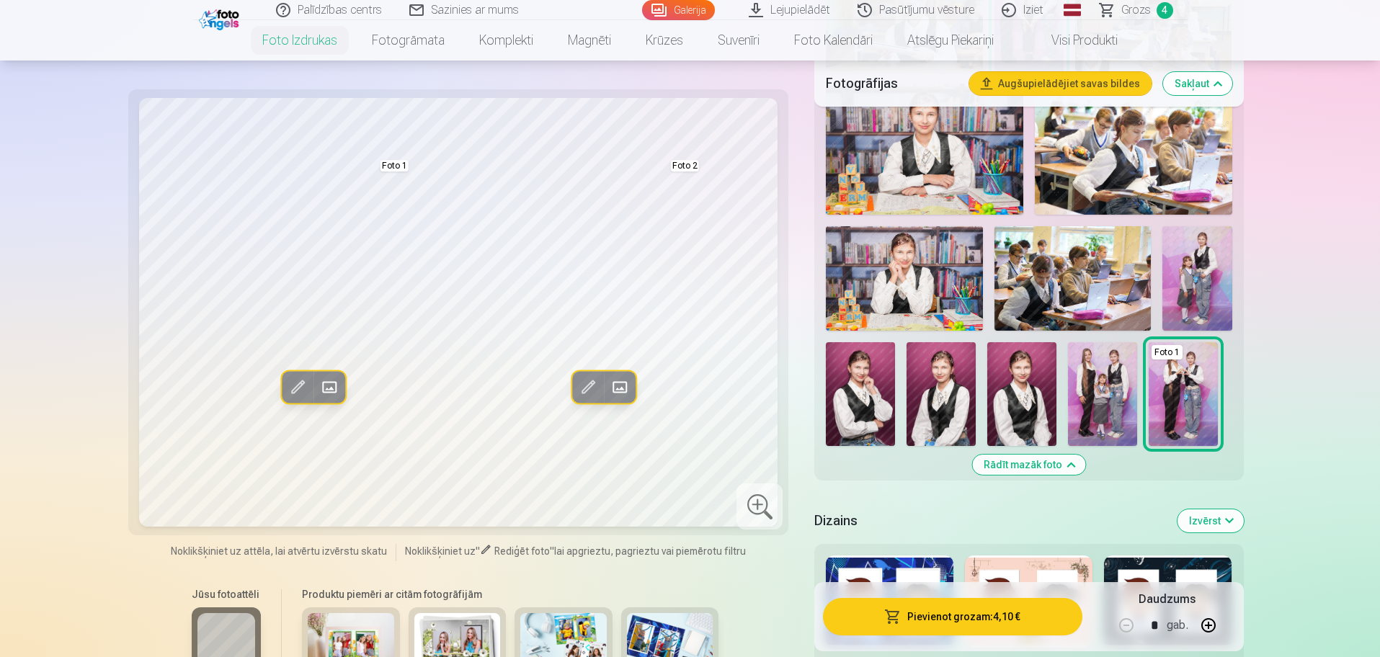
click at [590, 388] on span at bounding box center [587, 386] width 23 height 23
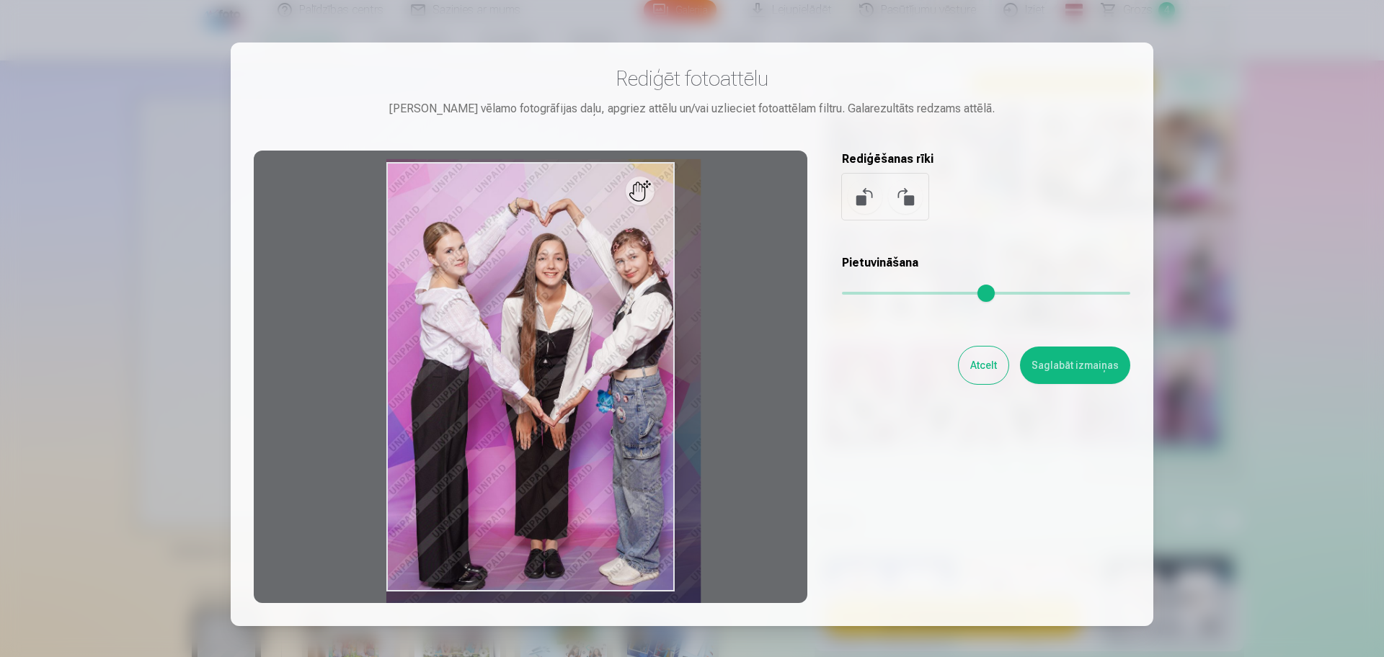
drag, startPoint x: 840, startPoint y: 293, endPoint x: 855, endPoint y: 298, distance: 15.5
click at [855, 295] on input "range" at bounding box center [986, 293] width 288 height 3
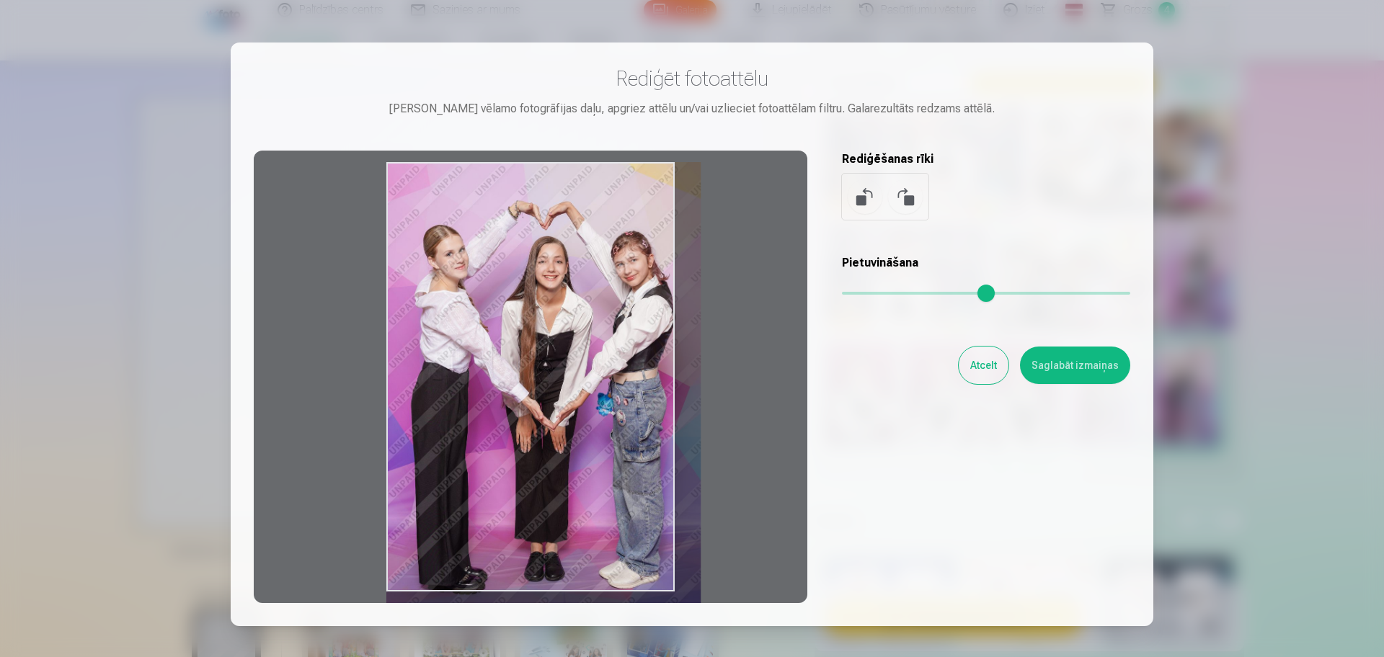
drag, startPoint x: 642, startPoint y: 358, endPoint x: 578, endPoint y: 357, distance: 64.1
click at [681, 384] on div at bounding box center [530, 377] width 553 height 453
drag, startPoint x: 569, startPoint y: 353, endPoint x: 611, endPoint y: 357, distance: 42.7
click at [623, 362] on div at bounding box center [530, 377] width 553 height 453
drag, startPoint x: 538, startPoint y: 367, endPoint x: 632, endPoint y: 388, distance: 96.7
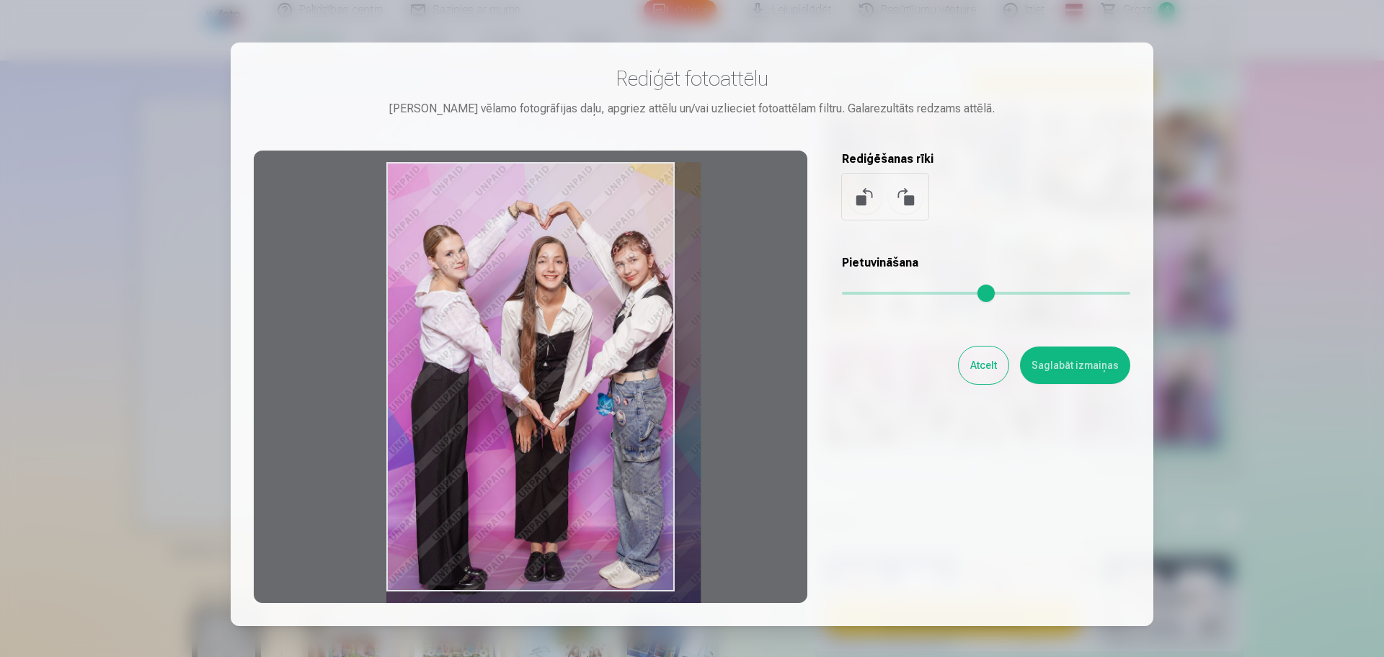
click at [632, 388] on div at bounding box center [530, 377] width 553 height 453
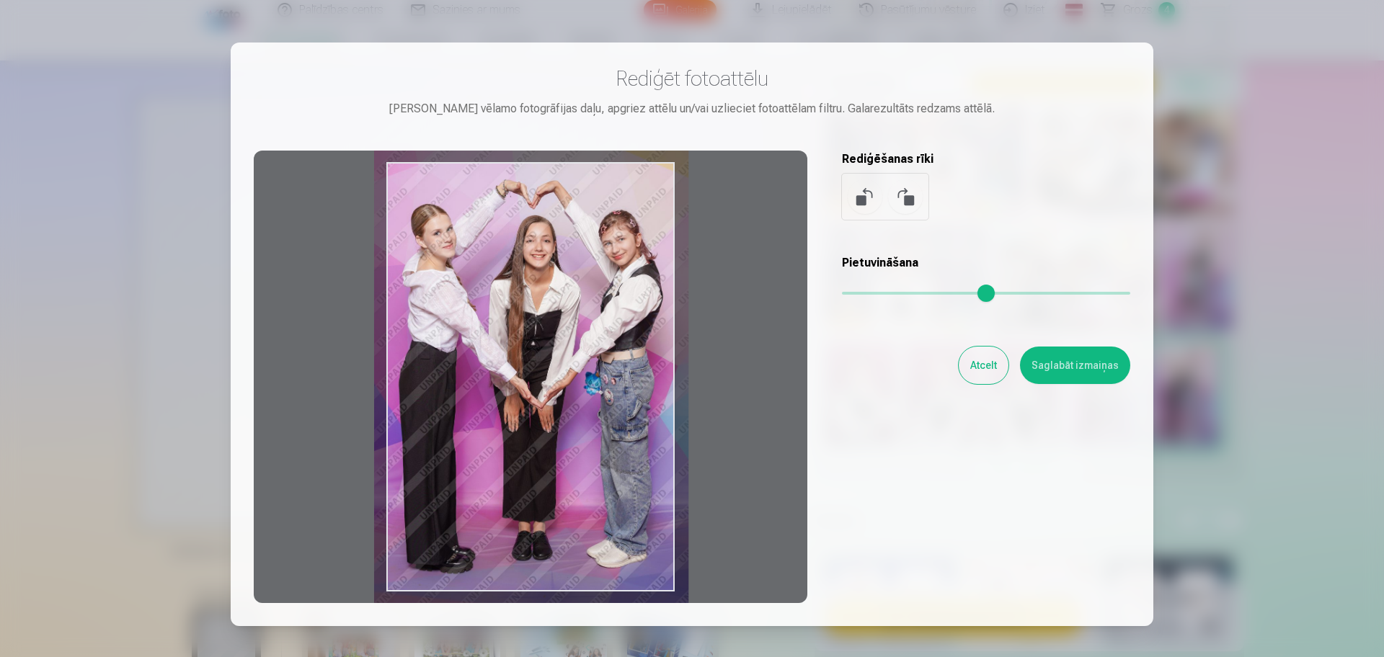
drag, startPoint x: 581, startPoint y: 409, endPoint x: 569, endPoint y: 388, distance: 24.2
click at [569, 388] on div at bounding box center [530, 377] width 553 height 453
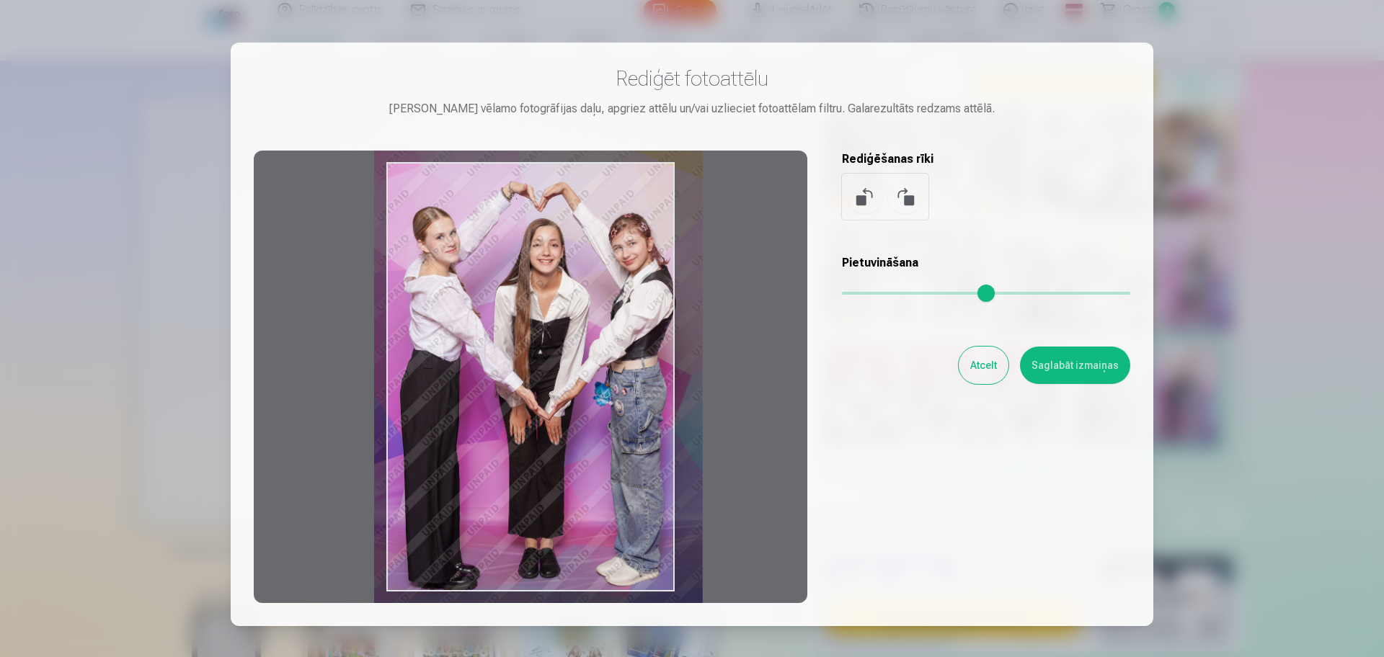
click at [856, 294] on input "range" at bounding box center [986, 293] width 288 height 3
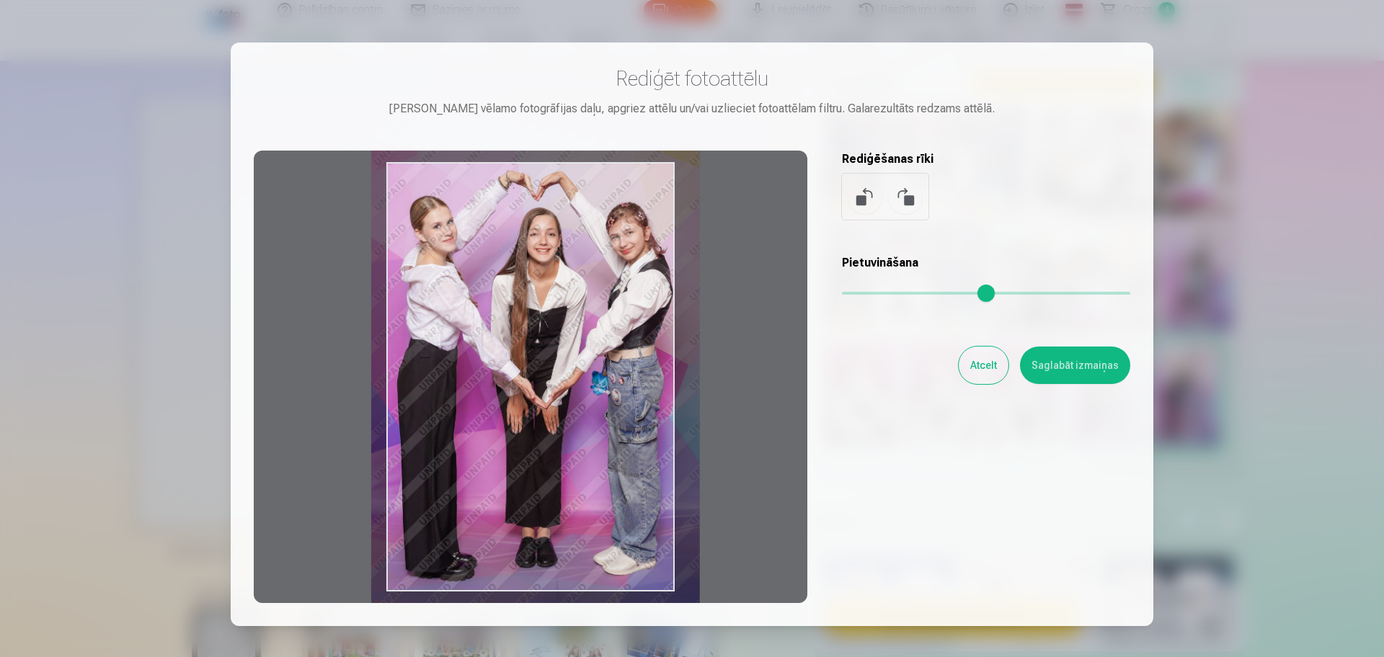
drag, startPoint x: 638, startPoint y: 378, endPoint x: 635, endPoint y: 367, distance: 11.2
click at [635, 367] on div at bounding box center [530, 377] width 553 height 453
type input "****"
click at [1065, 365] on button "Saglabāt izmaiņas" at bounding box center [1075, 365] width 110 height 37
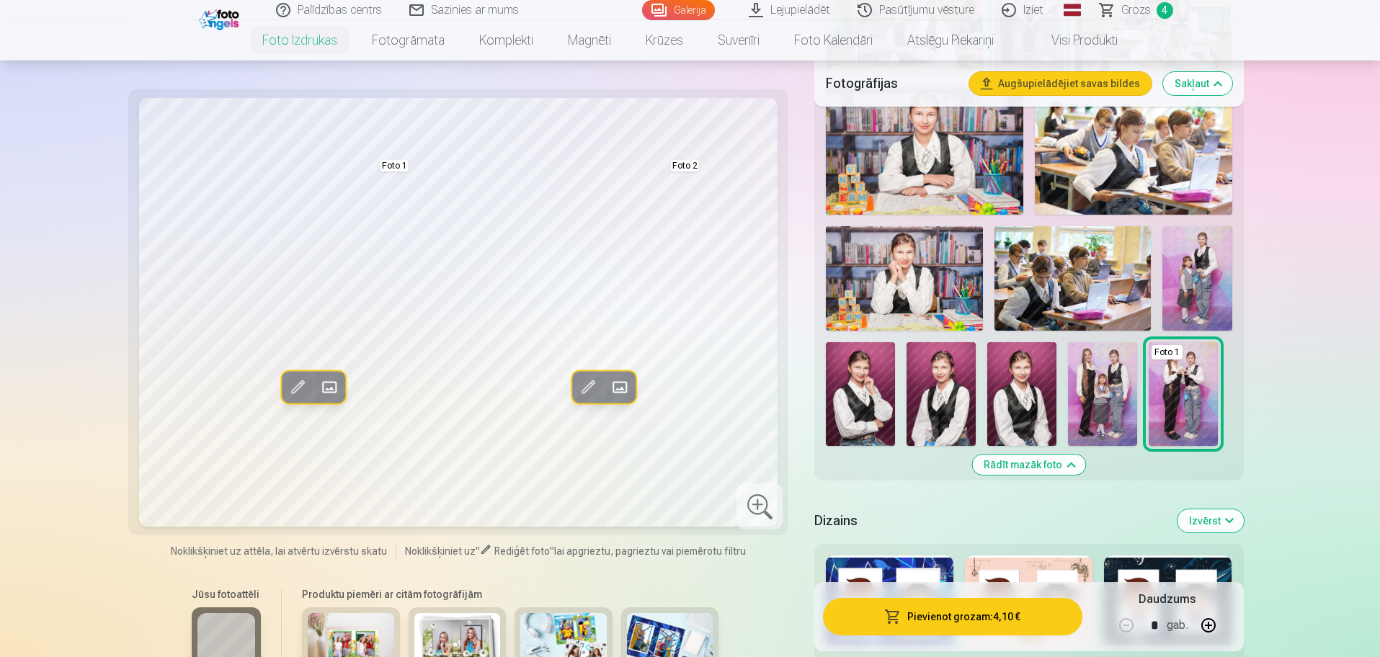
click at [960, 621] on button "Pievienot grozam : 4,10 €" at bounding box center [952, 616] width 259 height 37
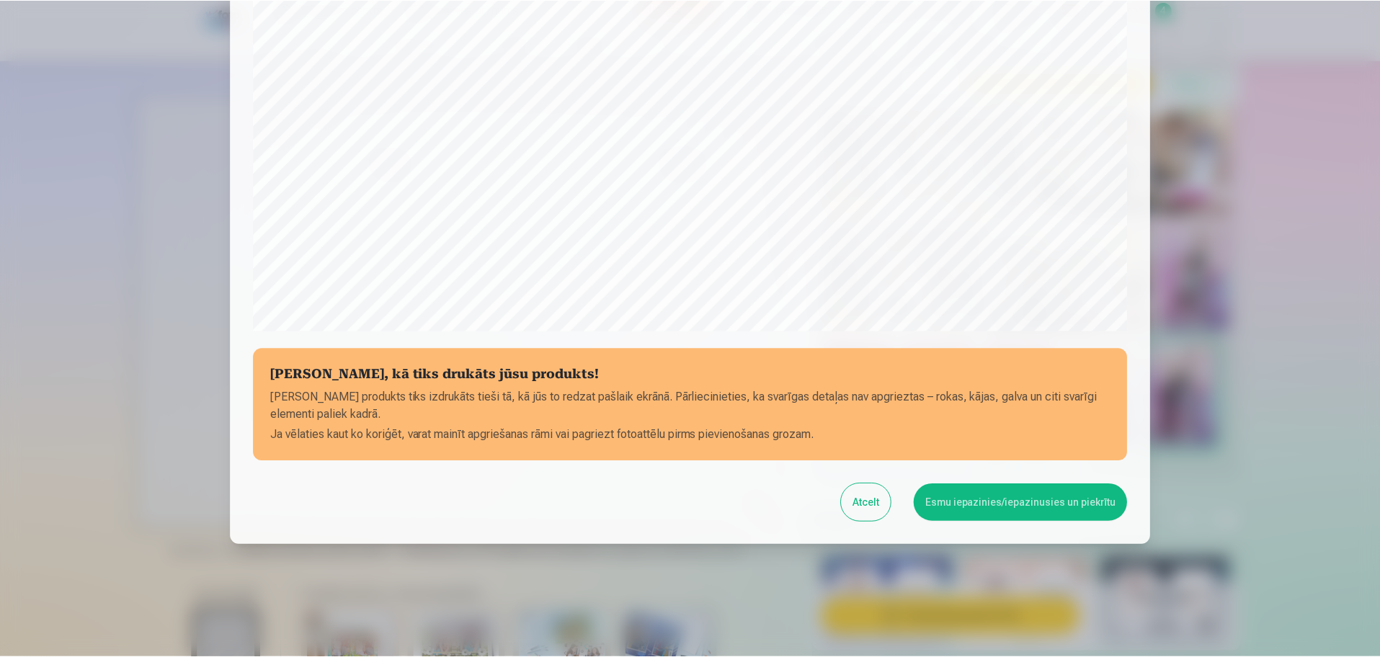
scroll to position [380, 0]
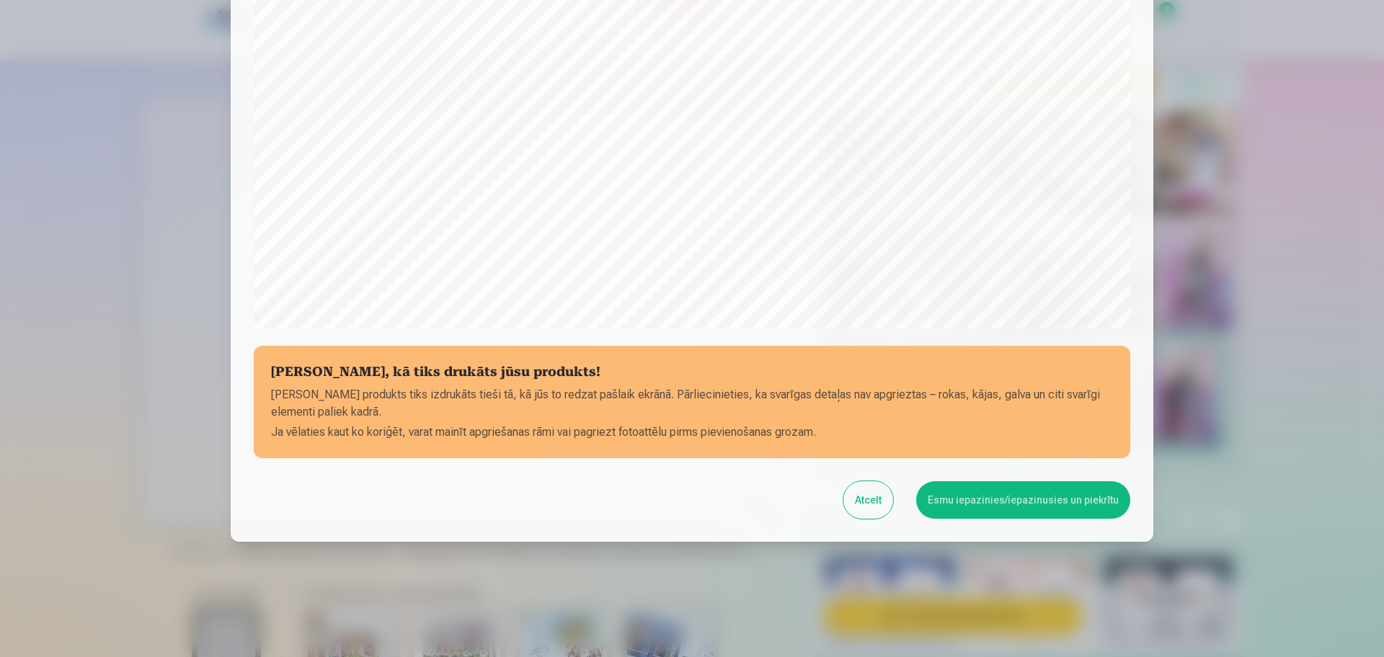
click at [1025, 507] on button "Esmu iepazinies/iepazinusies un piekrītu" at bounding box center [1023, 499] width 214 height 37
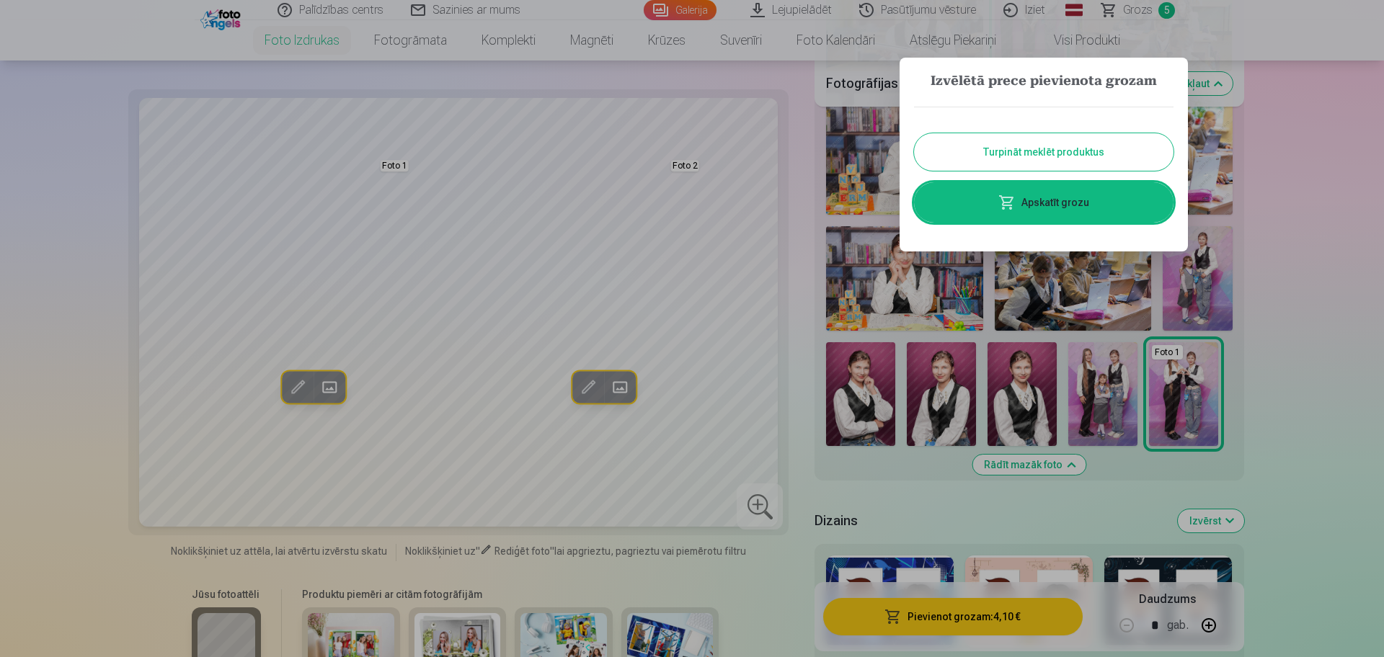
click at [1321, 283] on div at bounding box center [692, 328] width 1384 height 657
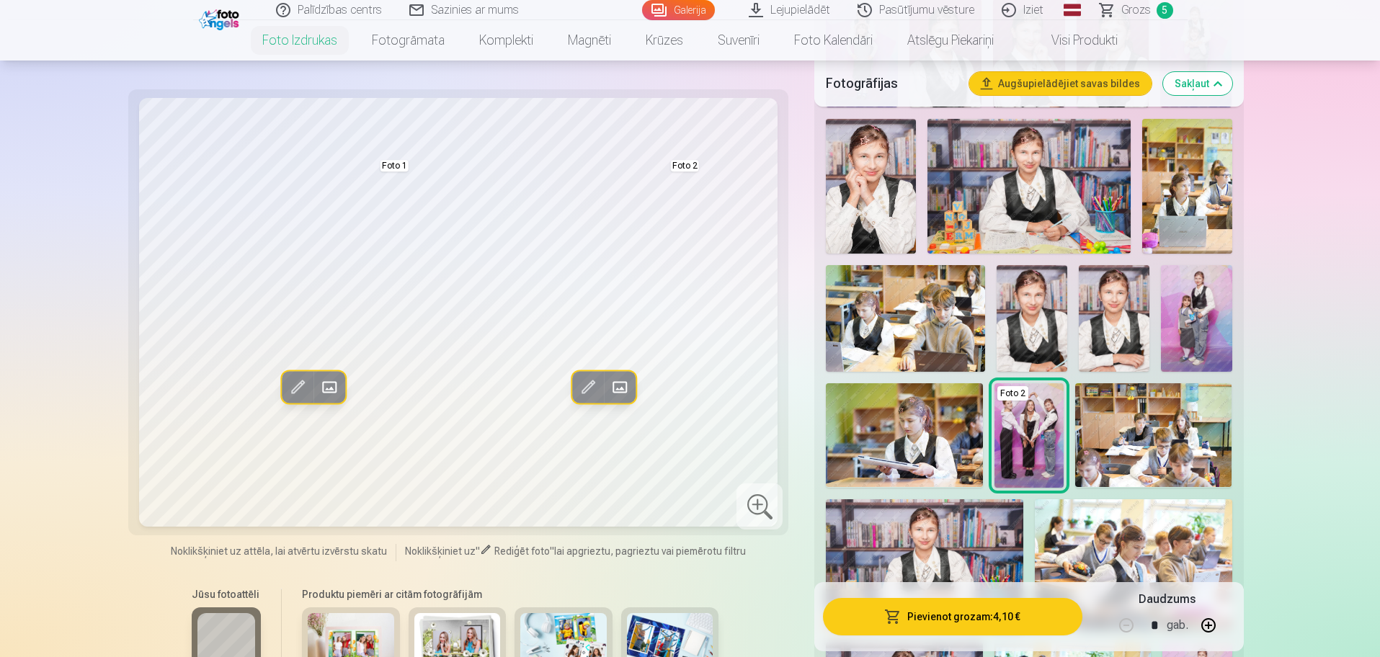
scroll to position [450, 0]
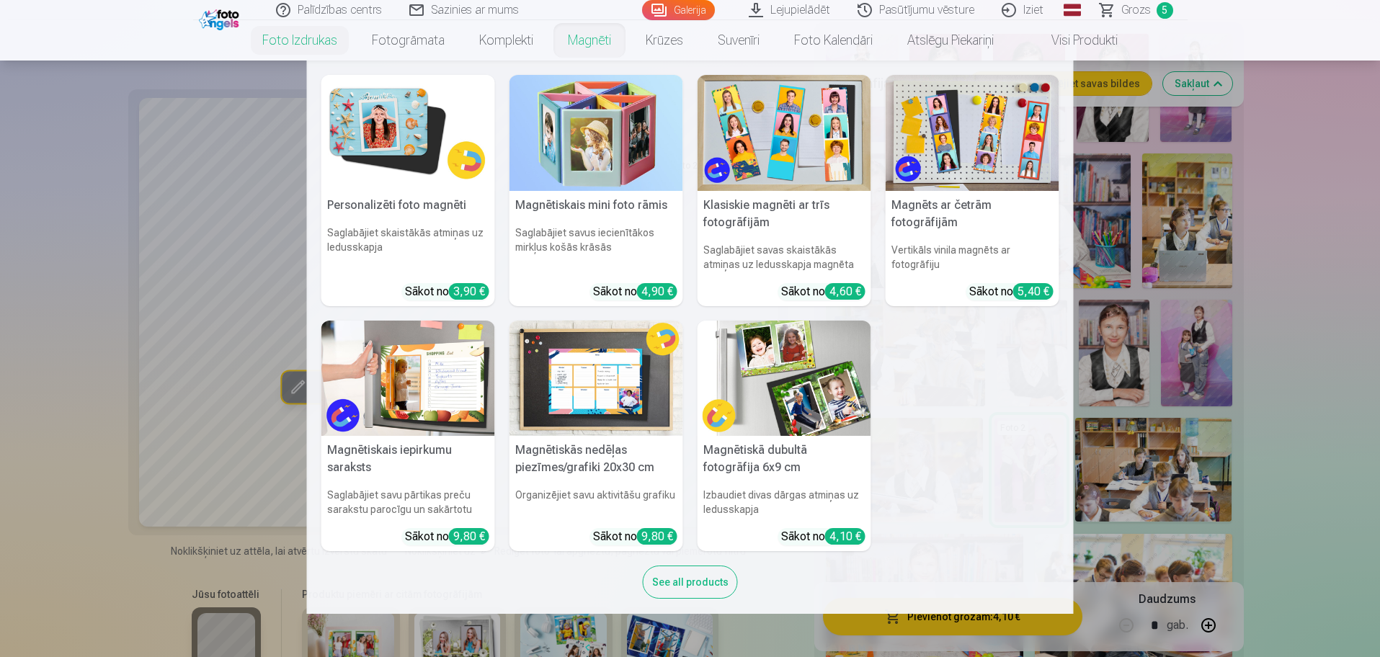
click at [589, 48] on link "Magnēti" at bounding box center [590, 40] width 78 height 40
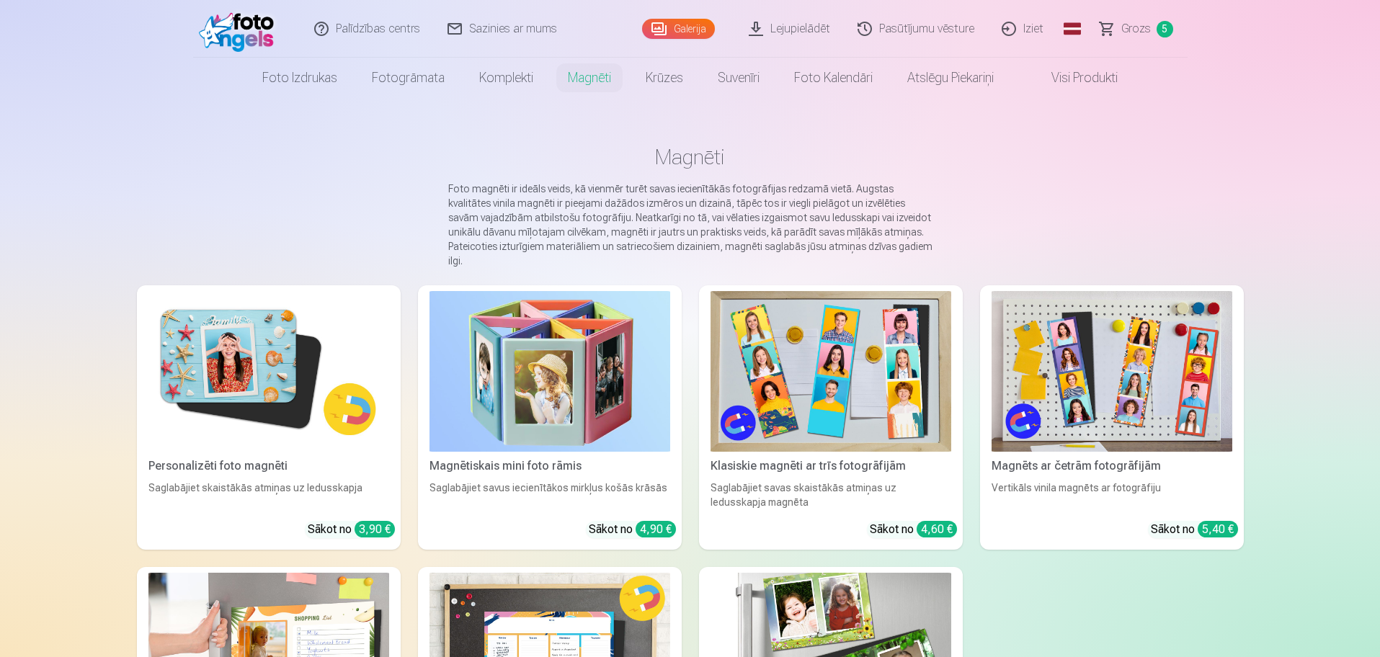
click at [221, 349] on img at bounding box center [268, 371] width 241 height 161
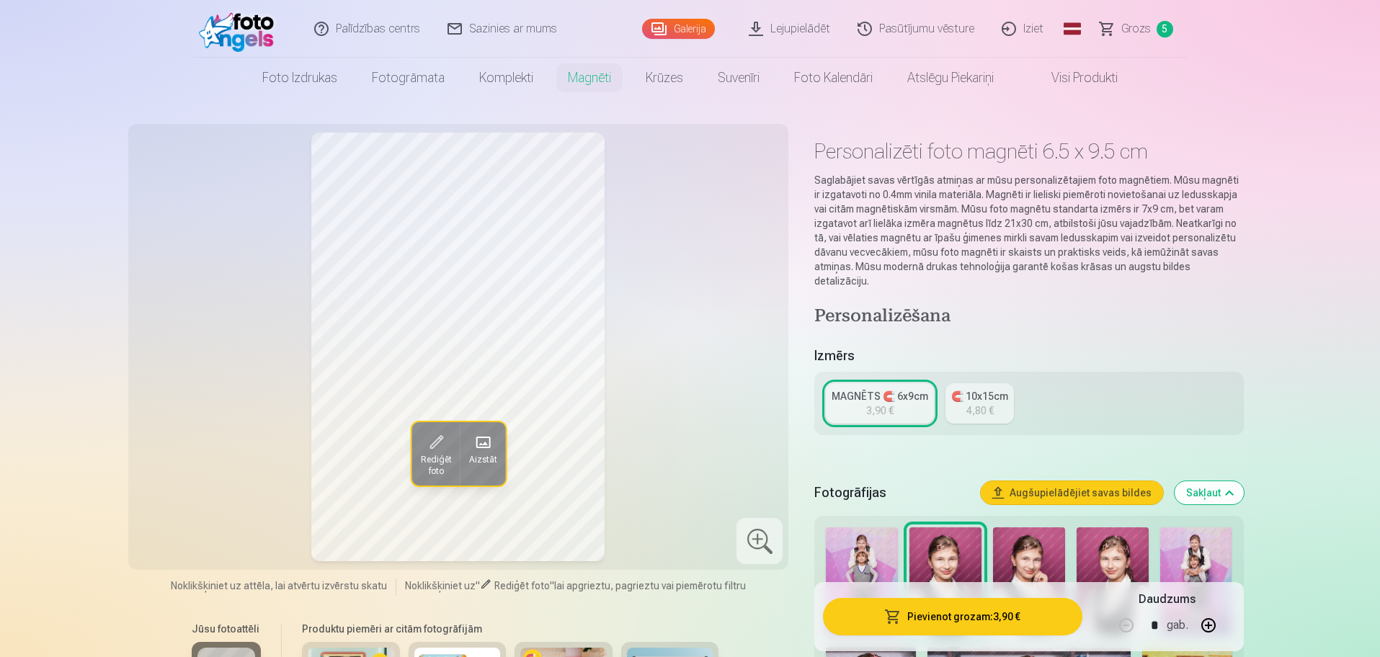
click at [1211, 620] on button "button" at bounding box center [1208, 625] width 35 height 35
type input "*"
click at [925, 613] on button "Pievienot grozam : 7,80 €" at bounding box center [952, 616] width 259 height 37
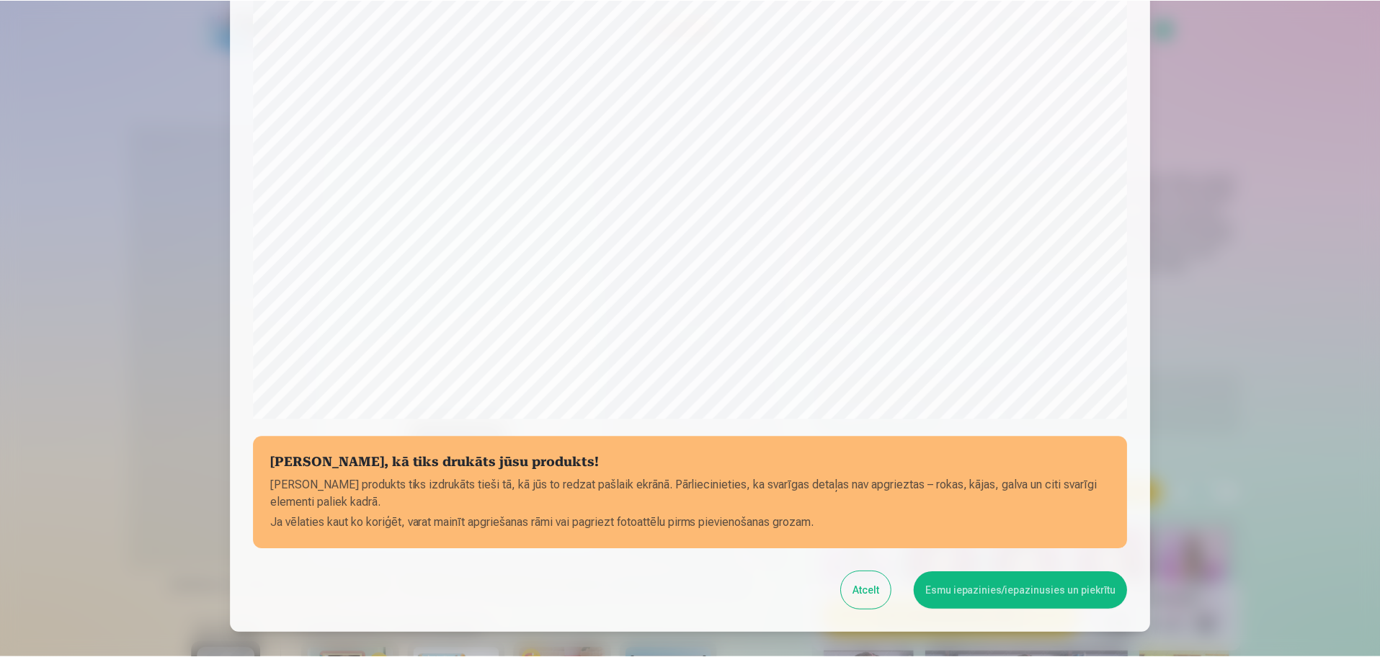
scroll to position [290, 0]
click at [1054, 586] on button "Esmu iepazinies/iepazinusies un piekrītu" at bounding box center [1023, 589] width 214 height 37
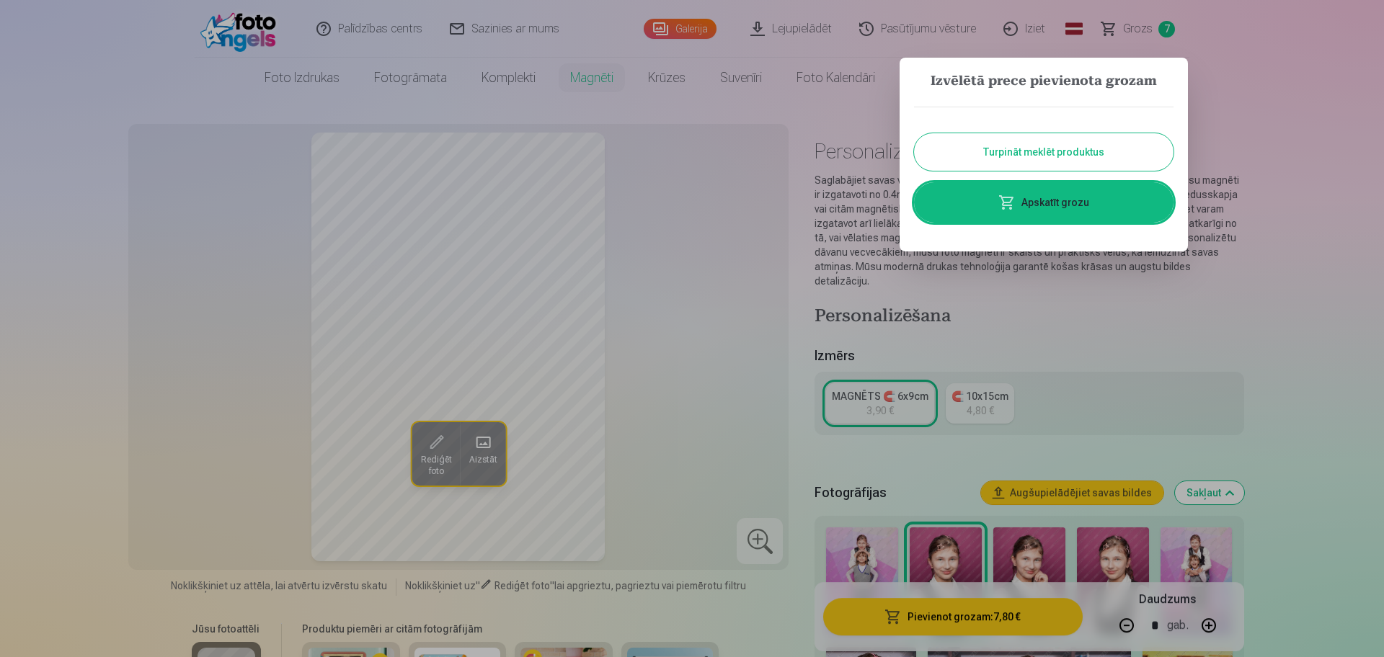
click at [1092, 222] on div "Turpināt meklēt produktus Apskatīt grozu" at bounding box center [1043, 164] width 259 height 145
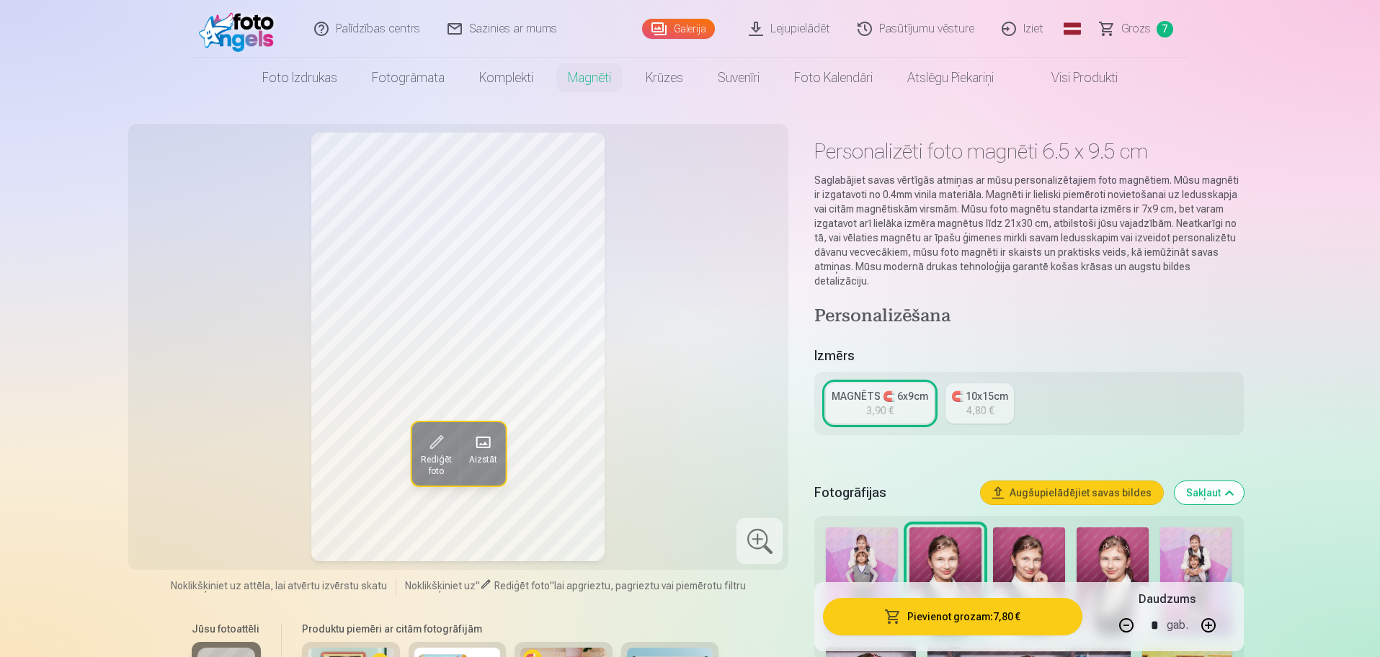
click at [1133, 29] on span "Grozs" at bounding box center [1136, 28] width 30 height 17
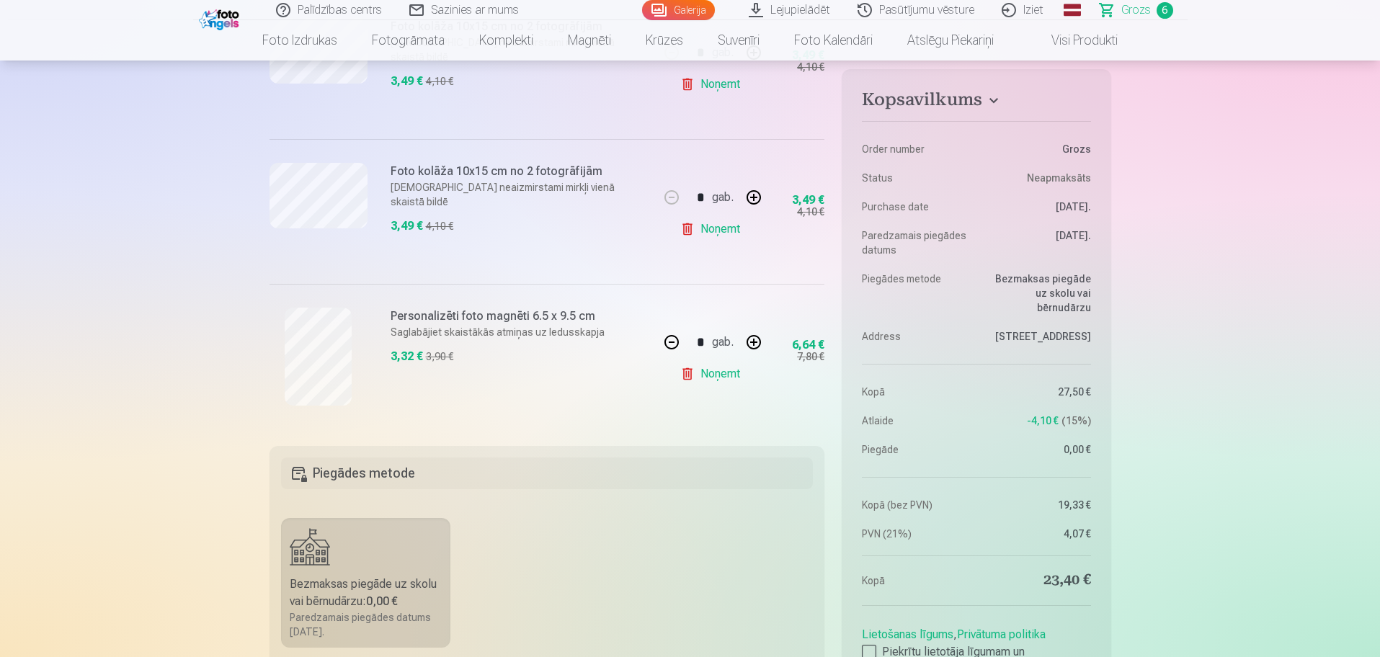
scroll to position [811, 0]
click at [757, 340] on button "button" at bounding box center [753, 341] width 35 height 35
type input "*"
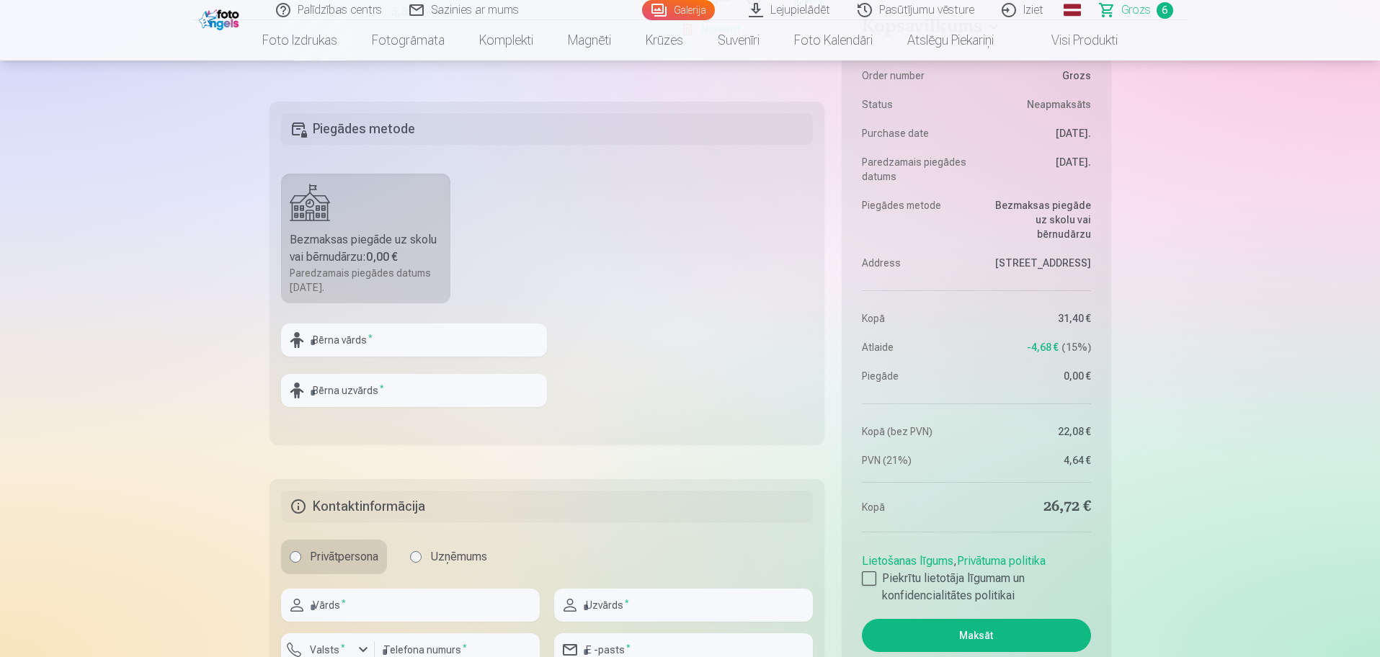
scroll to position [1171, 0]
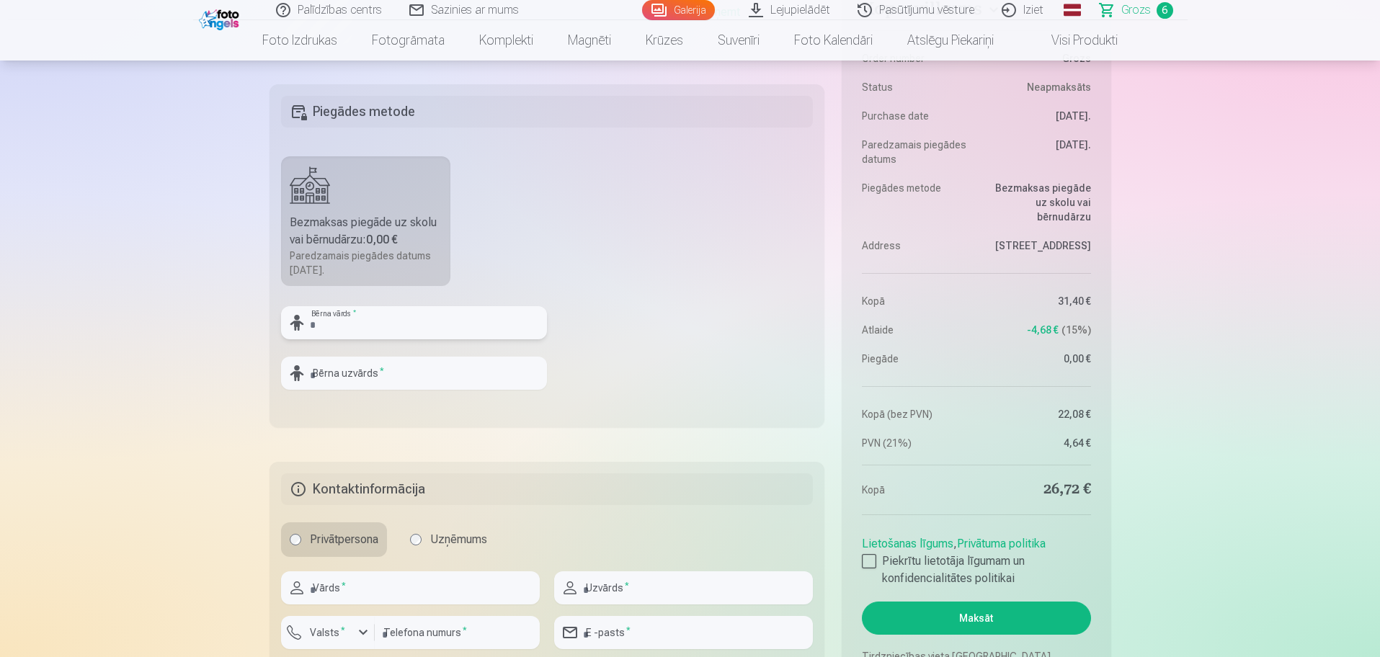
click at [342, 322] on input "text" at bounding box center [414, 322] width 266 height 33
type input "******"
click at [337, 372] on input "text" at bounding box center [414, 373] width 266 height 33
type input "*******"
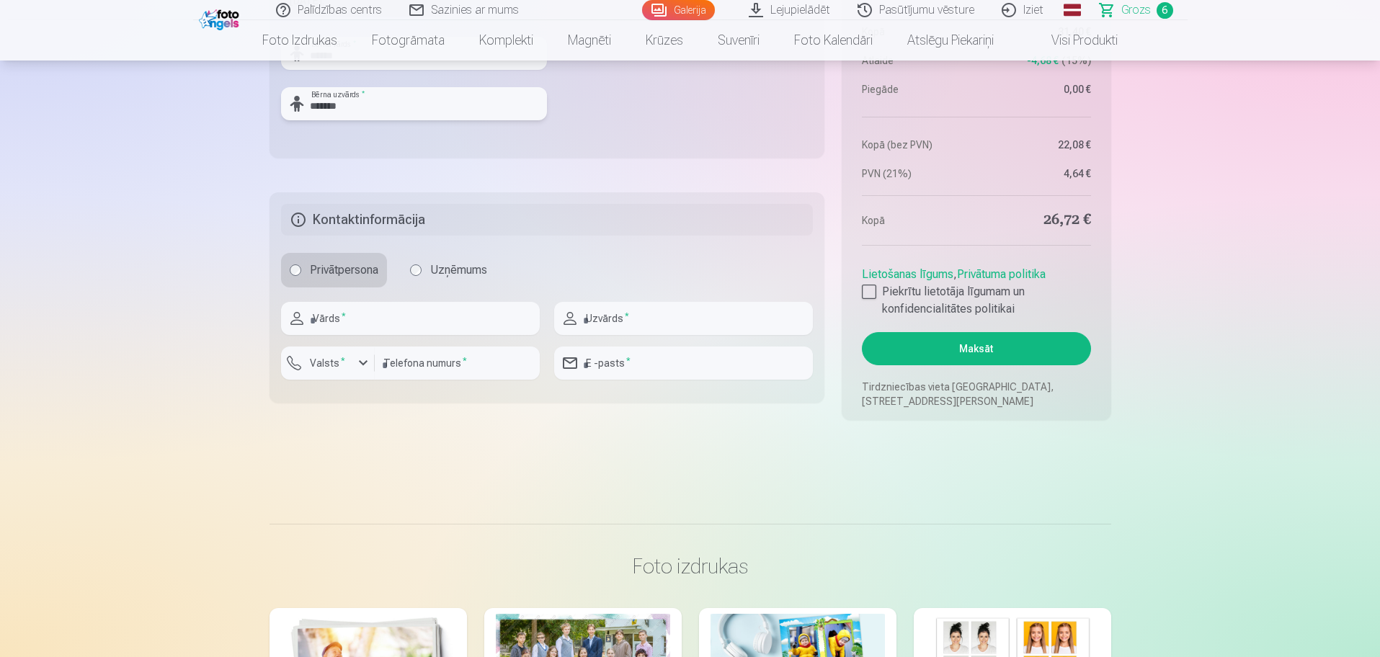
scroll to position [1441, 0]
click at [351, 312] on input "text" at bounding box center [410, 317] width 259 height 33
type input "******"
click at [635, 318] on input "text" at bounding box center [683, 317] width 259 height 33
type input "**********"
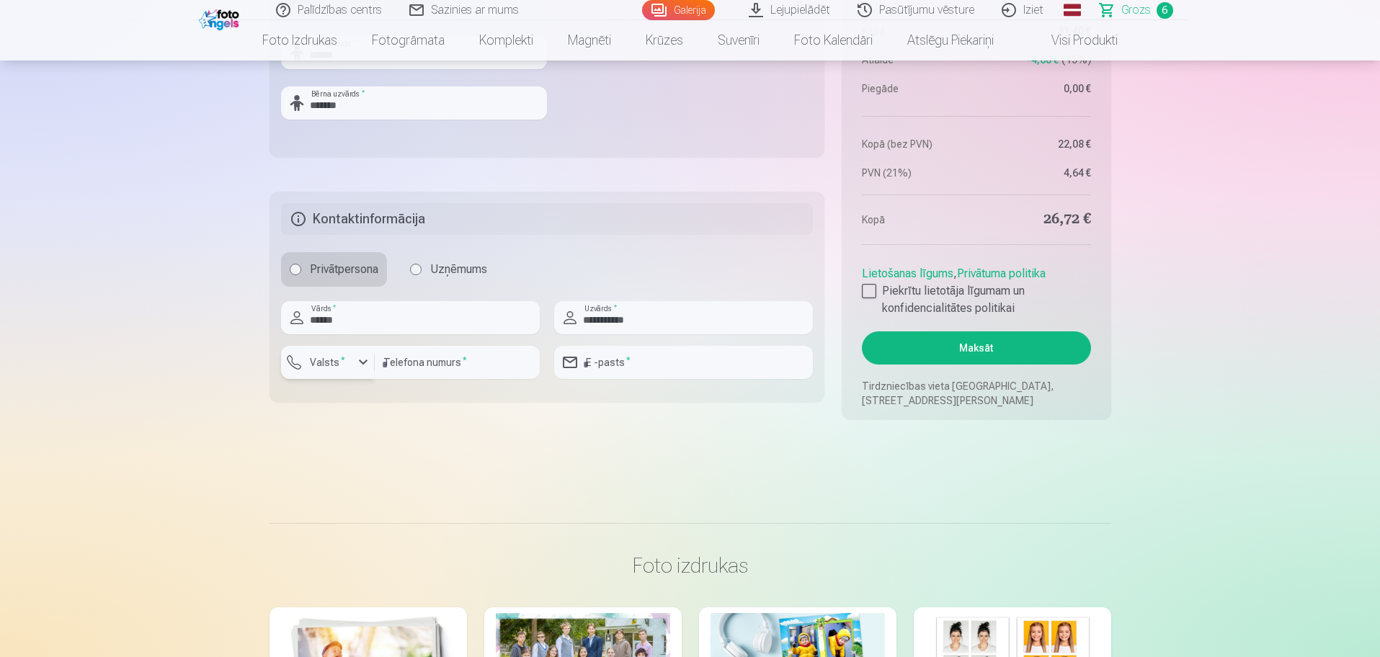
click at [362, 362] on div "button" at bounding box center [363, 362] width 17 height 17
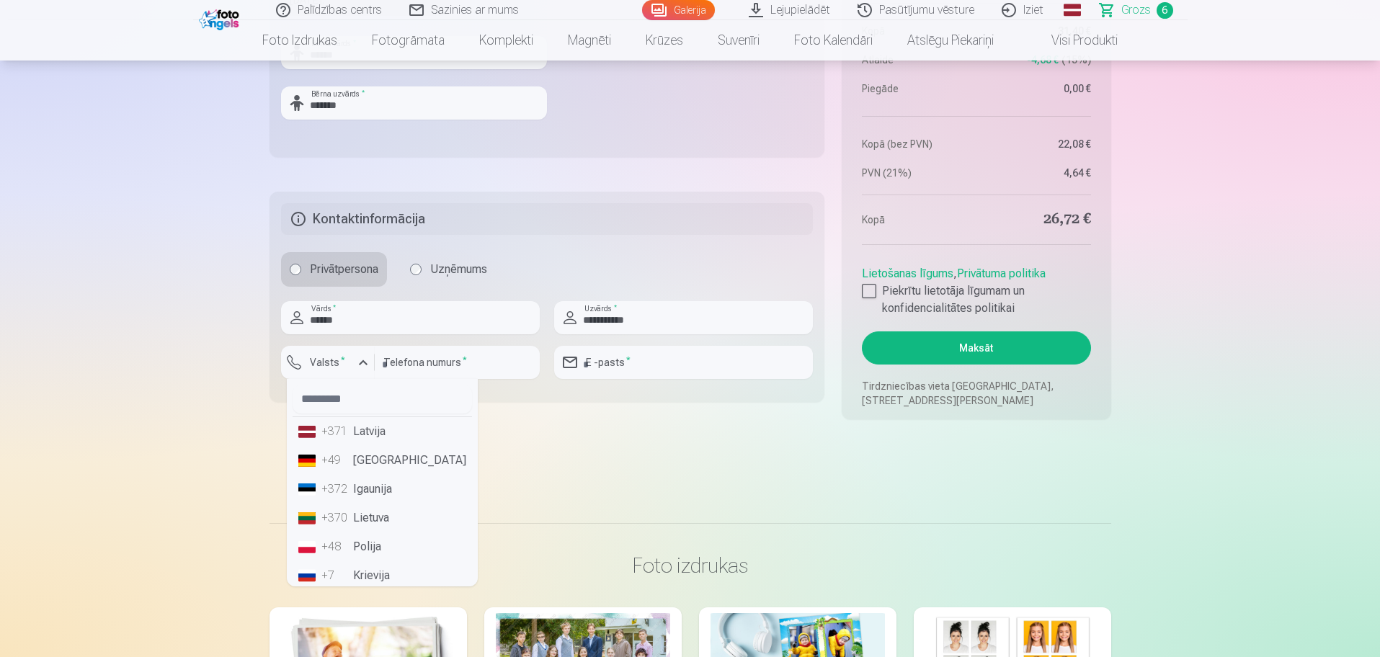
click at [393, 438] on li "+371 Latvija" at bounding box center [382, 431] width 179 height 29
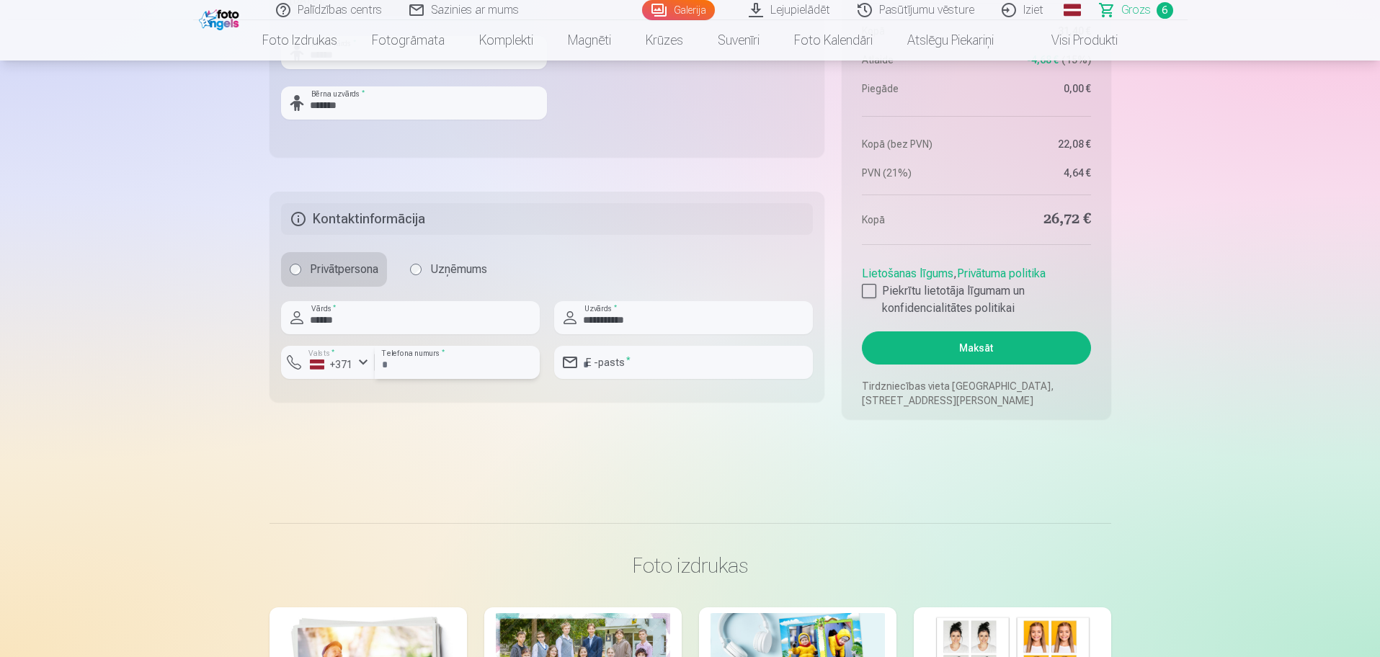
click at [397, 358] on input "number" at bounding box center [457, 362] width 165 height 33
type input "********"
click at [698, 358] on input "email" at bounding box center [683, 362] width 259 height 33
type input "**********"
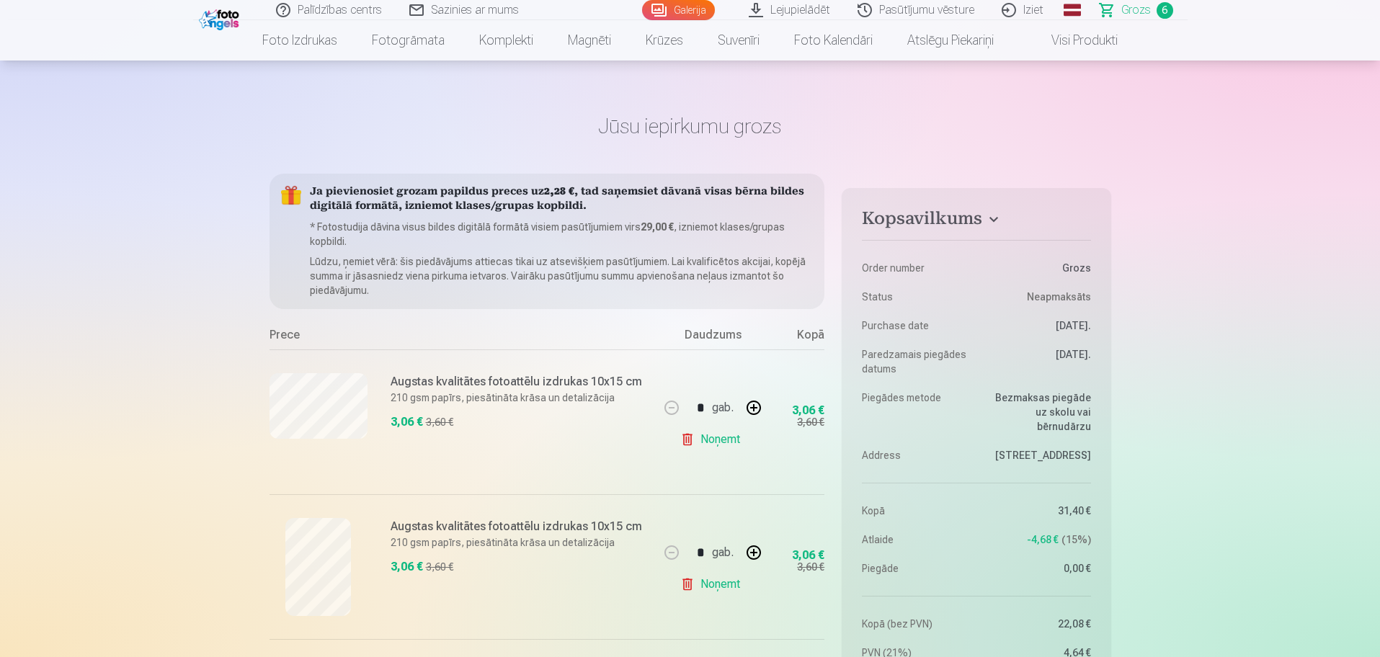
scroll to position [0, 0]
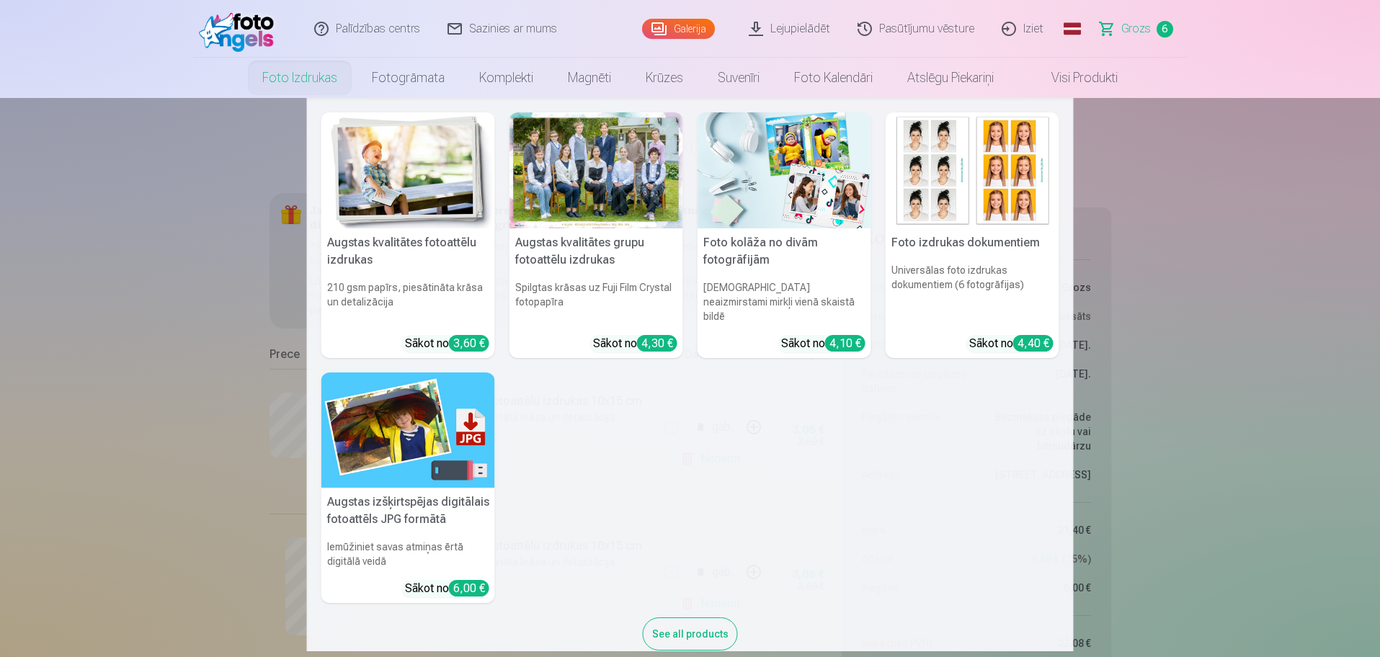
click at [317, 81] on link "Foto izdrukas" at bounding box center [300, 78] width 110 height 40
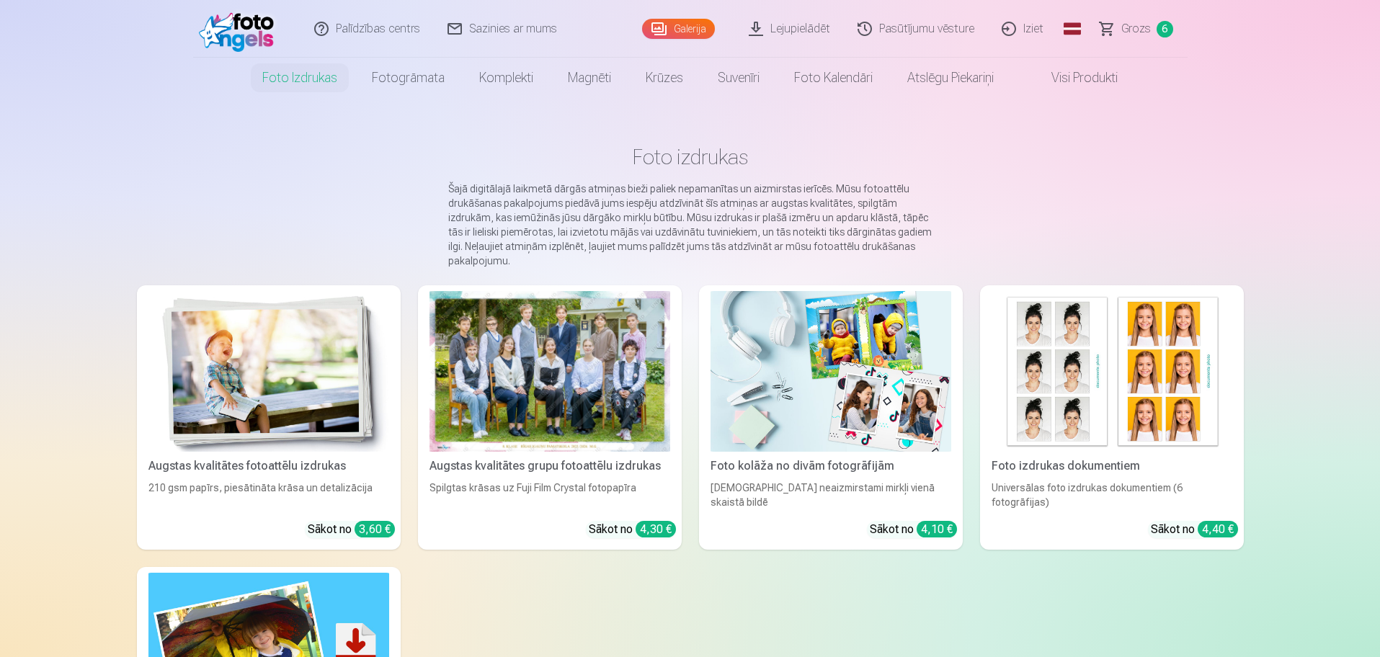
click at [265, 351] on img at bounding box center [268, 371] width 241 height 161
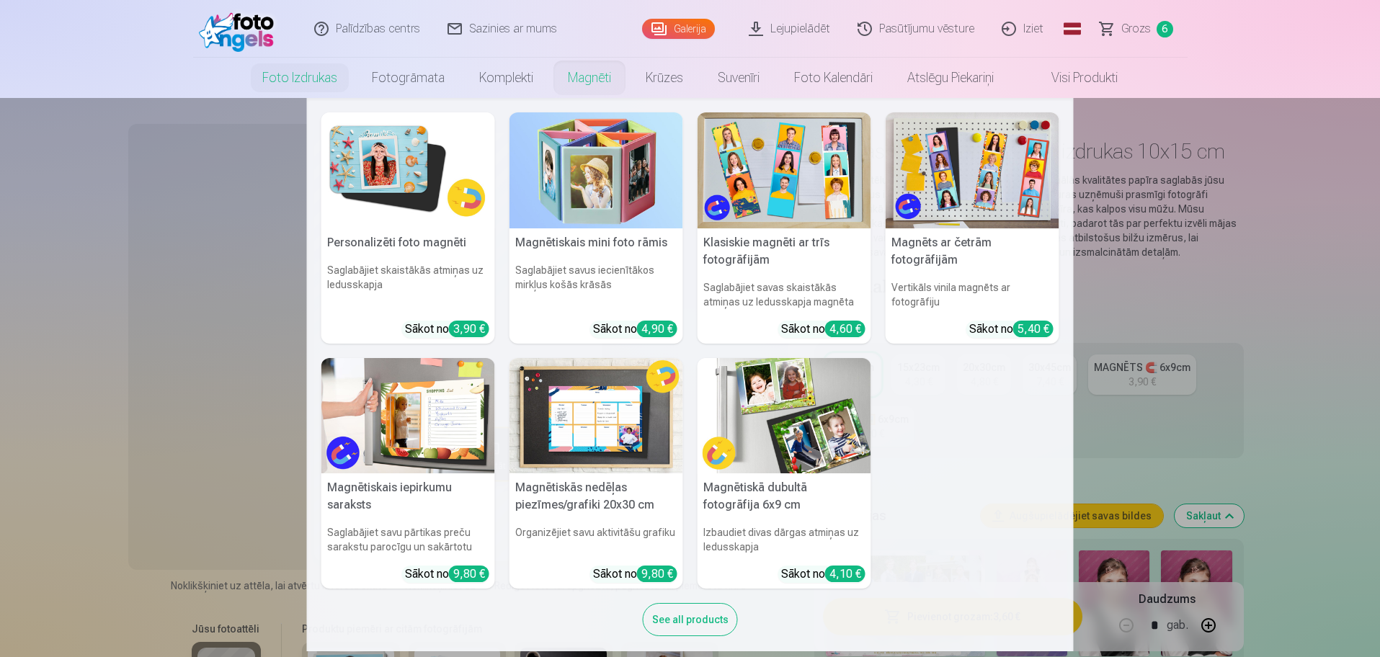
click at [582, 80] on link "Magnēti" at bounding box center [590, 78] width 78 height 40
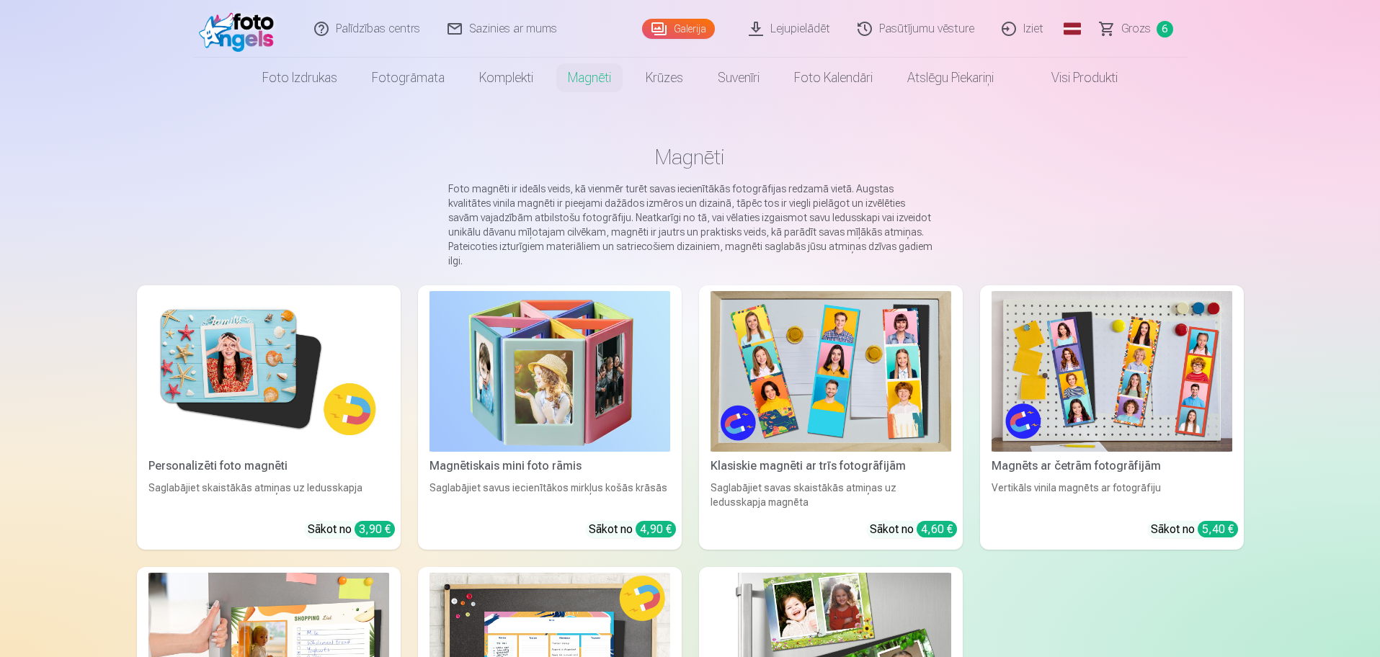
click at [296, 375] on img at bounding box center [268, 371] width 241 height 161
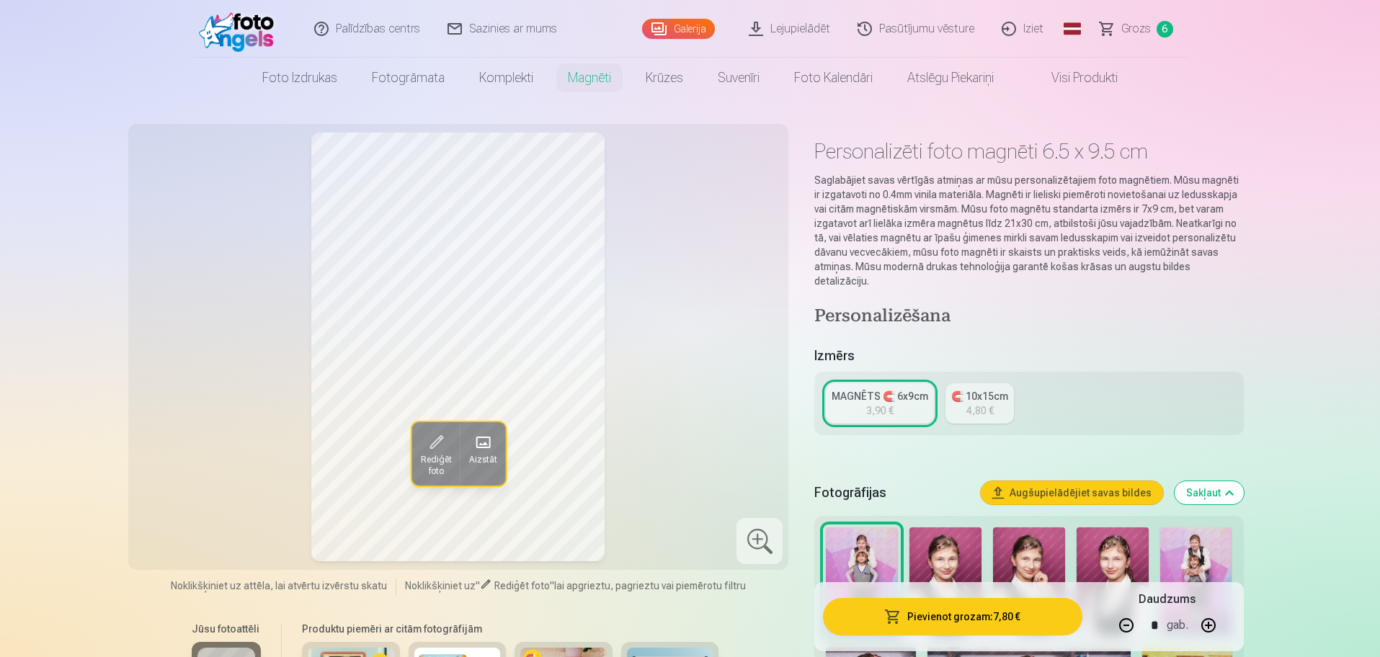
click at [1036, 481] on button "Augšupielādējiet savas bildes" at bounding box center [1072, 492] width 182 height 23
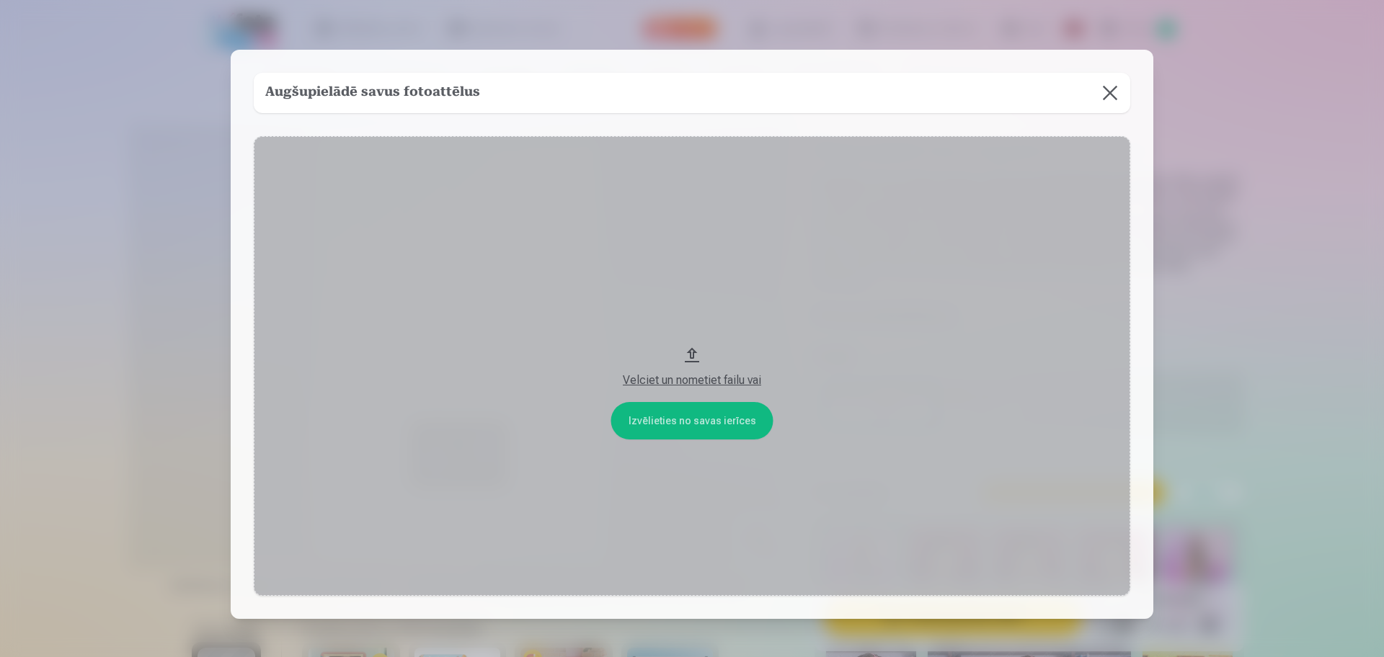
click at [687, 423] on button "Velciet un nometiet failu vai" at bounding box center [692, 366] width 876 height 460
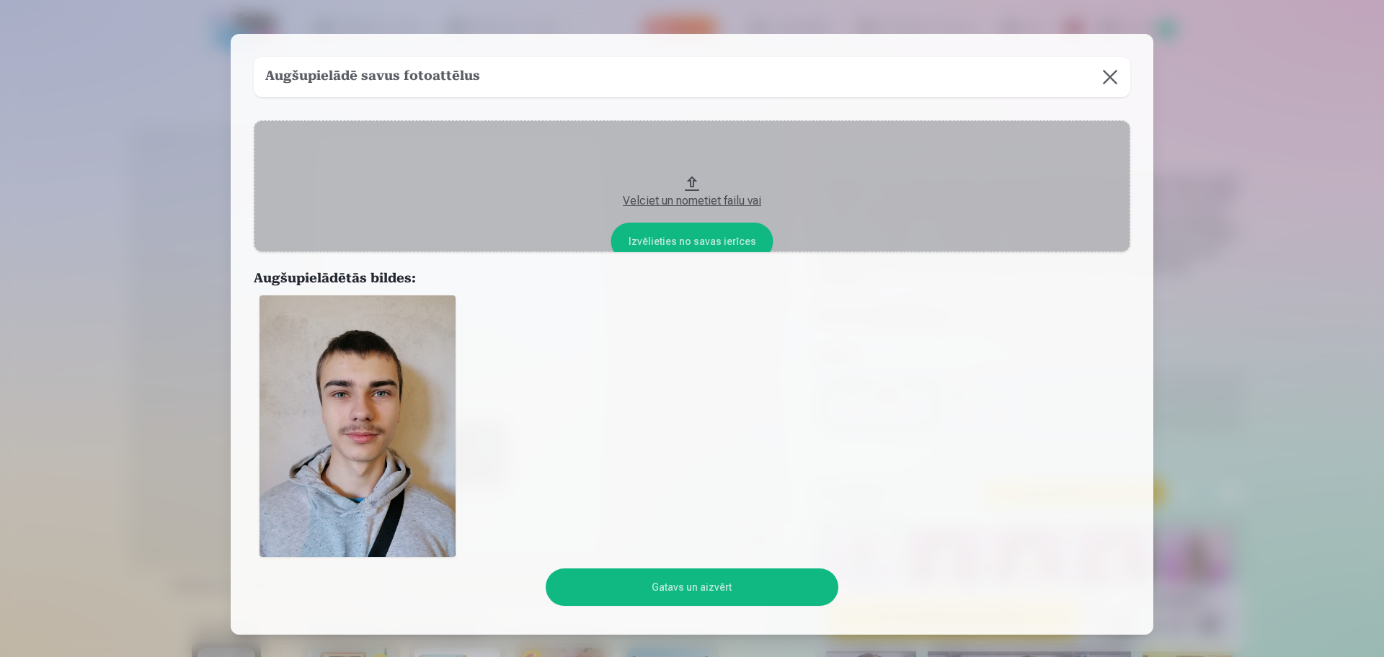
click at [672, 589] on button "Gatavs un aizvērt" at bounding box center [691, 587] width 292 height 37
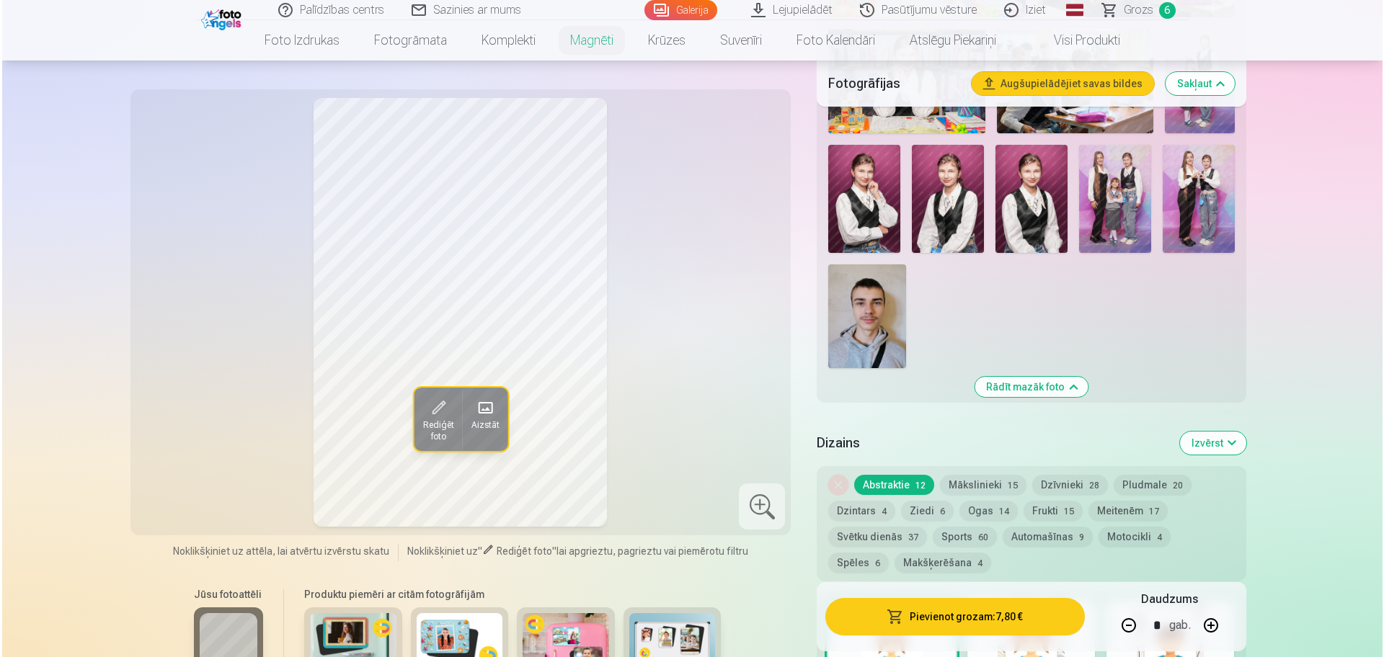
scroll to position [1171, 0]
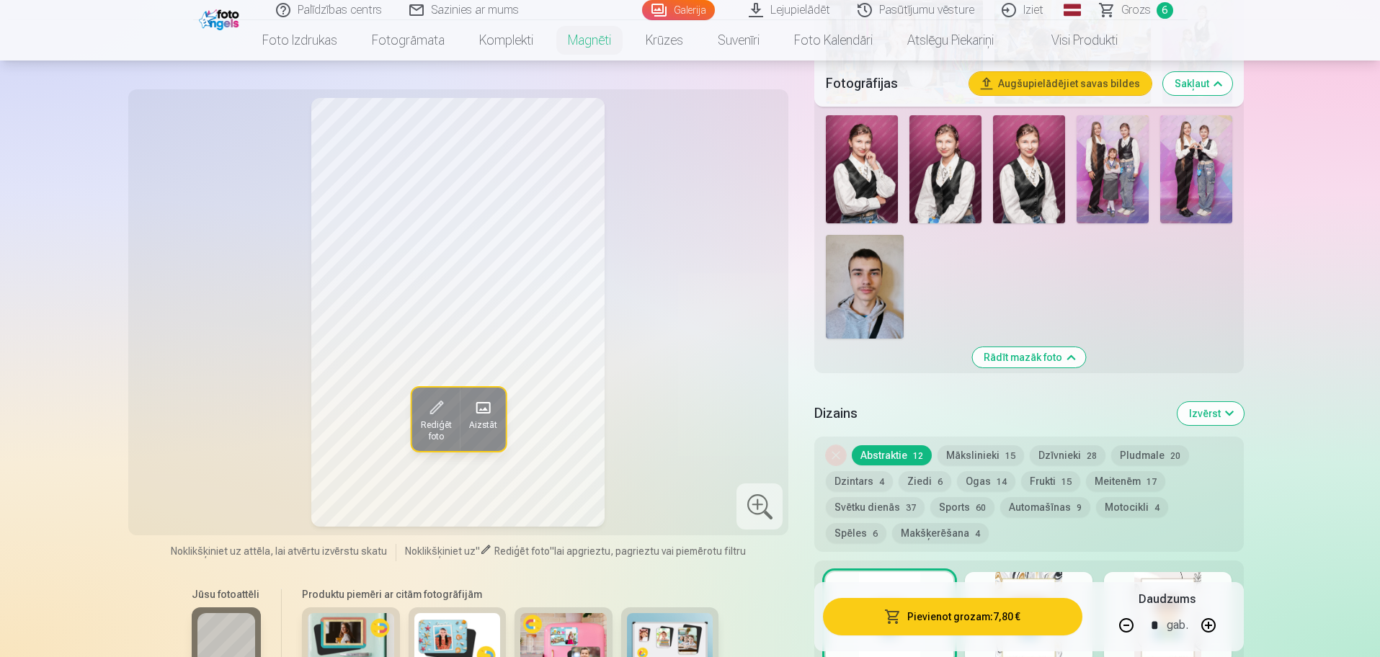
click at [489, 405] on span at bounding box center [482, 407] width 23 height 23
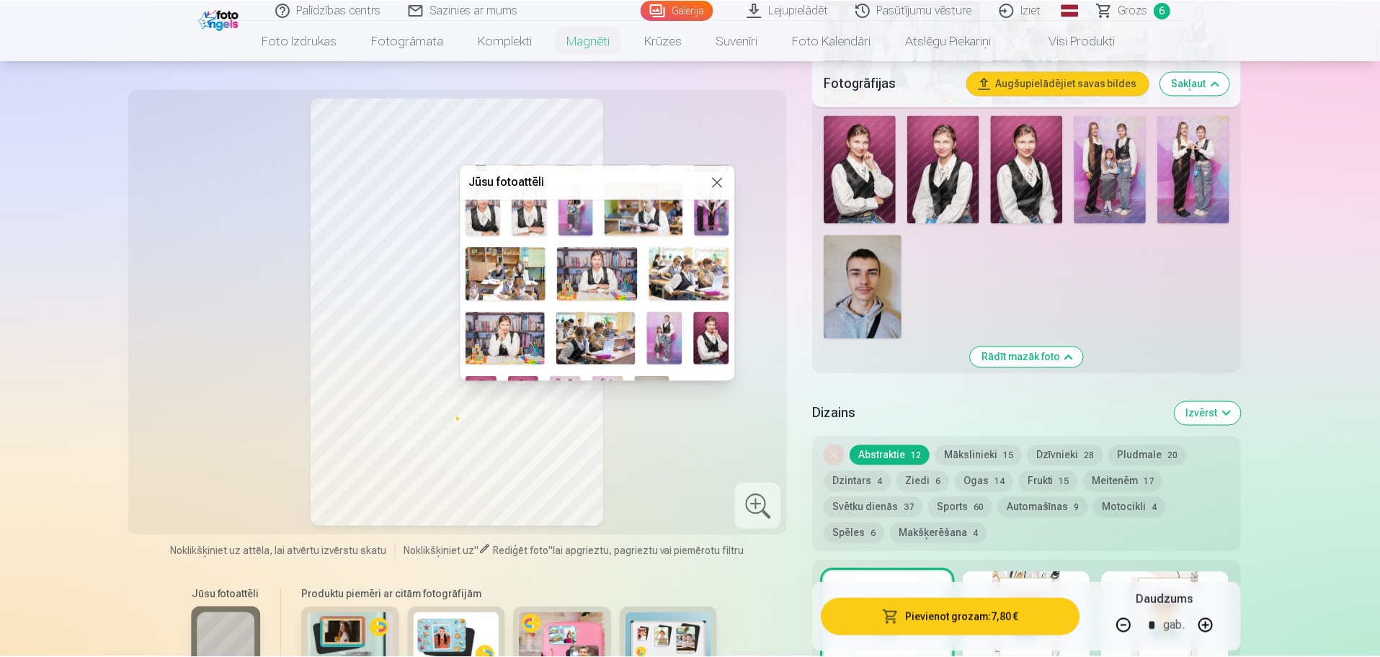
scroll to position [197, 0]
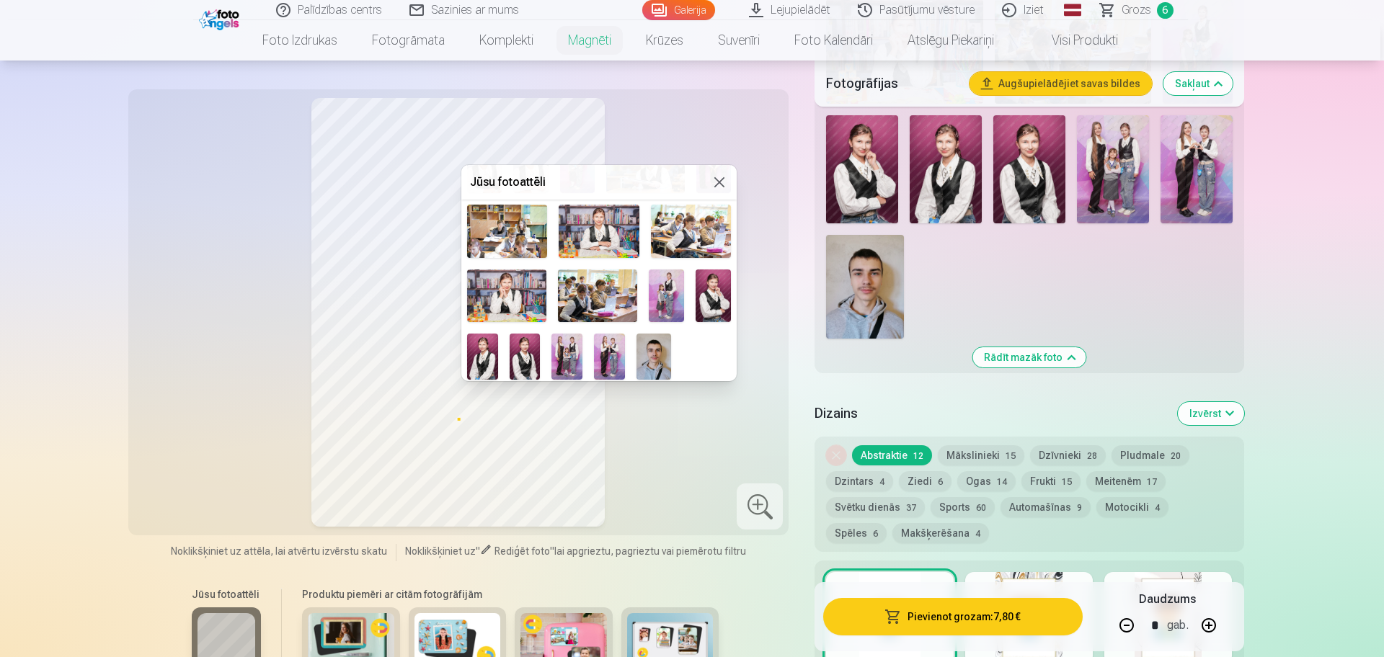
click at [671, 364] on div at bounding box center [598, 199] width 275 height 375
click at [653, 358] on img at bounding box center [653, 357] width 35 height 46
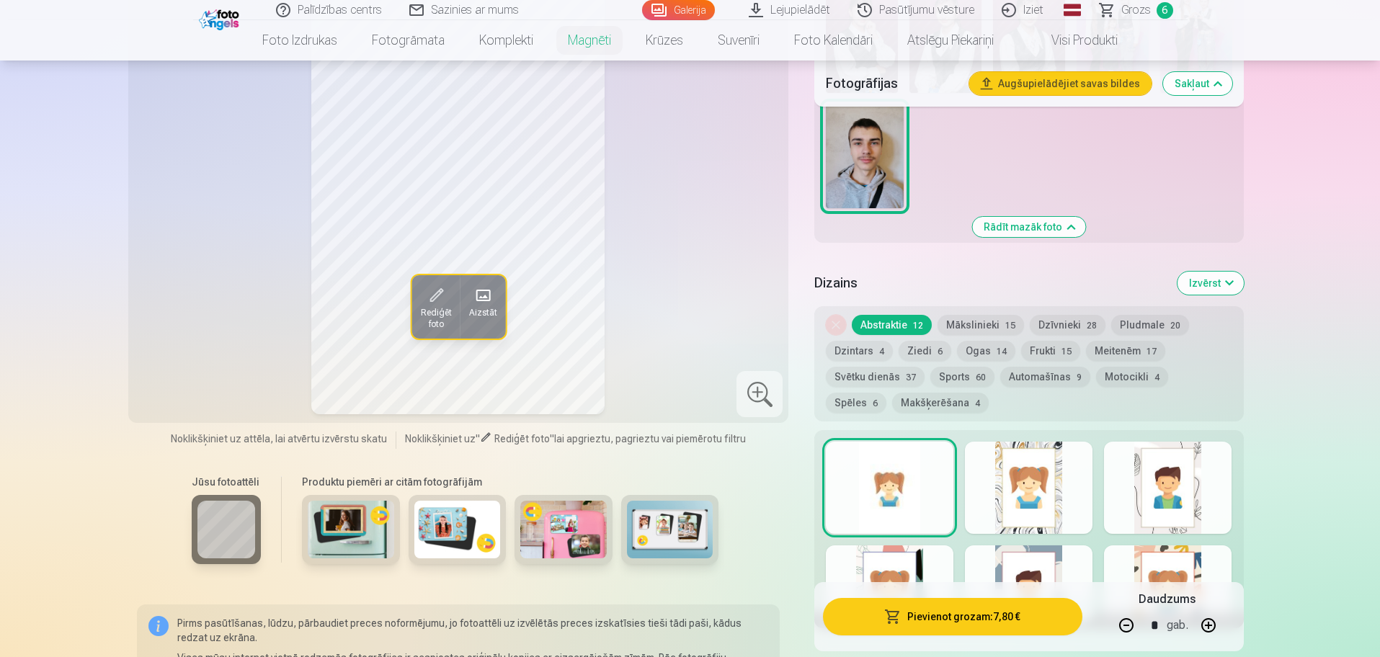
scroll to position [1351, 0]
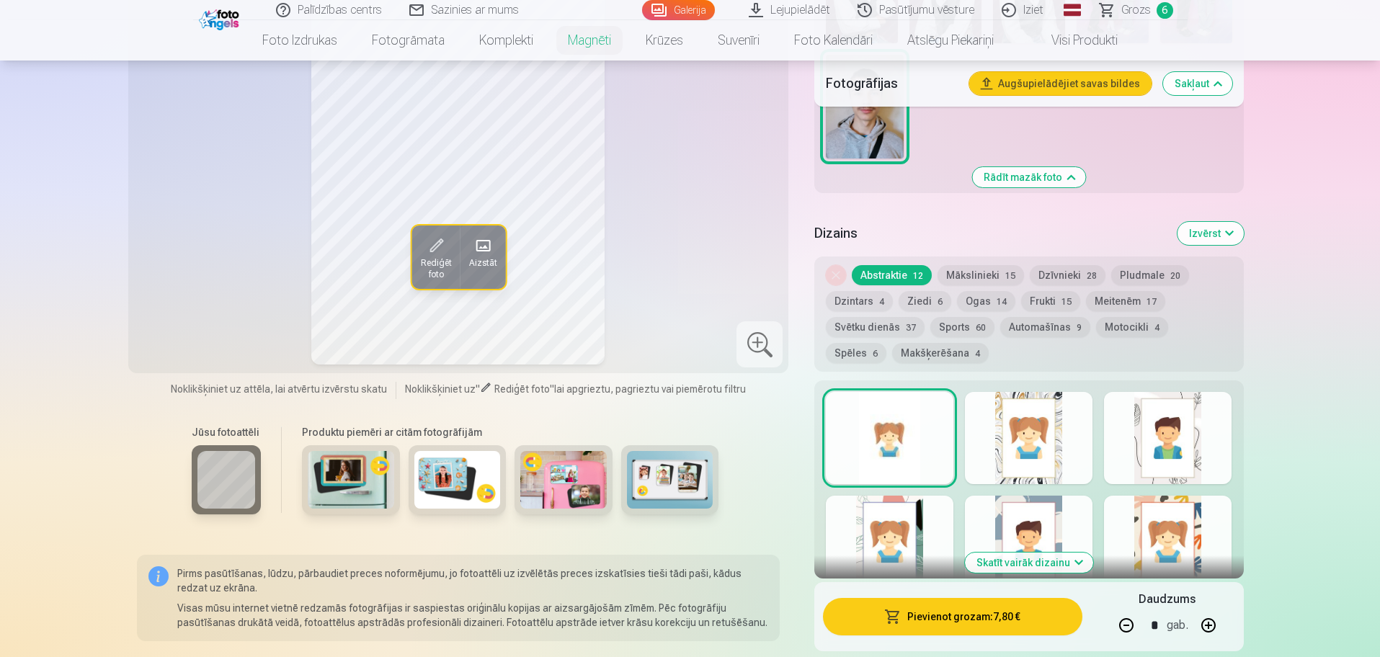
click at [1033, 411] on div at bounding box center [1029, 438] width 128 height 92
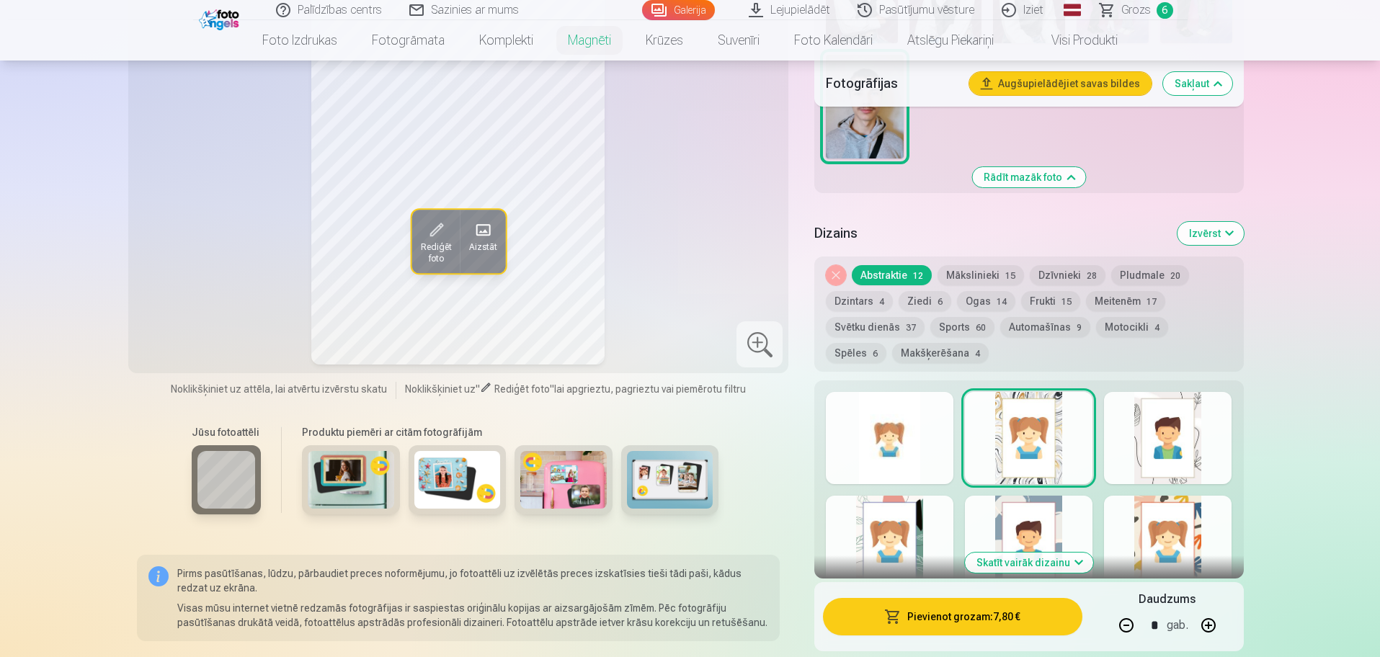
click at [1195, 445] on div at bounding box center [1168, 438] width 128 height 92
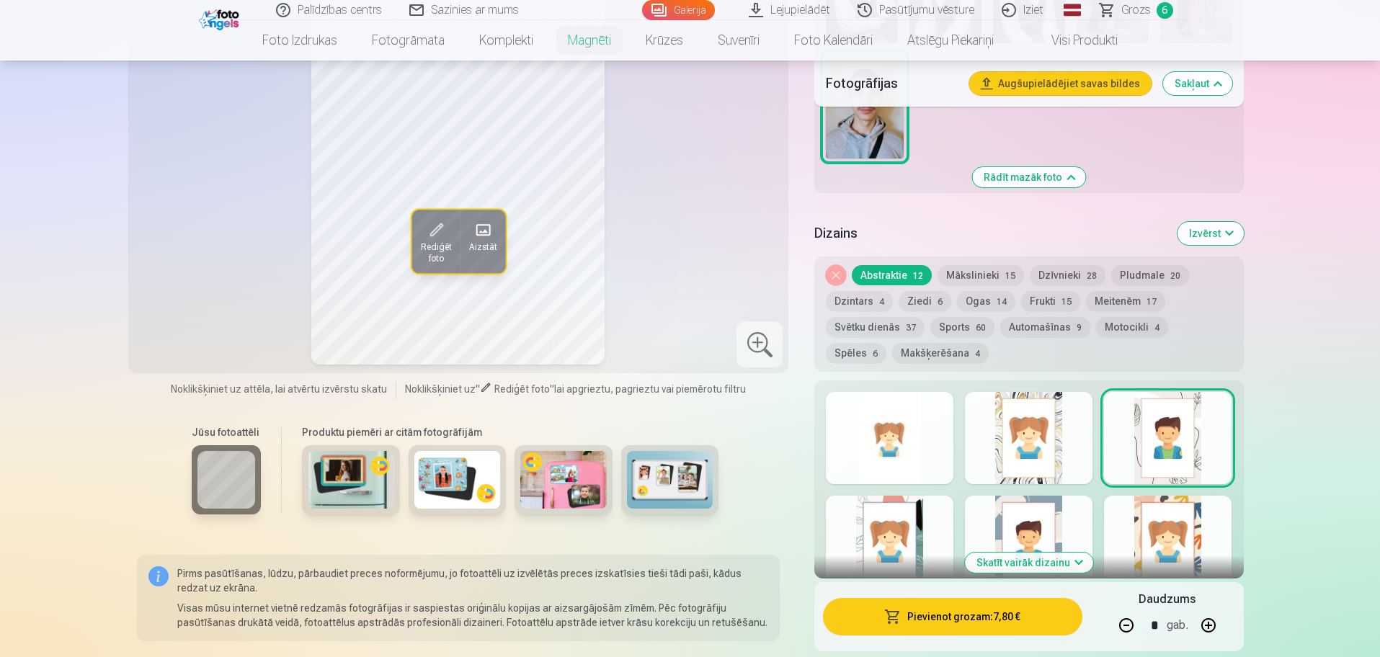
click at [1205, 508] on div at bounding box center [1168, 542] width 128 height 92
click at [1057, 513] on div at bounding box center [1029, 542] width 128 height 92
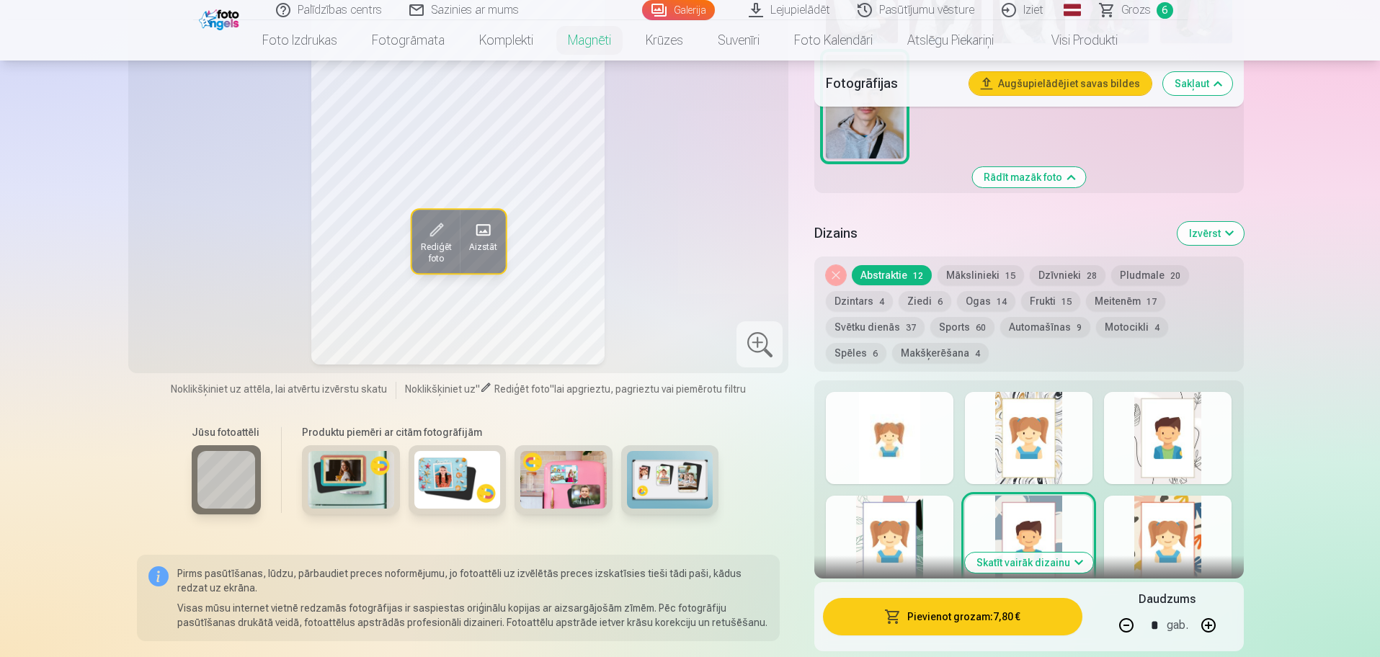
click at [912, 522] on div at bounding box center [890, 542] width 128 height 92
click at [1020, 553] on button "Skatīt vairāk dizainu" at bounding box center [1029, 563] width 128 height 20
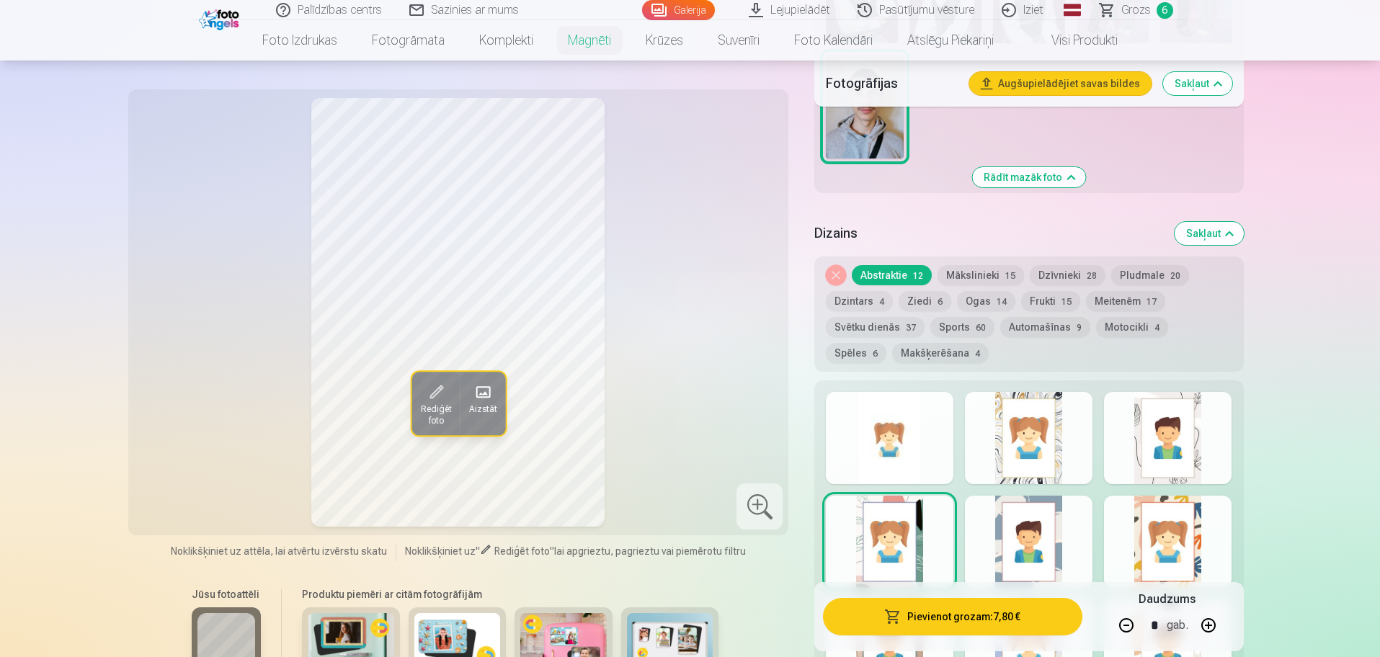
click at [892, 343] on button "Makšķerēšana 4" at bounding box center [940, 353] width 97 height 20
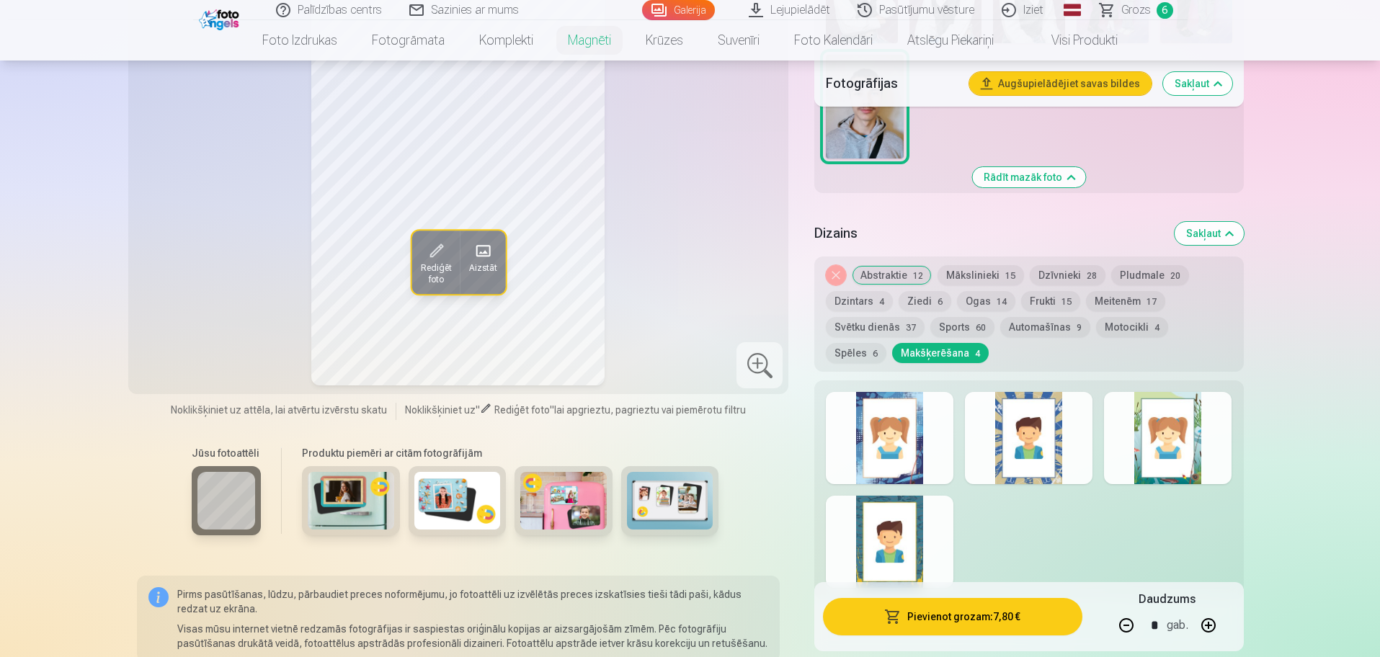
click at [935, 431] on div at bounding box center [890, 438] width 128 height 92
click at [1035, 403] on div at bounding box center [1029, 438] width 128 height 92
click at [1205, 410] on div at bounding box center [1168, 438] width 128 height 92
click at [889, 529] on div at bounding box center [890, 542] width 128 height 92
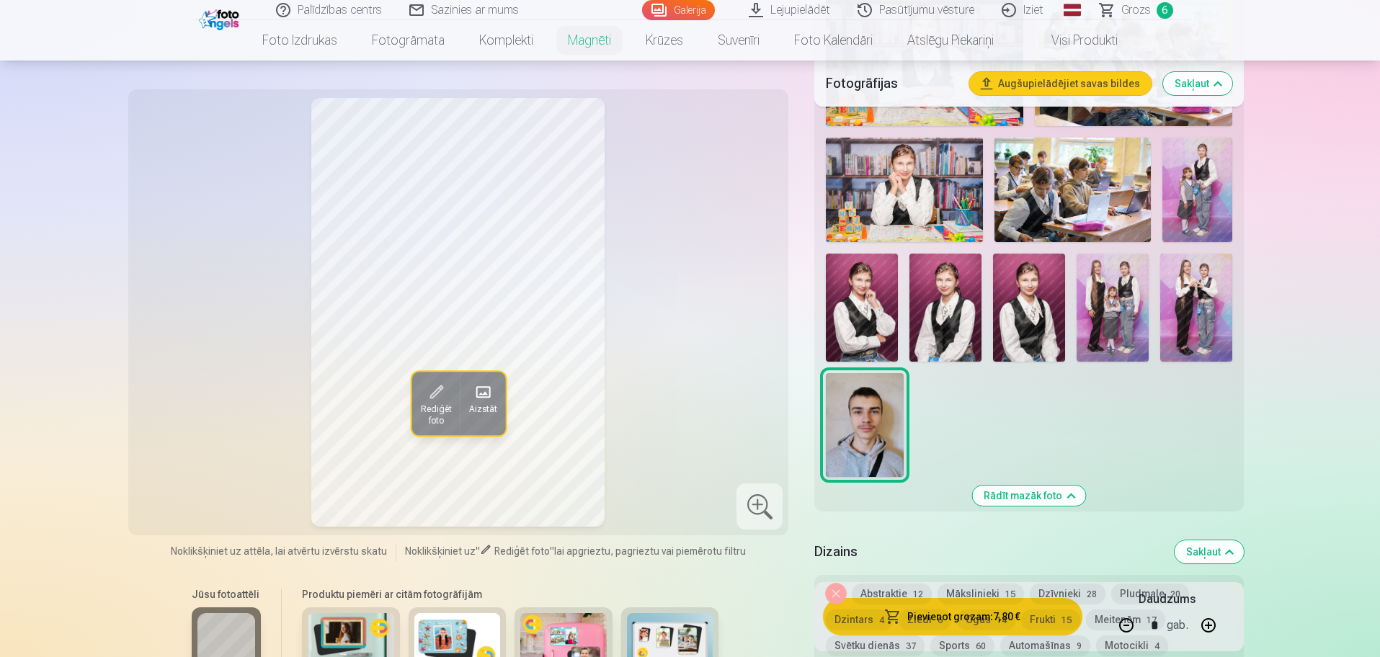
scroll to position [1171, 0]
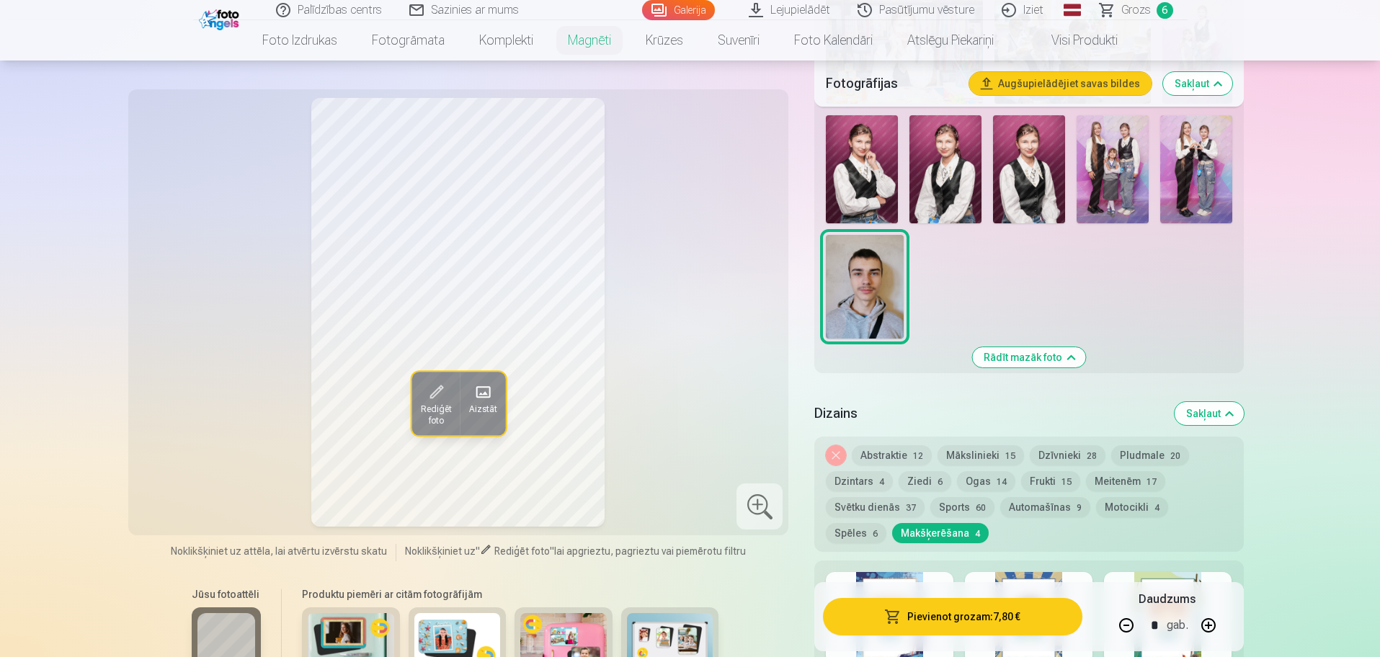
click at [879, 445] on button "Abstraktie 12" at bounding box center [892, 455] width 80 height 20
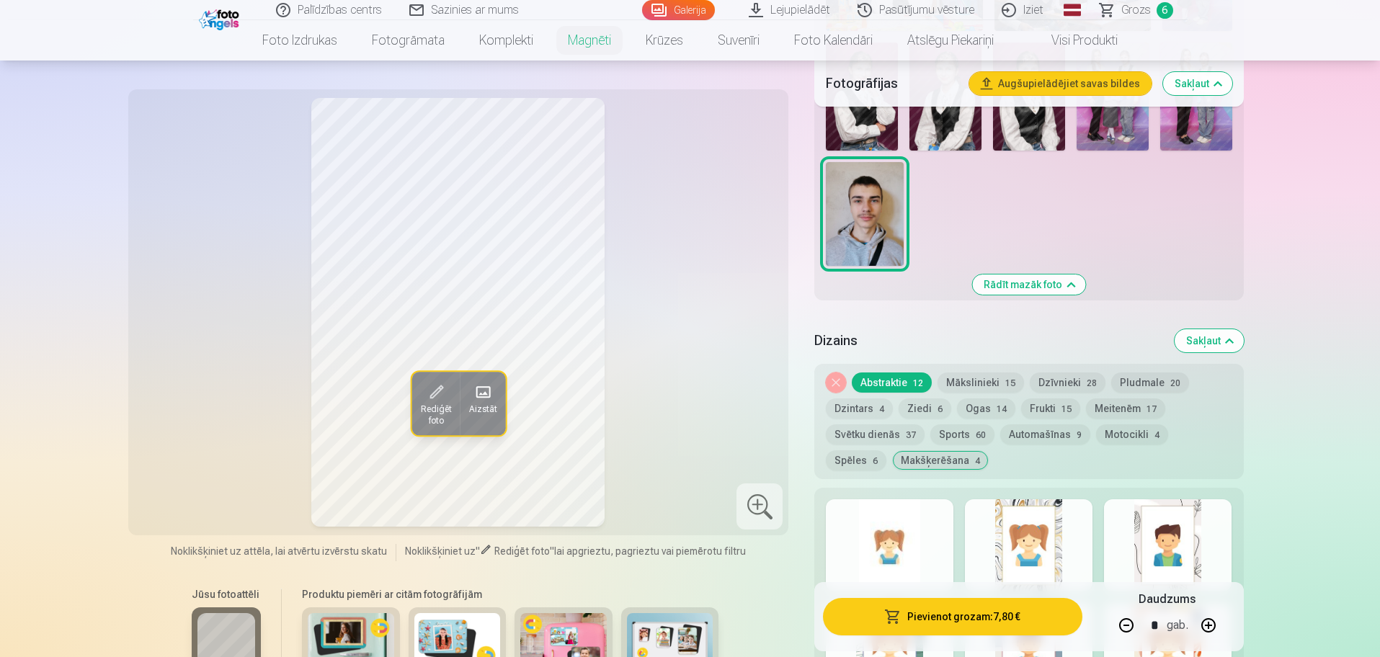
scroll to position [1531, 0]
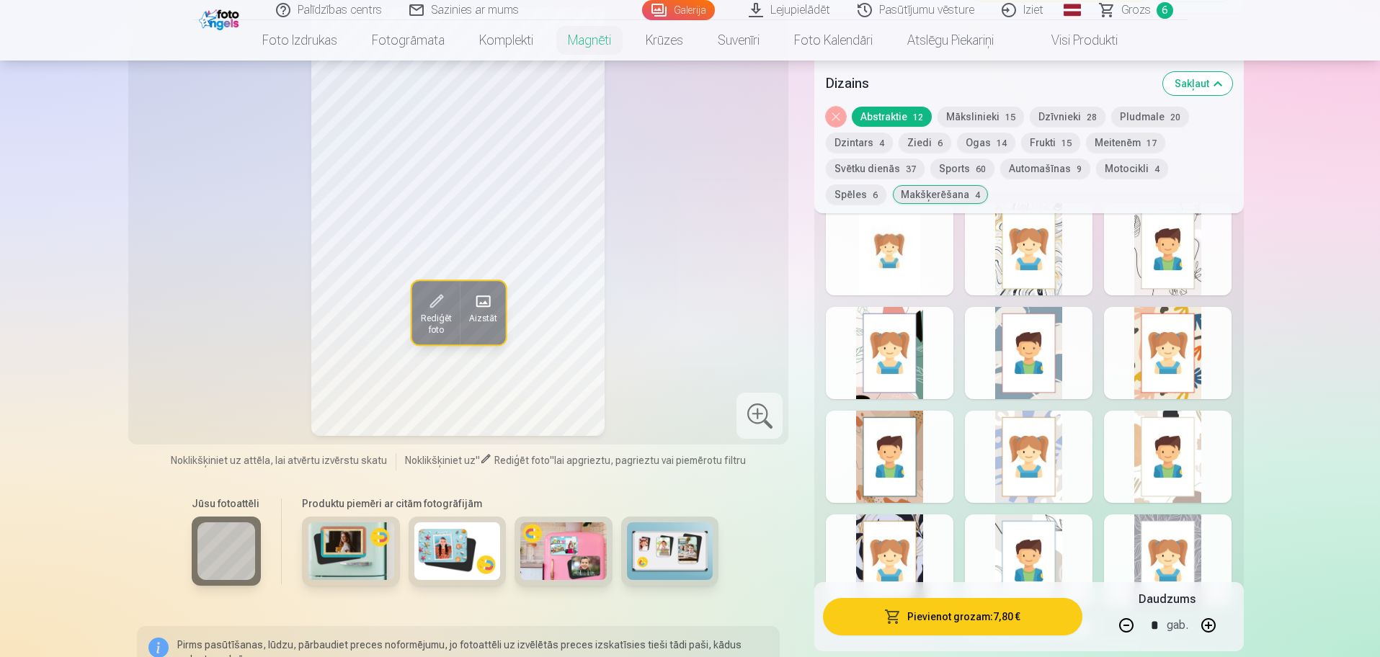
click at [911, 314] on div at bounding box center [890, 353] width 128 height 92
click at [1045, 249] on div at bounding box center [1029, 249] width 128 height 92
click at [1155, 236] on div at bounding box center [1168, 249] width 128 height 92
click at [1070, 548] on div at bounding box center [1029, 560] width 128 height 92
click at [1190, 543] on div at bounding box center [1168, 560] width 128 height 92
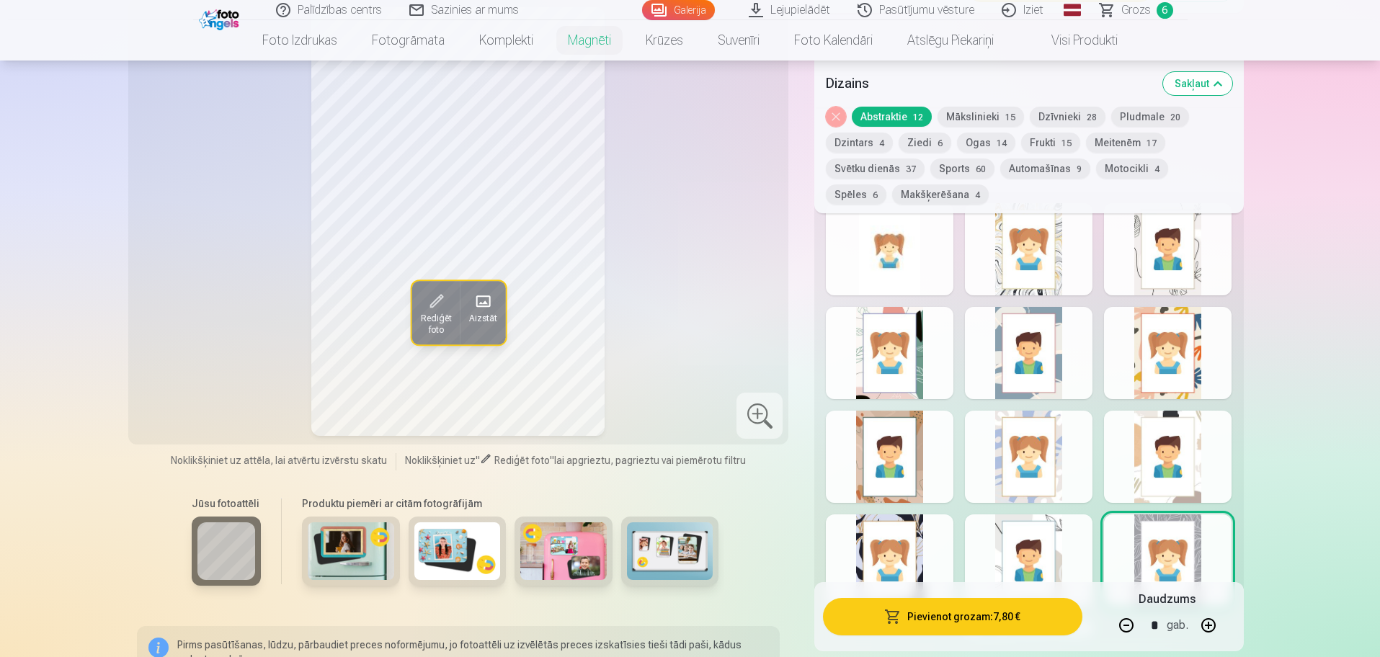
click at [1072, 561] on div at bounding box center [1029, 560] width 128 height 92
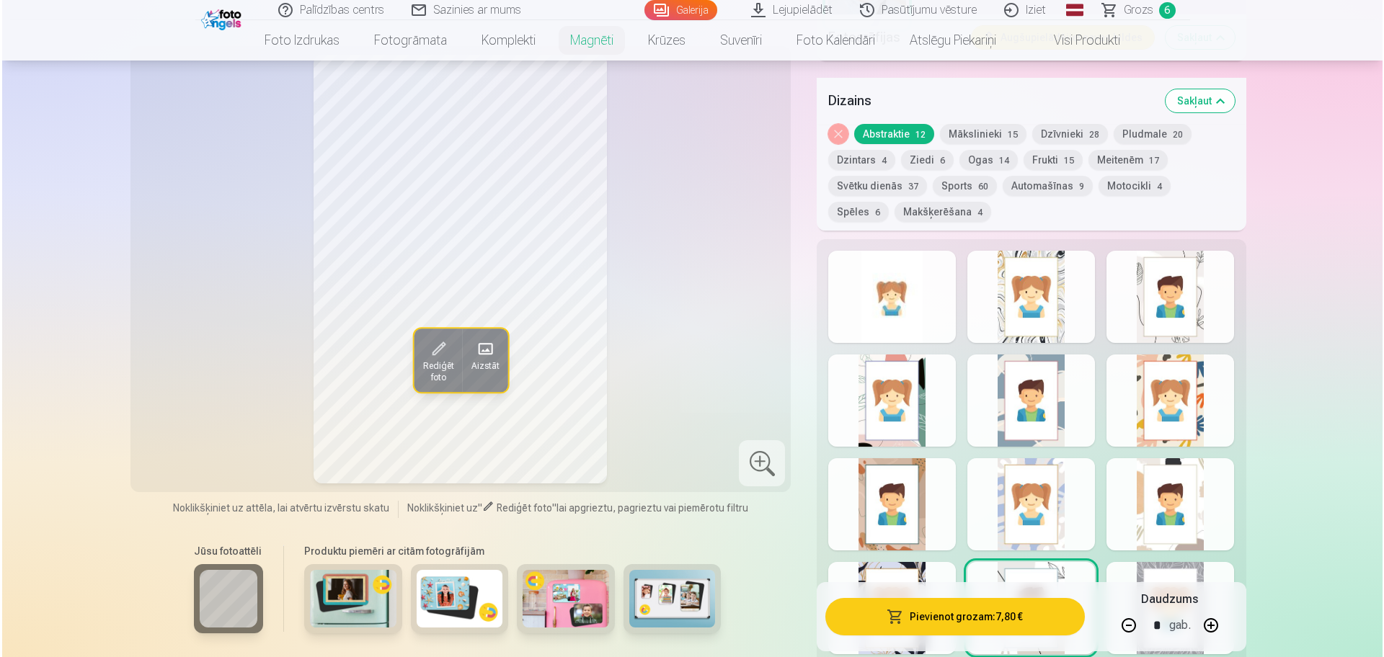
scroll to position [1261, 0]
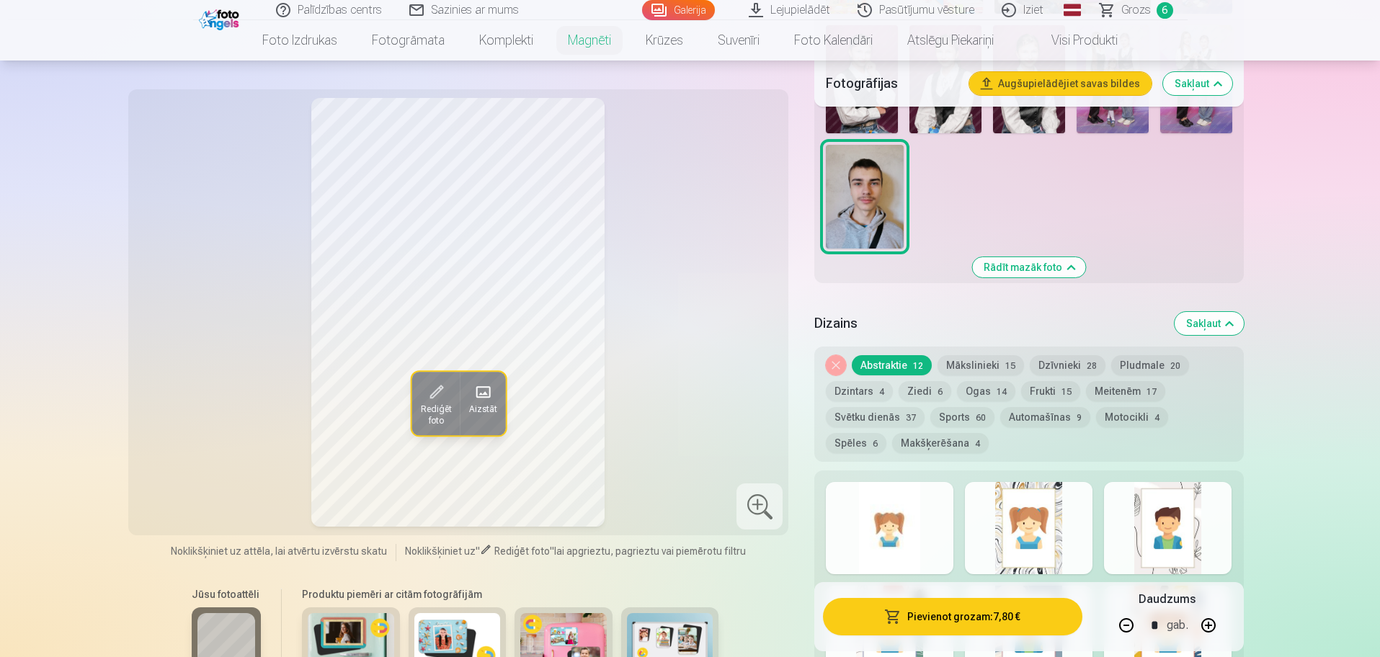
click at [425, 399] on span at bounding box center [435, 391] width 23 height 23
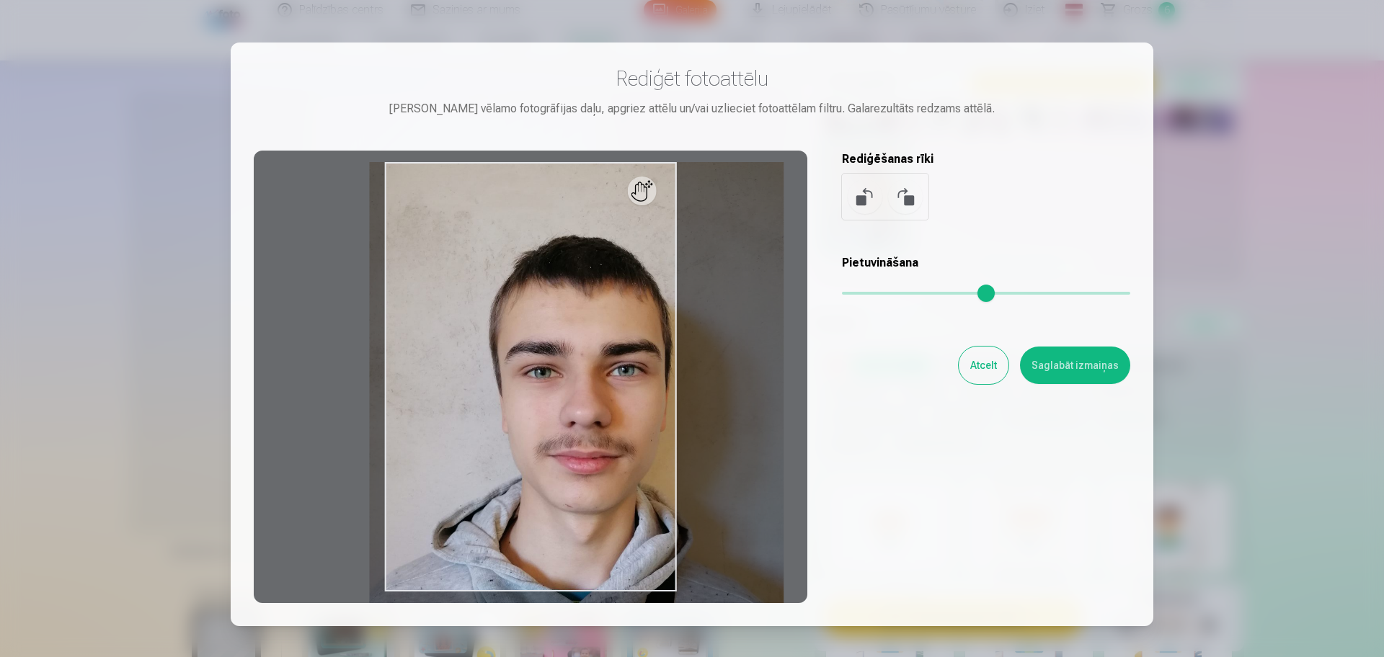
drag, startPoint x: 850, startPoint y: 290, endPoint x: 873, endPoint y: 297, distance: 24.6
click at [873, 295] on input "range" at bounding box center [986, 293] width 288 height 3
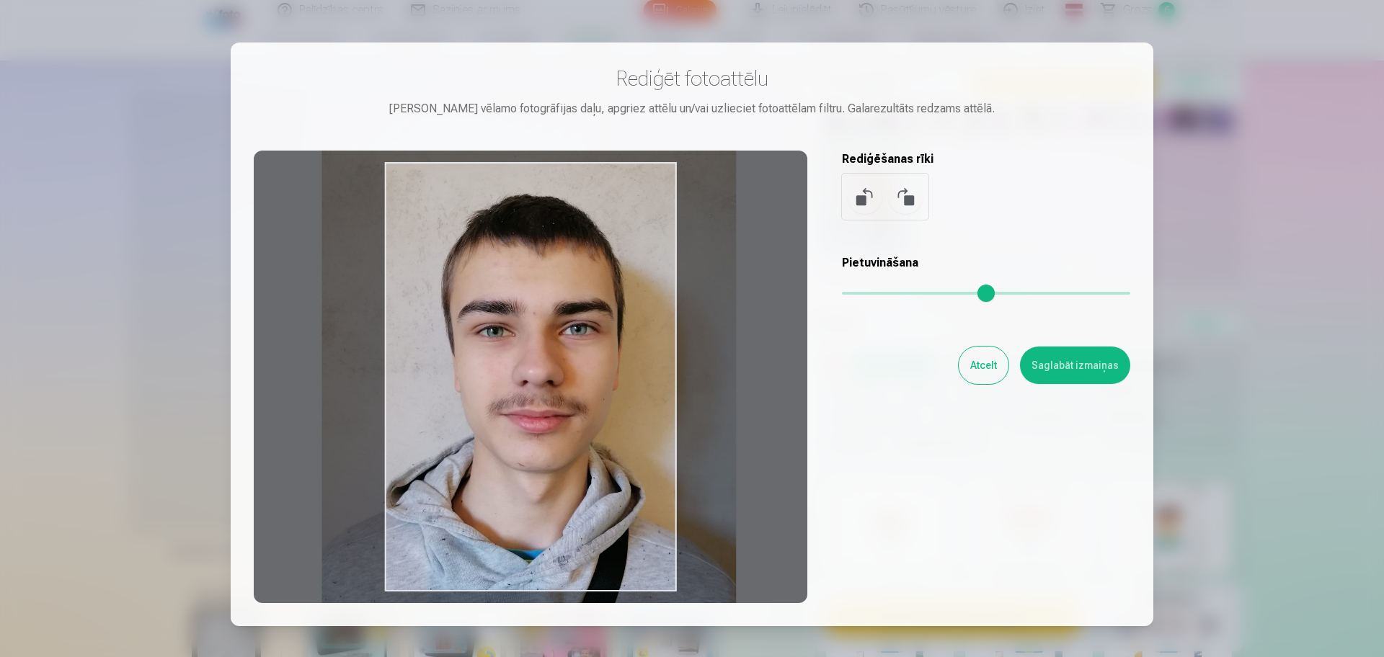
drag, startPoint x: 537, startPoint y: 463, endPoint x: 489, endPoint y: 422, distance: 62.8
click at [489, 422] on div at bounding box center [530, 377] width 553 height 453
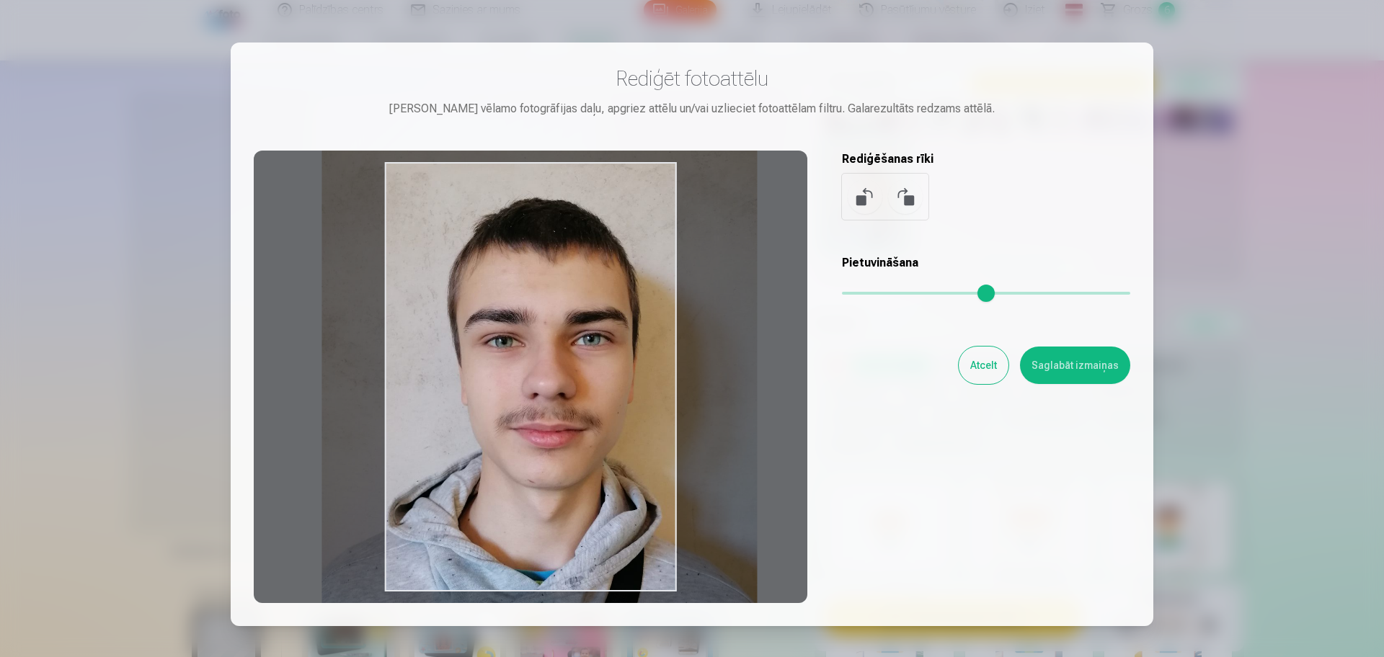
click at [879, 292] on input "range" at bounding box center [986, 293] width 288 height 3
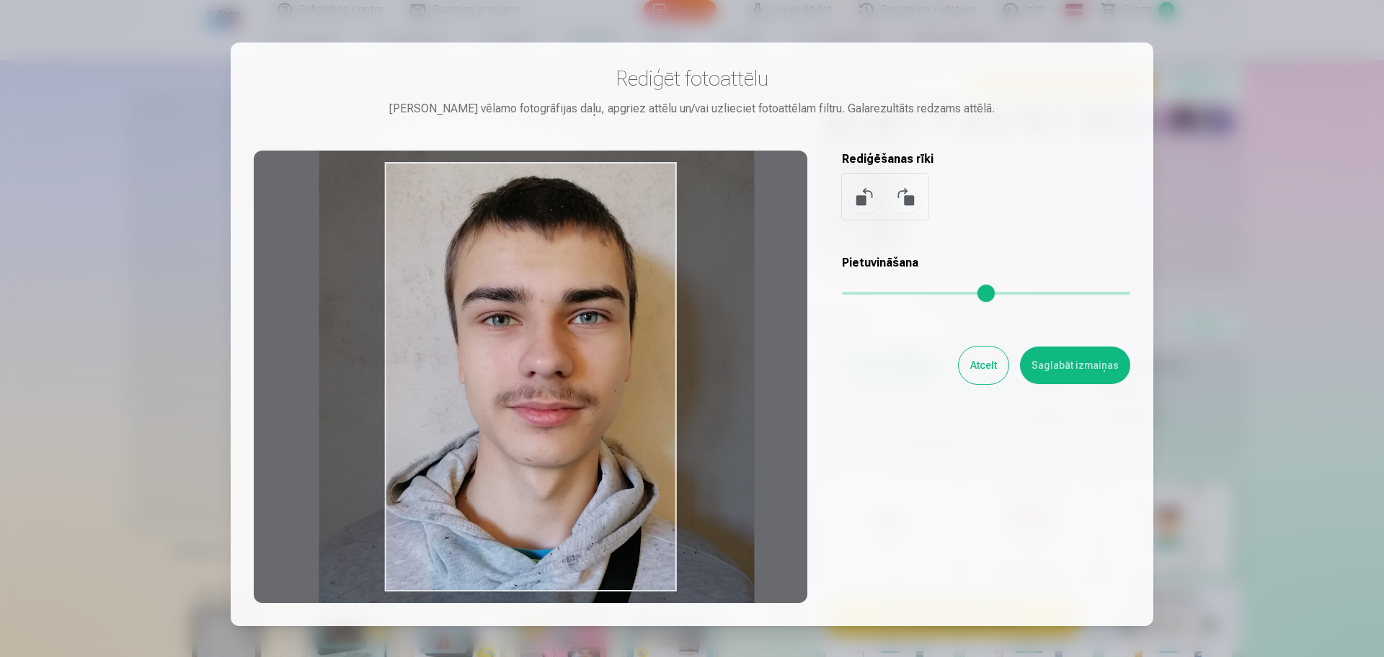
drag, startPoint x: 444, startPoint y: 529, endPoint x: 441, endPoint y: 507, distance: 21.8
click at [441, 507] on div at bounding box center [530, 377] width 553 height 453
type input "****"
click at [1077, 359] on button "Saglabāt izmaiņas" at bounding box center [1075, 365] width 110 height 37
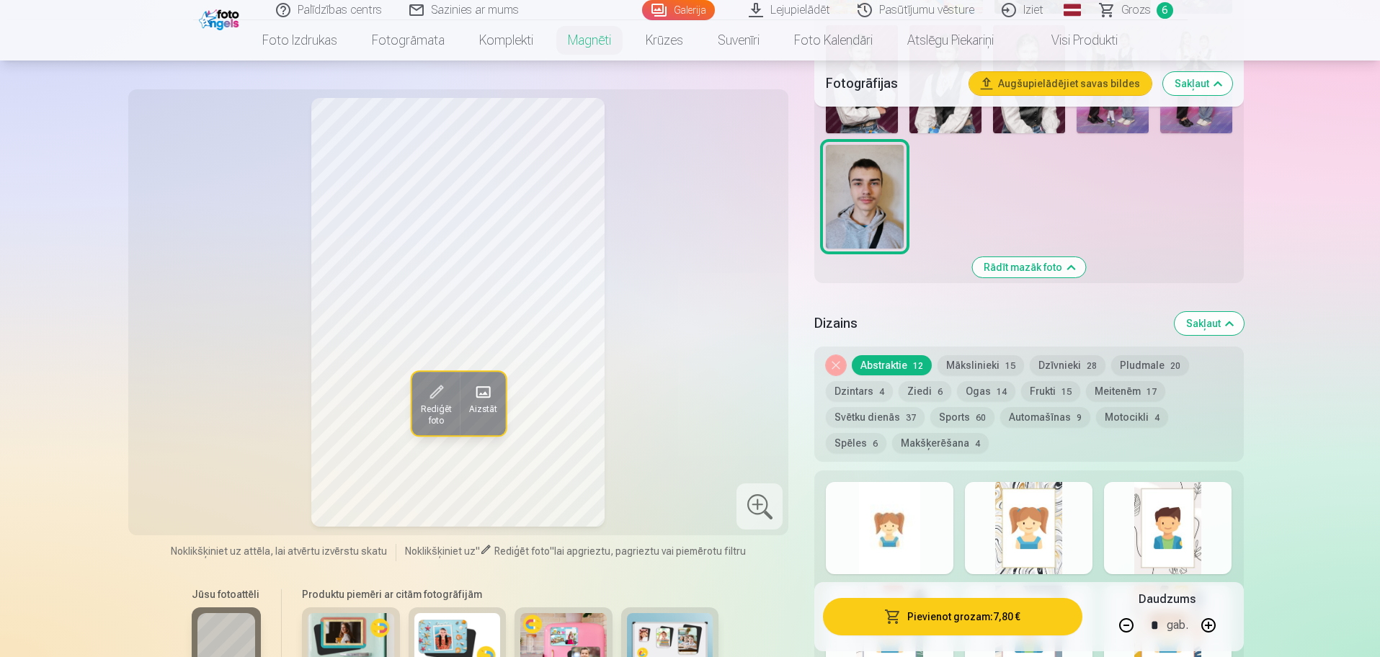
click at [950, 618] on button "Pievienot grozam : 7,80 €" at bounding box center [952, 616] width 259 height 37
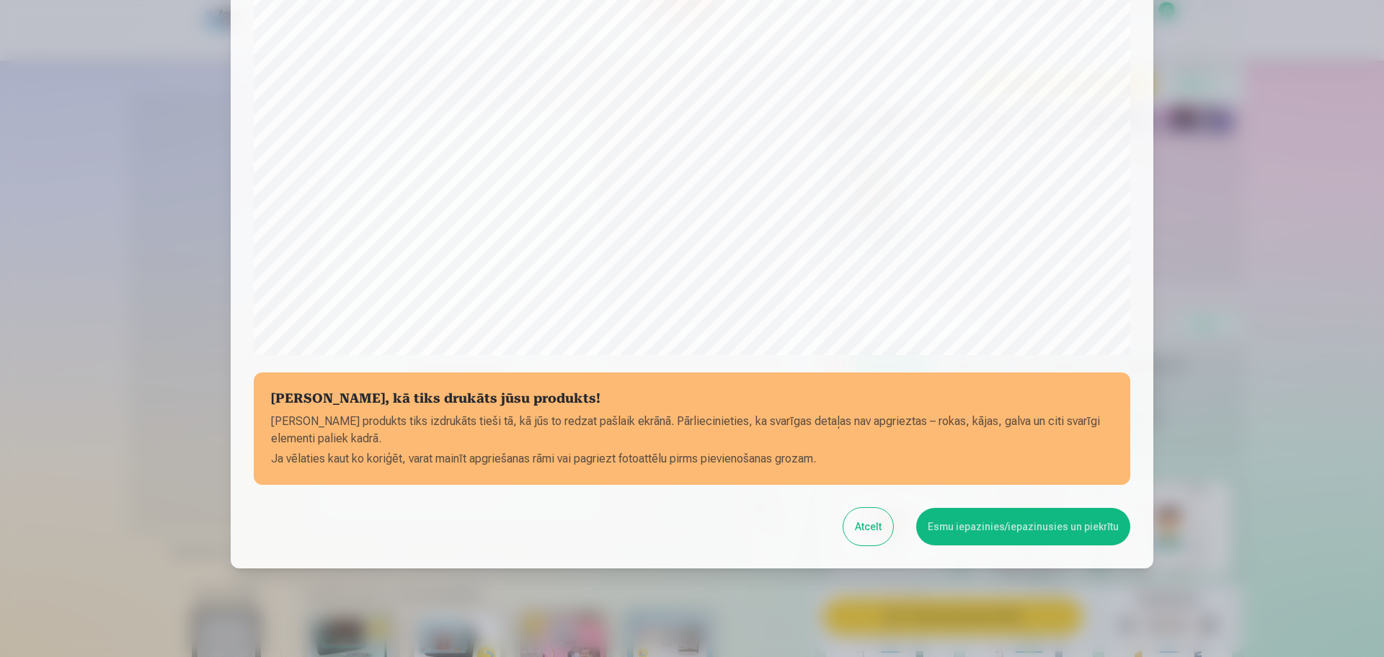
scroll to position [380, 0]
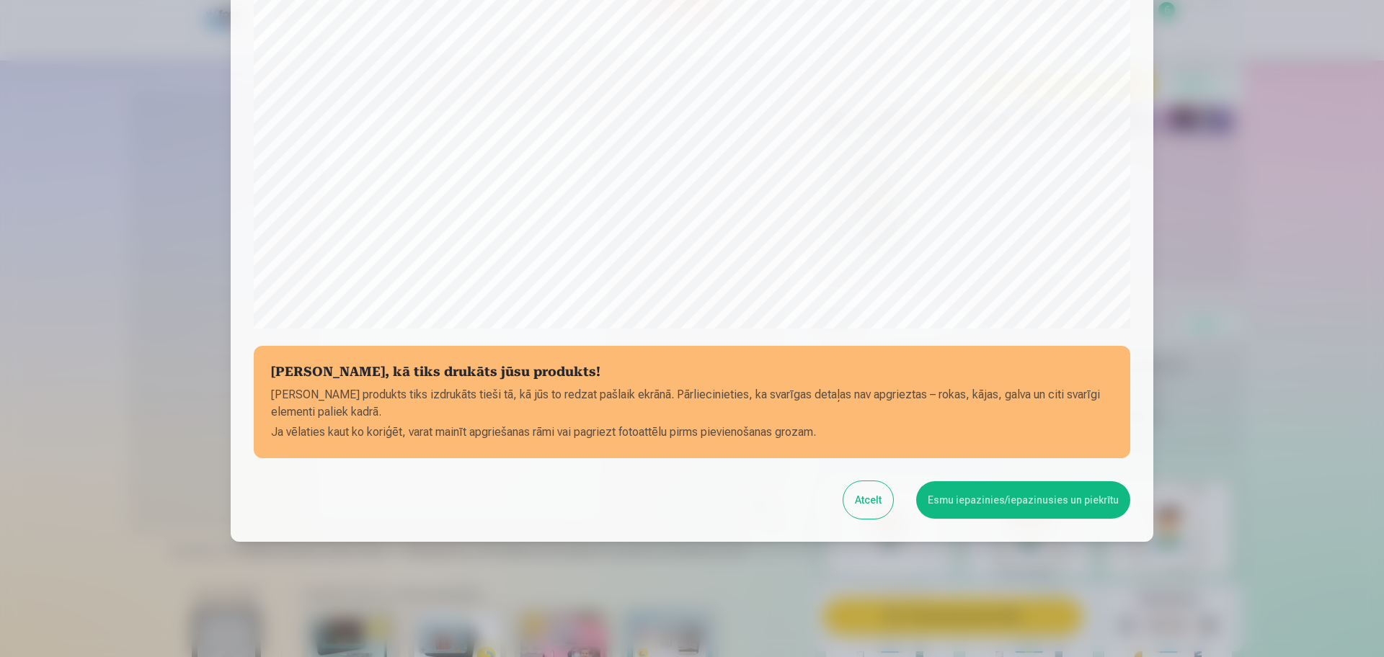
click at [1047, 505] on button "Esmu iepazinies/iepazinusies un piekrītu" at bounding box center [1023, 499] width 214 height 37
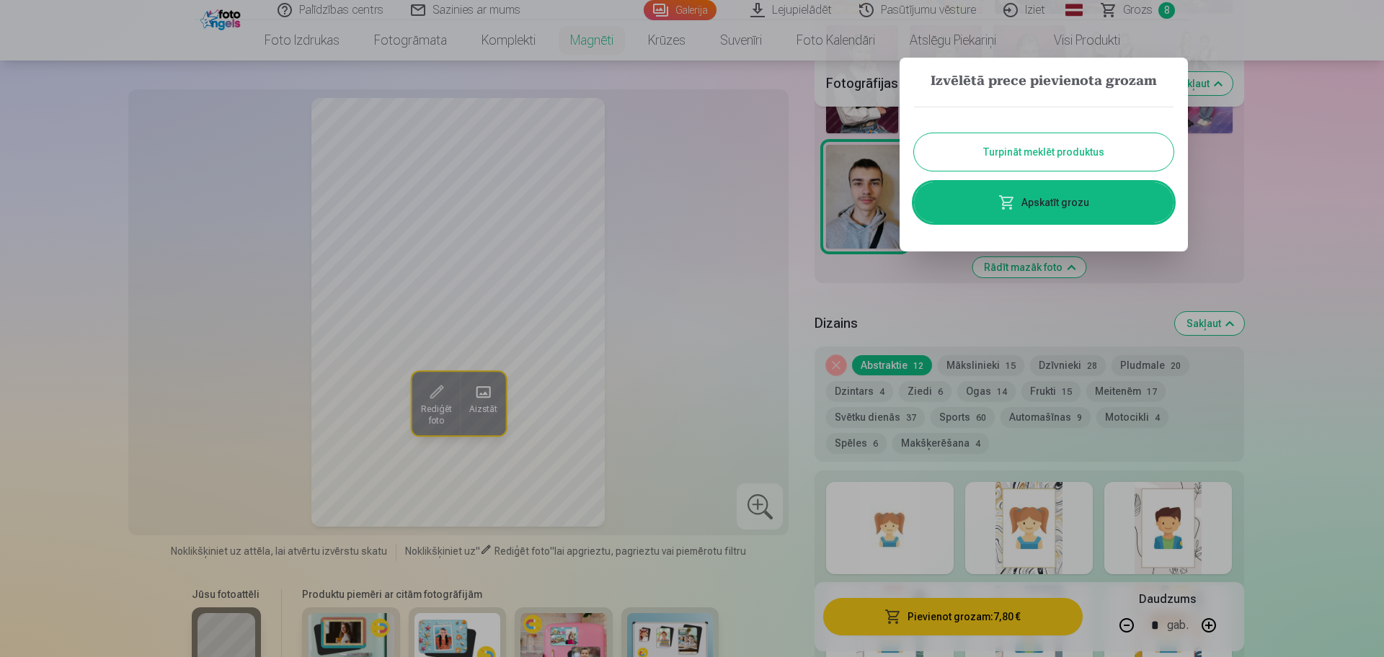
click at [1063, 221] on link "Apskatīt grozu" at bounding box center [1043, 202] width 259 height 40
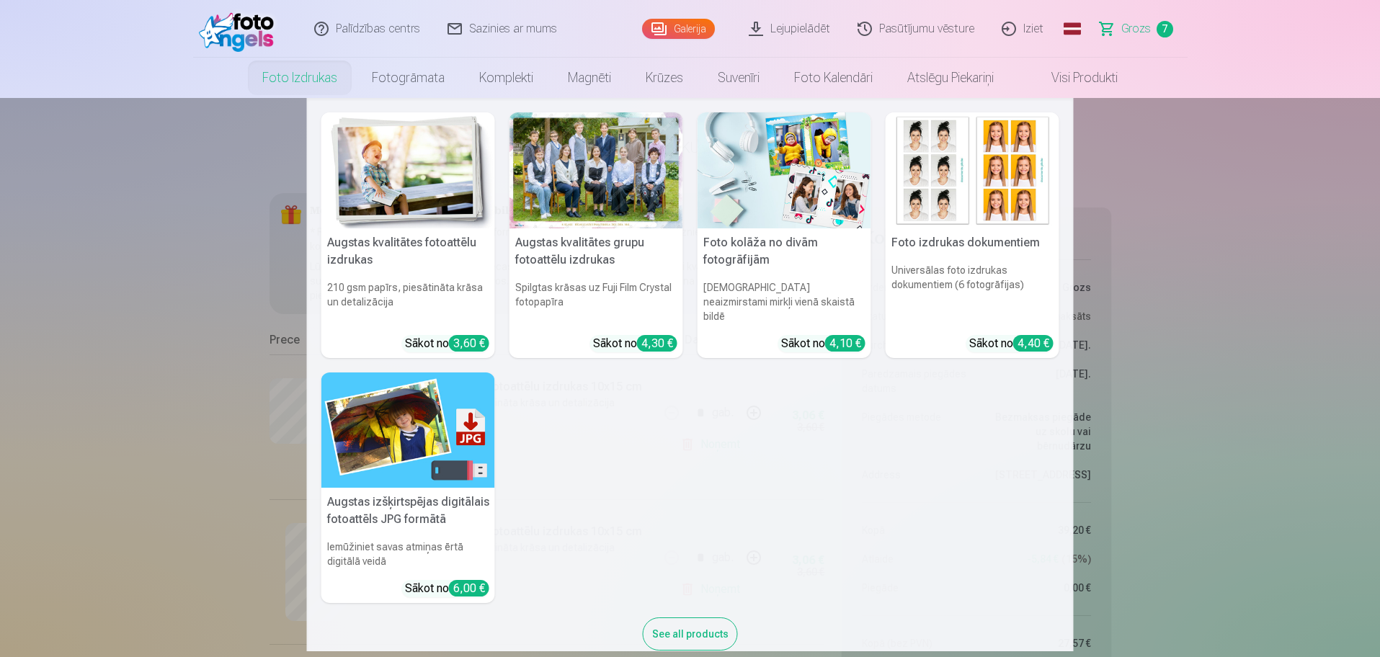
click at [550, 145] on div at bounding box center [596, 170] width 174 height 116
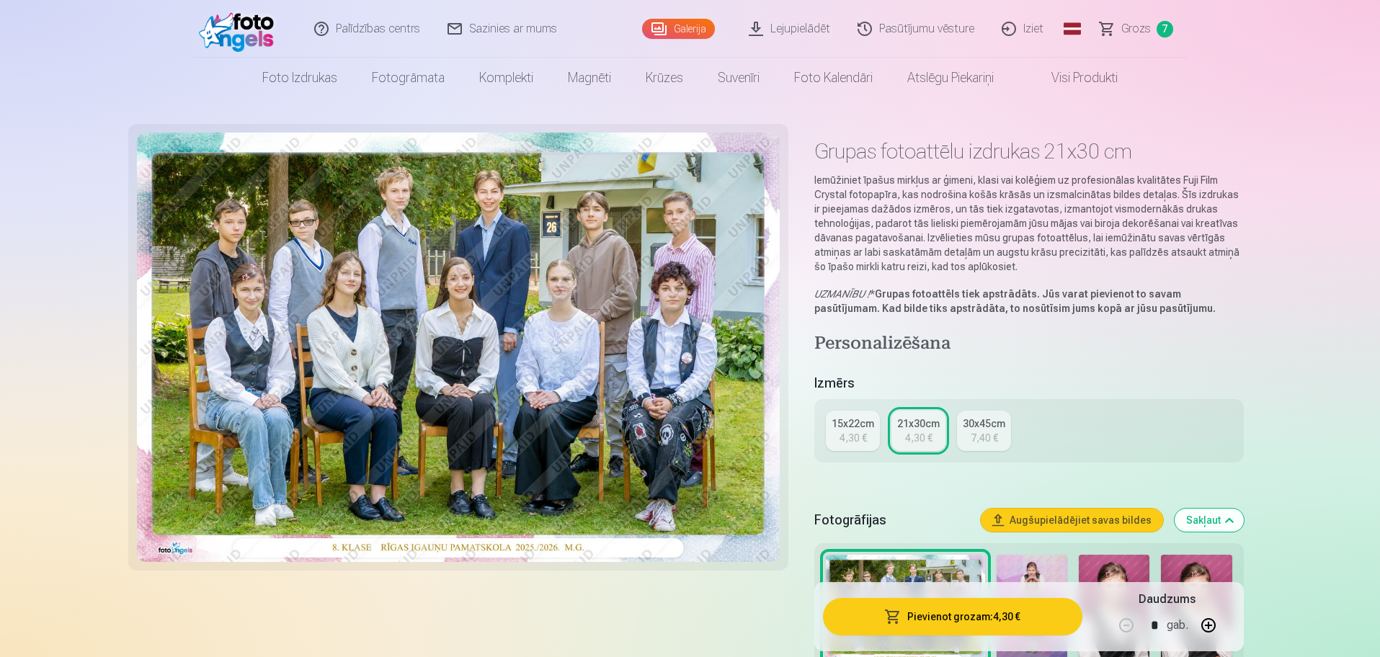
click at [850, 431] on div "4,30 €" at bounding box center [852, 438] width 27 height 14
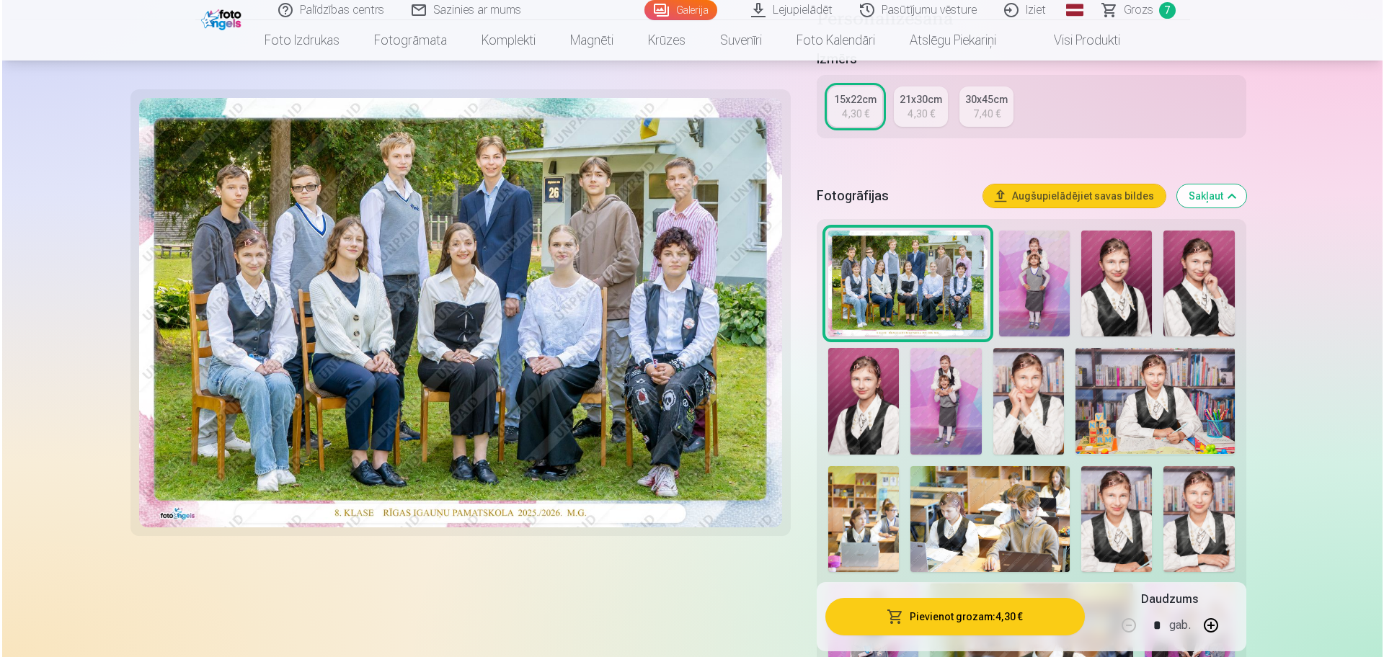
scroll to position [360, 0]
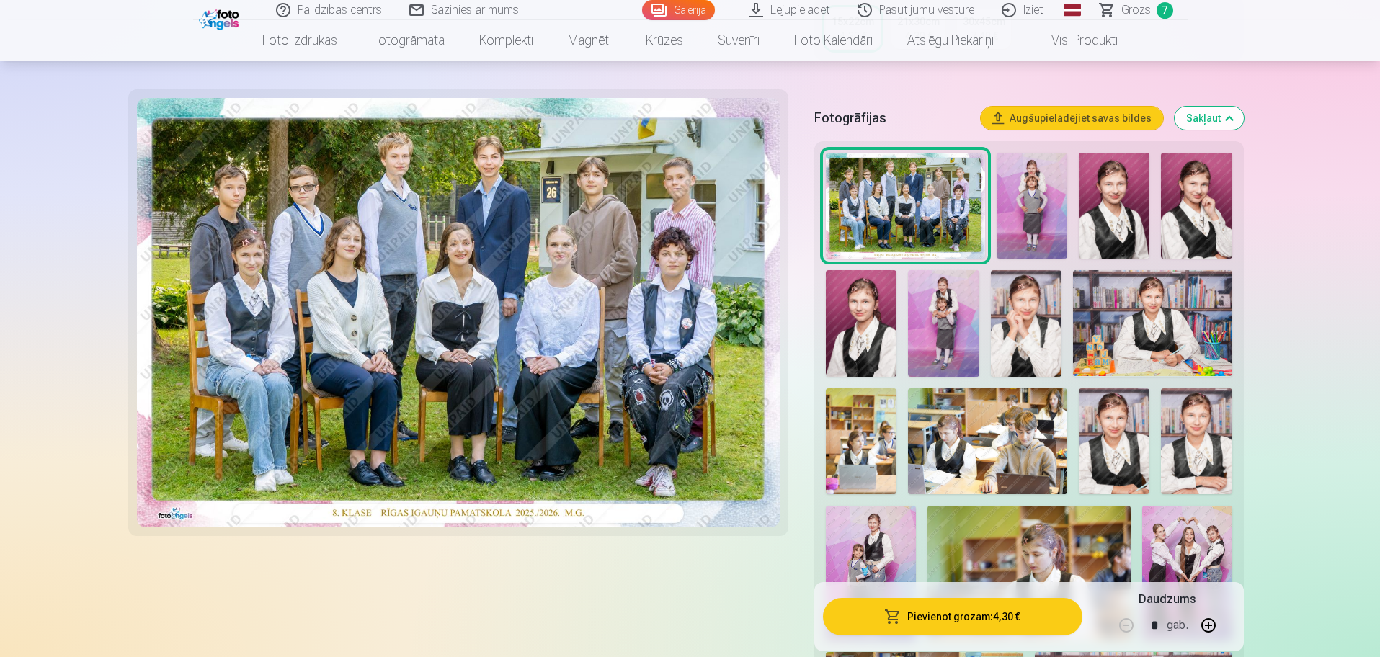
click at [976, 622] on button "Pievienot grozam : 4,30 €" at bounding box center [952, 616] width 259 height 37
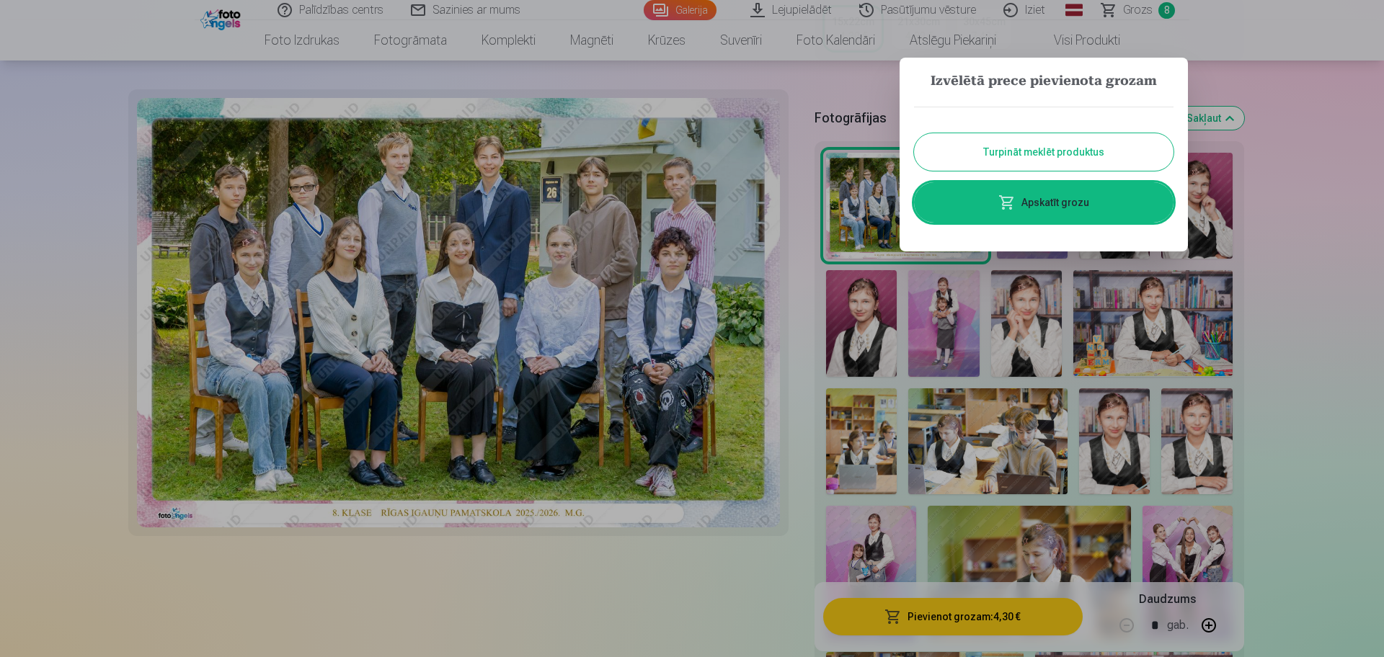
click at [1090, 210] on link "Apskatīt grozu" at bounding box center [1043, 202] width 259 height 40
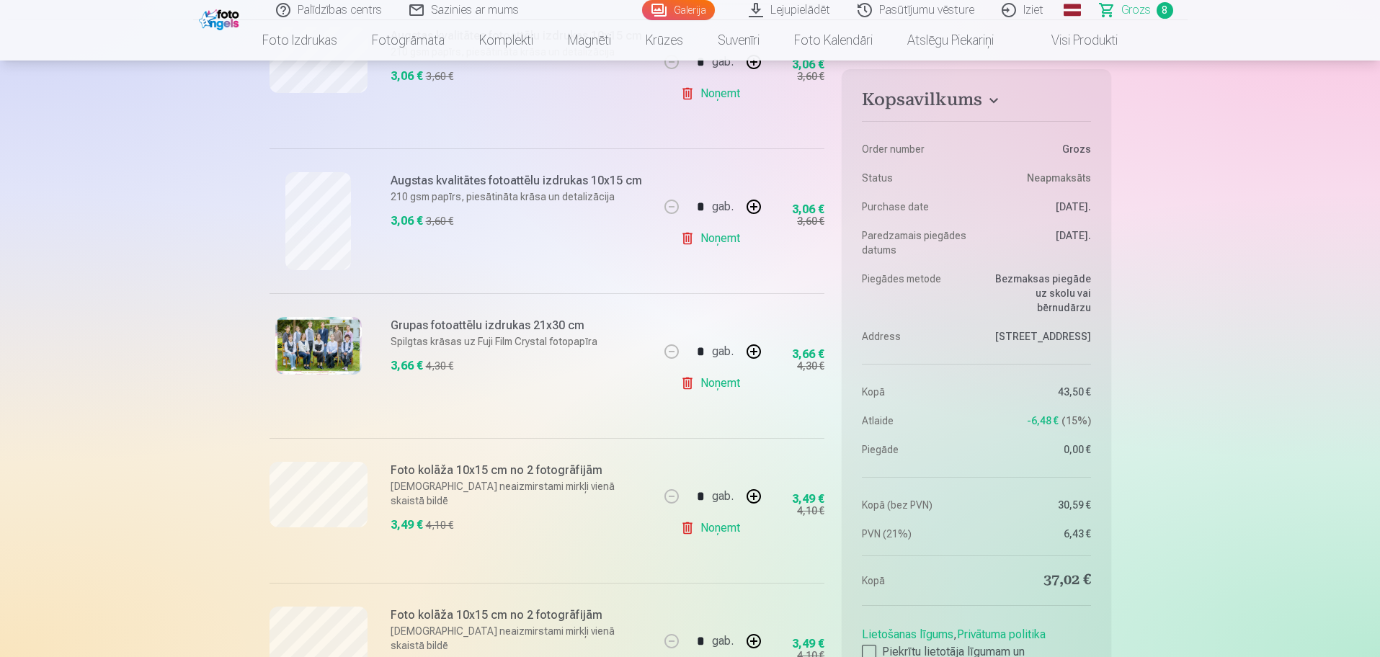
scroll to position [360, 0]
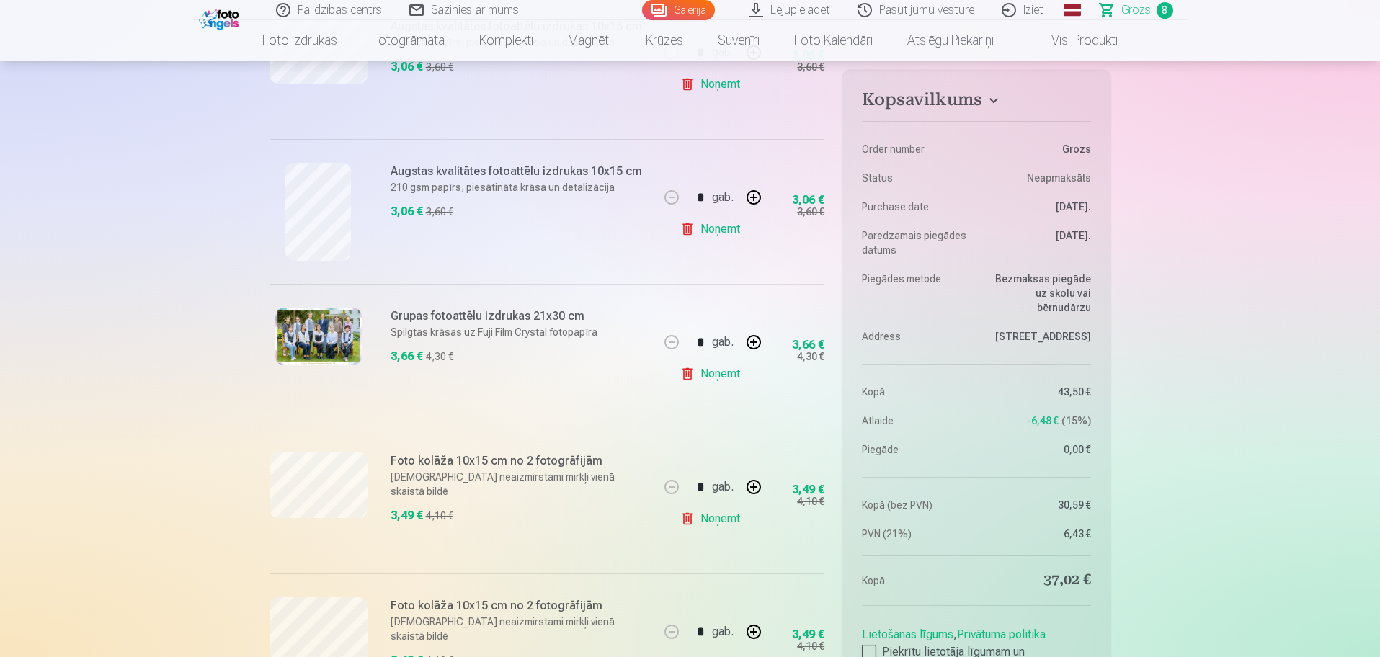
click at [722, 372] on link "Noņemt" at bounding box center [713, 374] width 66 height 29
type input "*"
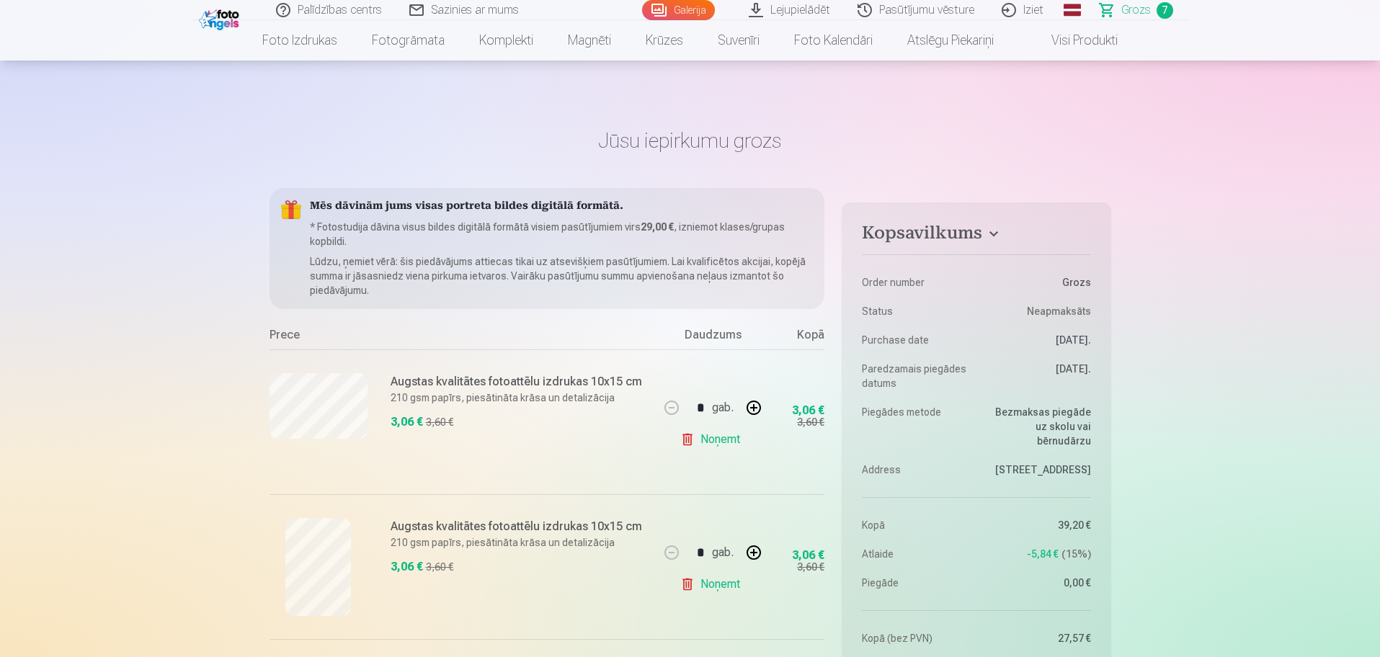
scroll to position [0, 0]
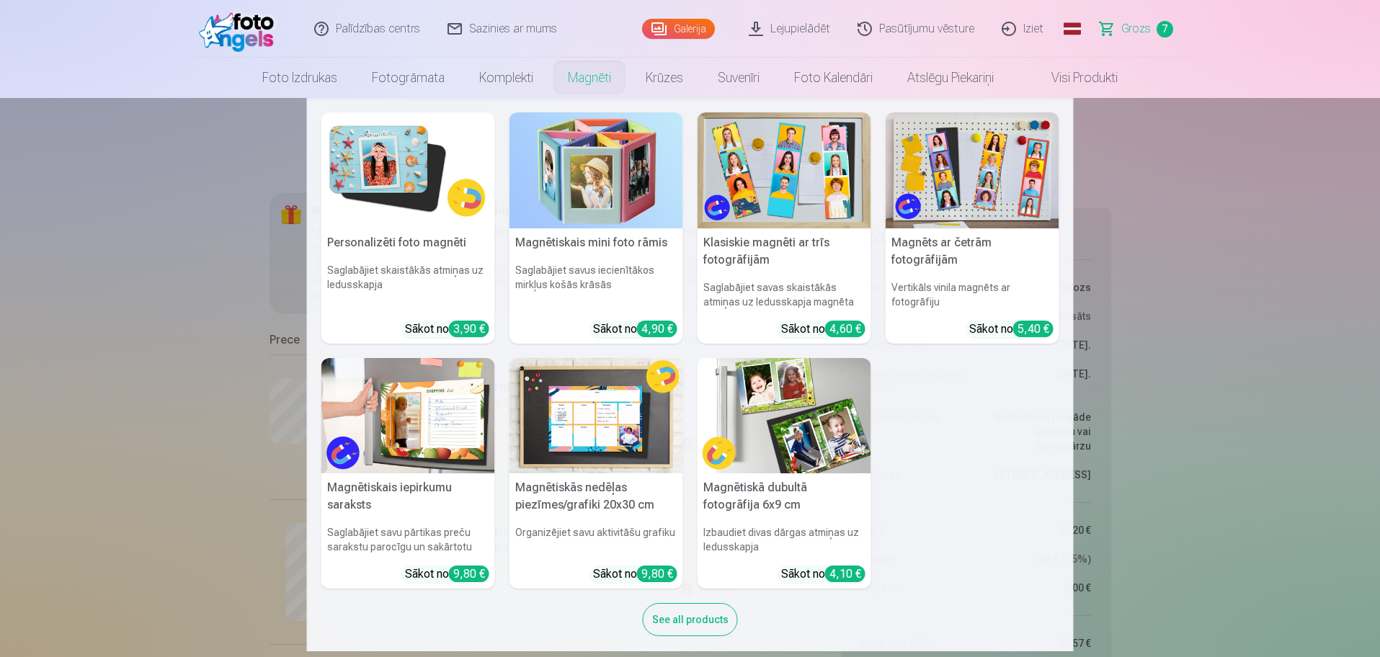
click at [363, 170] on img at bounding box center [408, 170] width 174 height 116
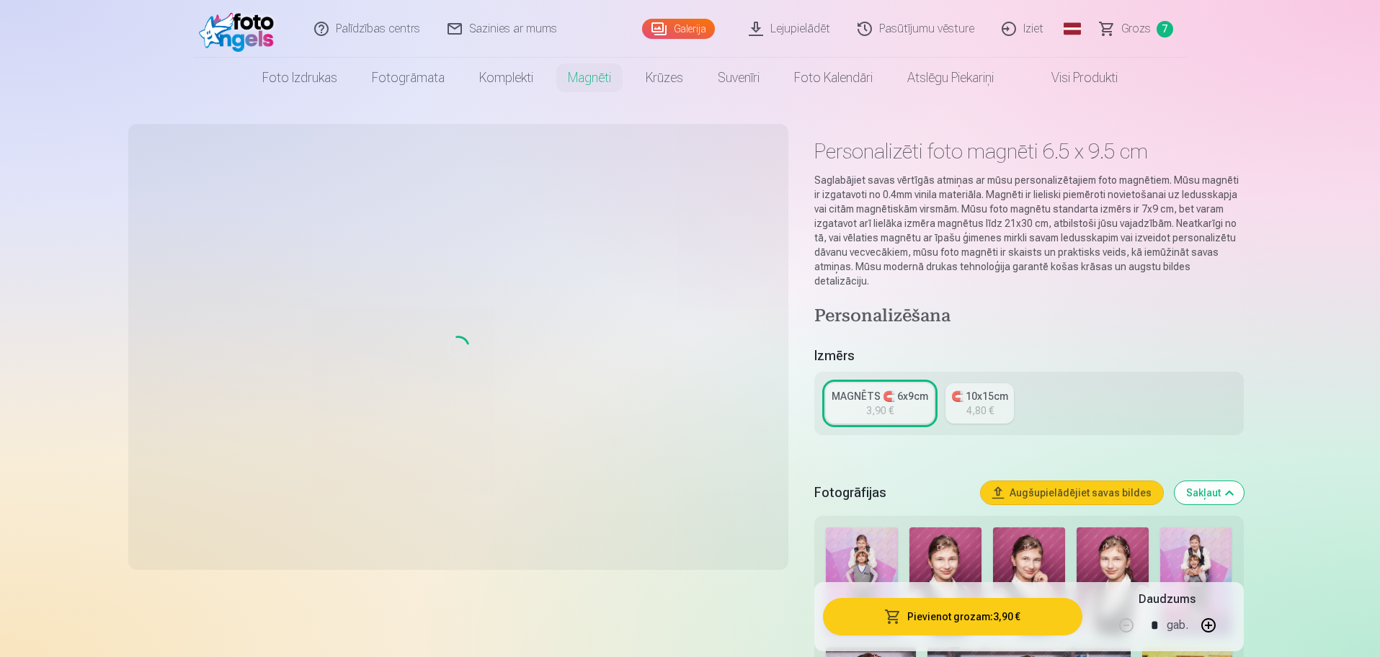
type input "*"
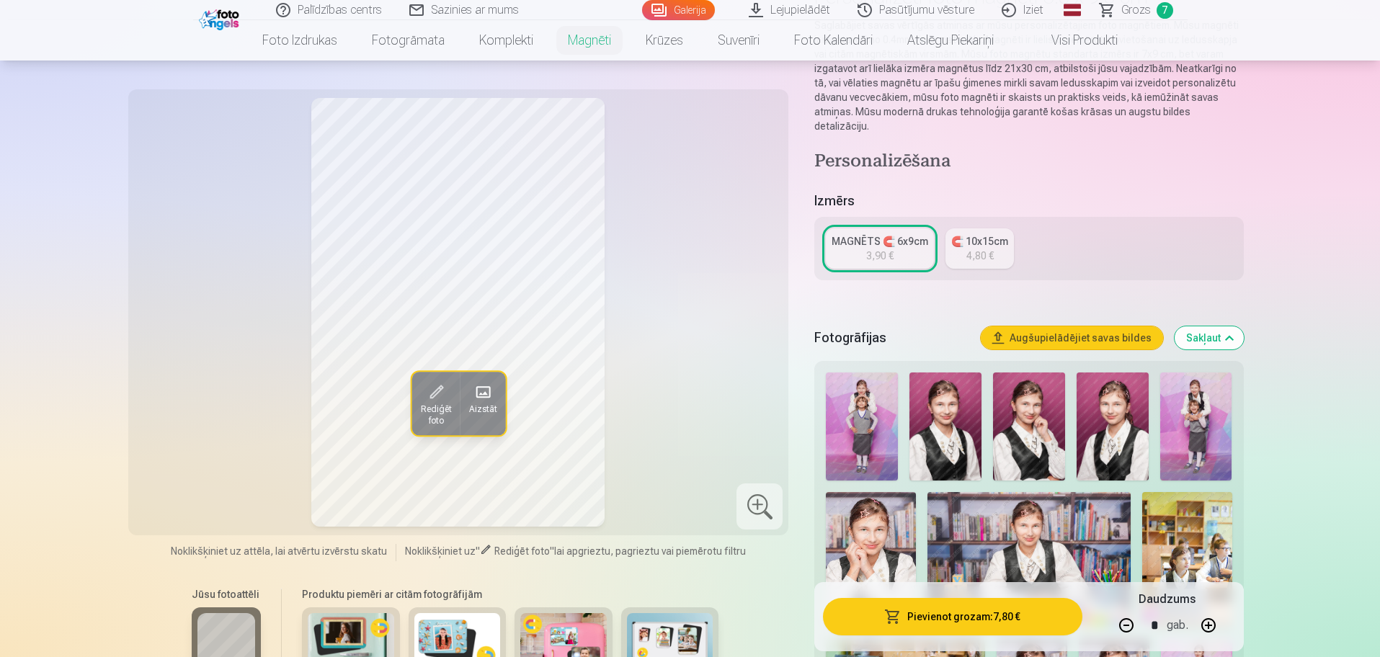
scroll to position [180, 0]
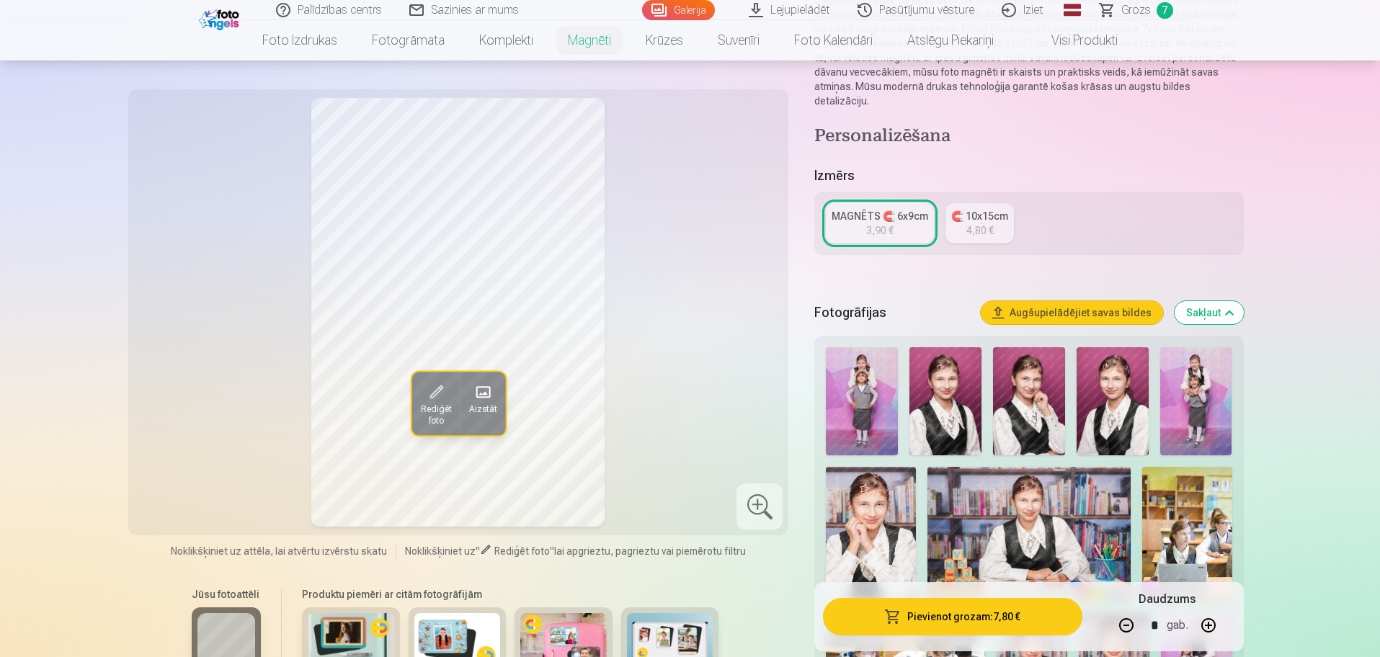
click at [1188, 393] on img at bounding box center [1196, 401] width 72 height 108
click at [439, 404] on span "Rediģēt foto" at bounding box center [435, 415] width 31 height 23
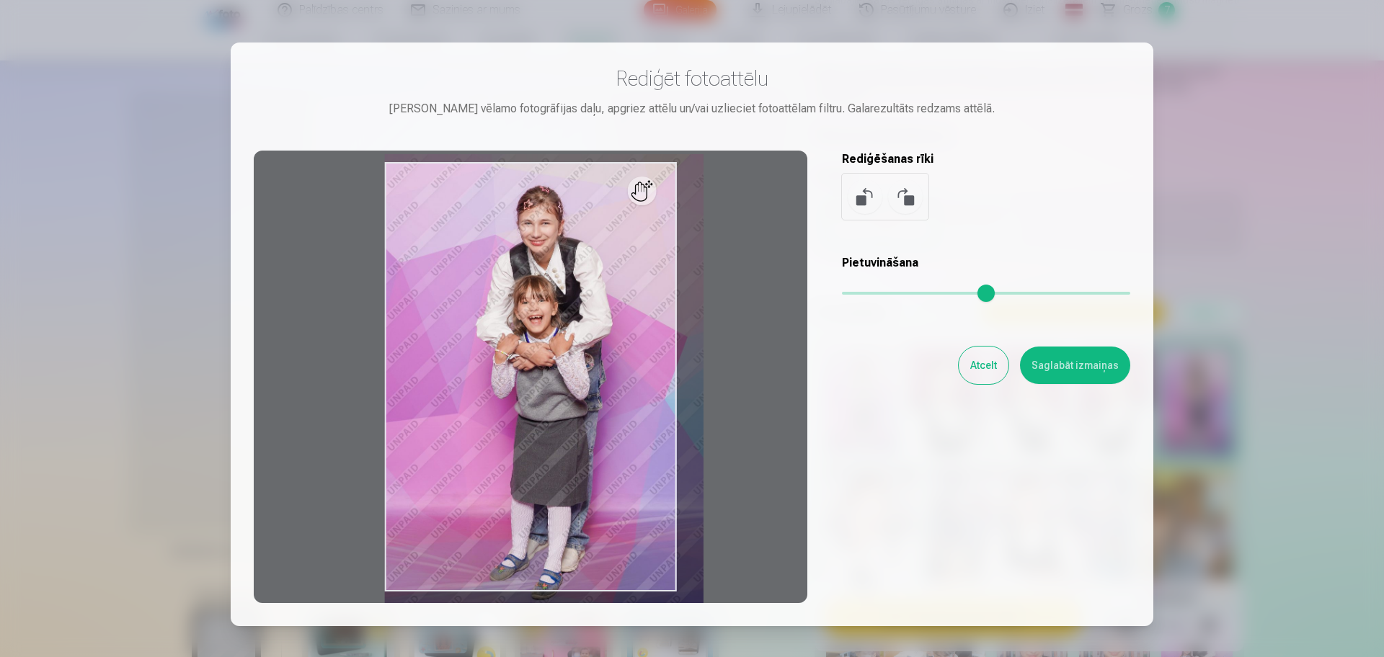
click at [856, 293] on input "range" at bounding box center [986, 293] width 288 height 3
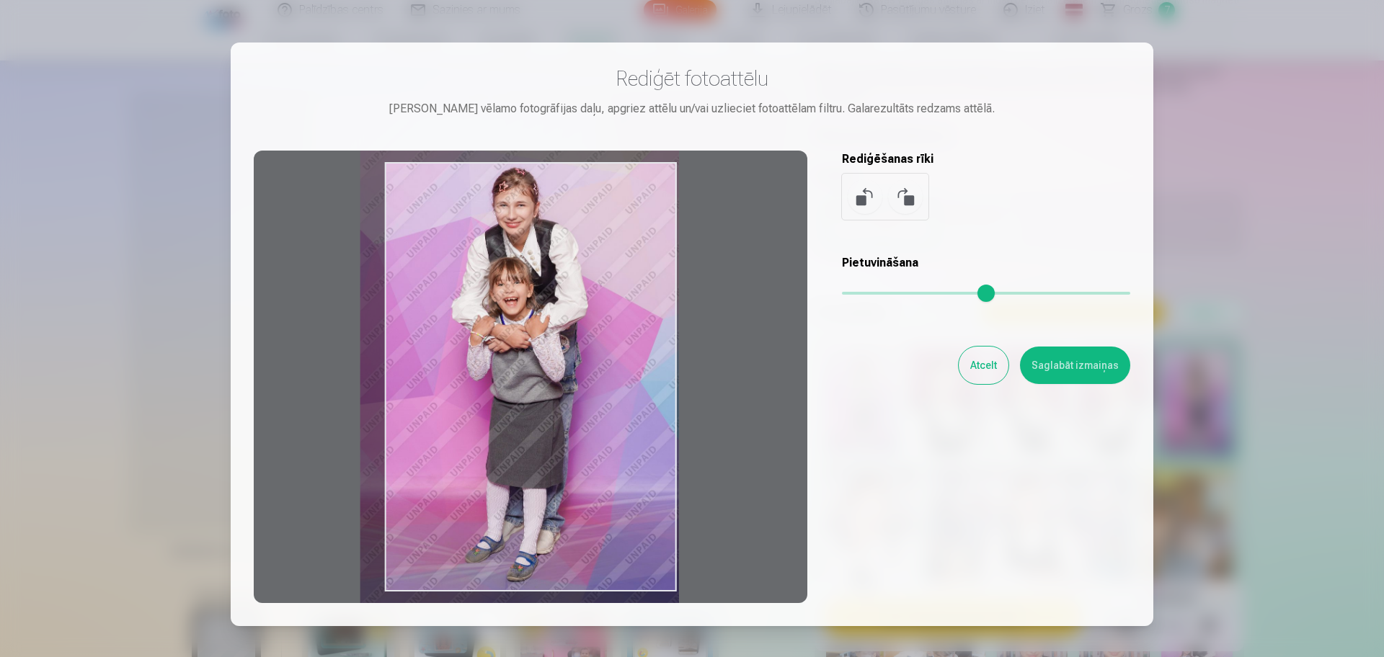
drag, startPoint x: 476, startPoint y: 378, endPoint x: 452, endPoint y: 360, distance: 30.4
click at [452, 360] on div at bounding box center [530, 377] width 553 height 453
type input "****"
click at [1094, 360] on button "Saglabāt izmaiņas" at bounding box center [1075, 365] width 110 height 37
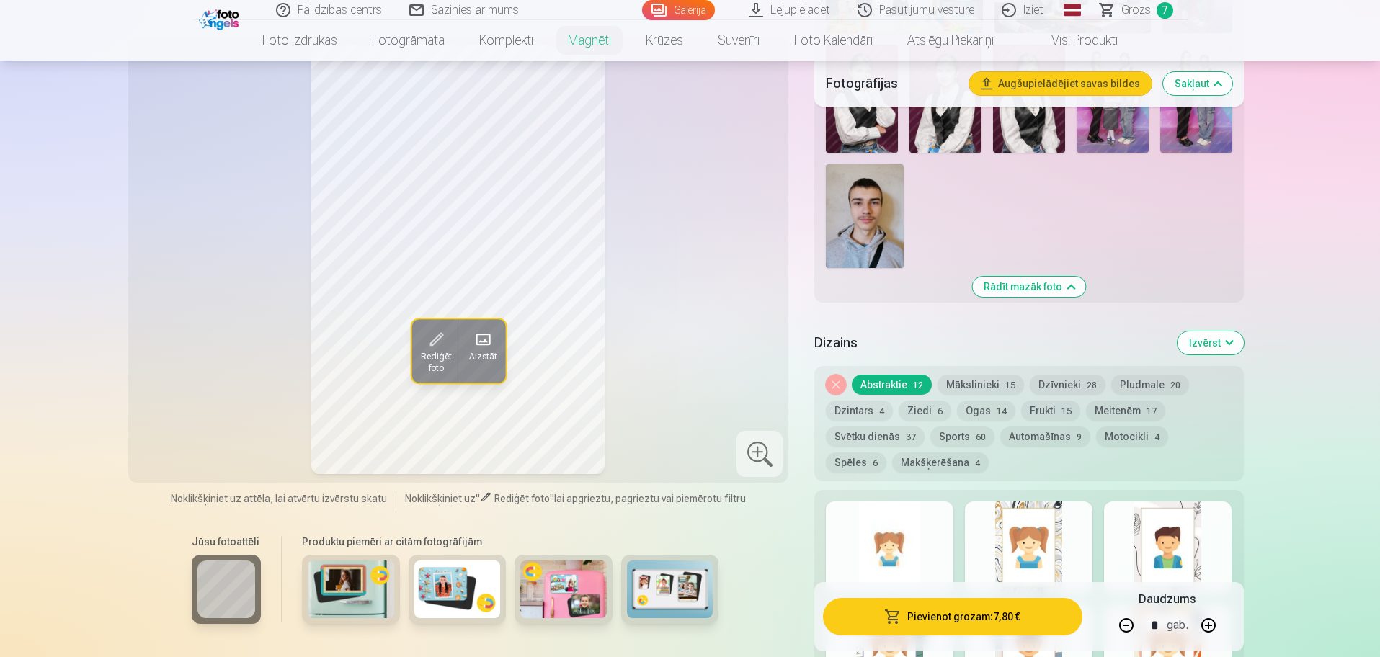
scroll to position [1261, 0]
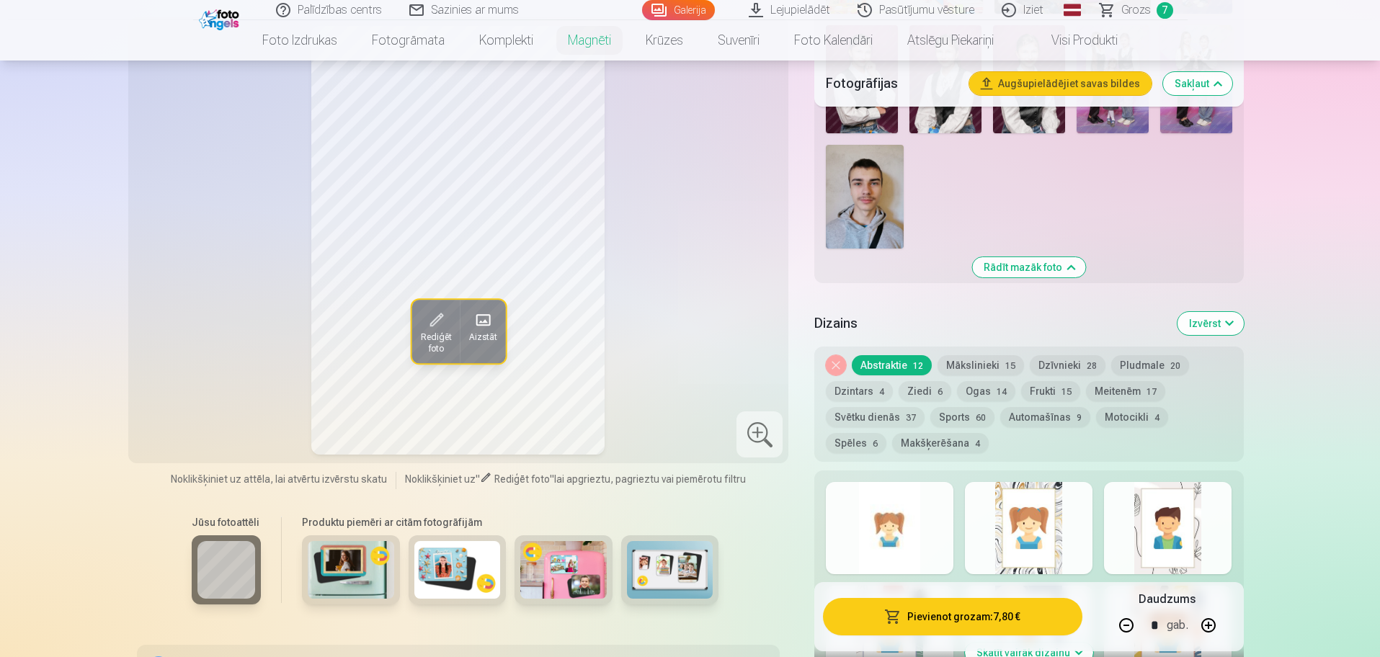
click at [837, 347] on div "Noņemiet dizainu Abstraktie 12 Mākslinieki 15 Dzīvnieki 28 Pludmale 20 Dzintars…" at bounding box center [1028, 404] width 429 height 115
click at [839, 355] on button "Noņemiet dizainu" at bounding box center [836, 365] width 20 height 20
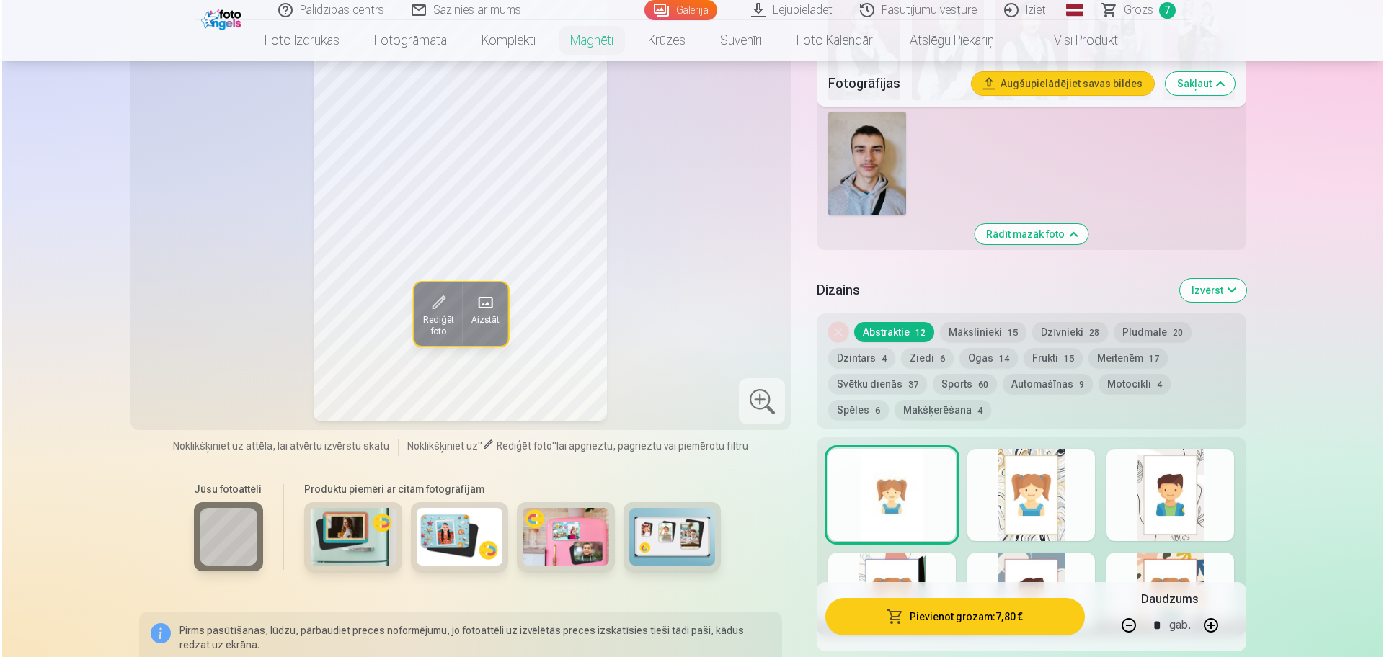
scroll to position [1051, 0]
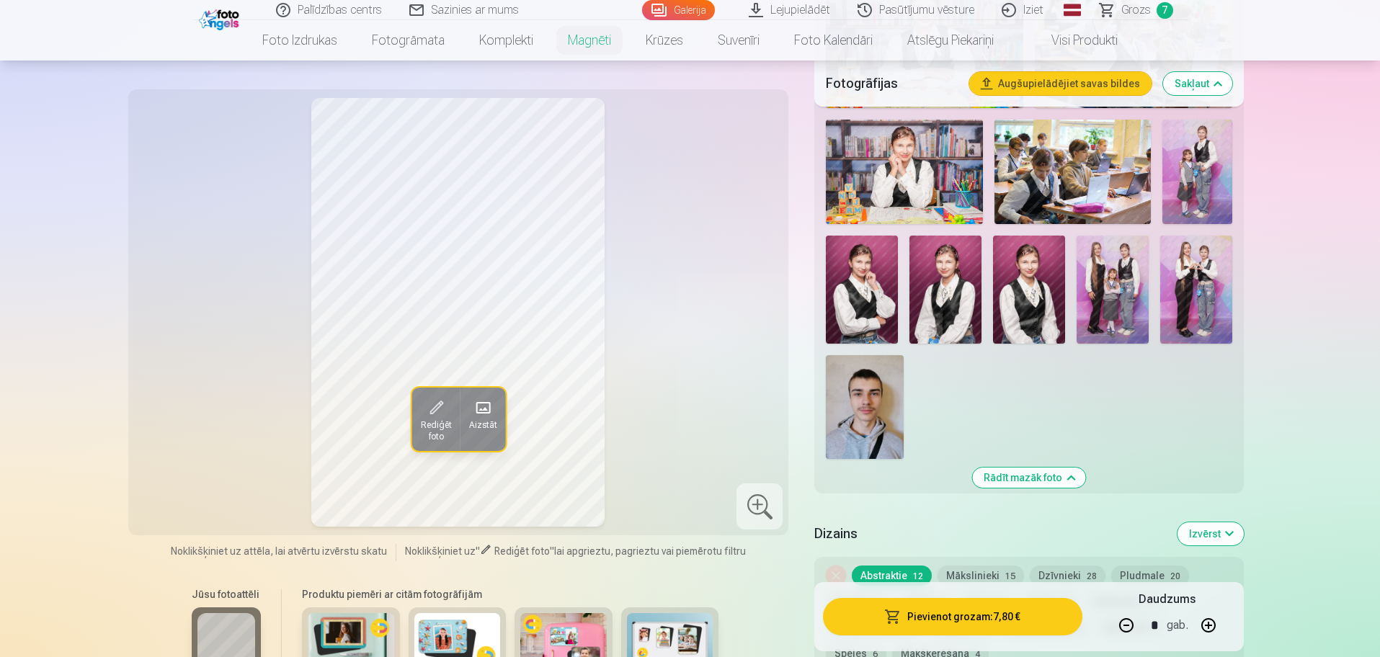
click at [424, 410] on span at bounding box center [435, 407] width 23 height 23
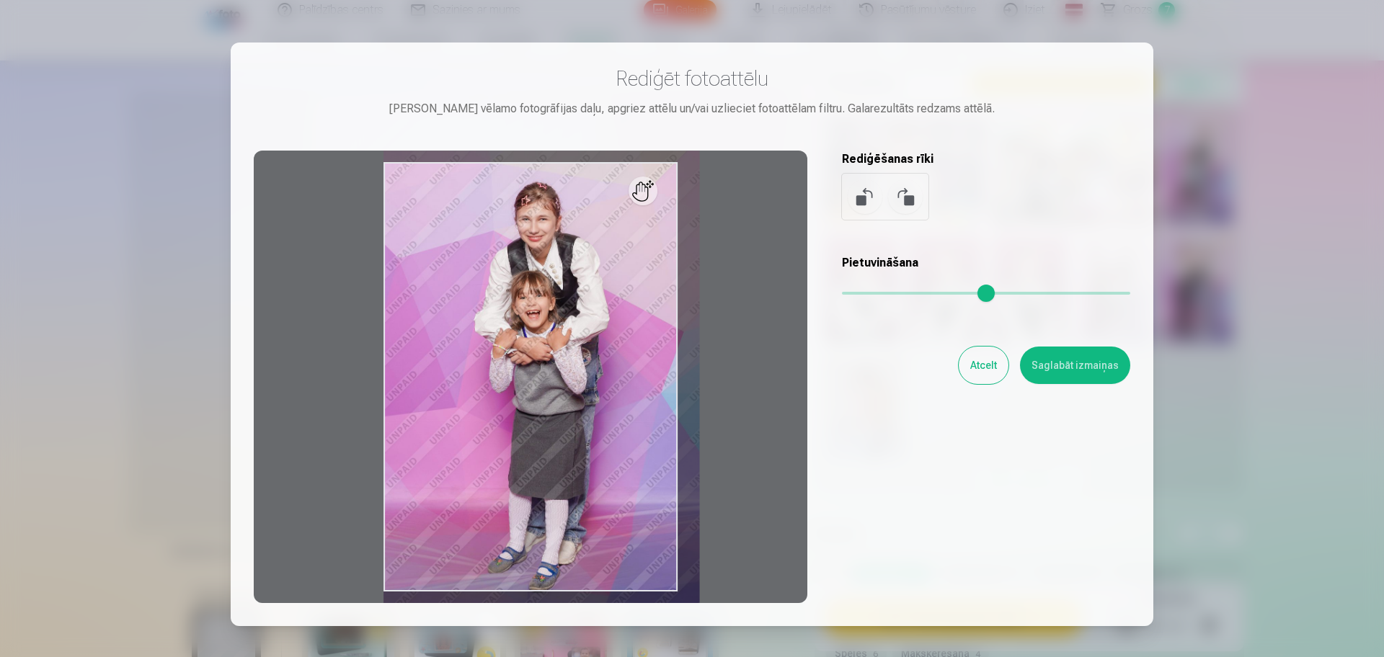
click at [856, 294] on input "range" at bounding box center [986, 293] width 288 height 3
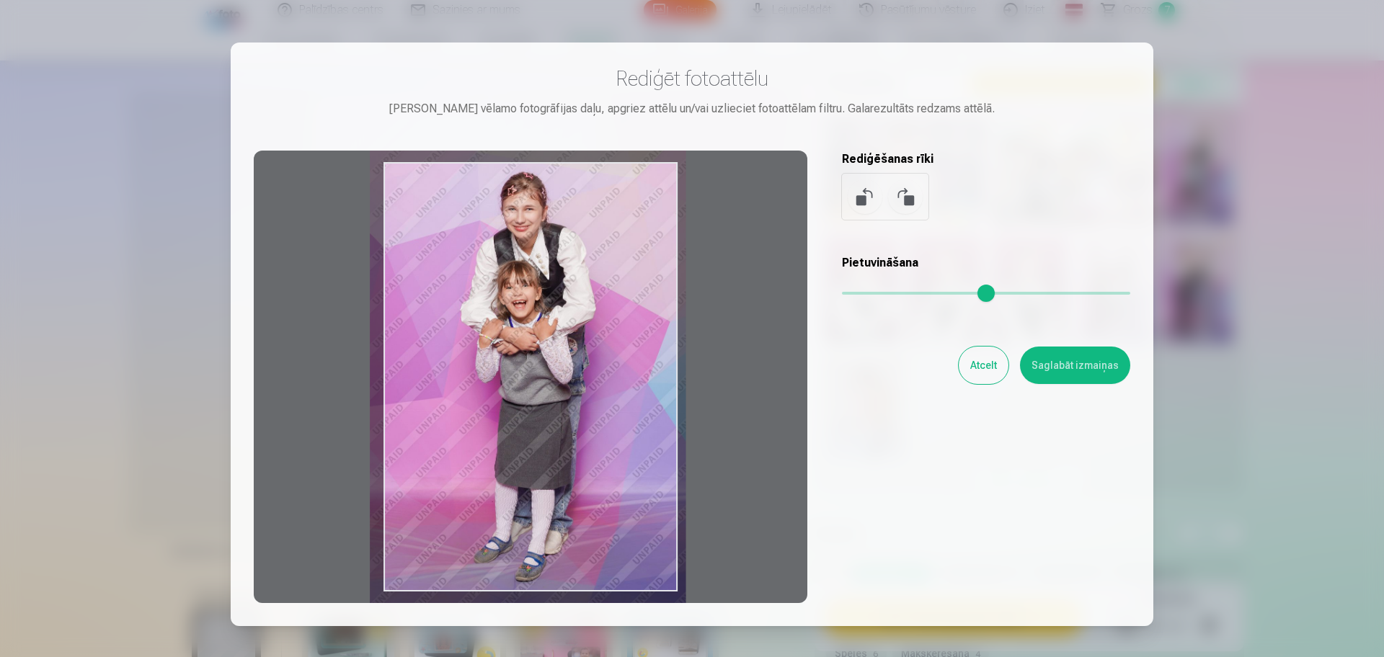
drag, startPoint x: 514, startPoint y: 394, endPoint x: 500, endPoint y: 384, distance: 17.0
click at [500, 384] on div at bounding box center [530, 377] width 553 height 453
type input "****"
click at [1105, 366] on button "Saglabāt izmaiņas" at bounding box center [1075, 365] width 110 height 37
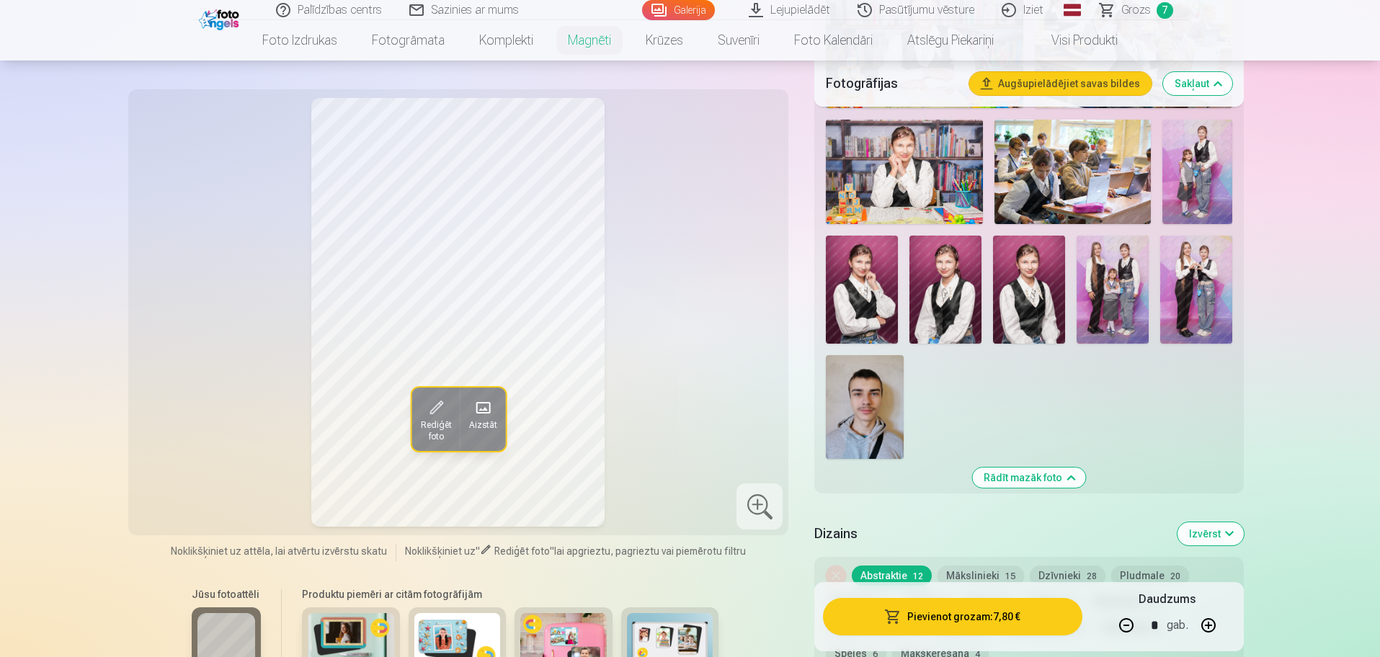
click at [1126, 624] on button "button" at bounding box center [1126, 625] width 35 height 35
type input "*"
click at [982, 612] on button "Pievienot grozam : 3,90 €" at bounding box center [952, 616] width 259 height 37
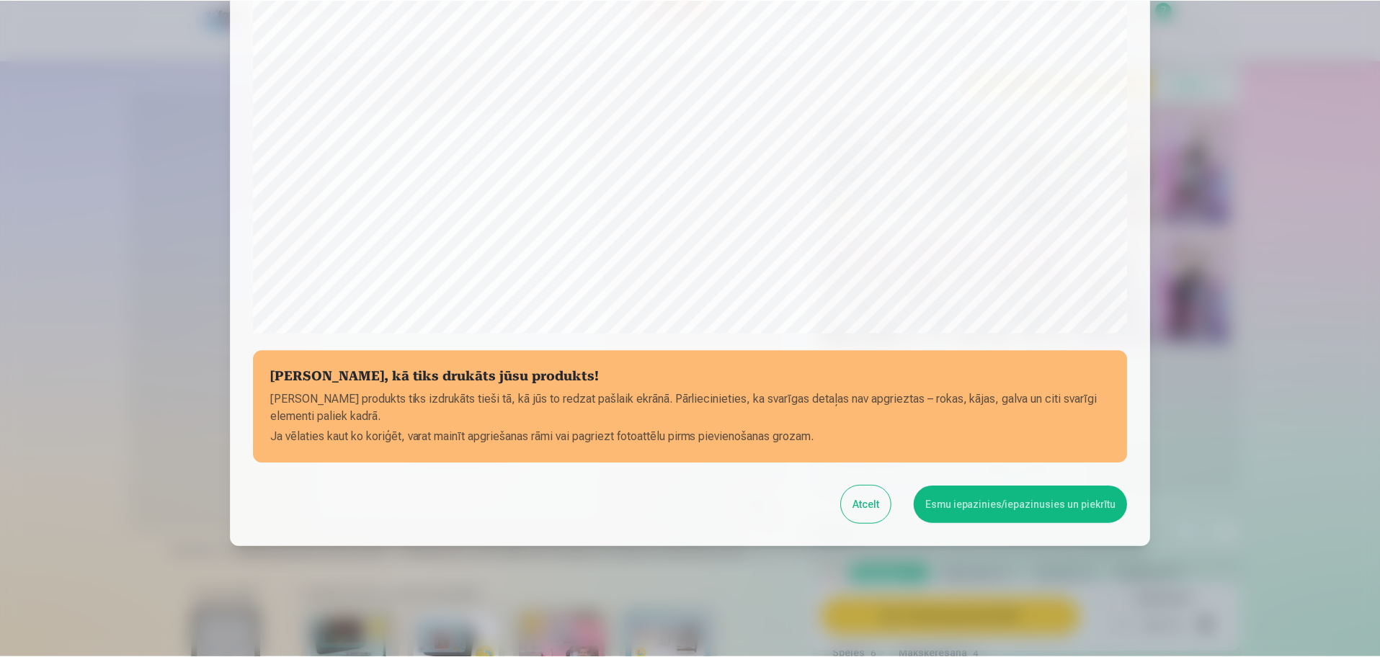
scroll to position [380, 0]
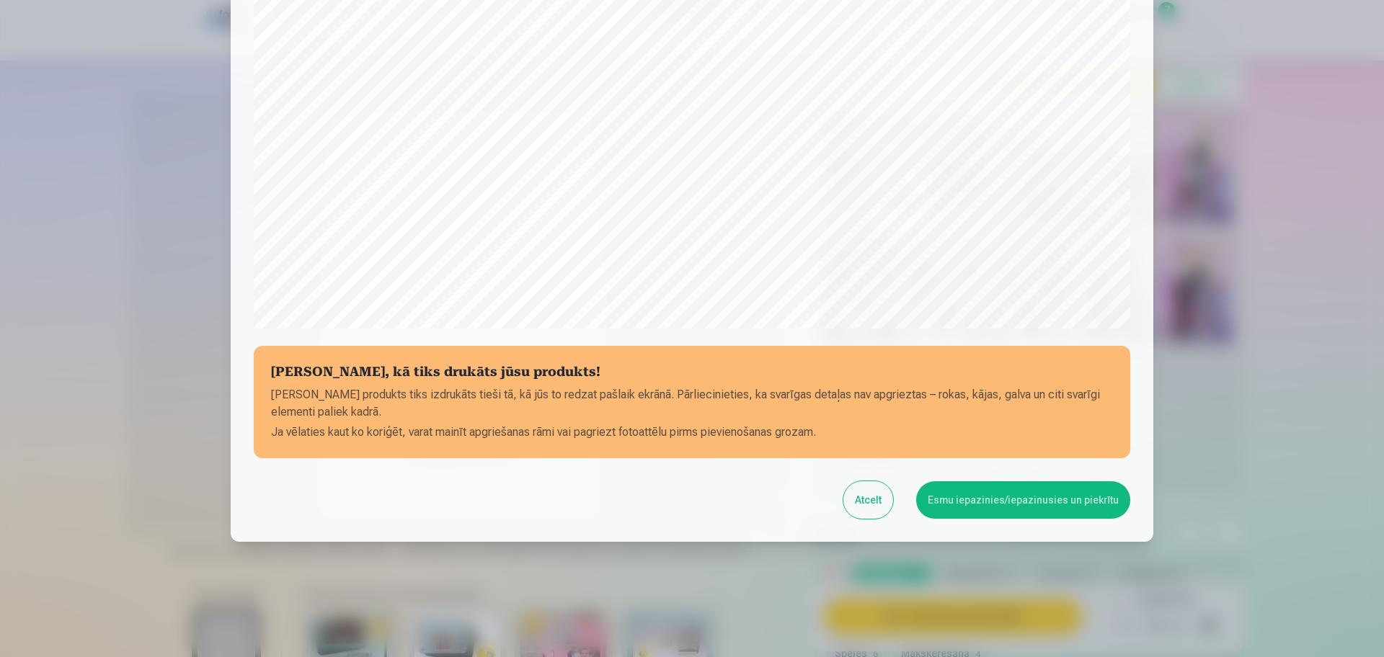
click at [999, 504] on button "Esmu iepazinies/iepazinusies un piekrītu" at bounding box center [1023, 499] width 214 height 37
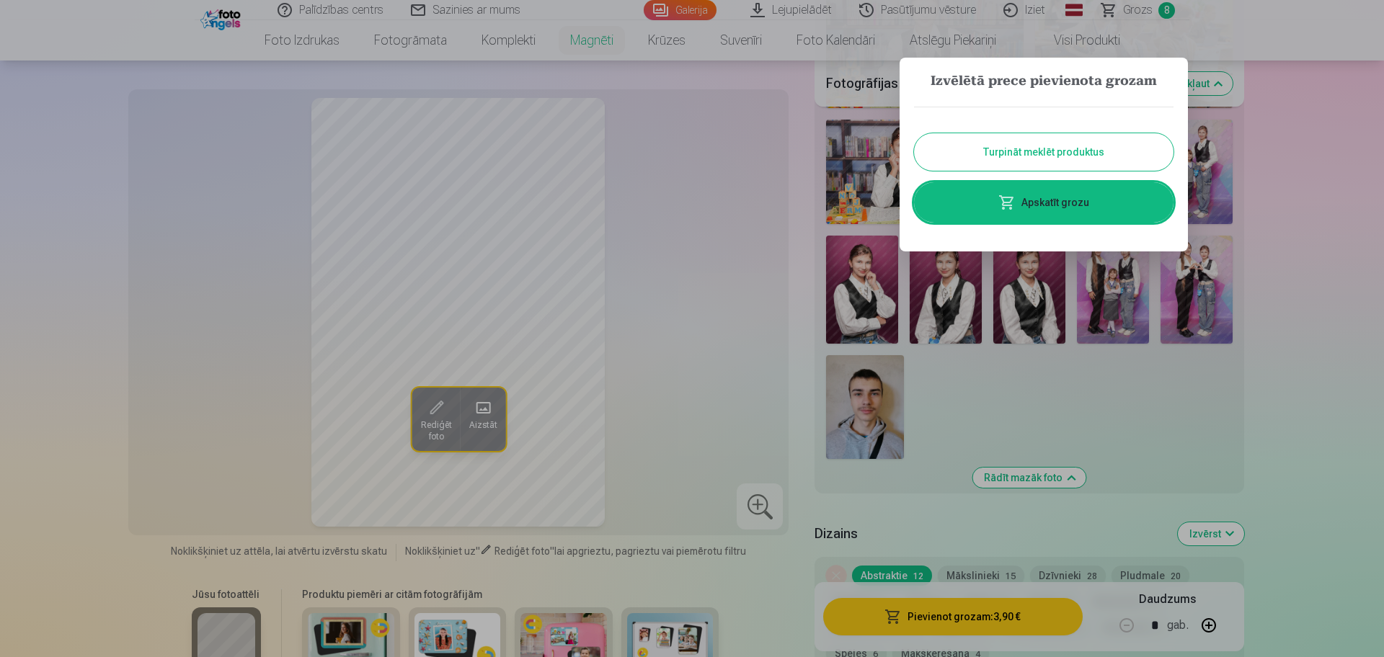
click at [1036, 208] on link "Apskatīt grozu" at bounding box center [1043, 202] width 259 height 40
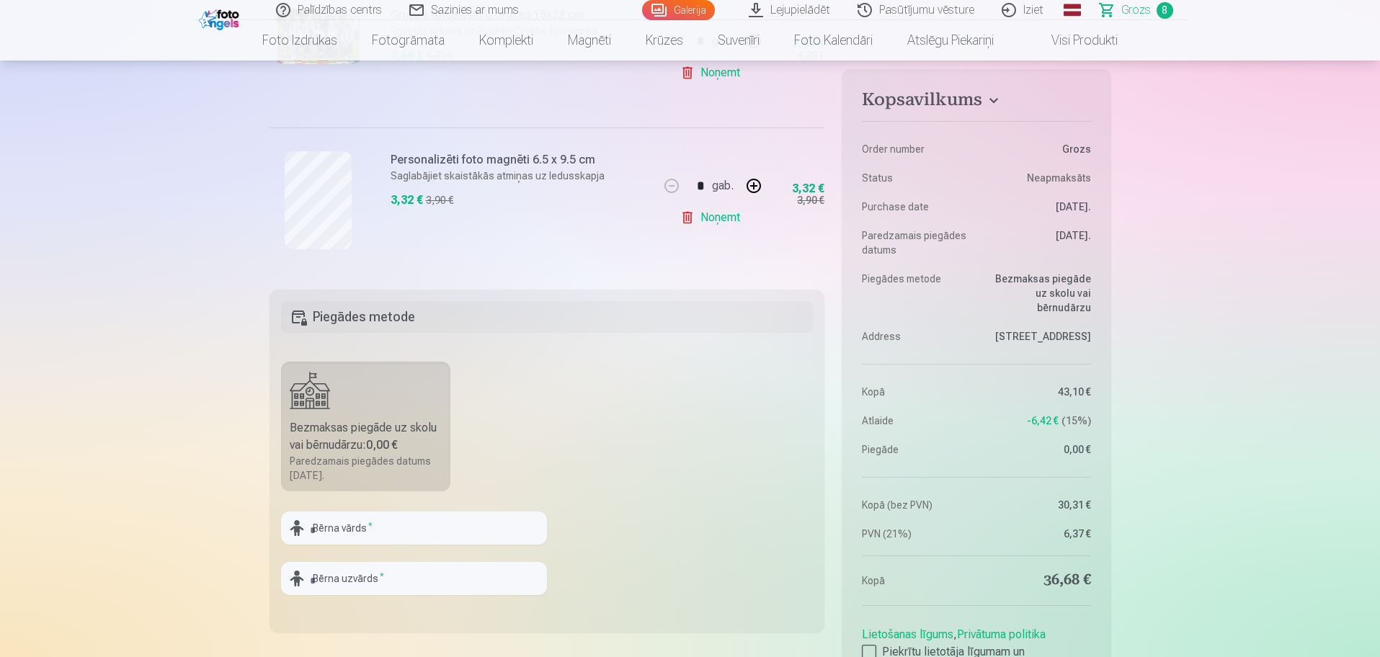
scroll to position [1351, 0]
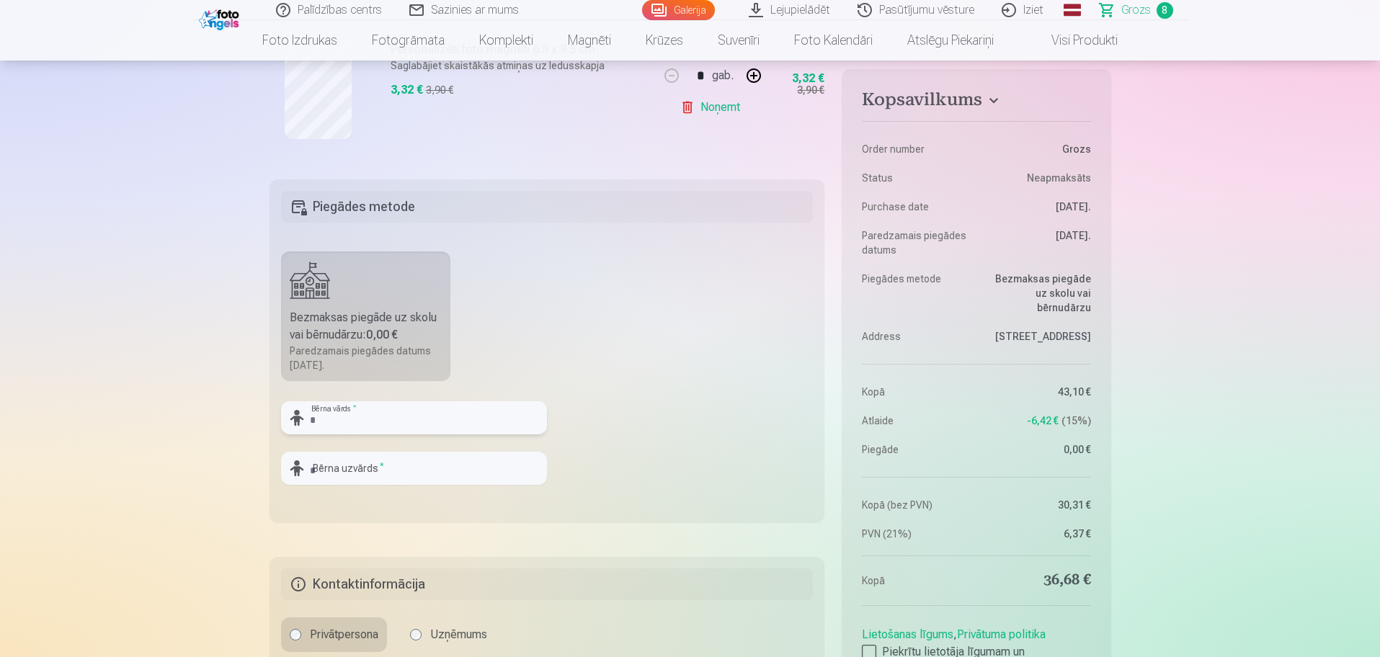
click at [418, 415] on input "text" at bounding box center [414, 417] width 266 height 33
type input "******"
click at [374, 468] on input "text" at bounding box center [414, 468] width 266 height 33
type input "*******"
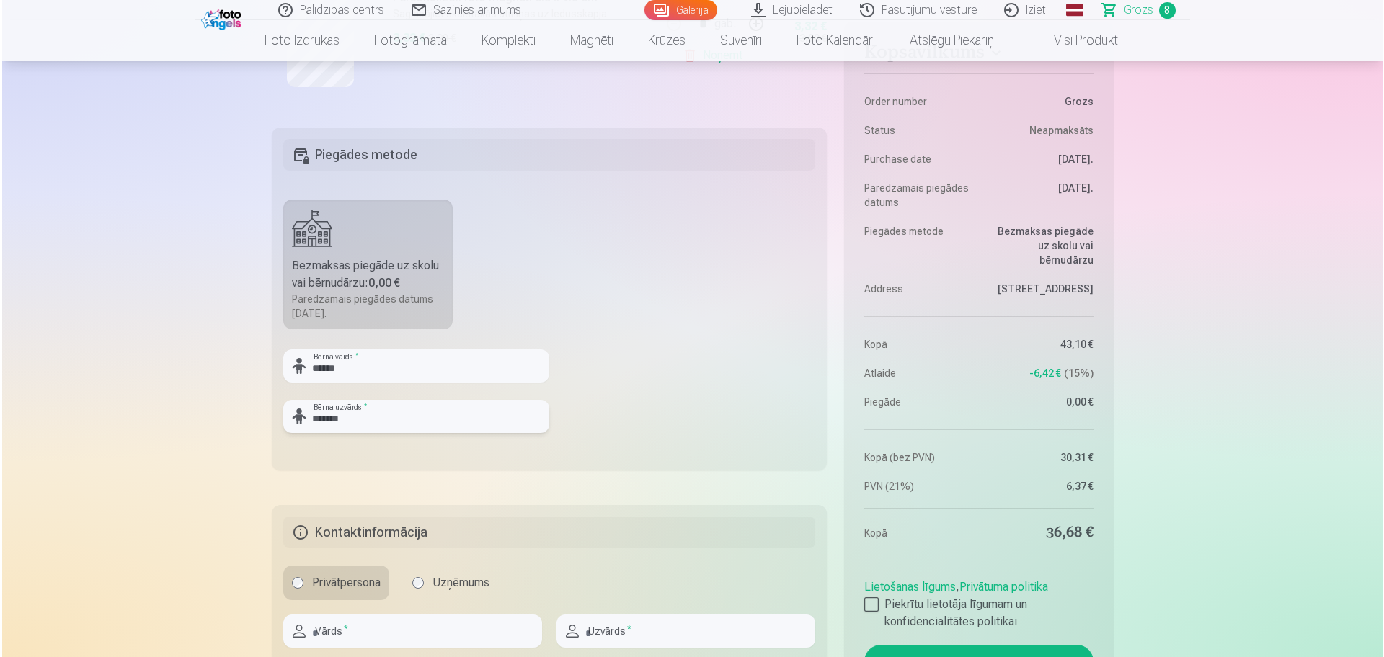
scroll to position [1531, 0]
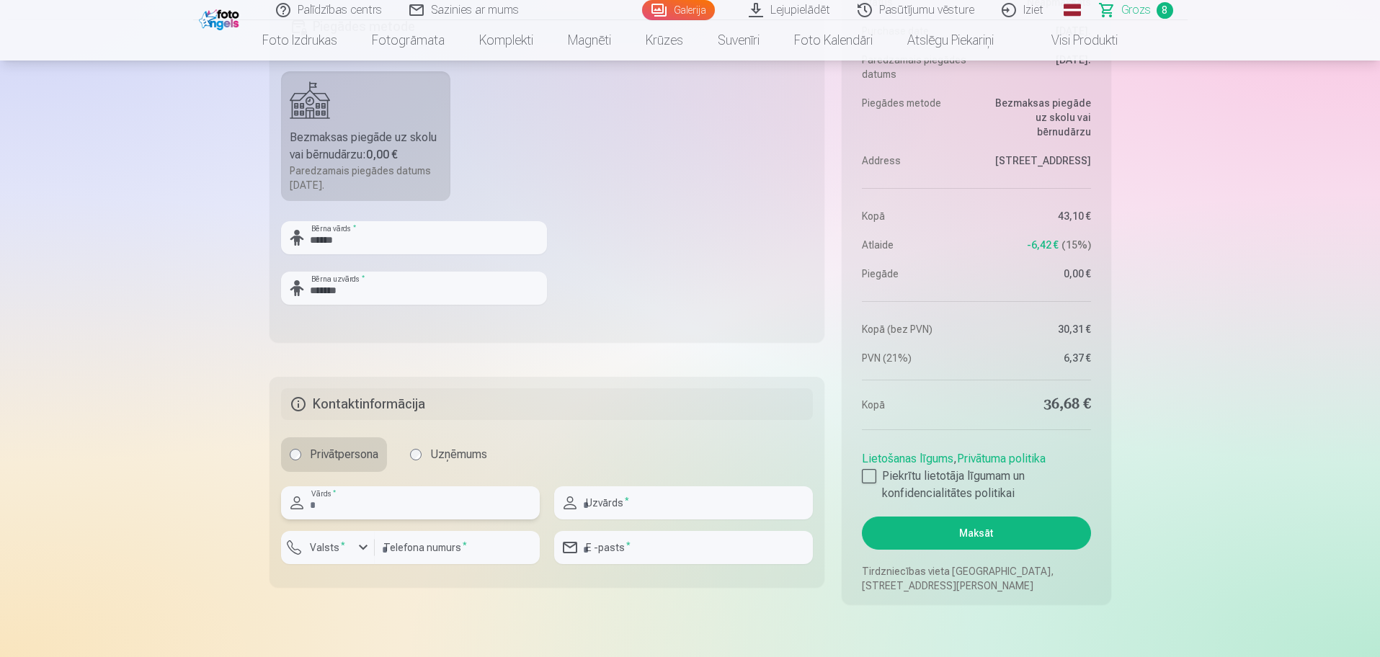
click at [405, 517] on input "text" at bounding box center [410, 502] width 259 height 33
type input "******"
click at [589, 511] on input "text" at bounding box center [683, 502] width 259 height 33
type input "**********"
click at [357, 544] on div "button" at bounding box center [363, 547] width 17 height 17
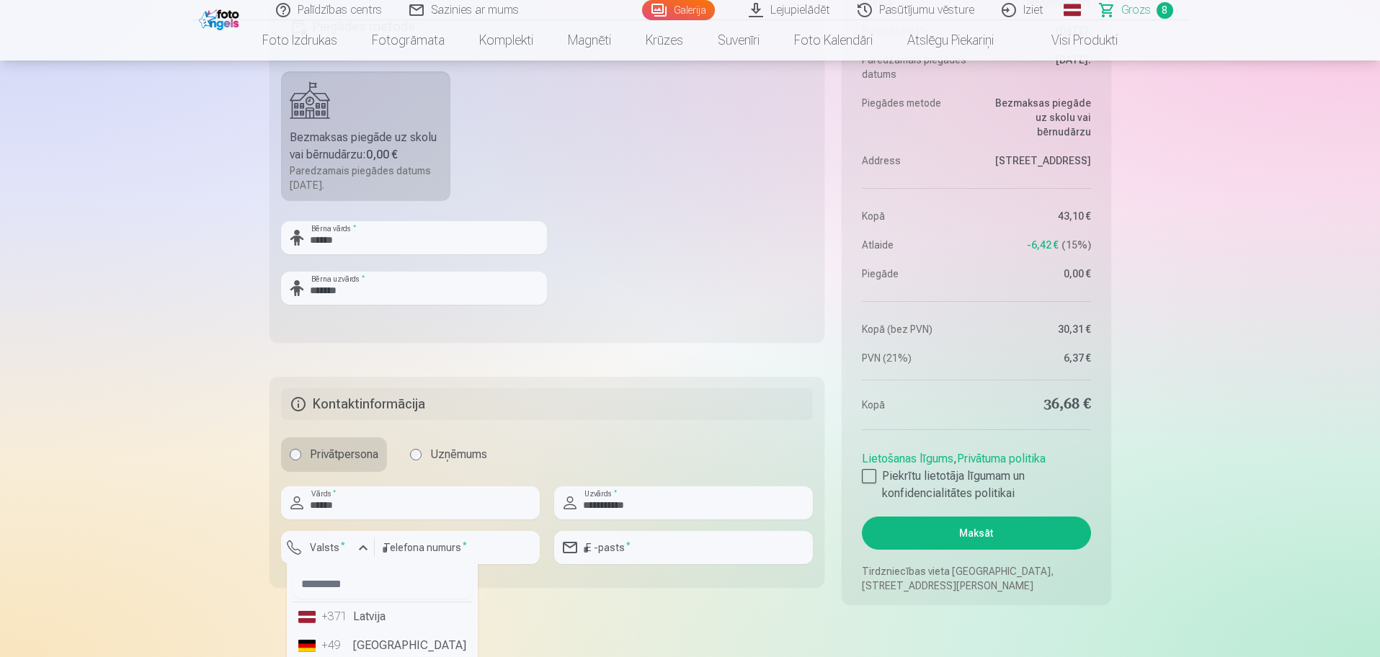
drag, startPoint x: 352, startPoint y: 618, endPoint x: 398, endPoint y: 554, distance: 78.8
click at [354, 615] on li "+371 Latvija" at bounding box center [382, 616] width 179 height 29
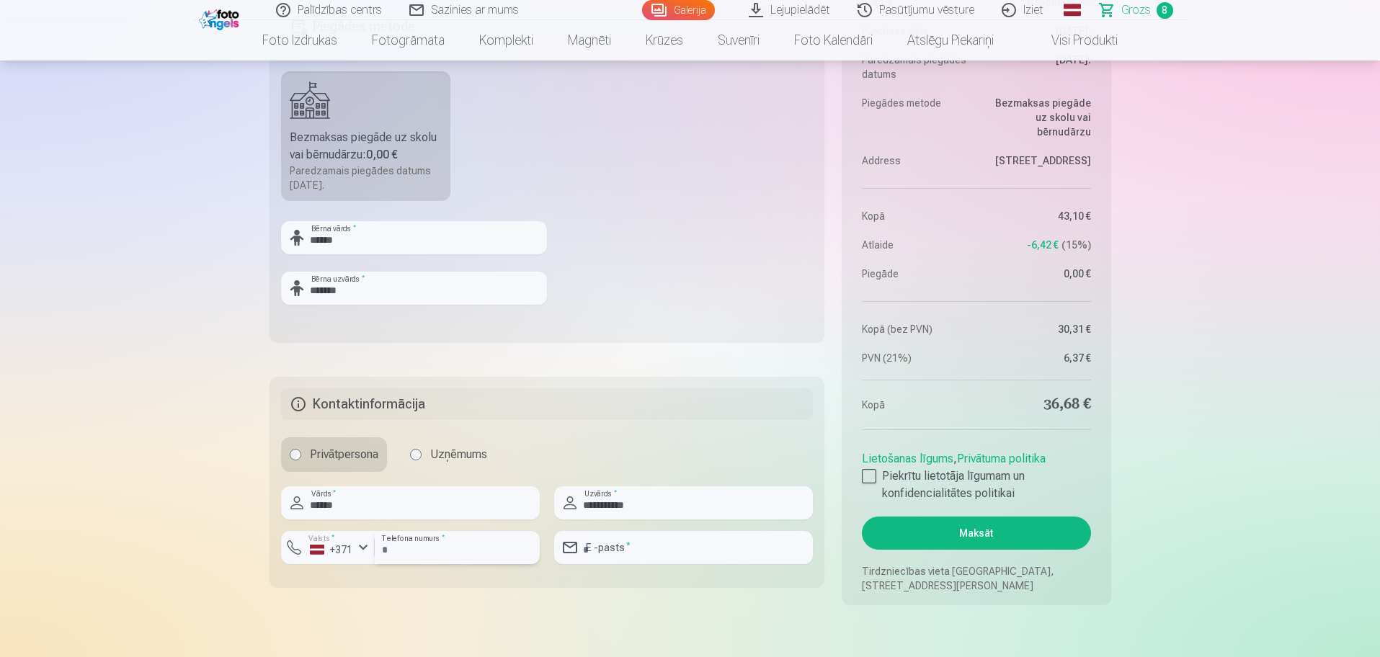
click at [401, 554] on input "number" at bounding box center [457, 547] width 165 height 33
type input "********"
click at [729, 552] on input "email" at bounding box center [683, 547] width 259 height 33
type input "**********"
click at [865, 480] on div at bounding box center [869, 476] width 14 height 14
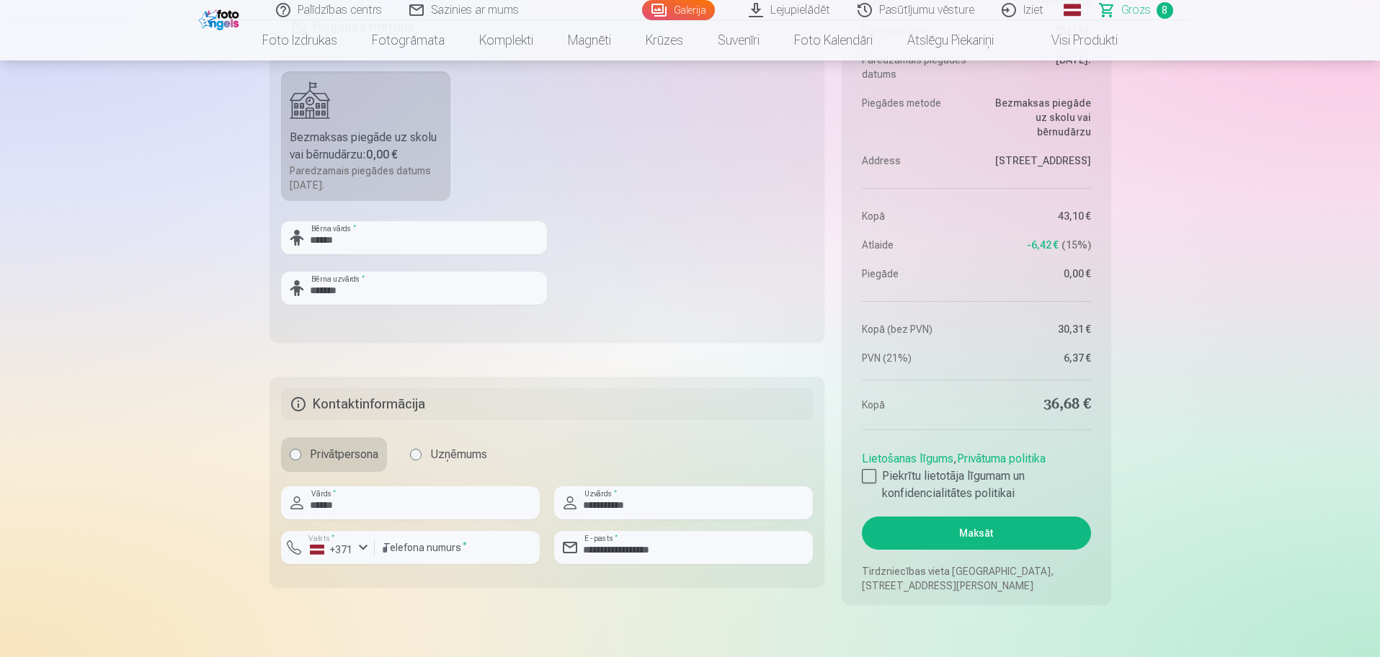
click at [979, 530] on button "Maksāt" at bounding box center [976, 533] width 228 height 33
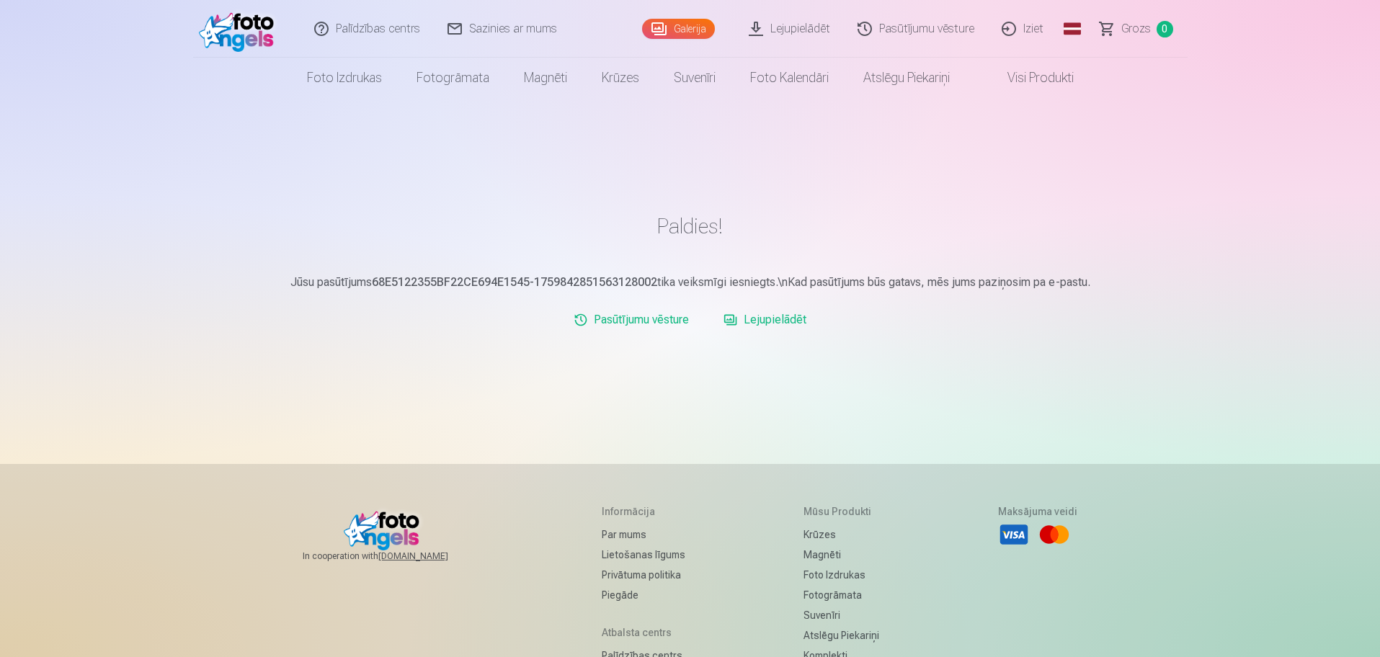
click at [1033, 37] on link "Iziet" at bounding box center [1023, 29] width 69 height 58
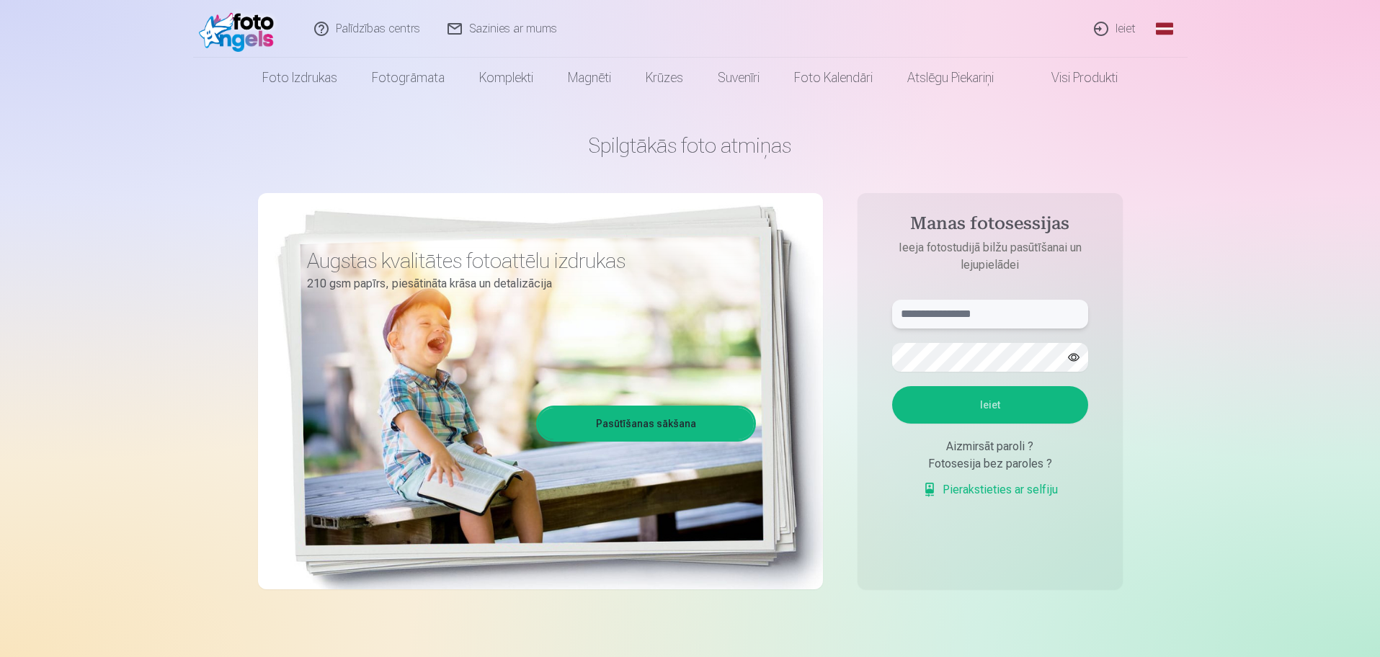
click at [1031, 321] on input "text" at bounding box center [990, 314] width 196 height 29
type input "**********"
click at [984, 396] on button "Ieiet" at bounding box center [990, 404] width 196 height 37
click at [1074, 363] on button "button" at bounding box center [1073, 357] width 27 height 27
click at [1004, 407] on button "Ieiet" at bounding box center [990, 404] width 196 height 37
